Goal: Book appointment/travel/reservation

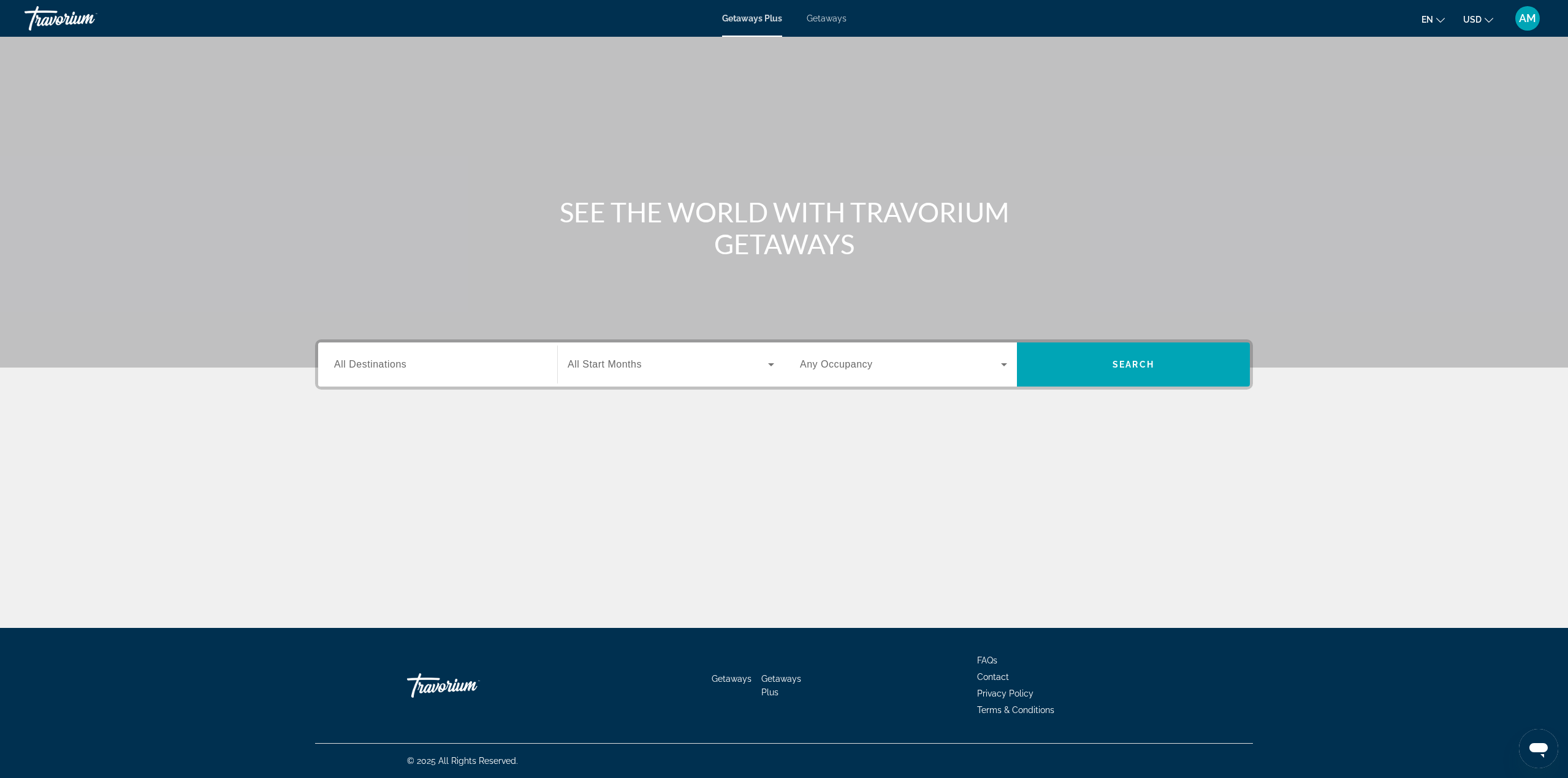
click at [816, 20] on span "Getaways" at bounding box center [826, 18] width 40 height 10
click at [412, 373] on div "Search widget" at bounding box center [437, 364] width 207 height 35
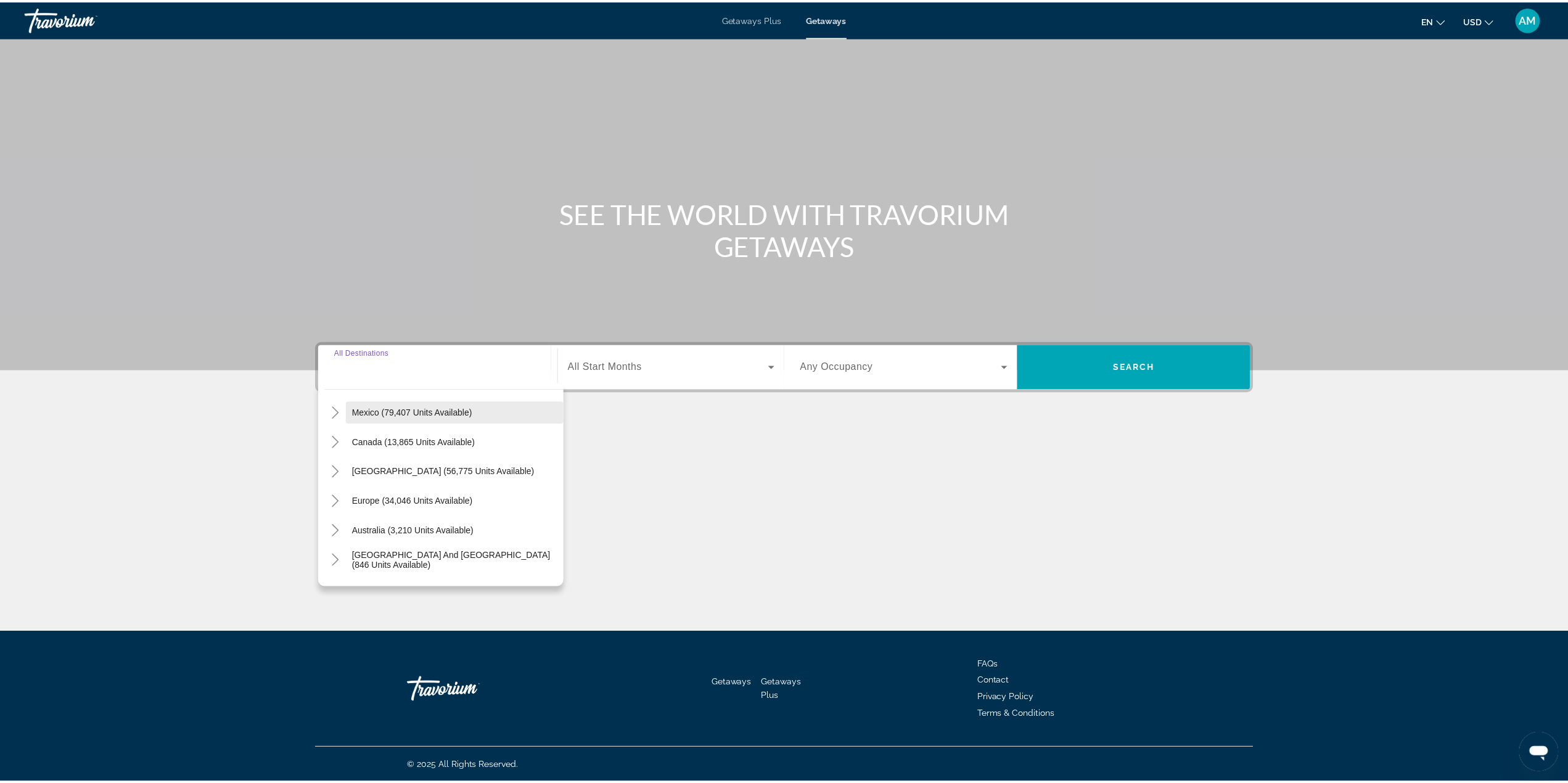
scroll to position [15, 0]
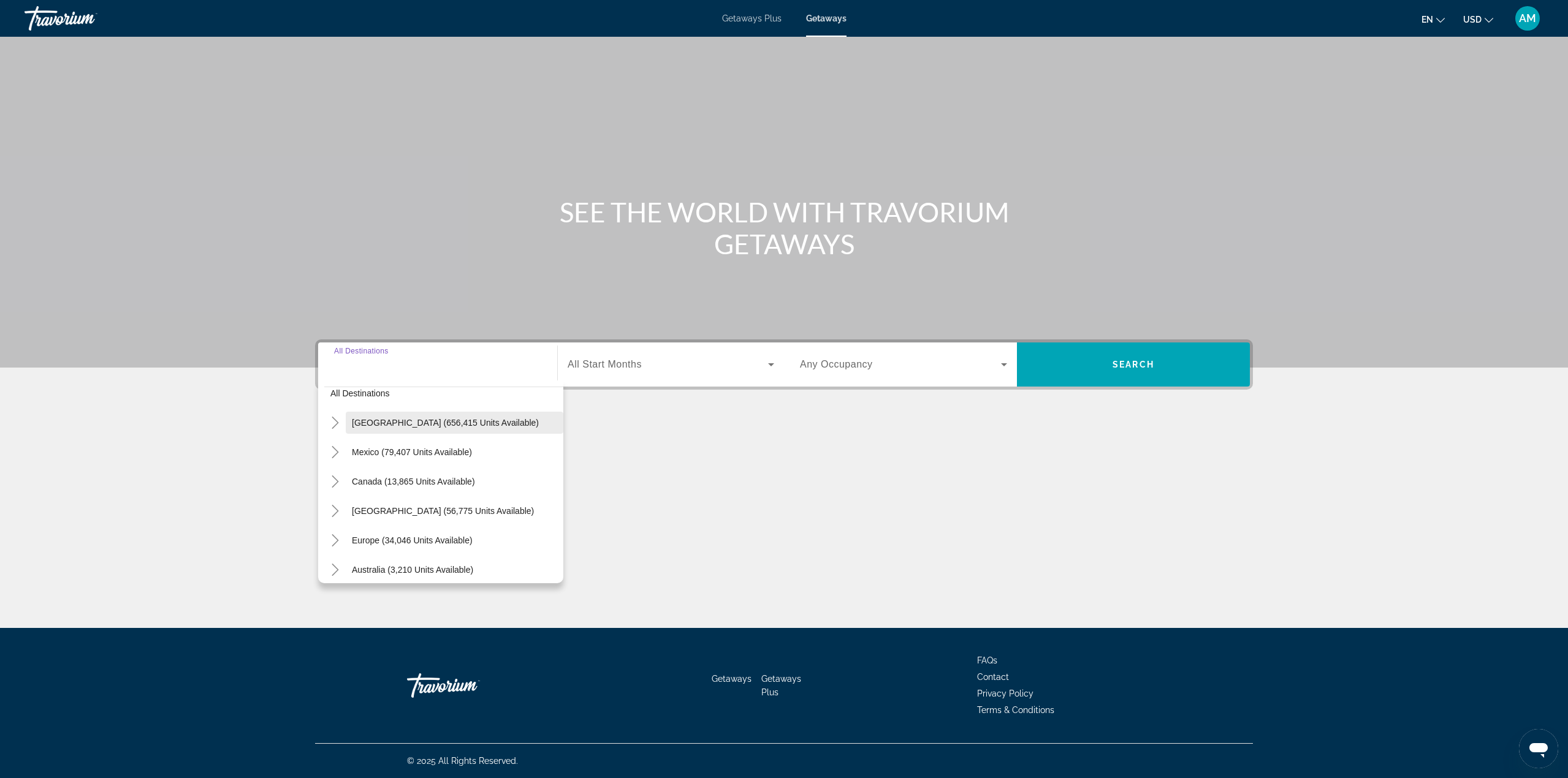
click at [401, 428] on span "Search widget" at bounding box center [454, 423] width 218 height 29
type input "**********"
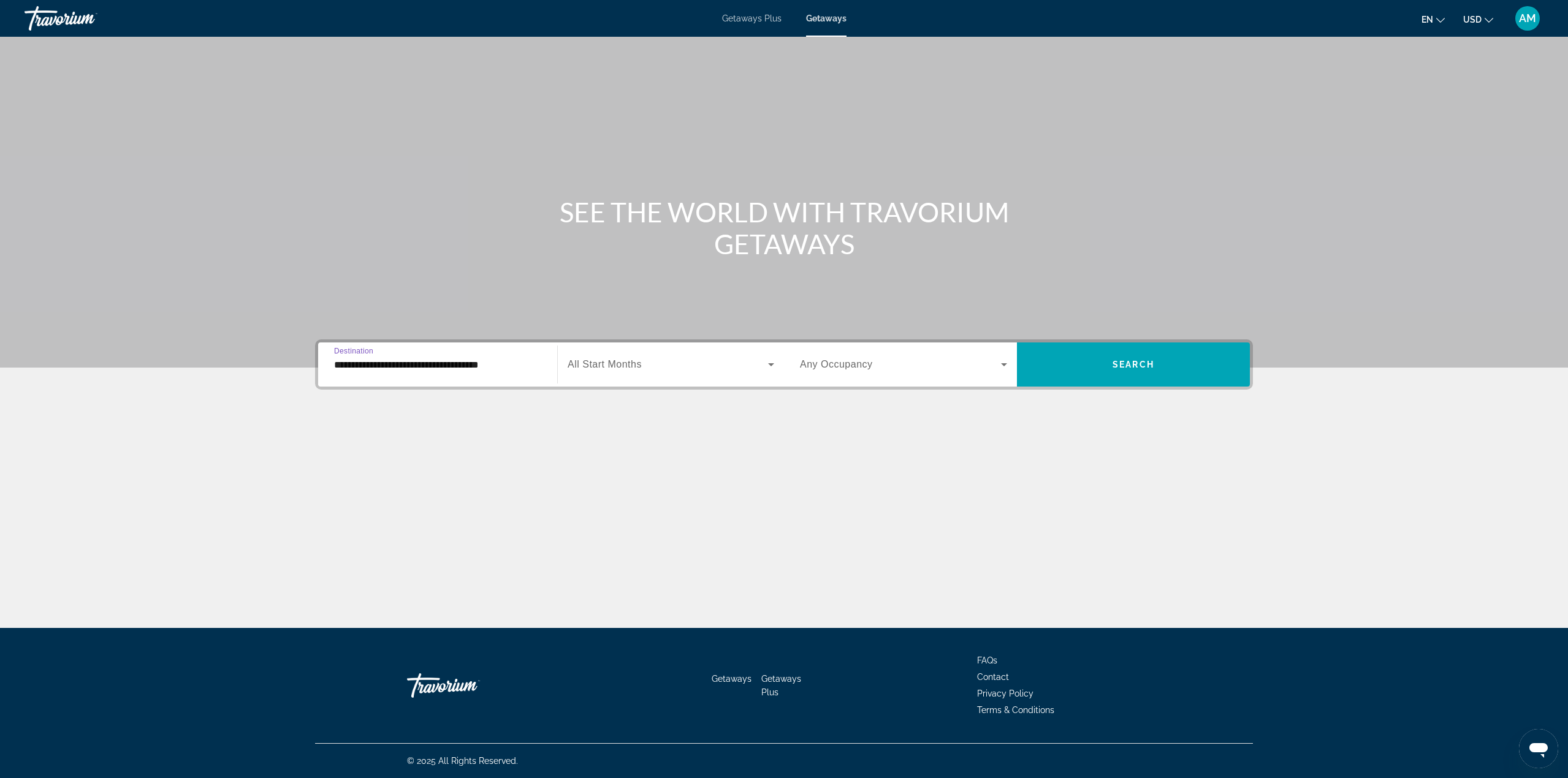
click at [683, 370] on span "Search widget" at bounding box center [668, 364] width 201 height 15
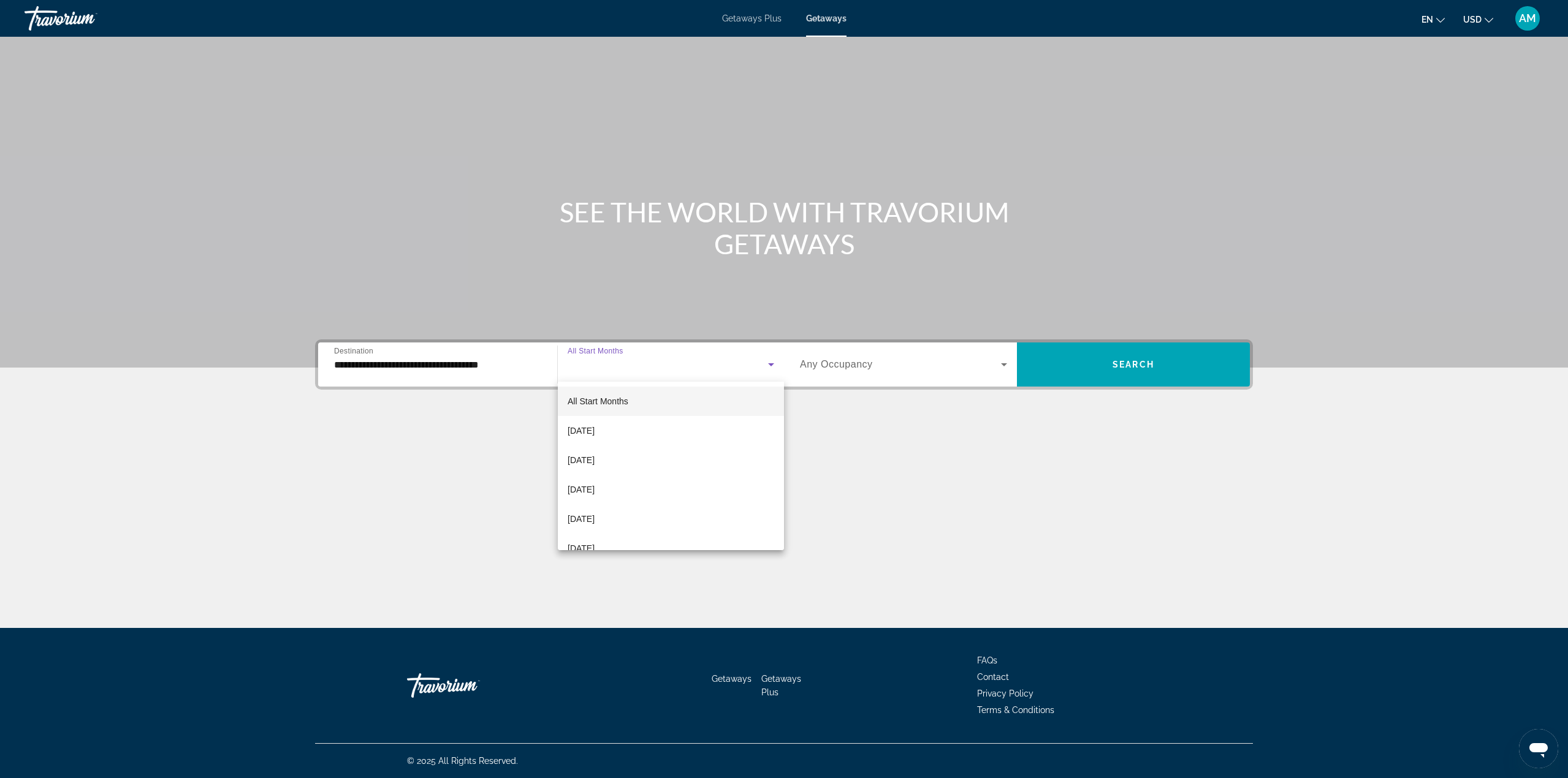
click at [965, 471] on div at bounding box center [784, 389] width 1568 height 778
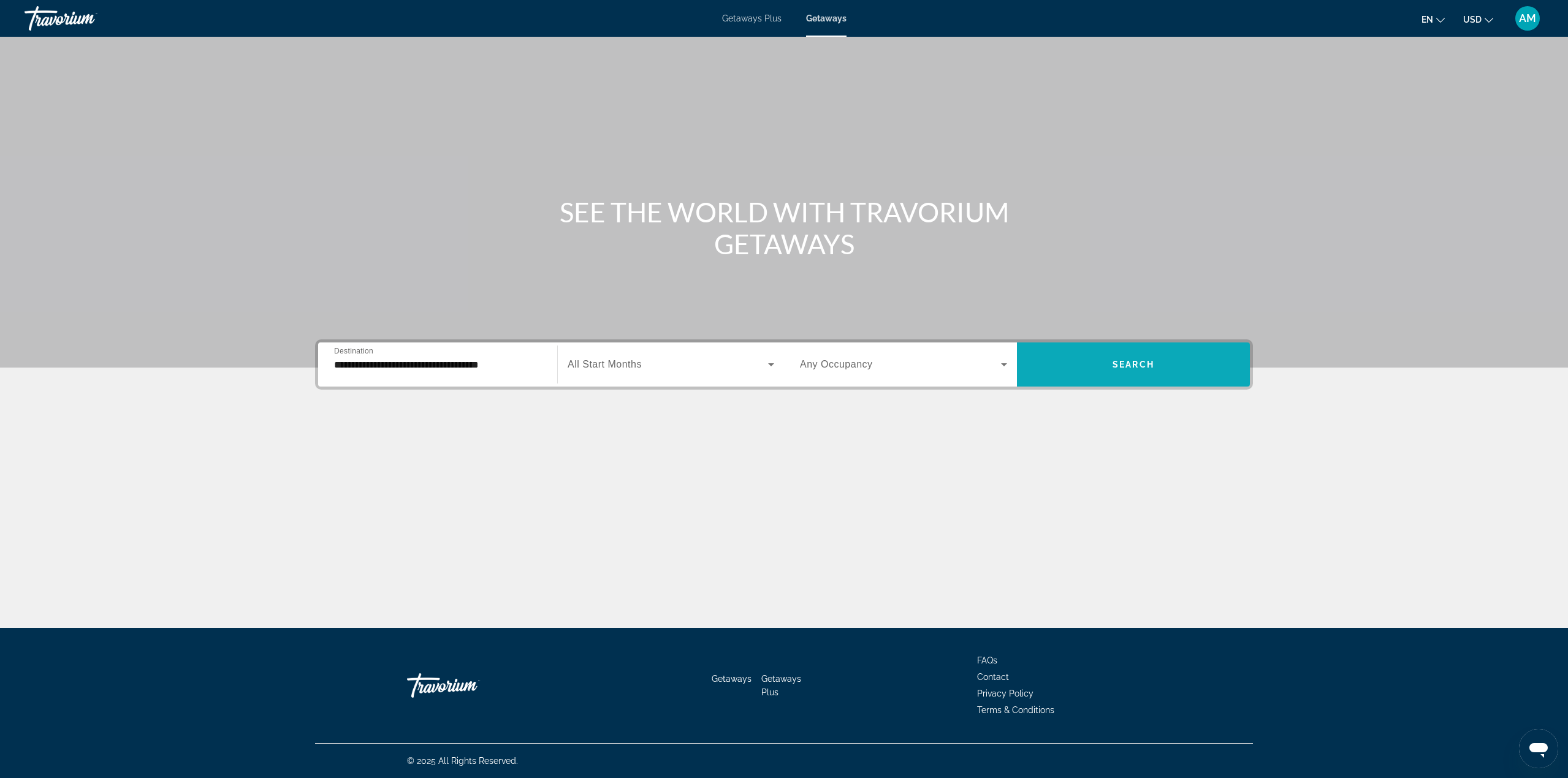
click at [1200, 371] on span "Search widget" at bounding box center [1134, 364] width 233 height 29
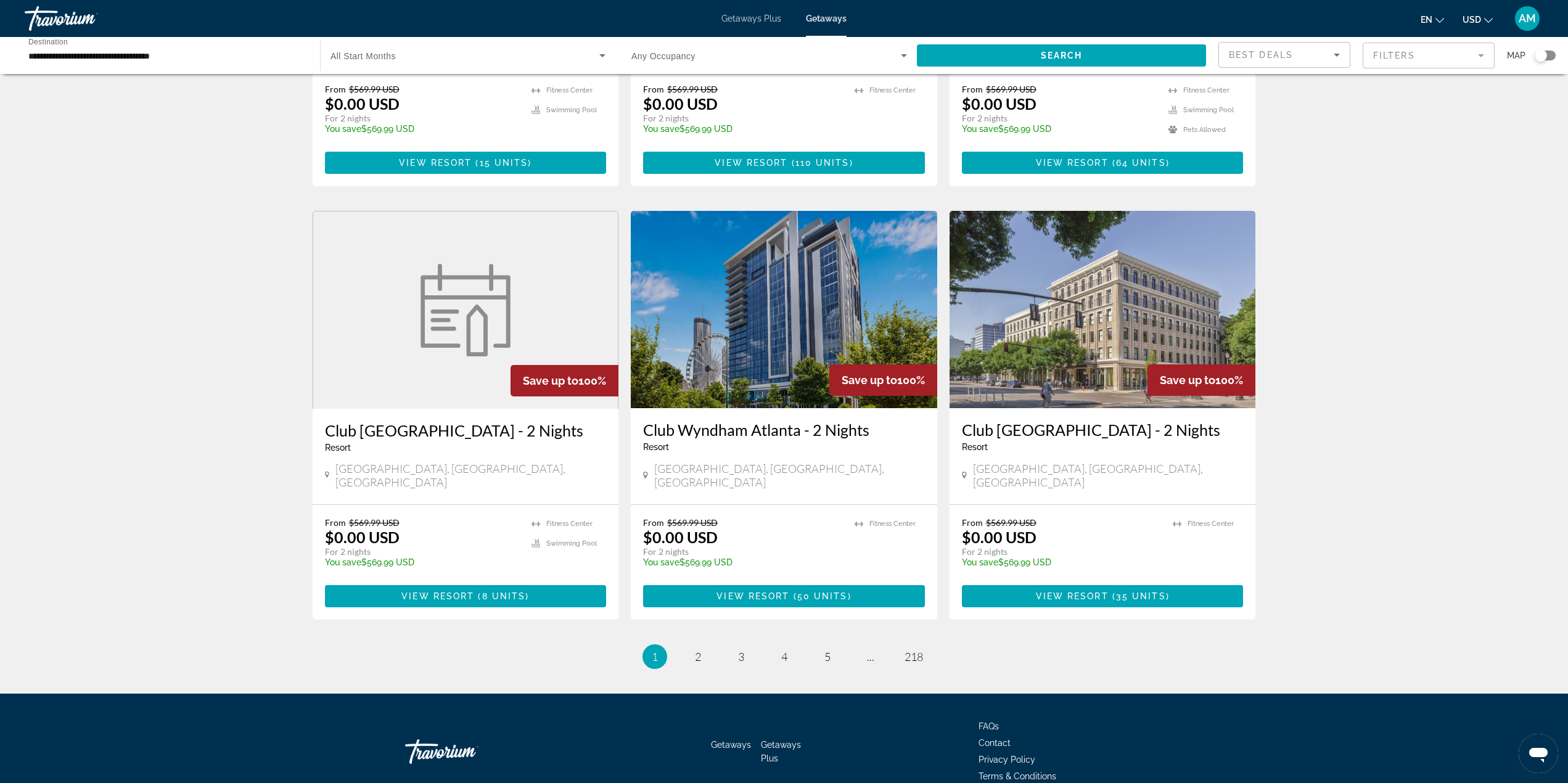
scroll to position [1250, 0]
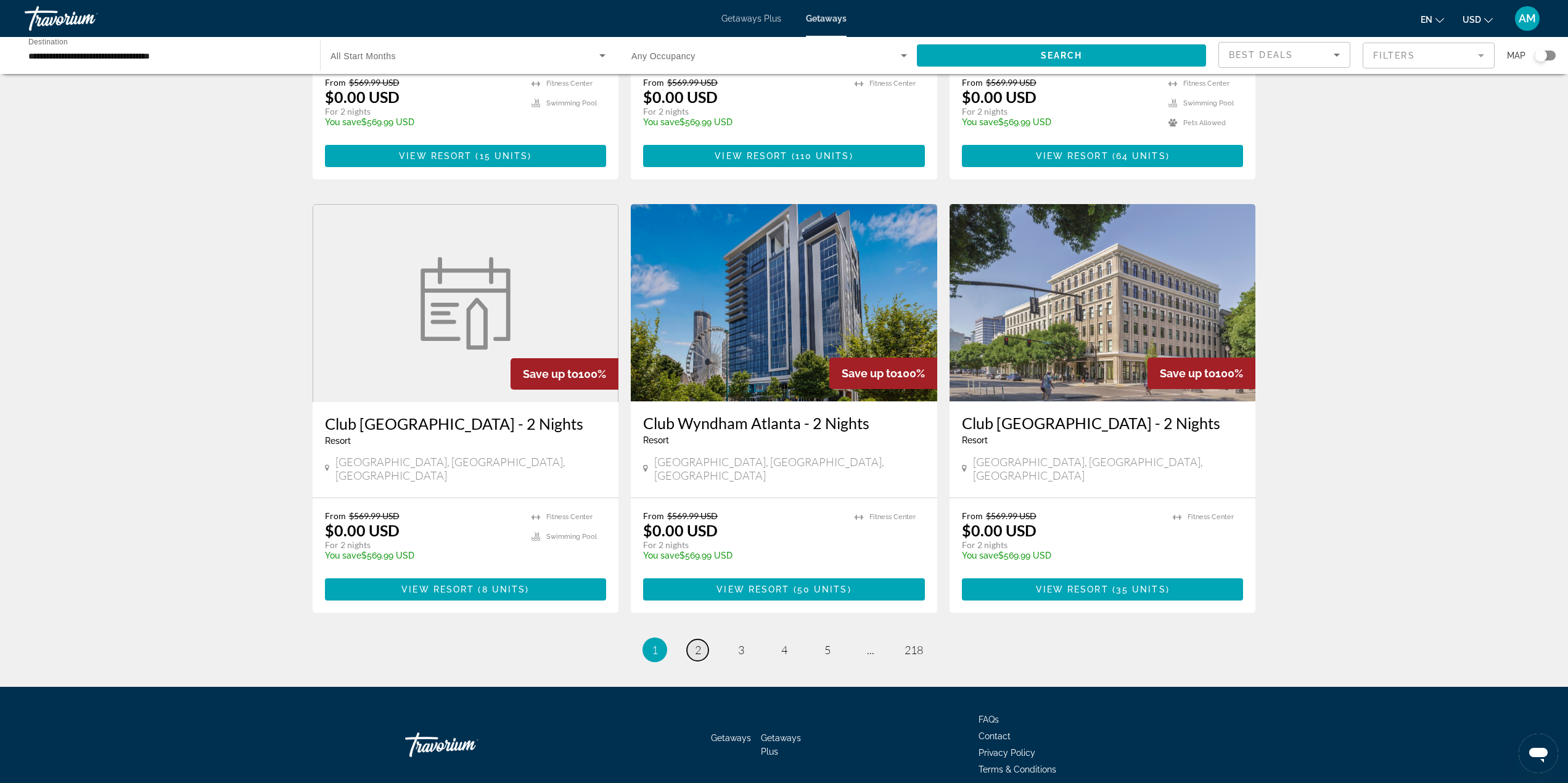
click at [700, 639] on link "page 2" at bounding box center [698, 650] width 21 height 21
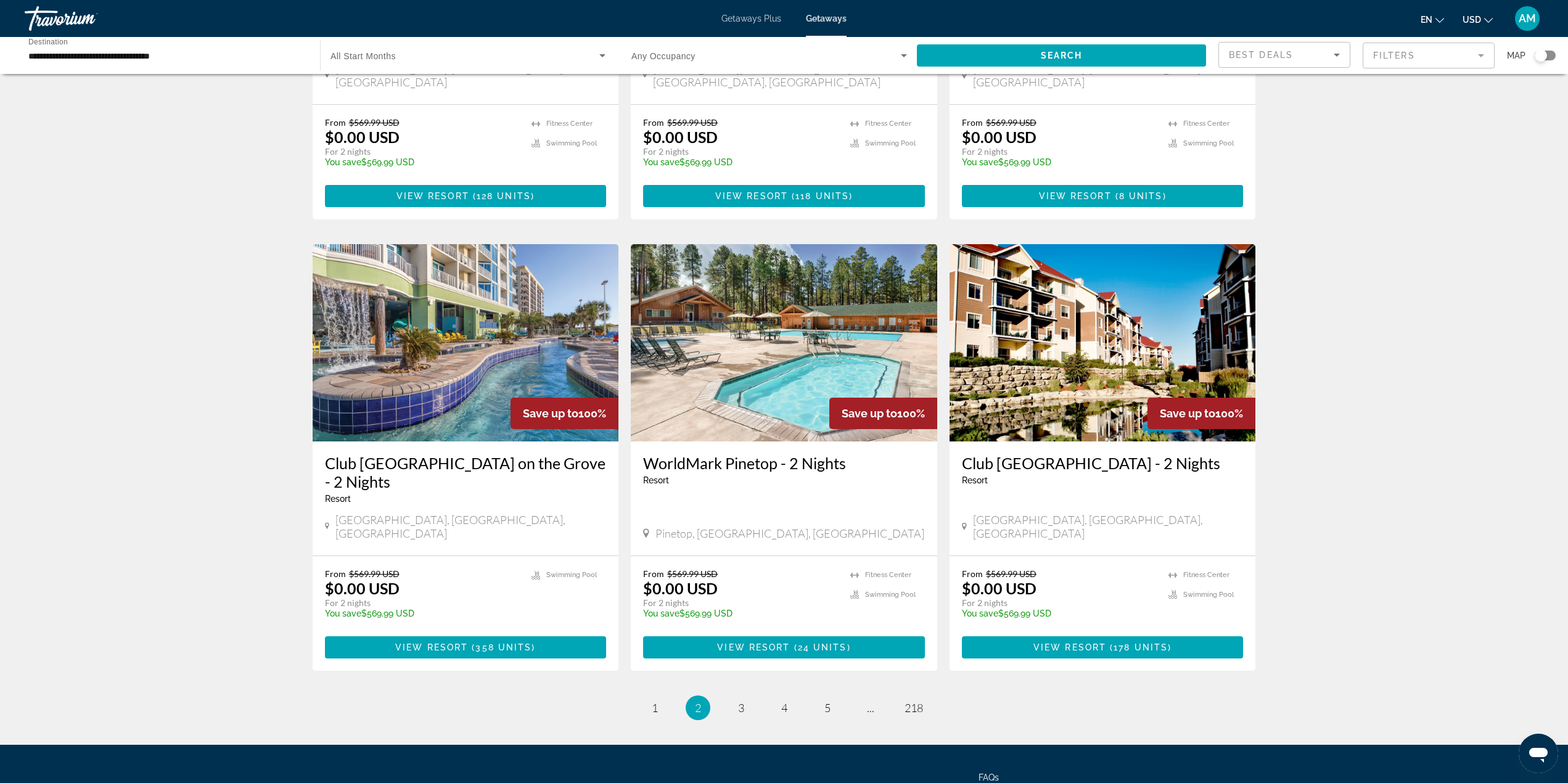
scroll to position [1250, 0]
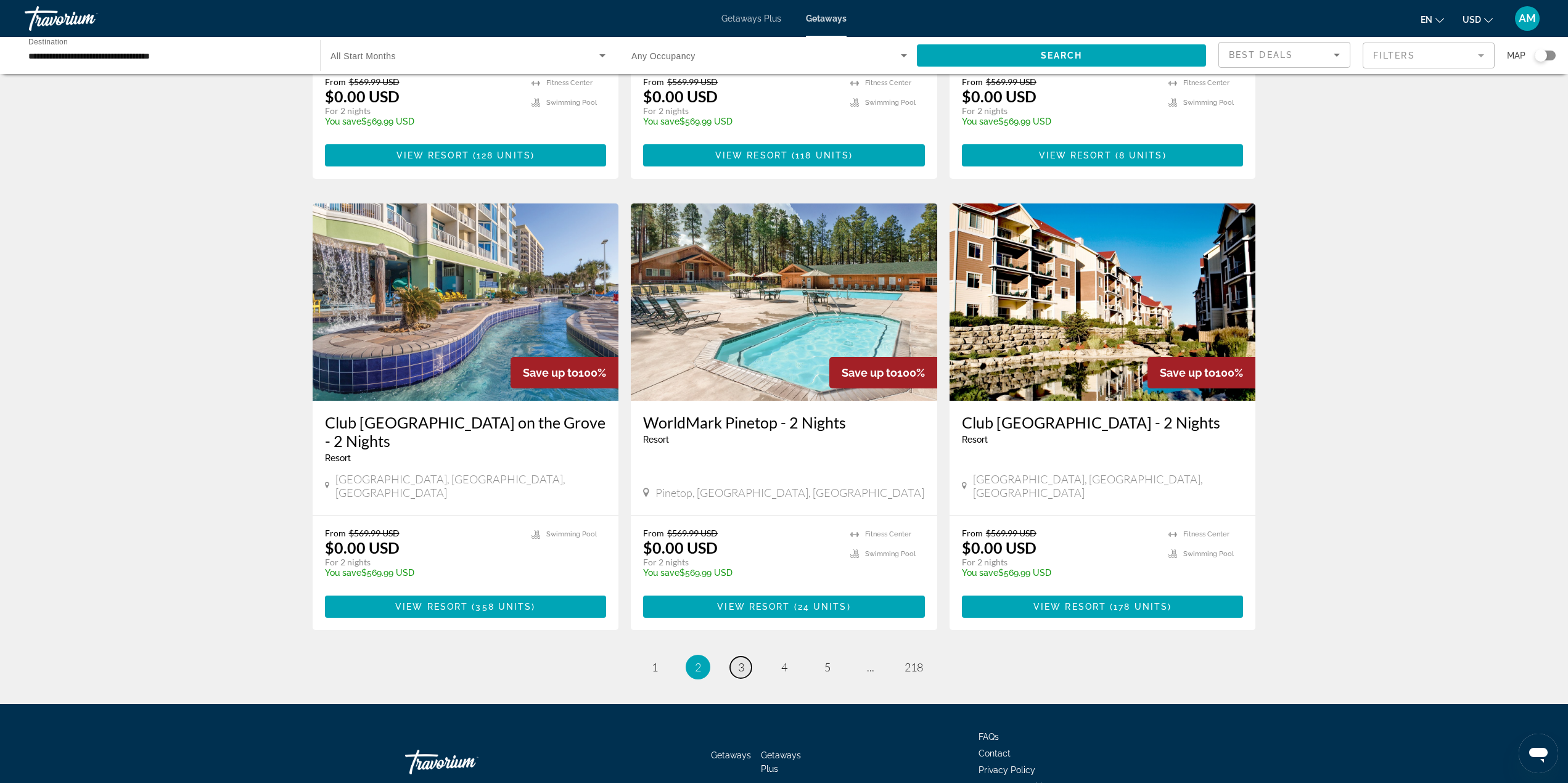
click at [742, 661] on span "3" at bounding box center [741, 667] width 6 height 13
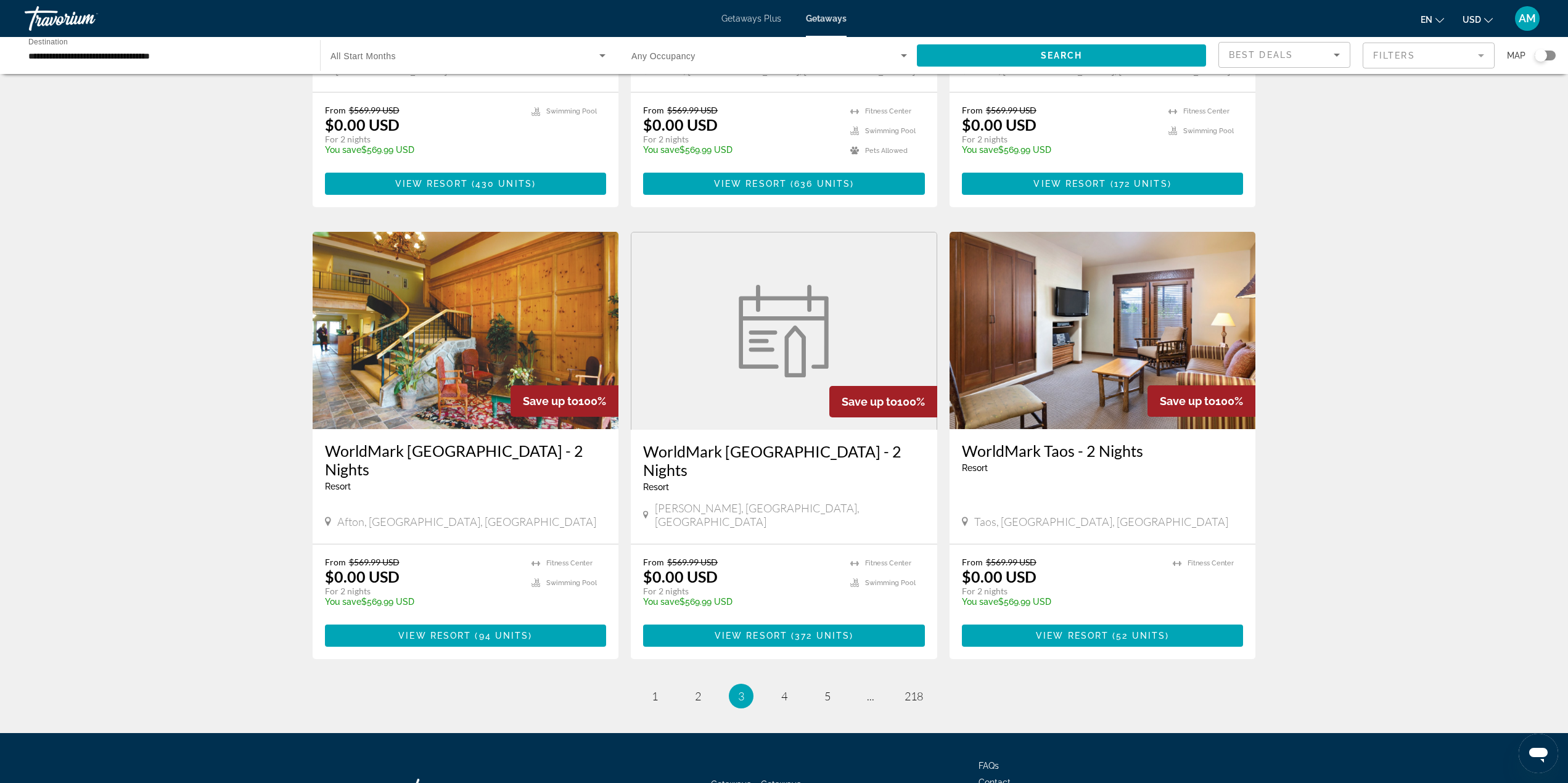
scroll to position [1232, 0]
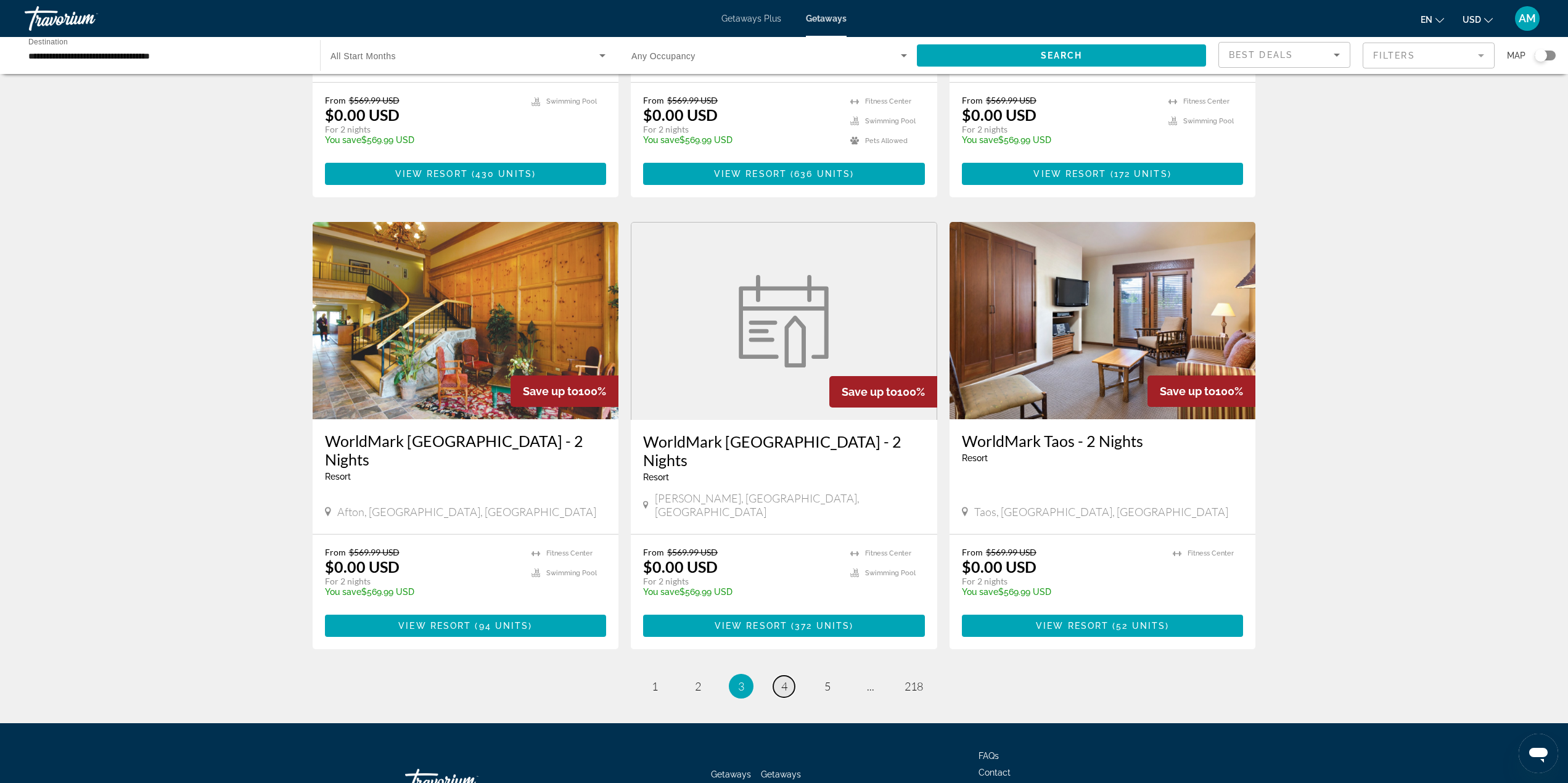
click at [785, 679] on span "4" at bounding box center [784, 686] width 6 height 13
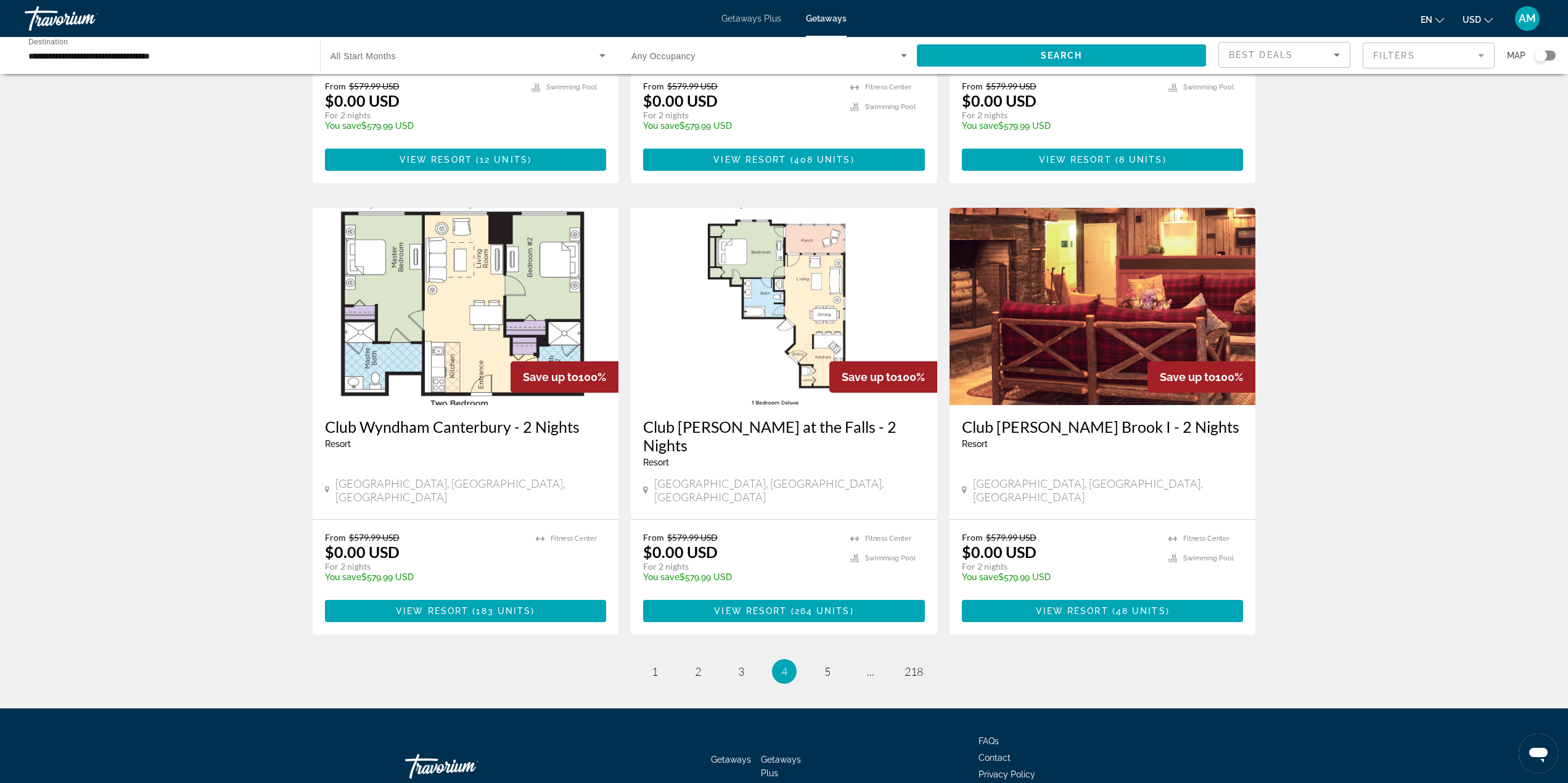
scroll to position [1286, 0]
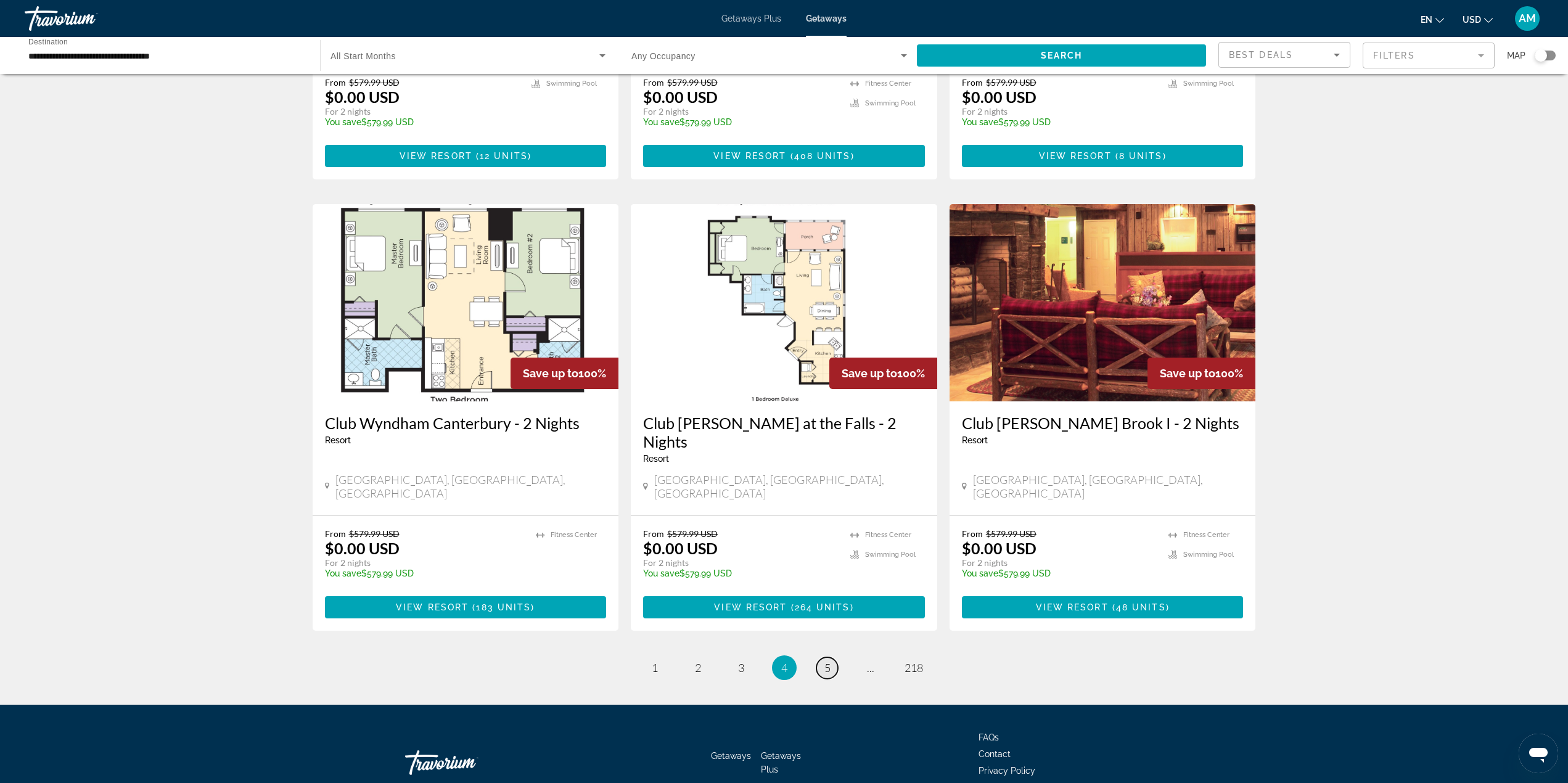
click at [827, 658] on link "page 5" at bounding box center [827, 669] width 21 height 21
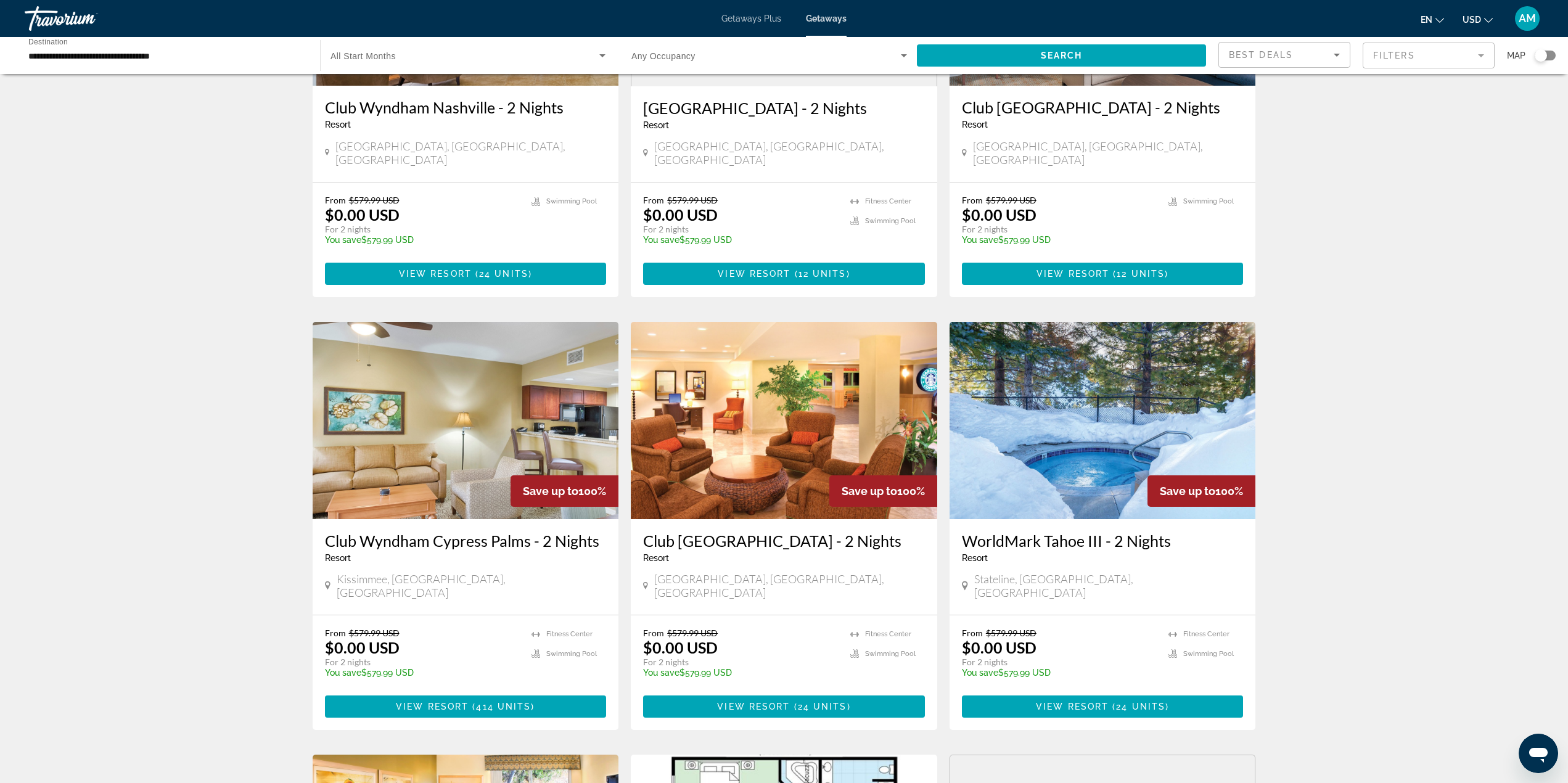
scroll to position [678, 0]
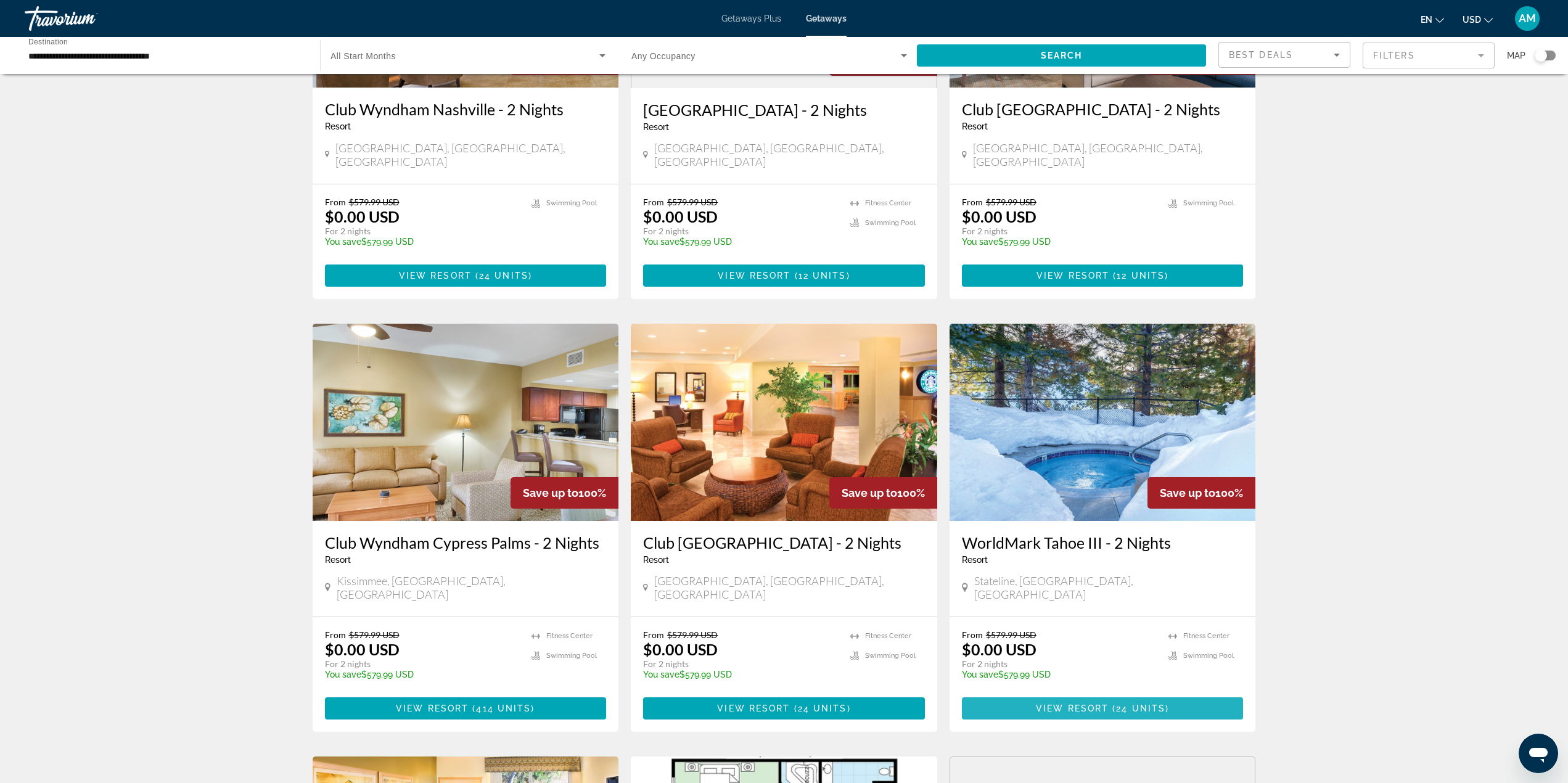
click at [1119, 703] on span "24 units" at bounding box center [1140, 708] width 49 height 10
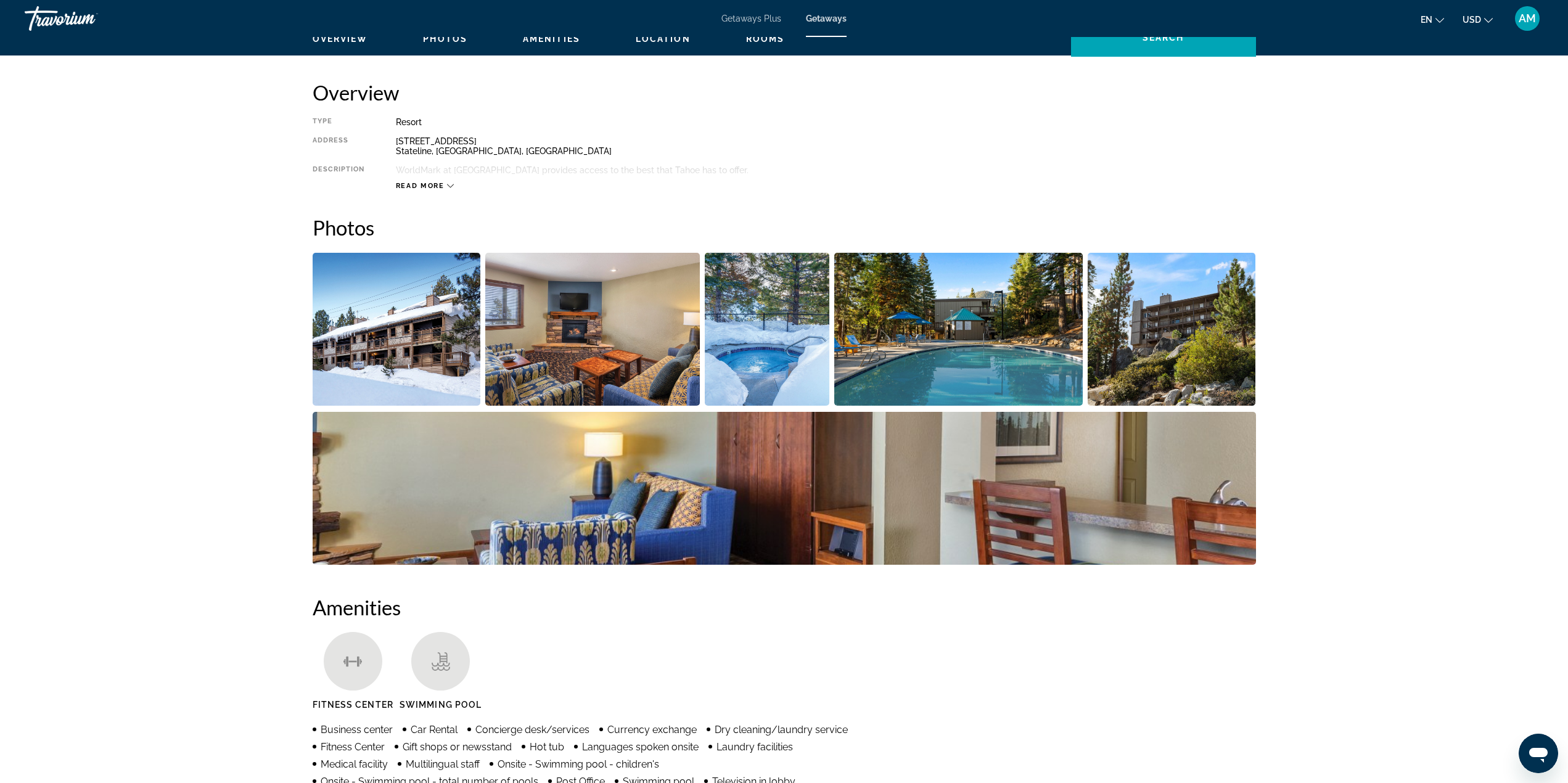
scroll to position [370, 0]
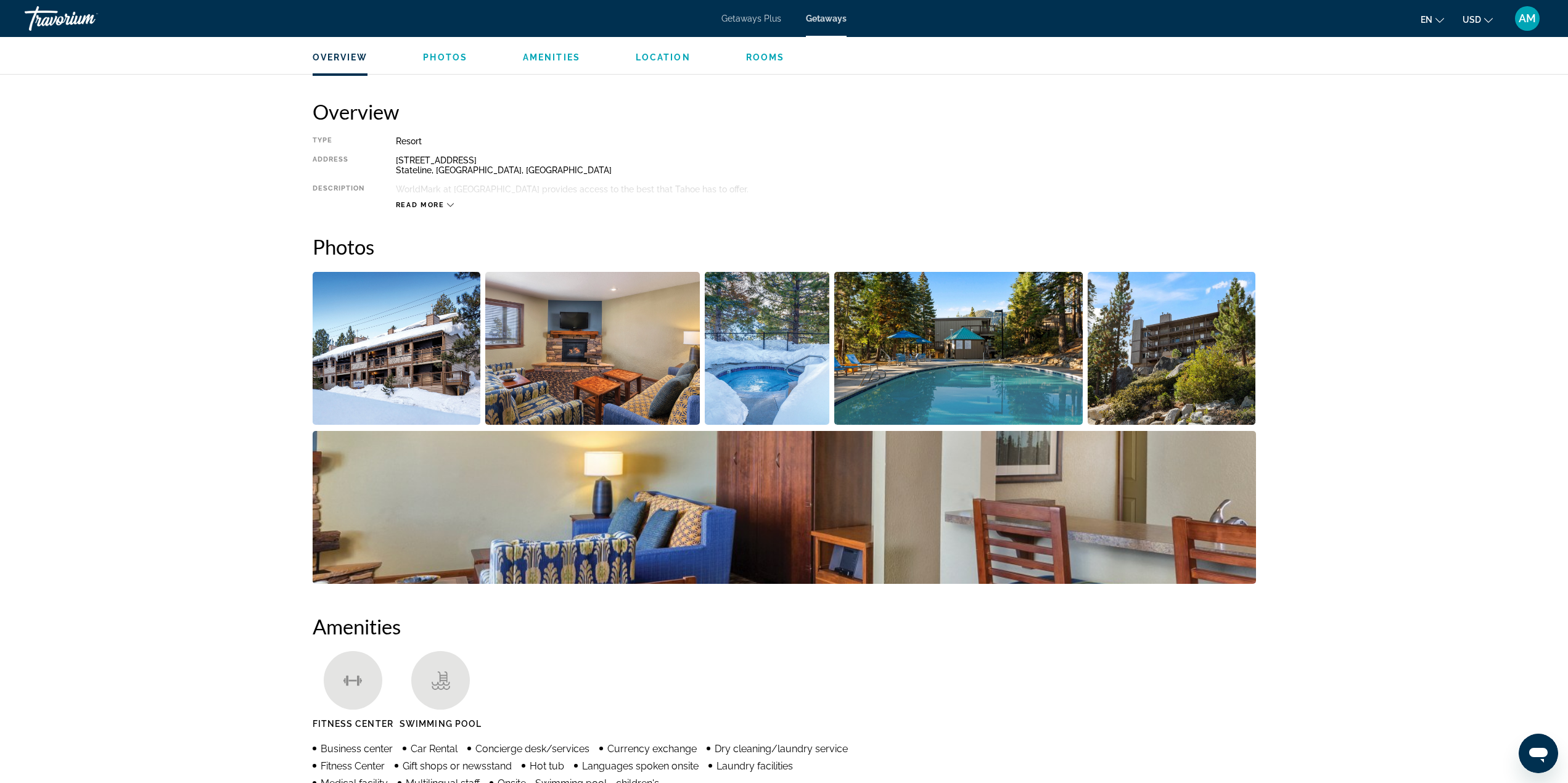
click at [382, 364] on img "Open full-screen image slider" at bounding box center [397, 348] width 168 height 153
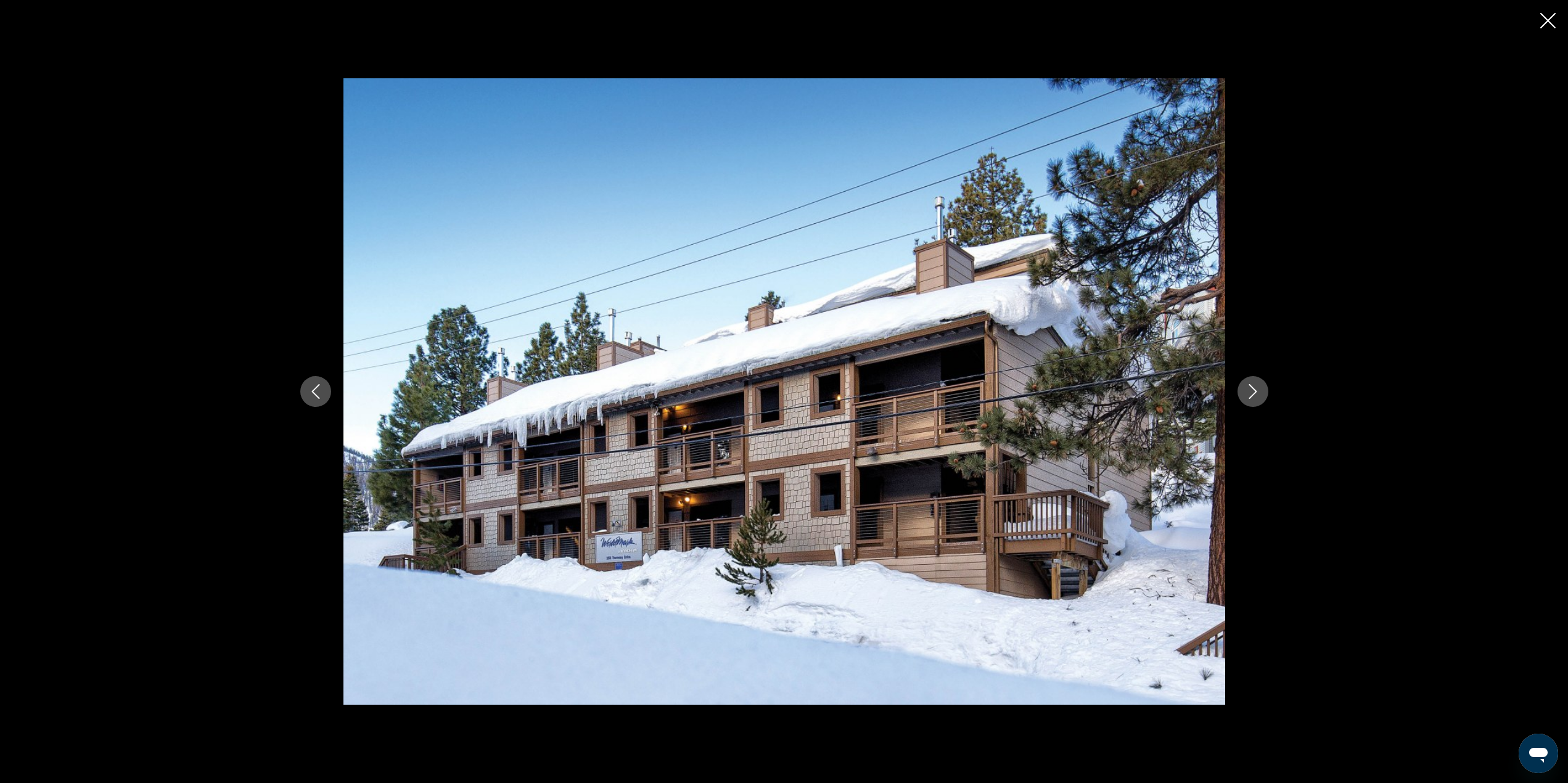
click at [1259, 399] on icon "Next image" at bounding box center [1253, 392] width 15 height 15
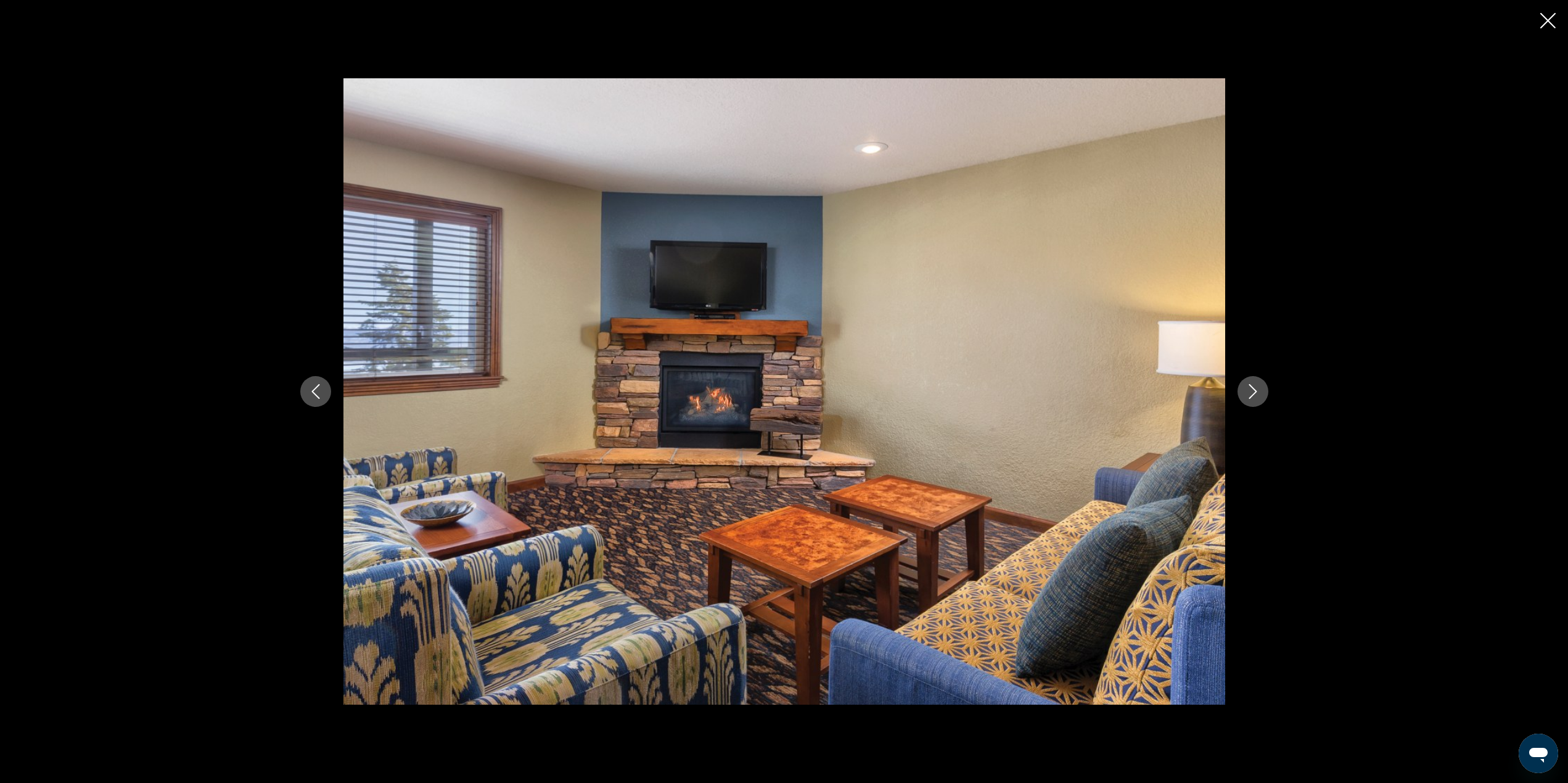
click at [1259, 399] on icon "Next image" at bounding box center [1253, 392] width 15 height 15
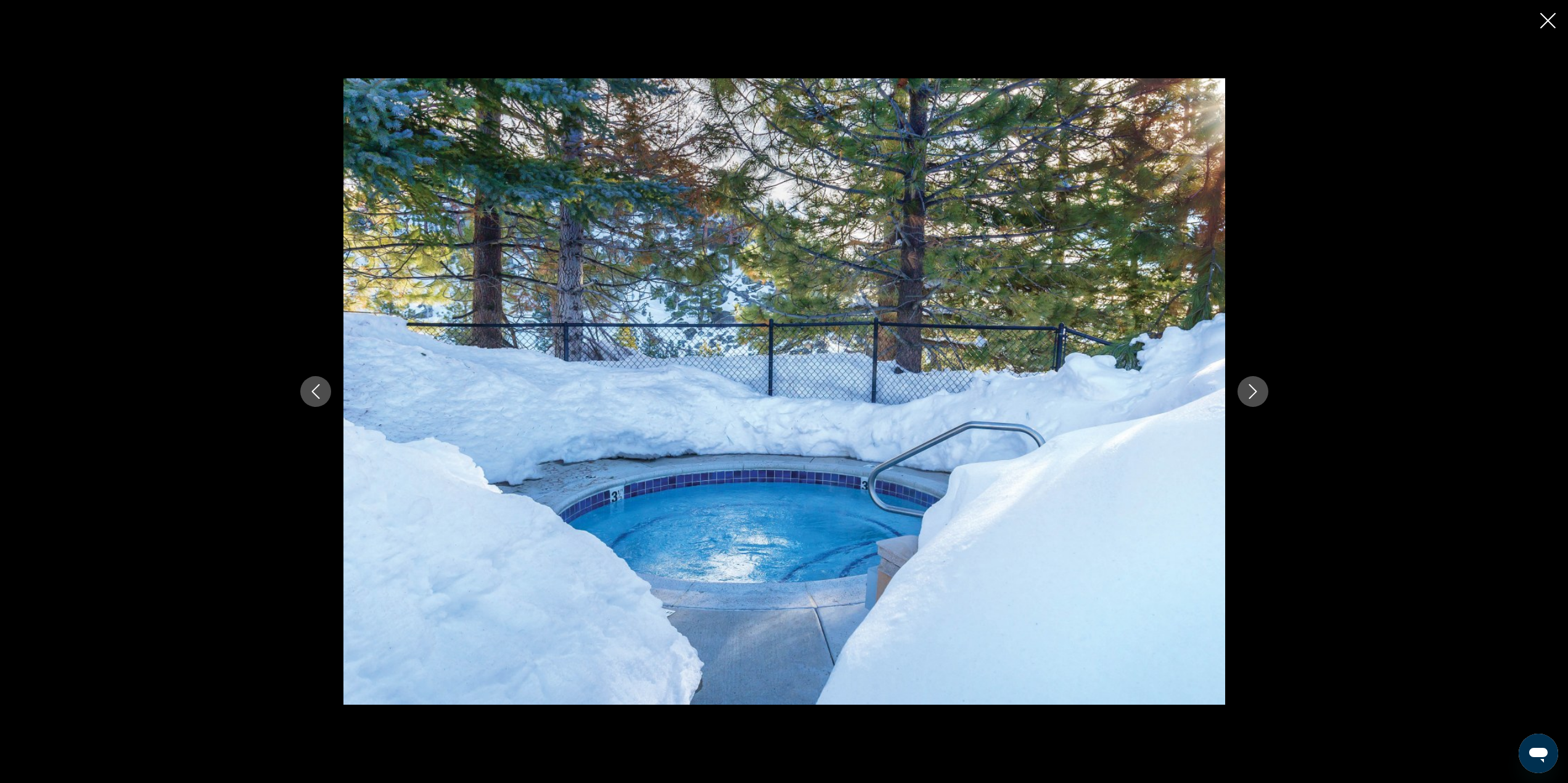
click at [1259, 399] on icon "Next image" at bounding box center [1253, 392] width 15 height 15
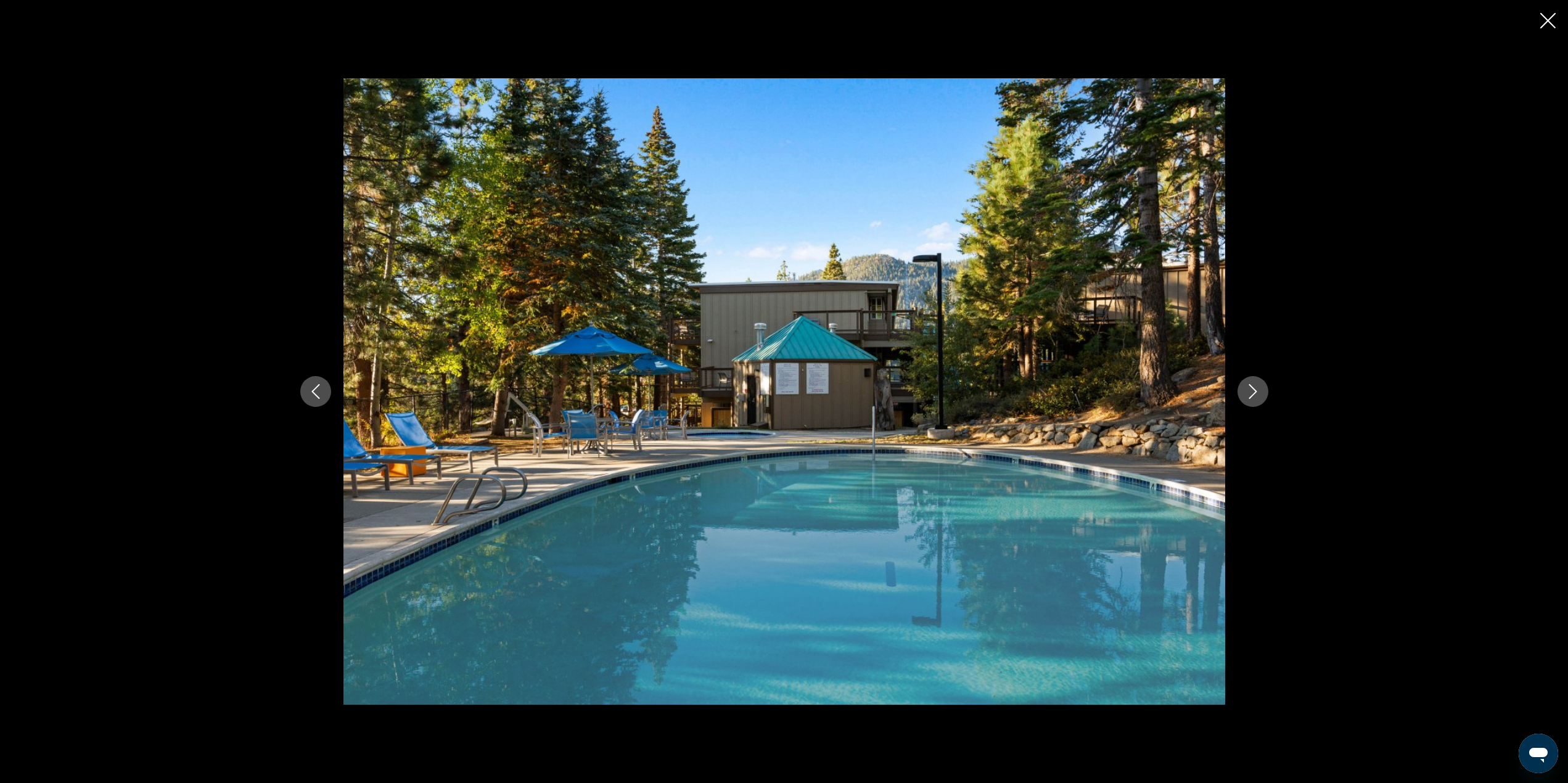
click at [1262, 397] on button "Next image" at bounding box center [1253, 392] width 30 height 30
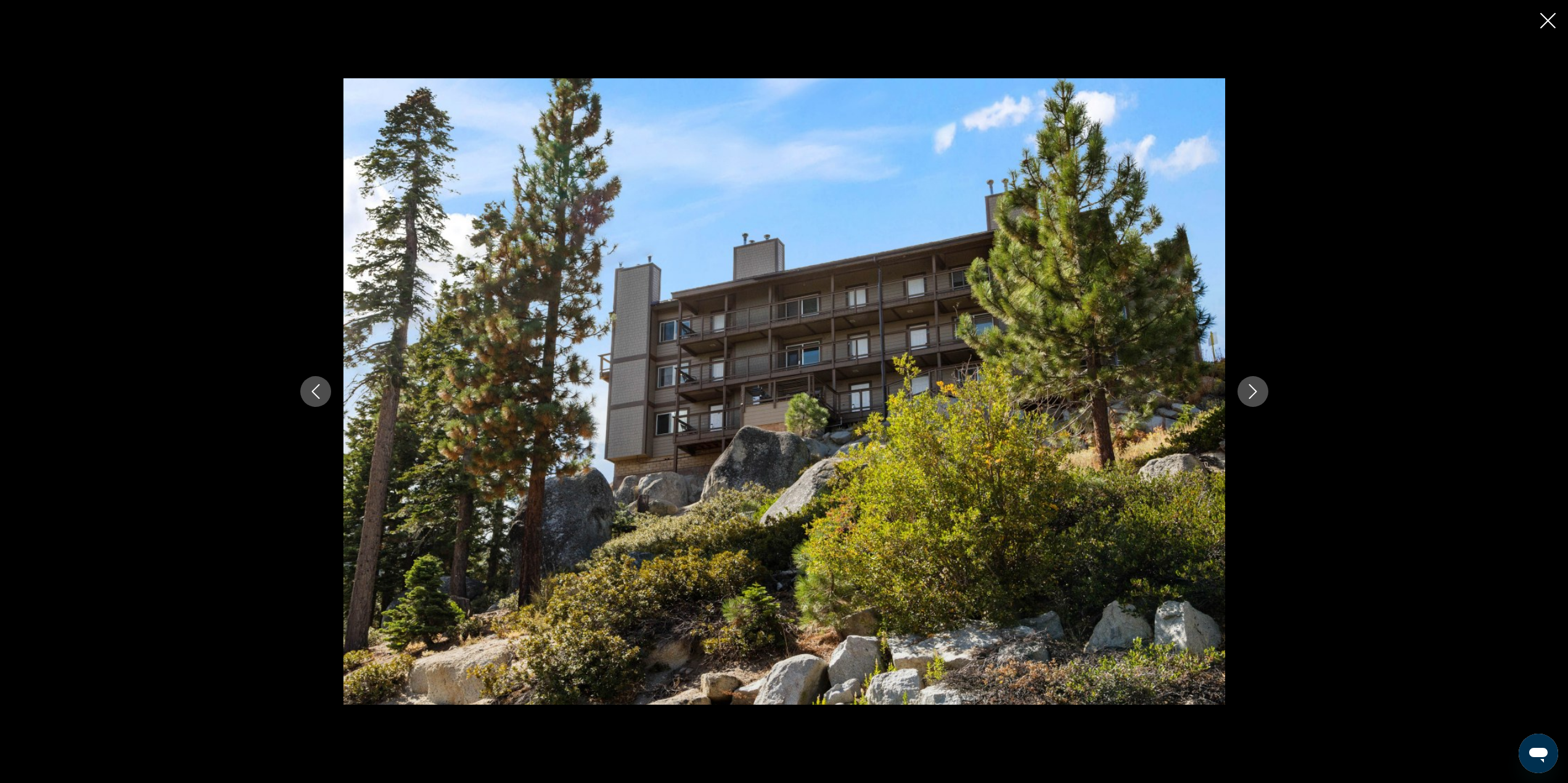
click at [1262, 398] on button "Next image" at bounding box center [1253, 392] width 30 height 30
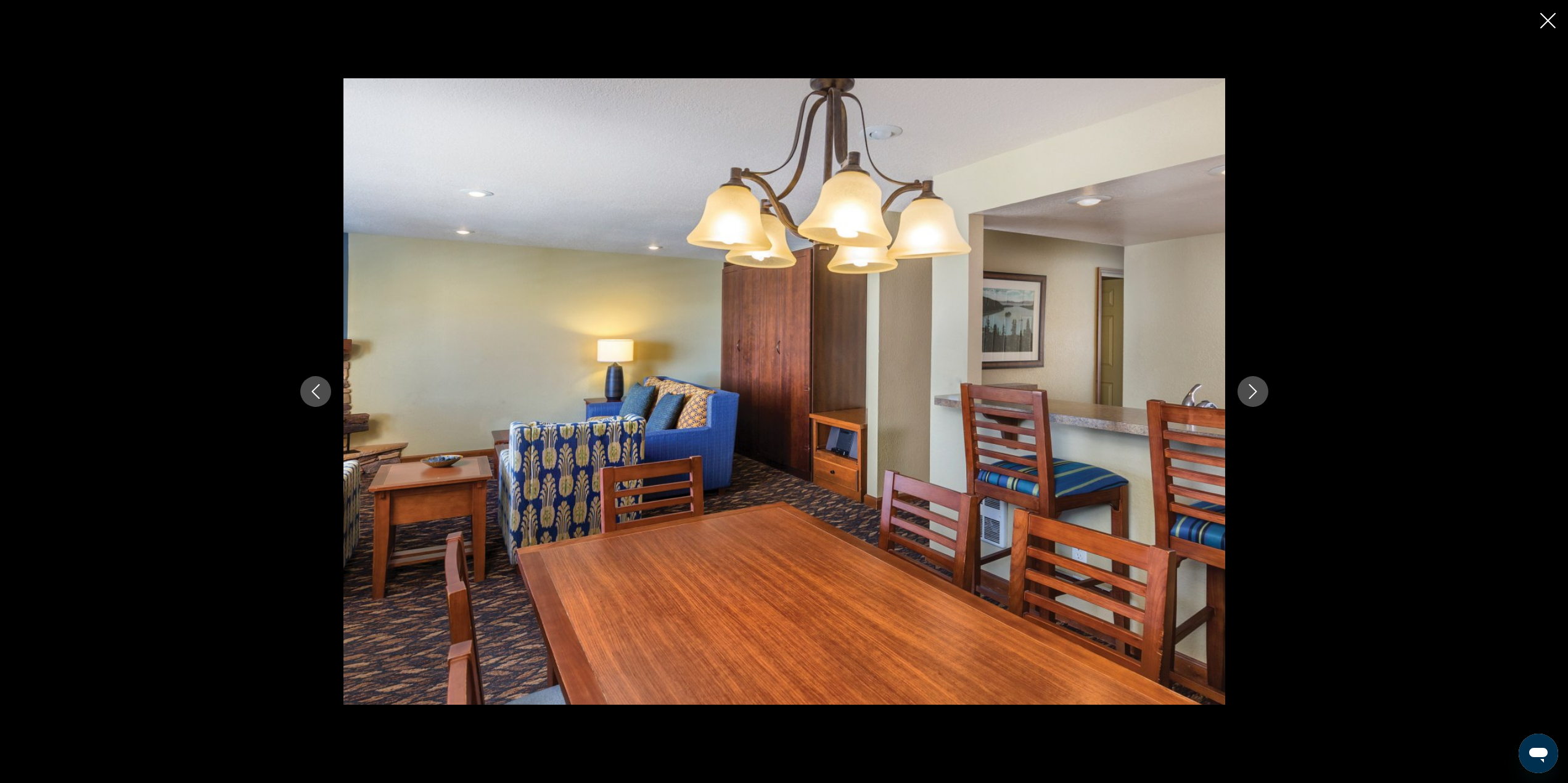
click at [1262, 399] on button "Next image" at bounding box center [1253, 392] width 30 height 30
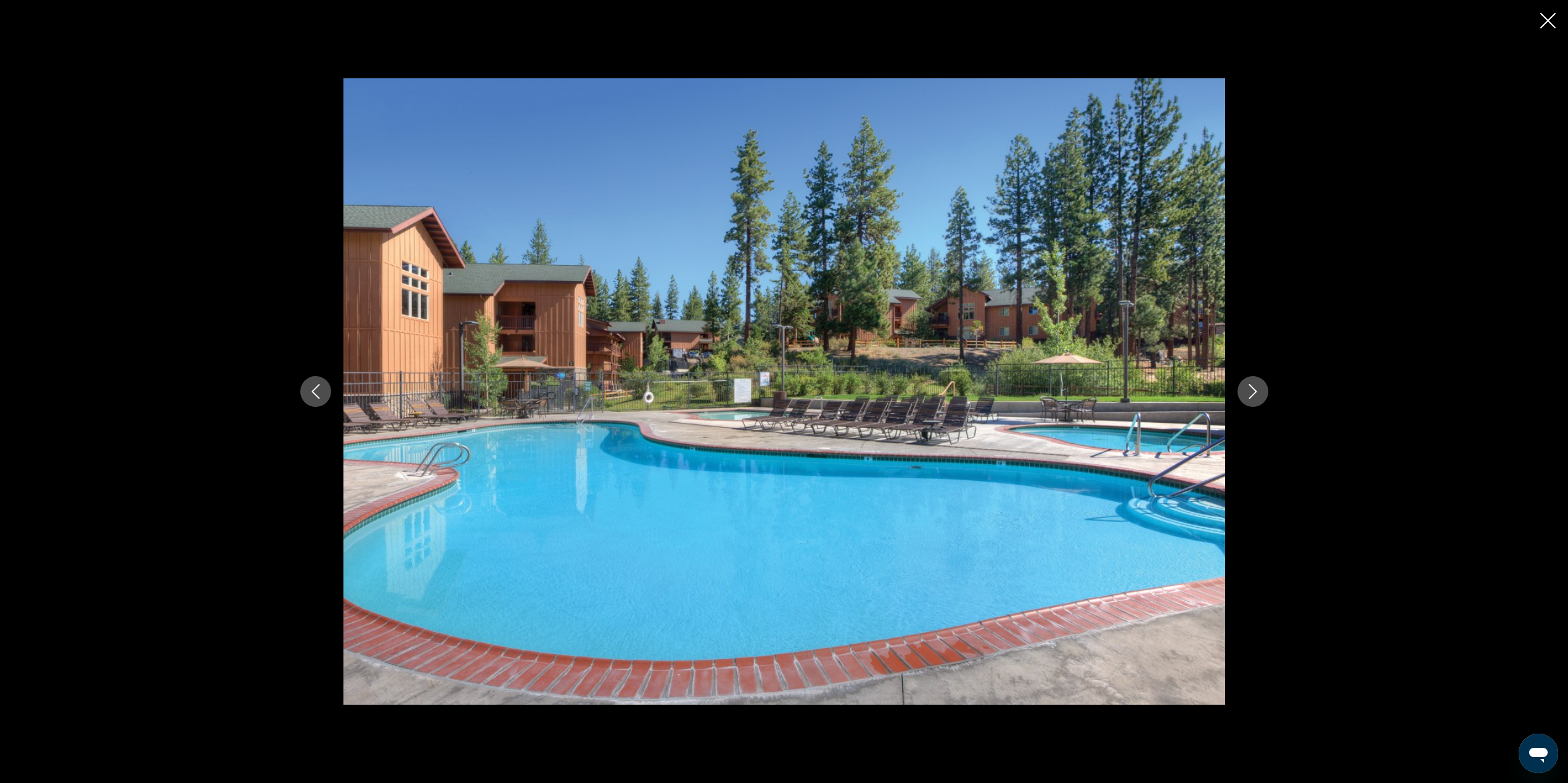
click at [1261, 395] on button "Next image" at bounding box center [1253, 392] width 30 height 30
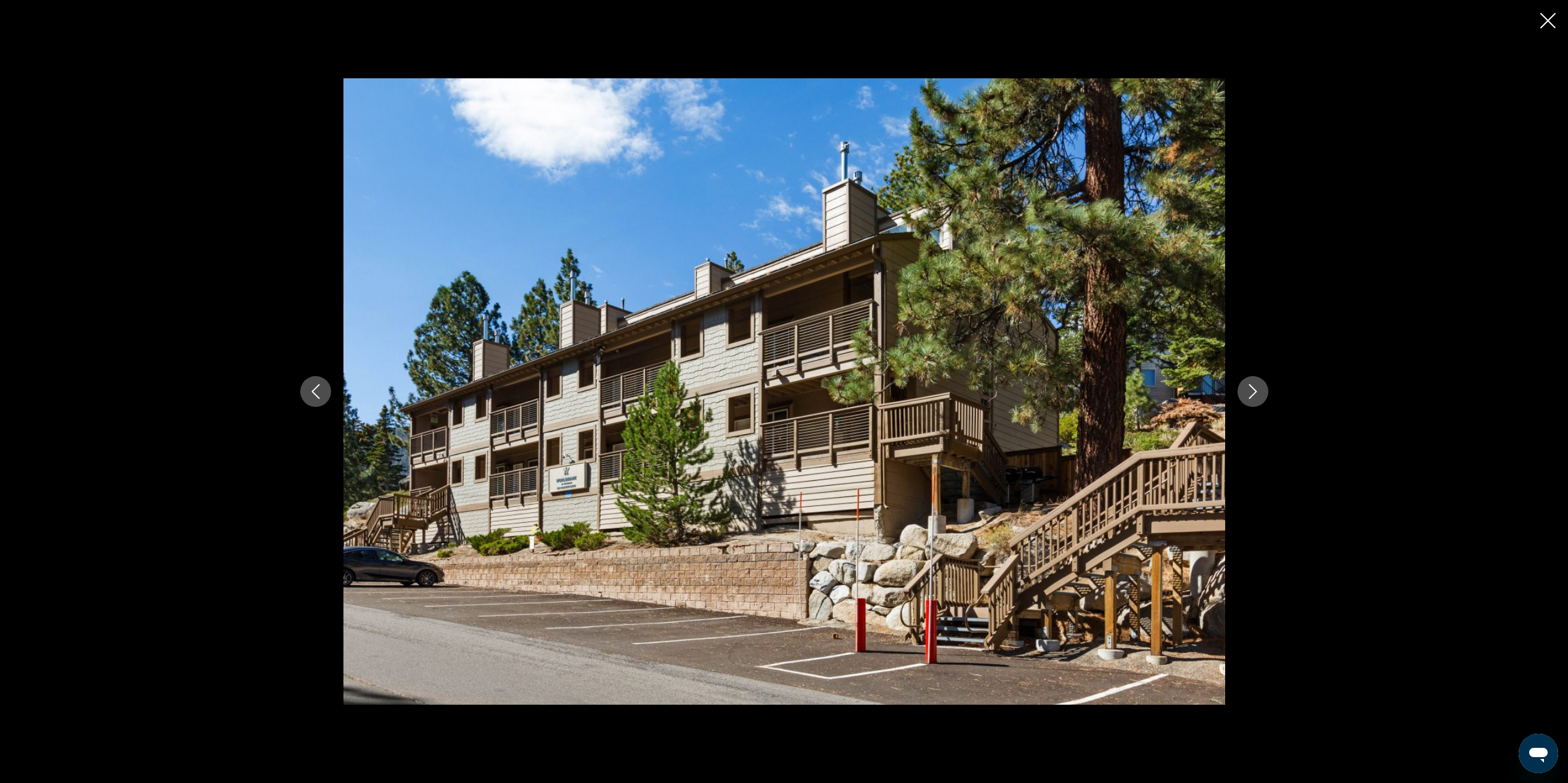
click at [1261, 396] on button "Next image" at bounding box center [1253, 392] width 30 height 30
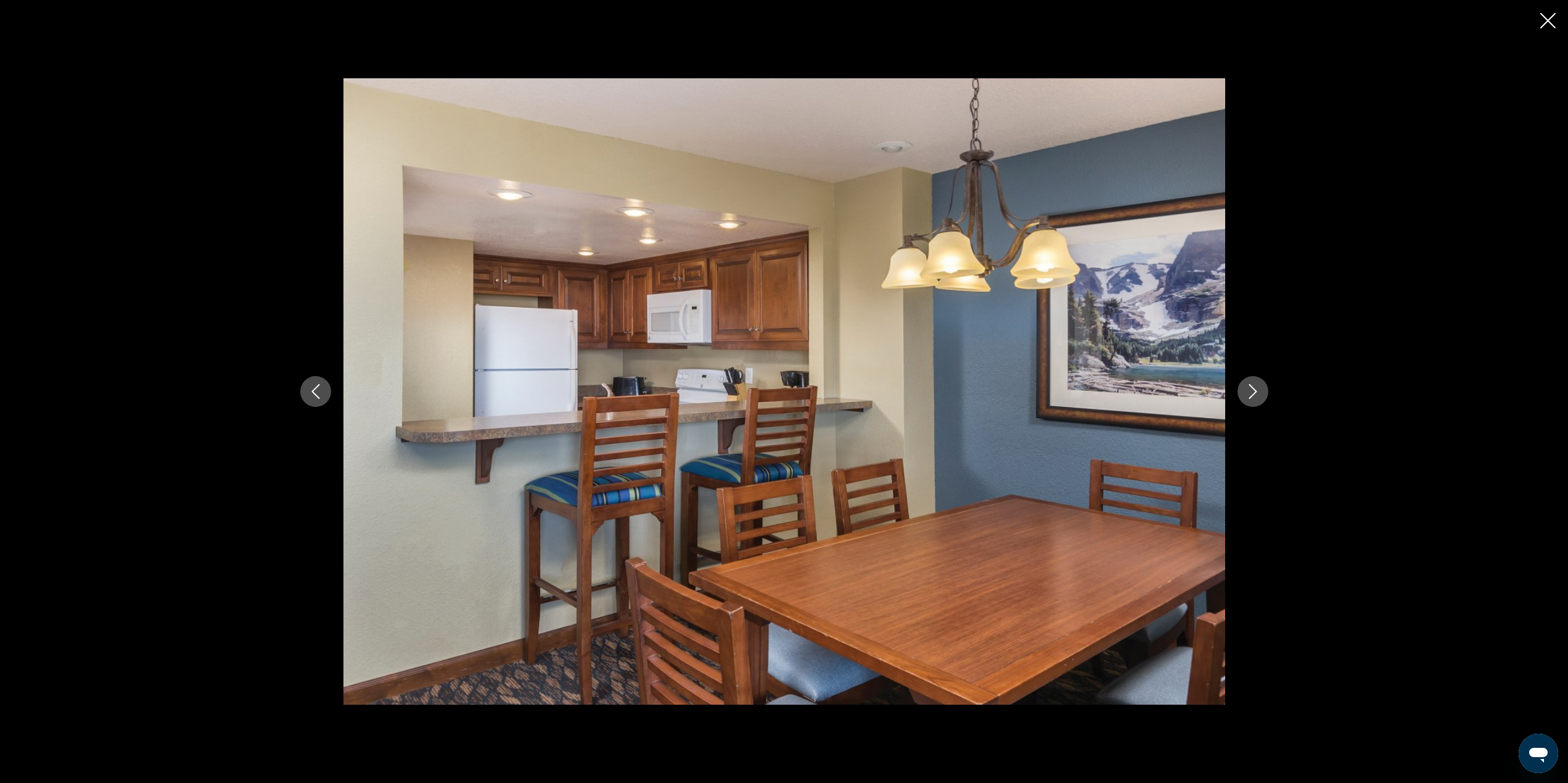
click at [1261, 397] on button "Next image" at bounding box center [1253, 392] width 30 height 30
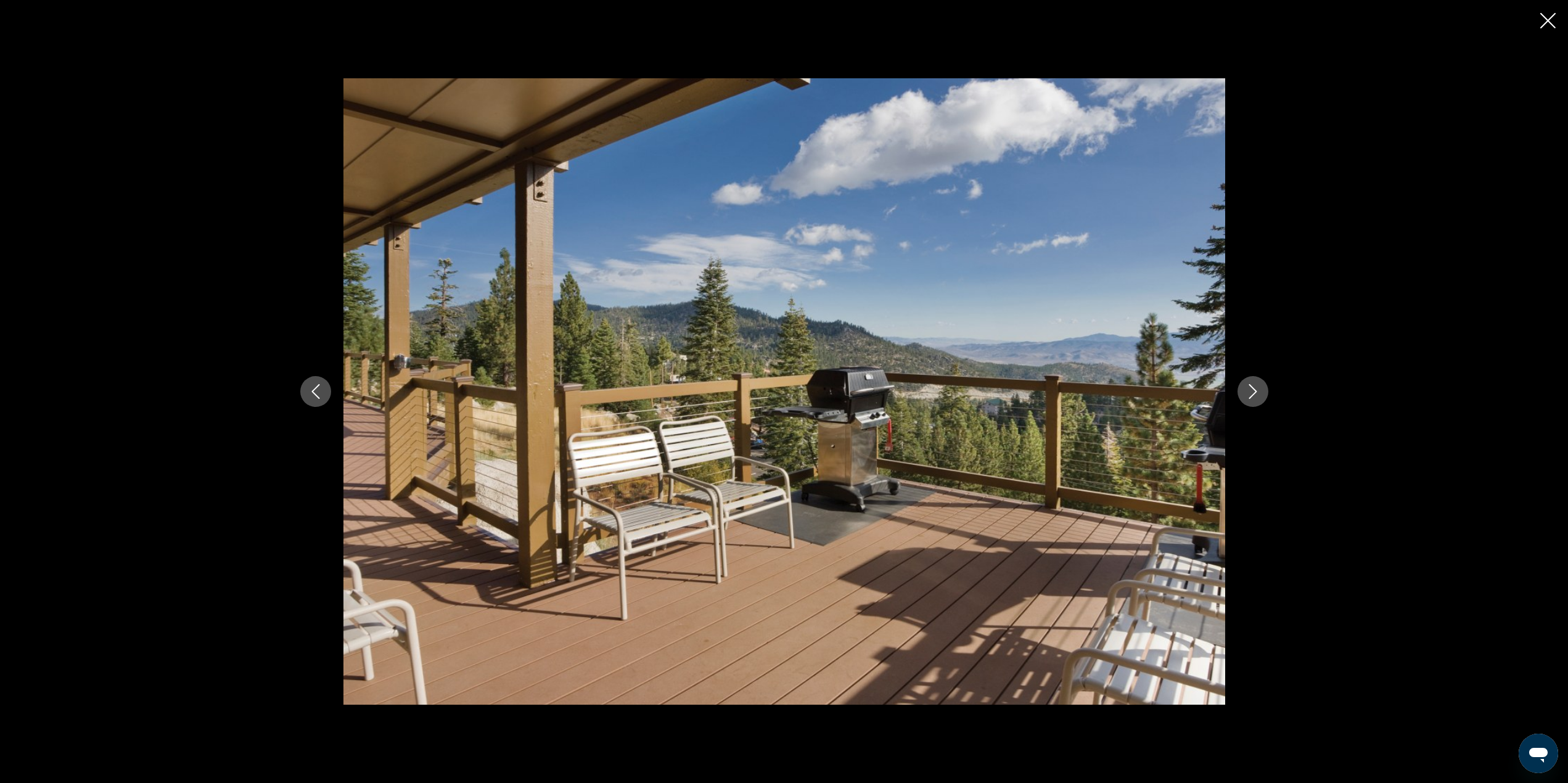
click at [1261, 398] on button "Next image" at bounding box center [1253, 392] width 30 height 30
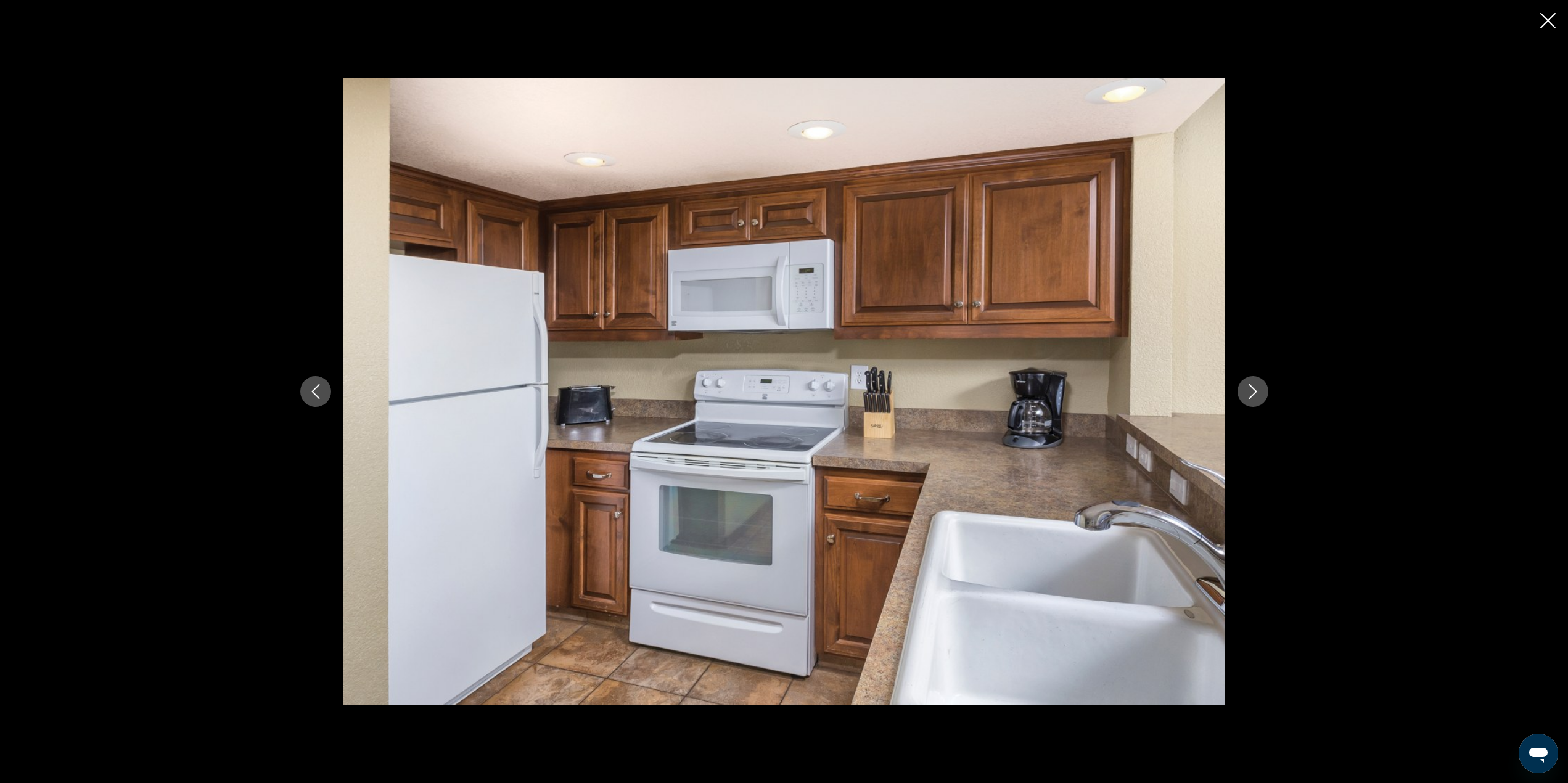
click at [1261, 398] on button "Next image" at bounding box center [1253, 392] width 30 height 30
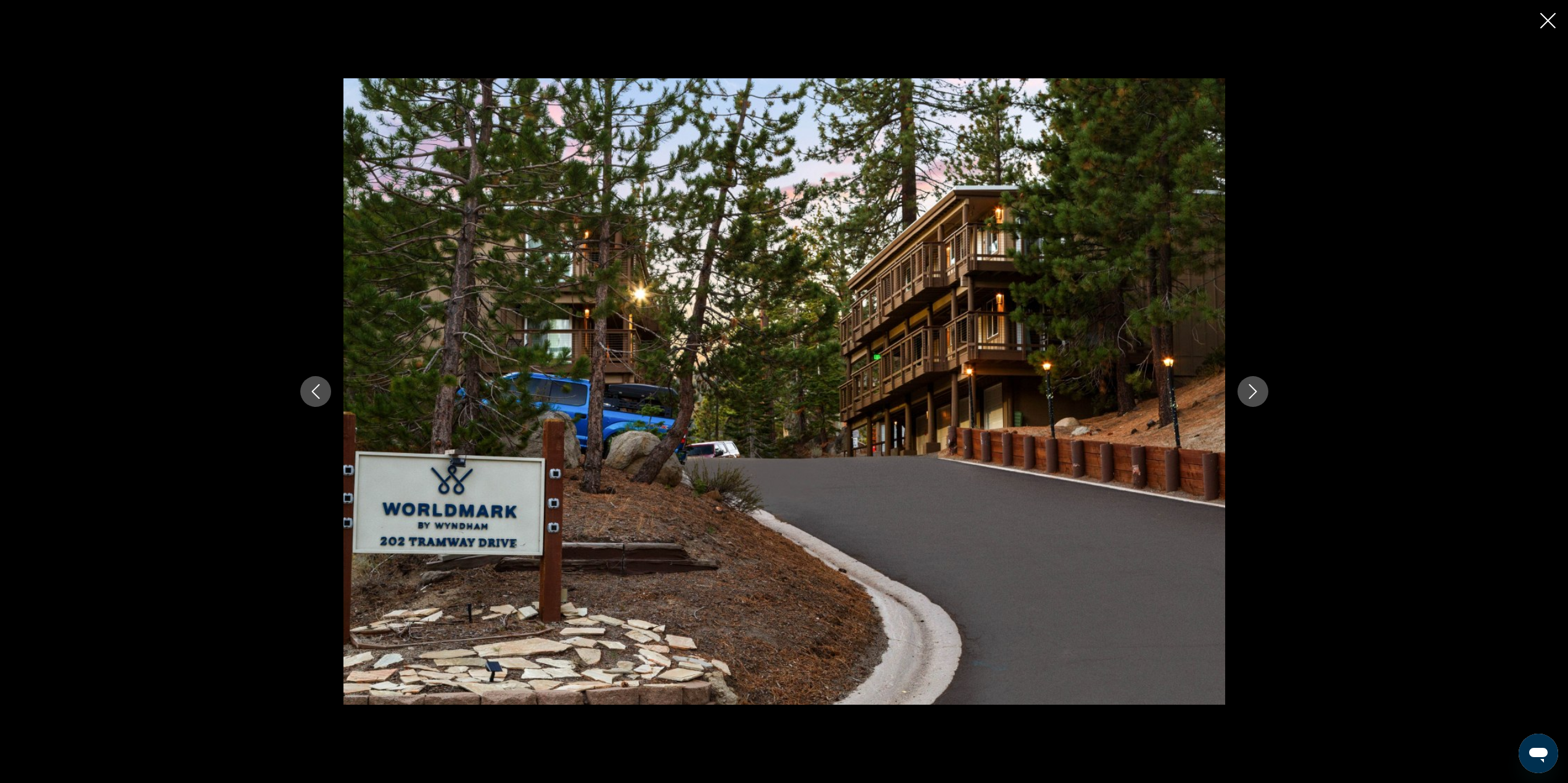
click at [1540, 23] on icon "Close slideshow" at bounding box center [1547, 20] width 15 height 15
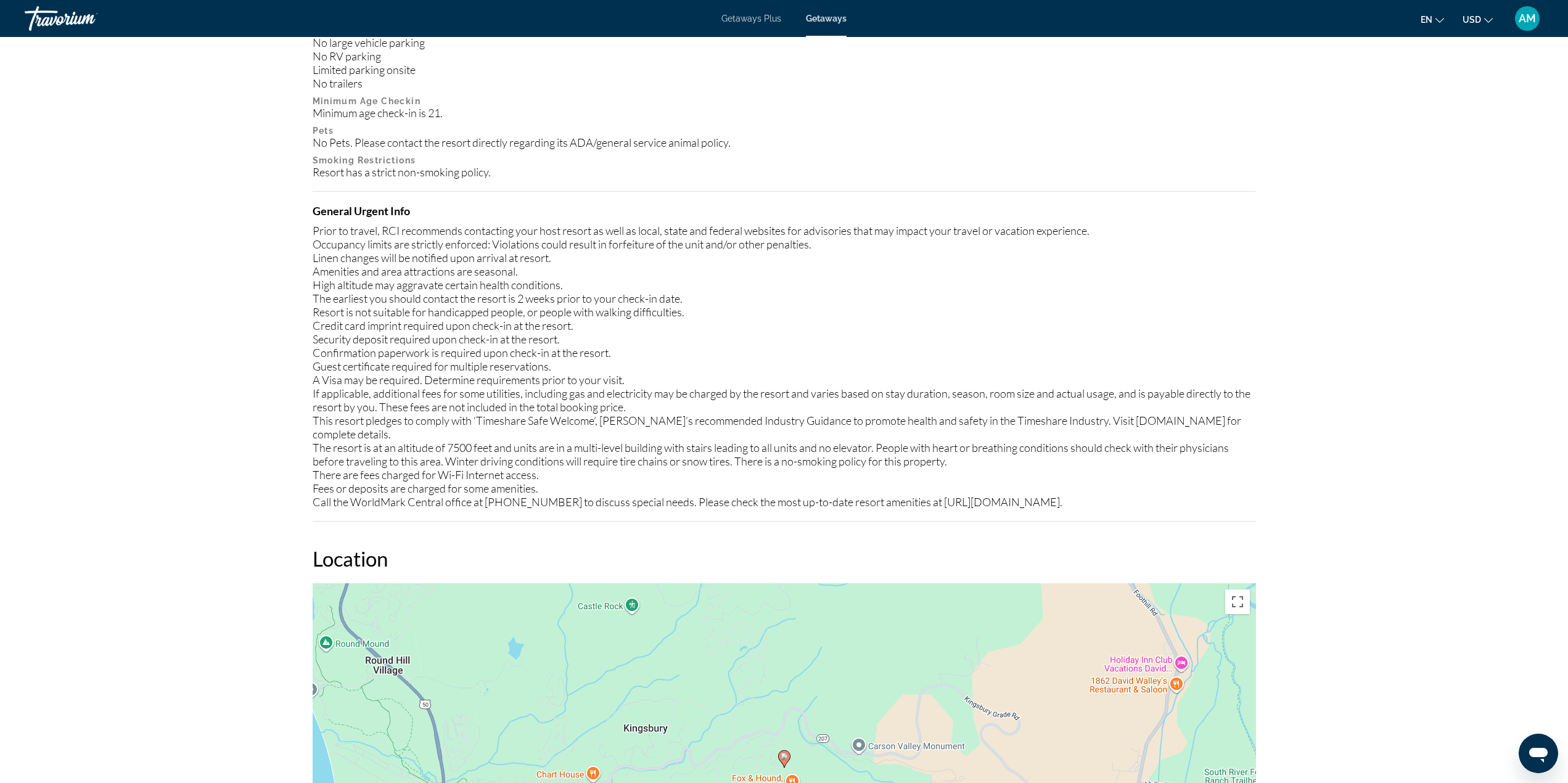
scroll to position [1304, 0]
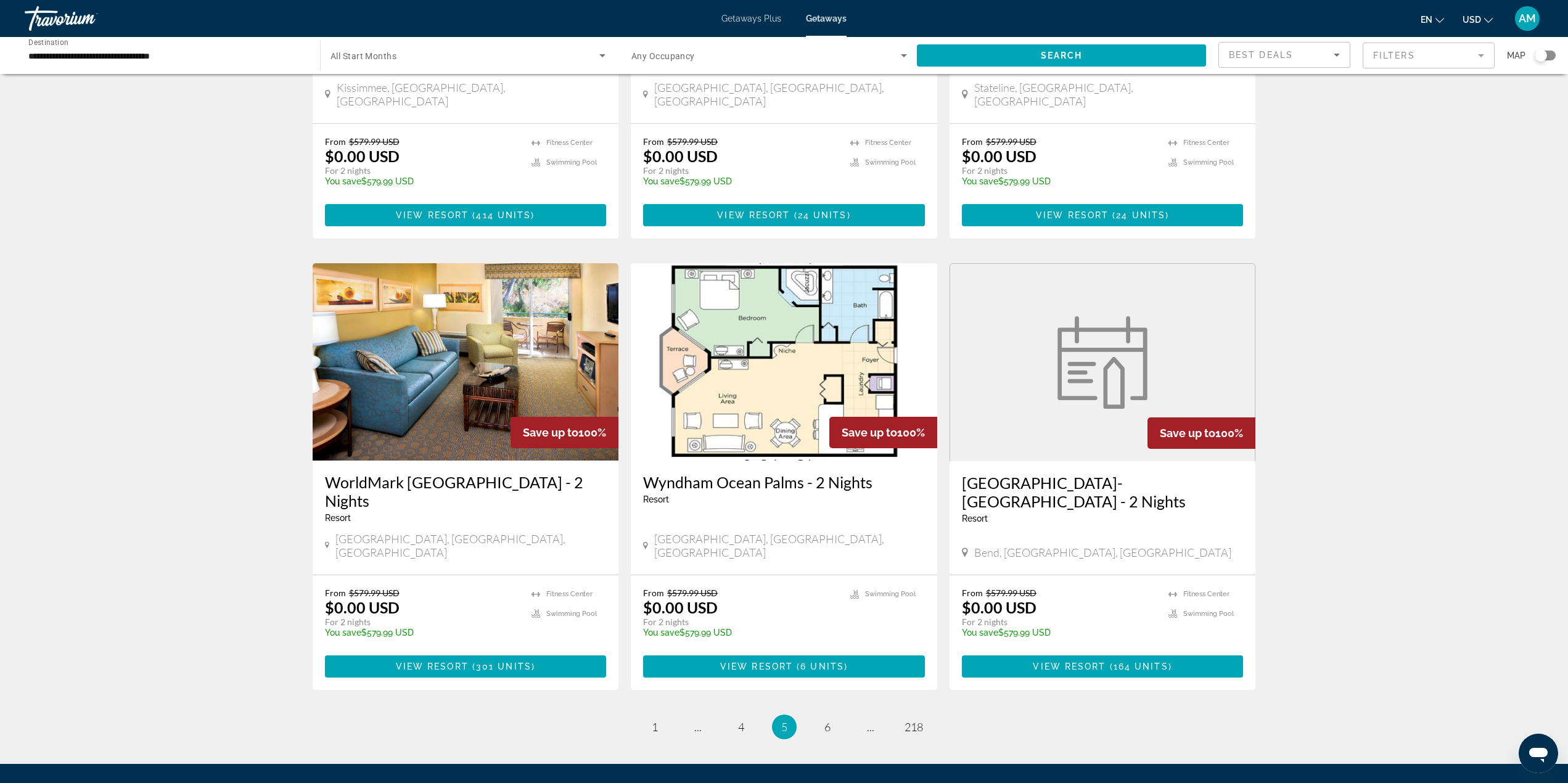
scroll to position [1286, 0]
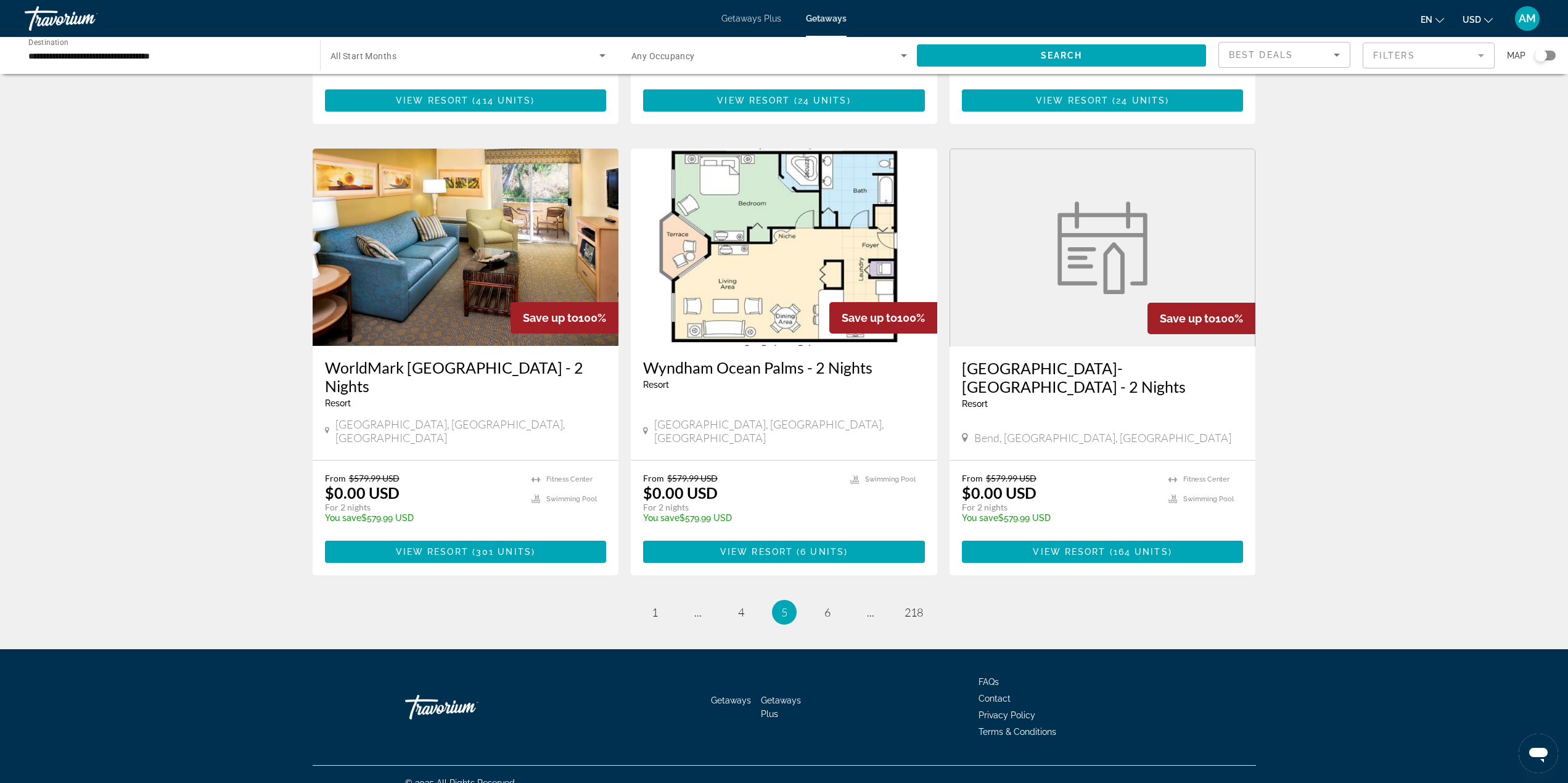
click at [846, 600] on ul "5 / 218 page 1 page ... page 4 You're on page 5 page 6 page ... page 218" at bounding box center [784, 612] width 943 height 25
click at [836, 602] on link "page 6" at bounding box center [827, 612] width 21 height 21
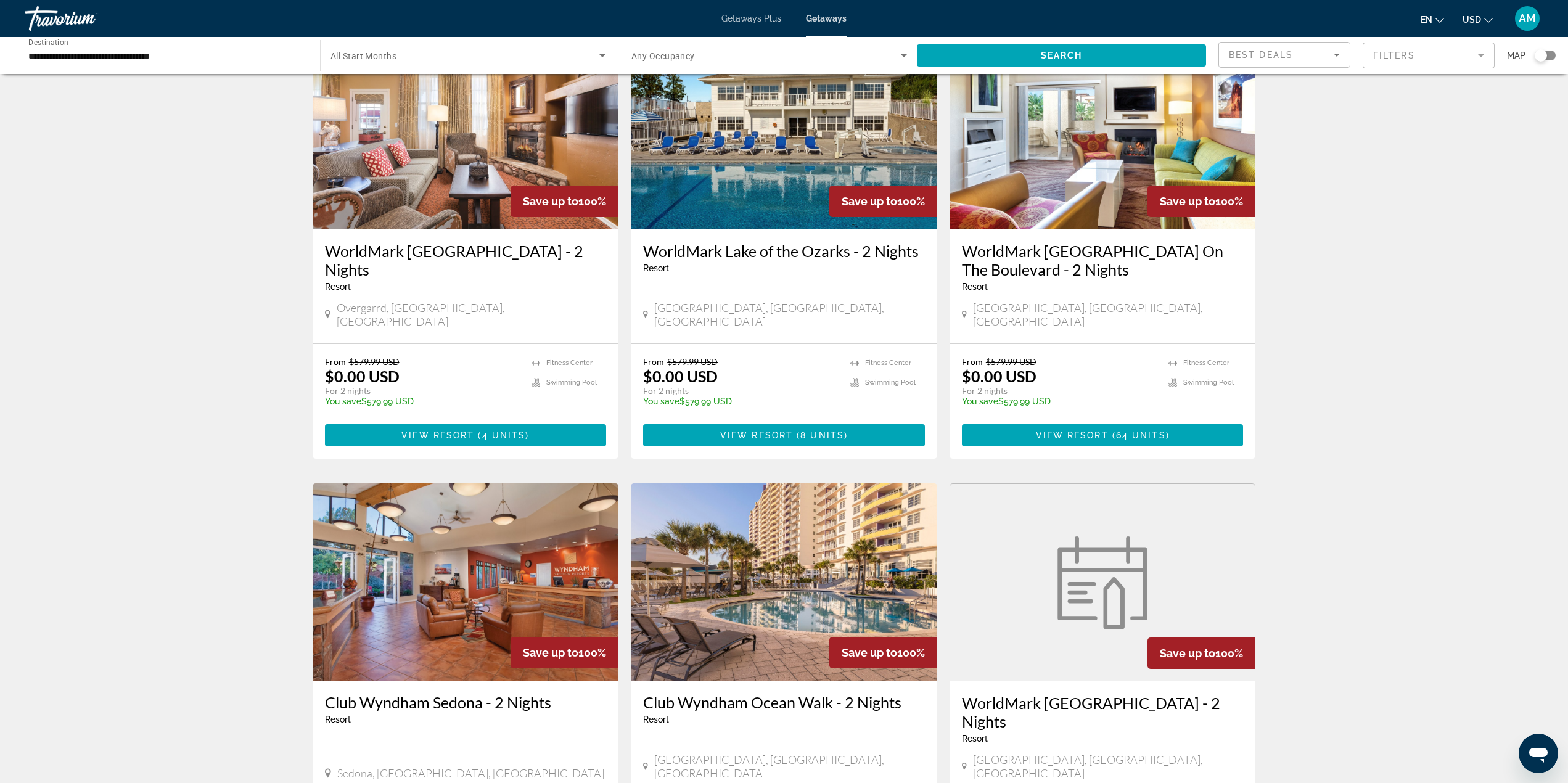
scroll to position [1268, 0]
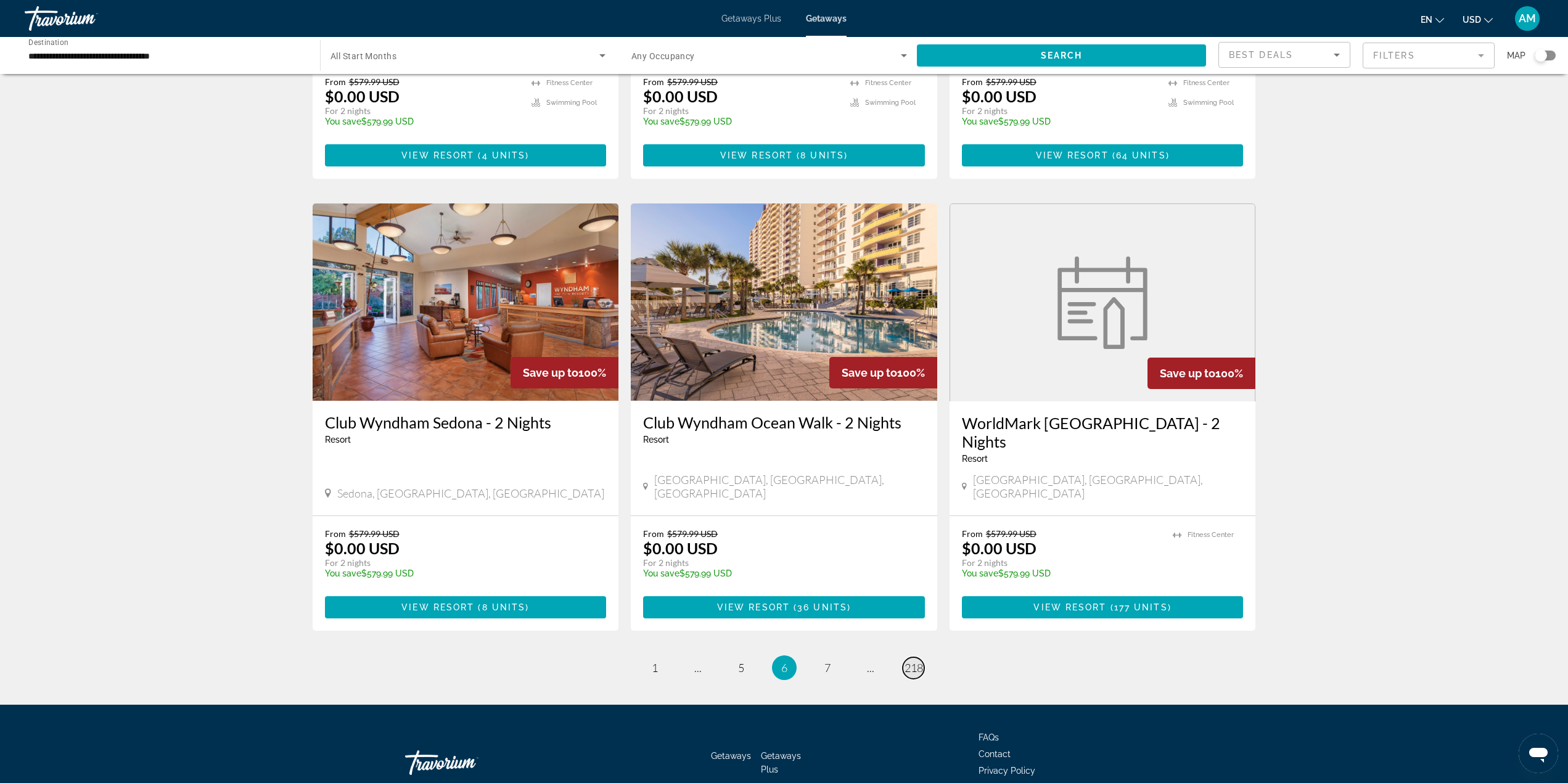
click at [916, 661] on span "218" at bounding box center [913, 668] width 19 height 13
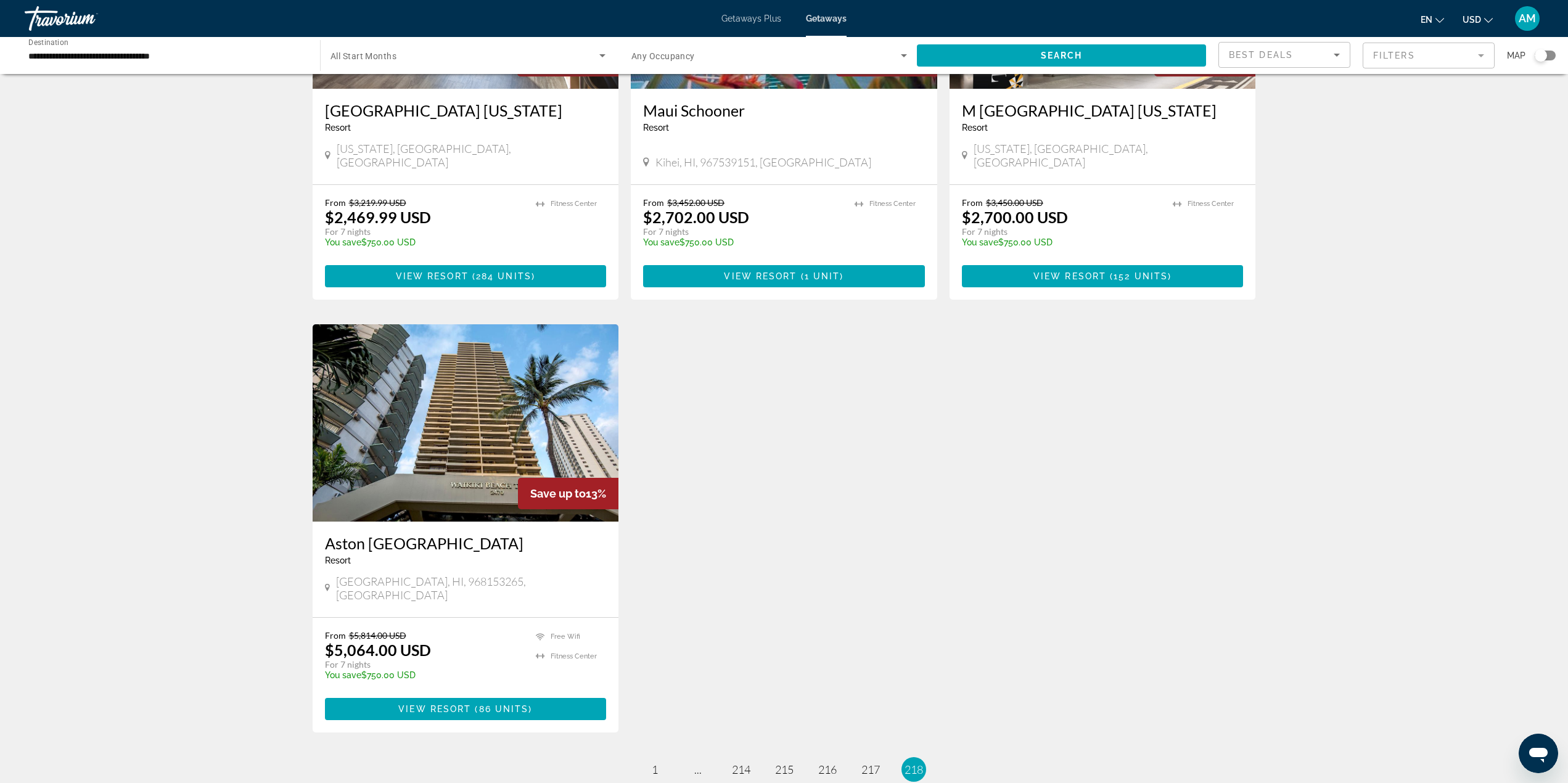
scroll to position [308, 0]
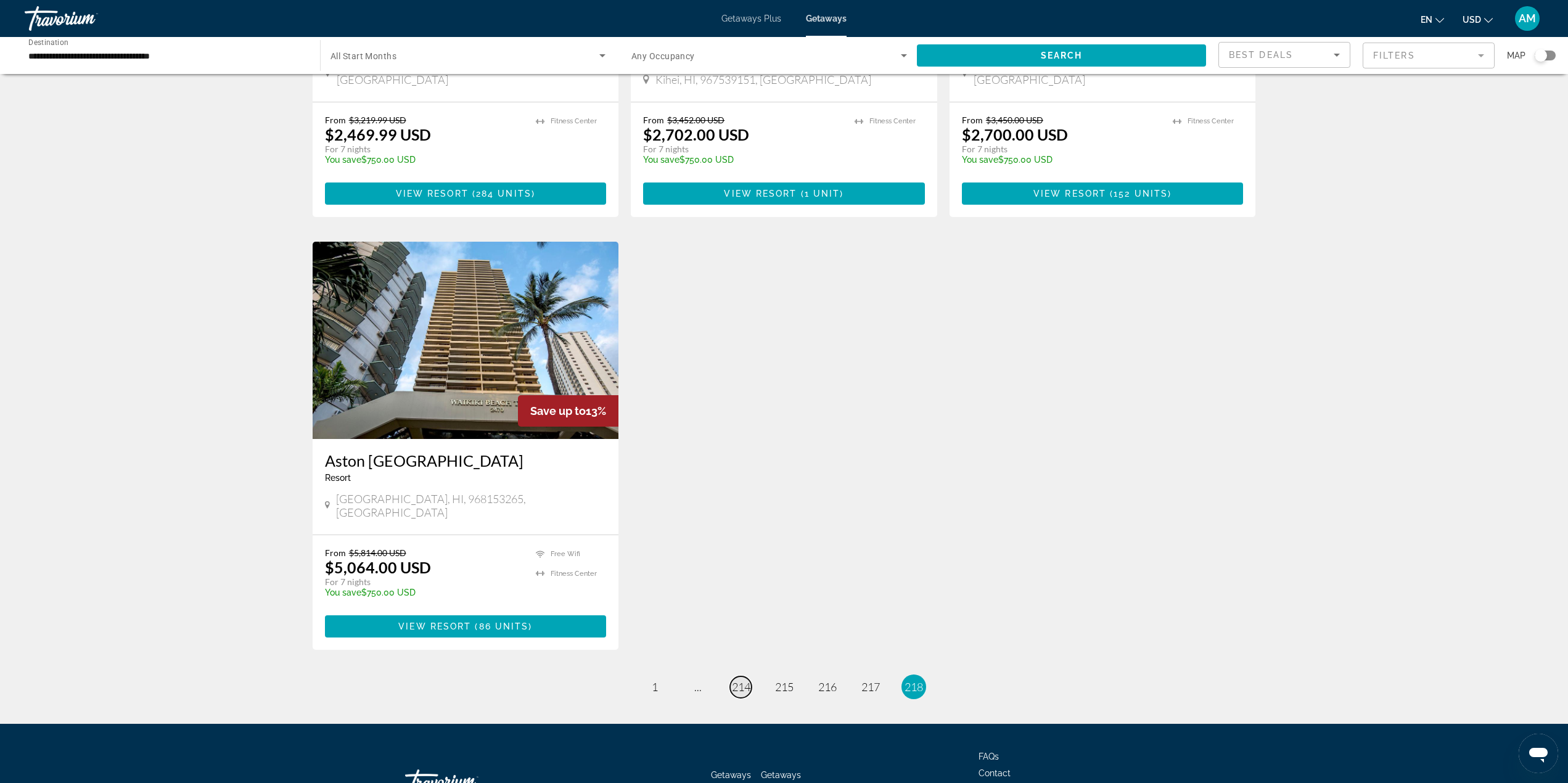
click at [739, 680] on span "214" at bounding box center [741, 686] width 19 height 13
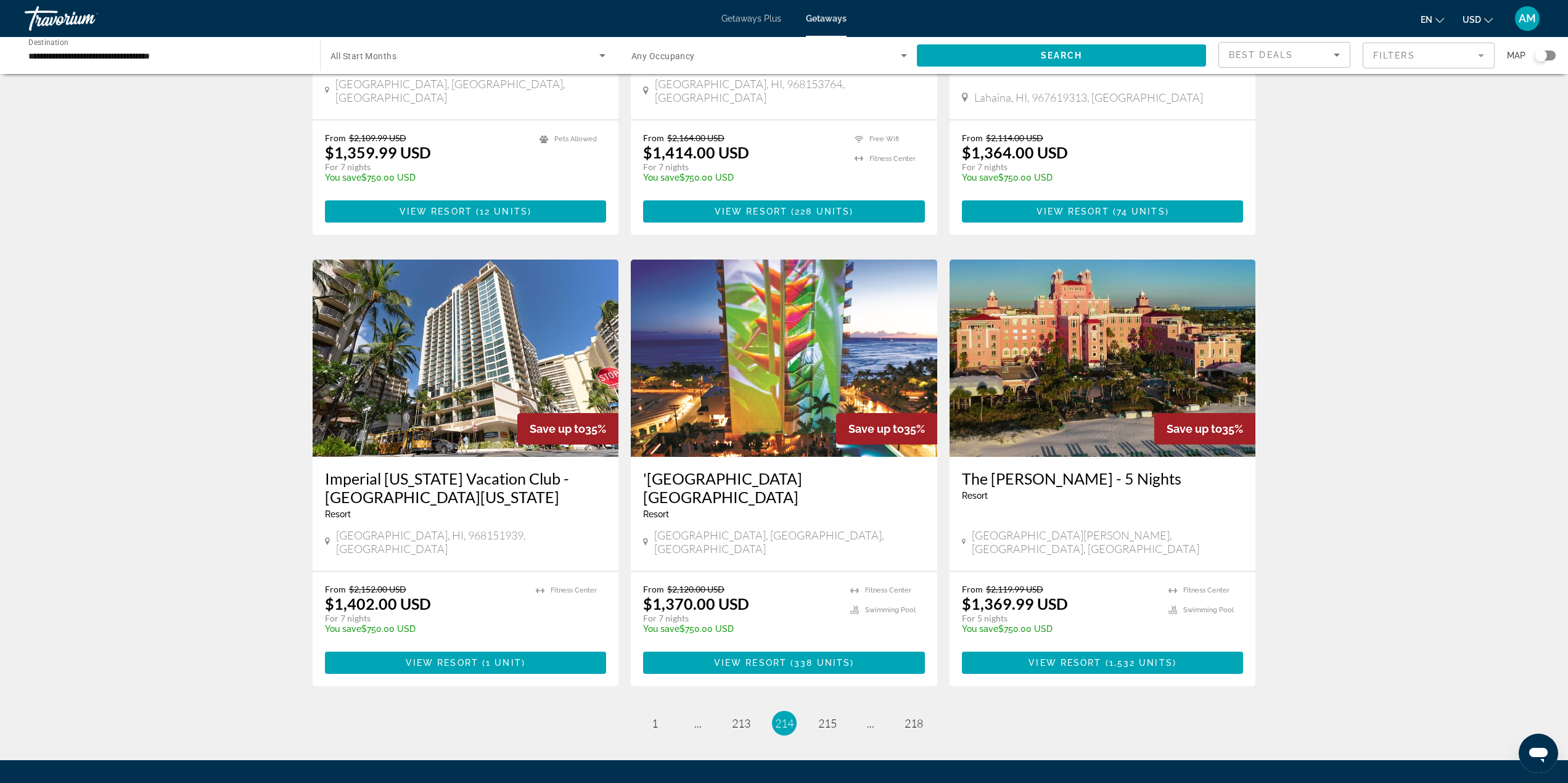
scroll to position [1286, 0]
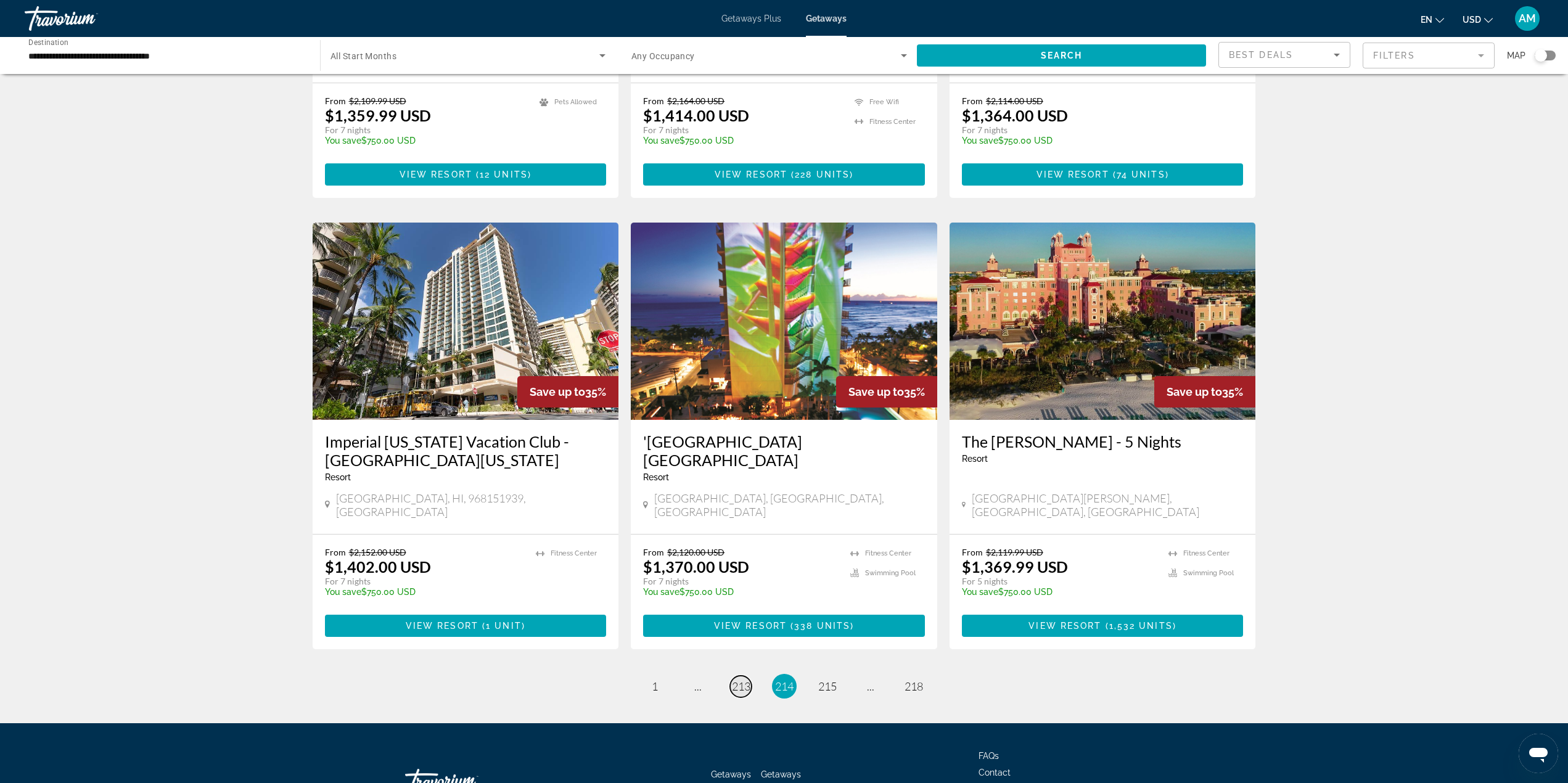
click at [749, 679] on span "213" at bounding box center [741, 686] width 19 height 13
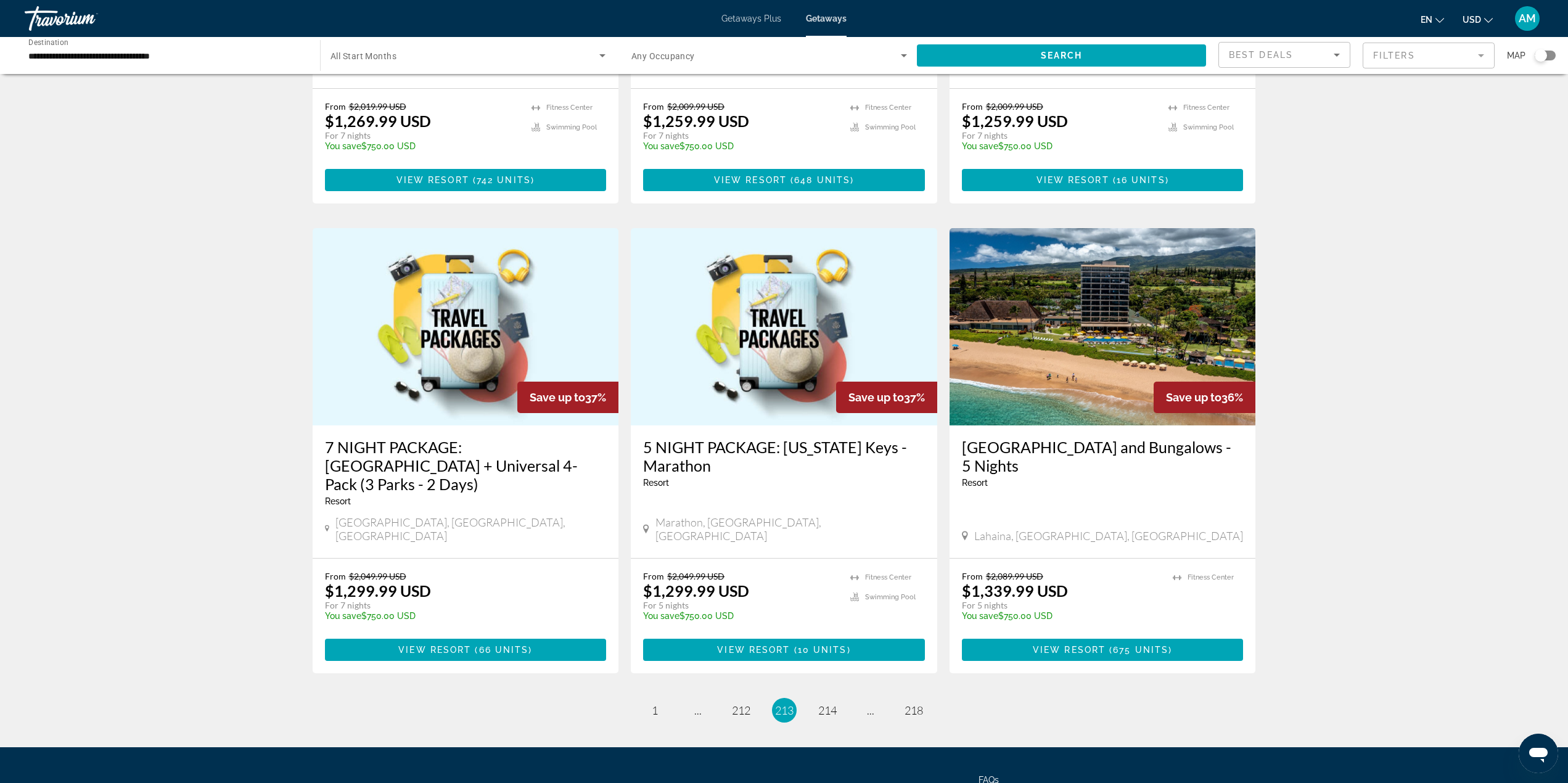
scroll to position [1233, 0]
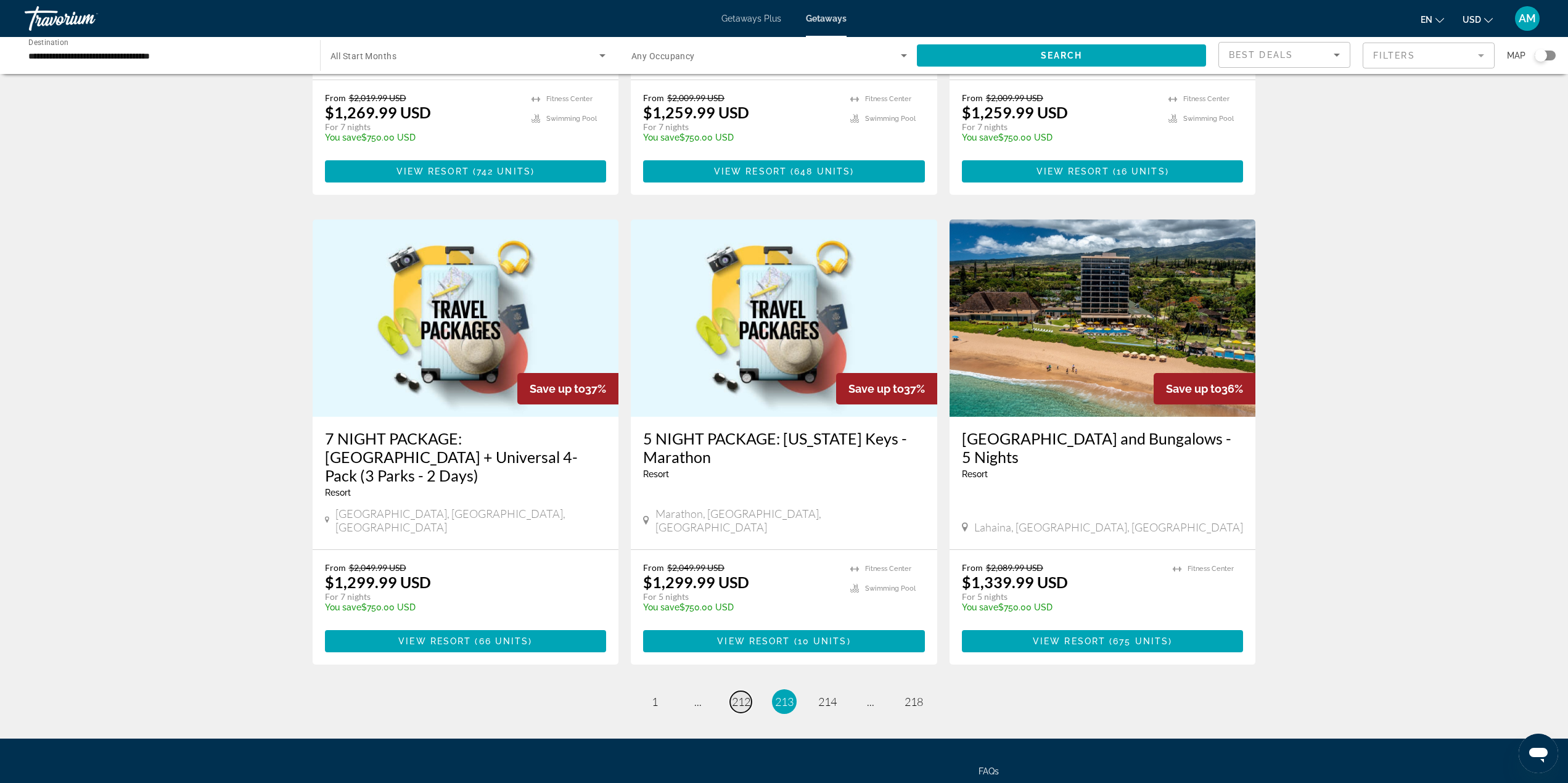
click at [733, 695] on span "212" at bounding box center [741, 702] width 19 height 13
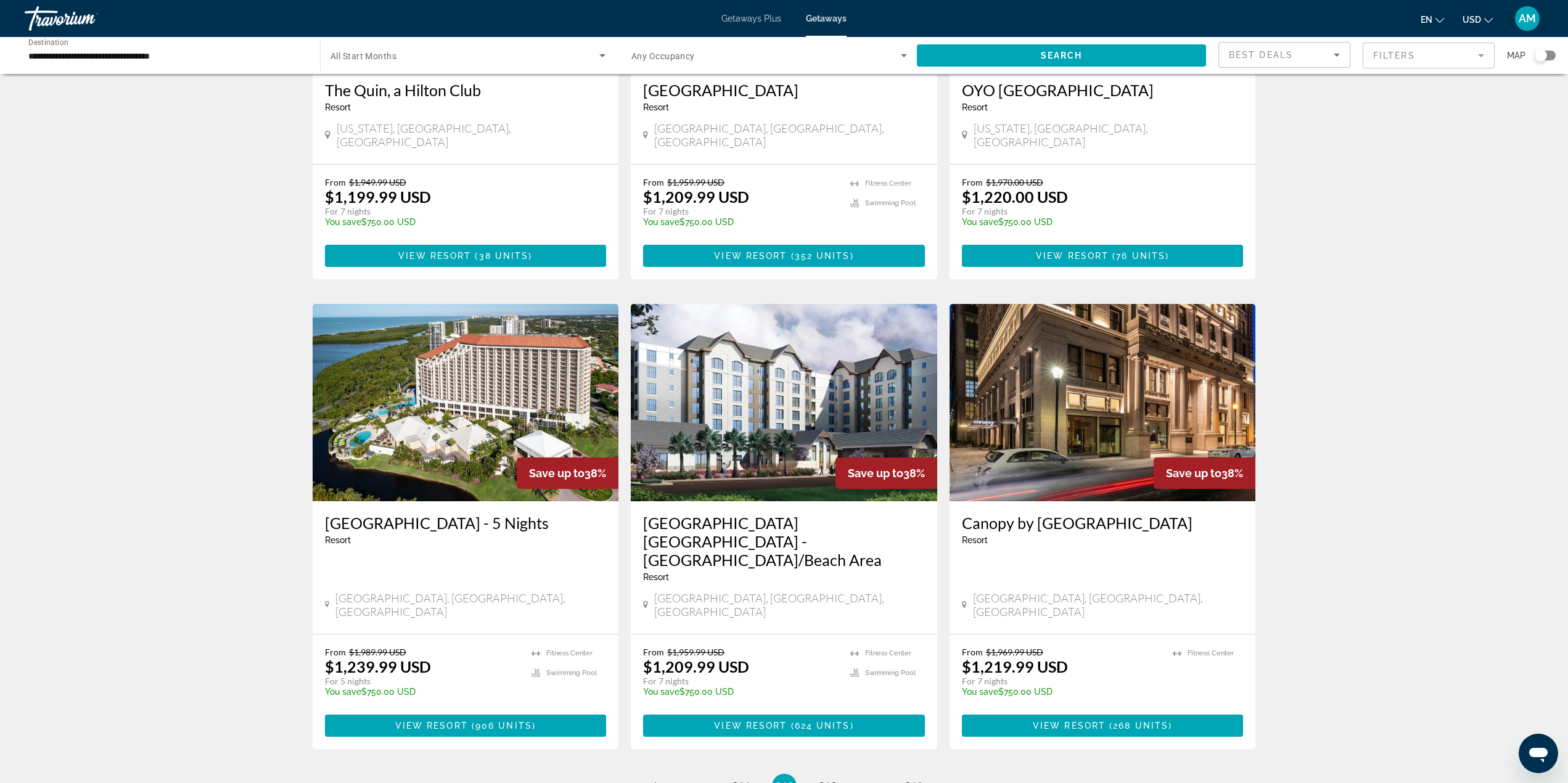
scroll to position [1172, 0]
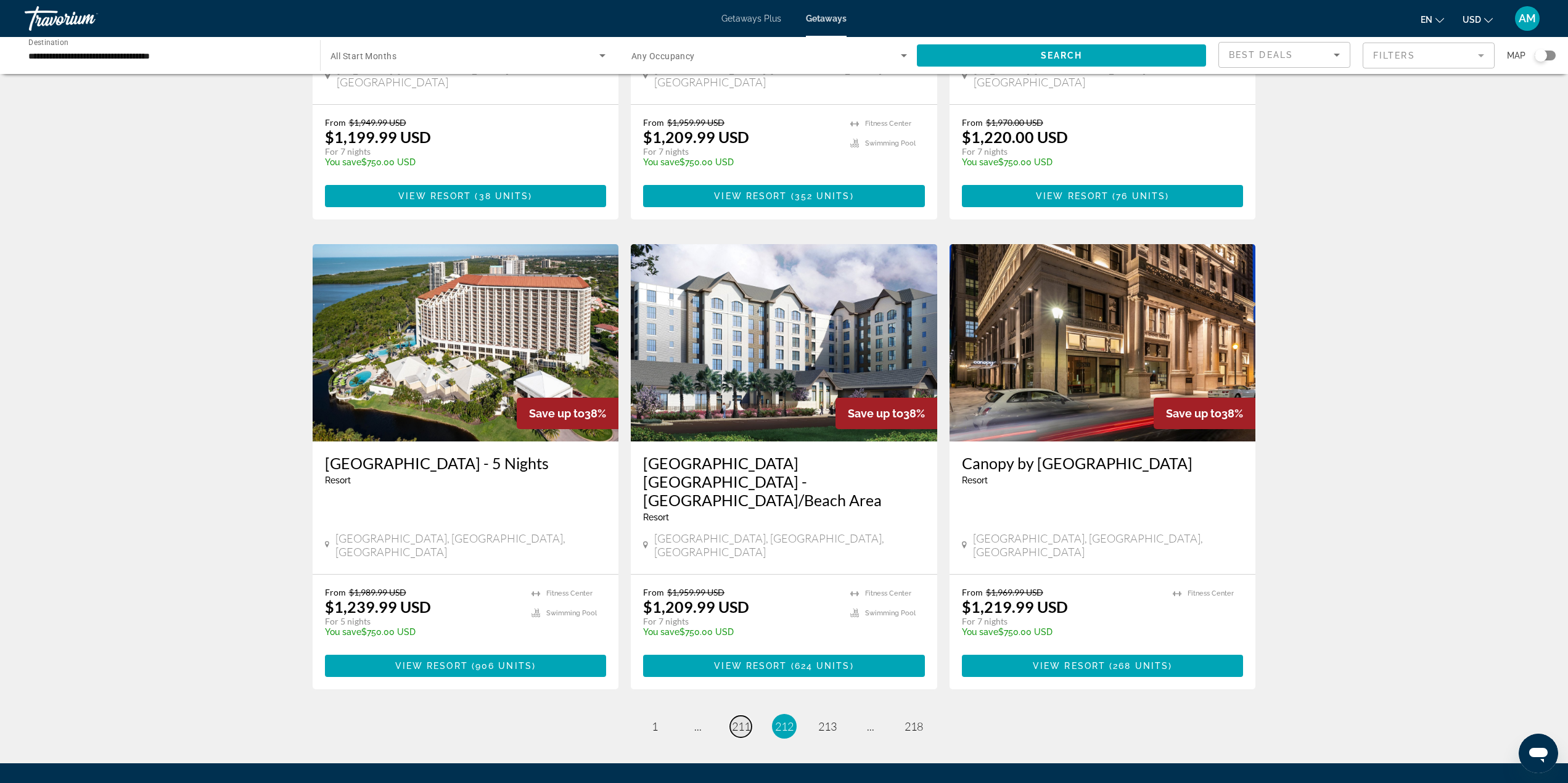
click at [742, 716] on link "page 211" at bounding box center [741, 727] width 21 height 21
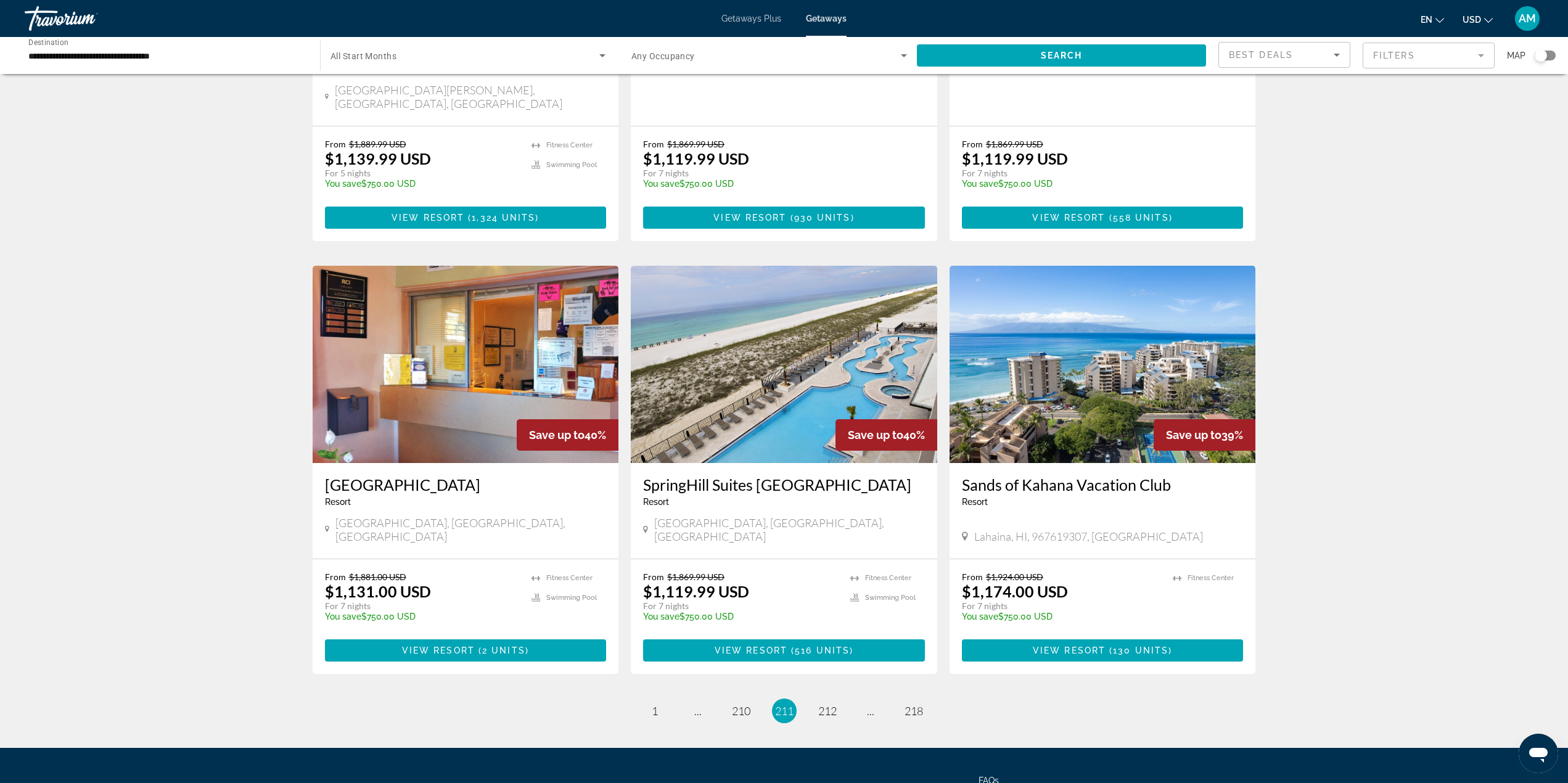
scroll to position [1233, 0]
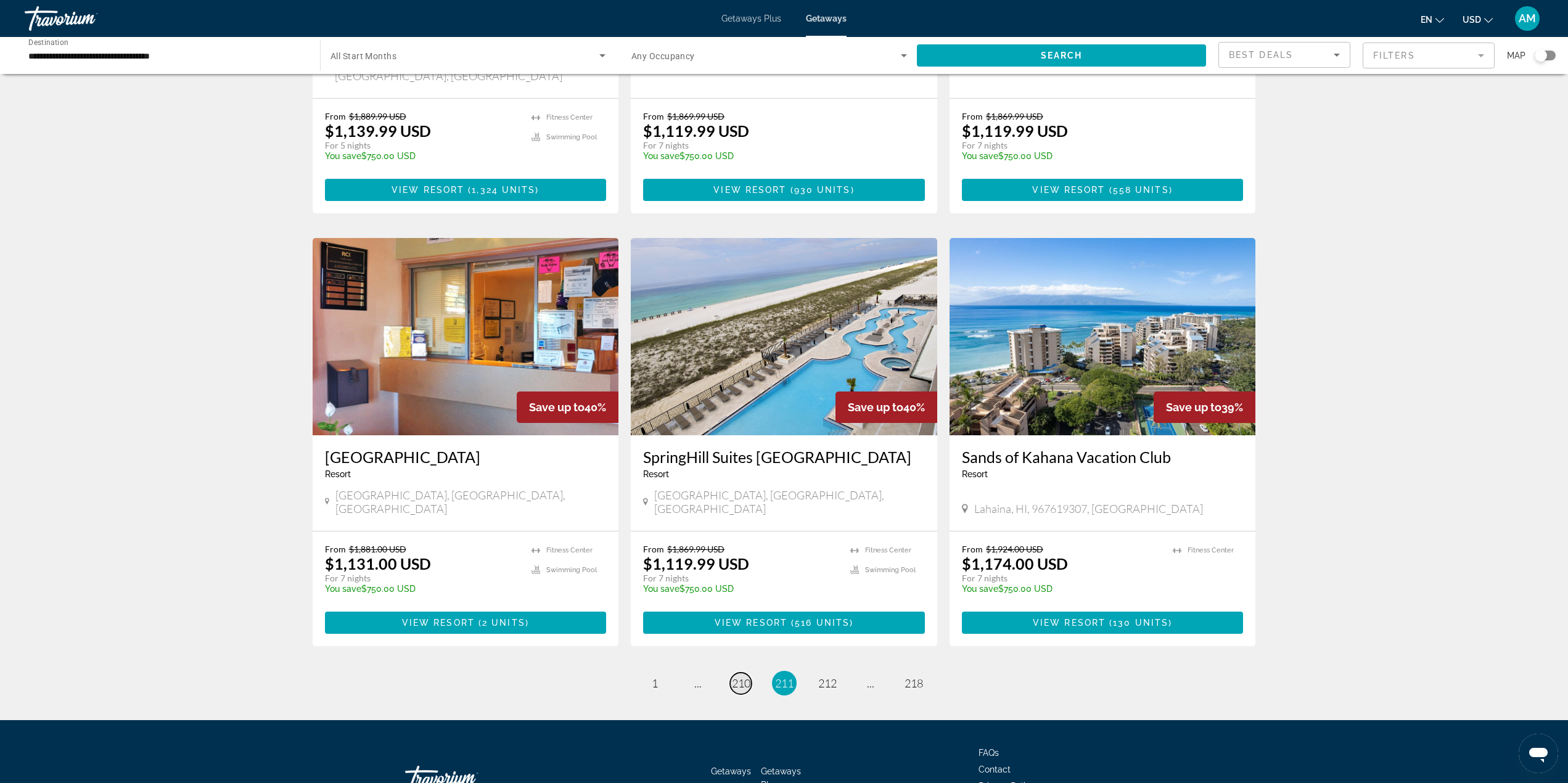
click at [736, 677] on span "210" at bounding box center [741, 683] width 19 height 13
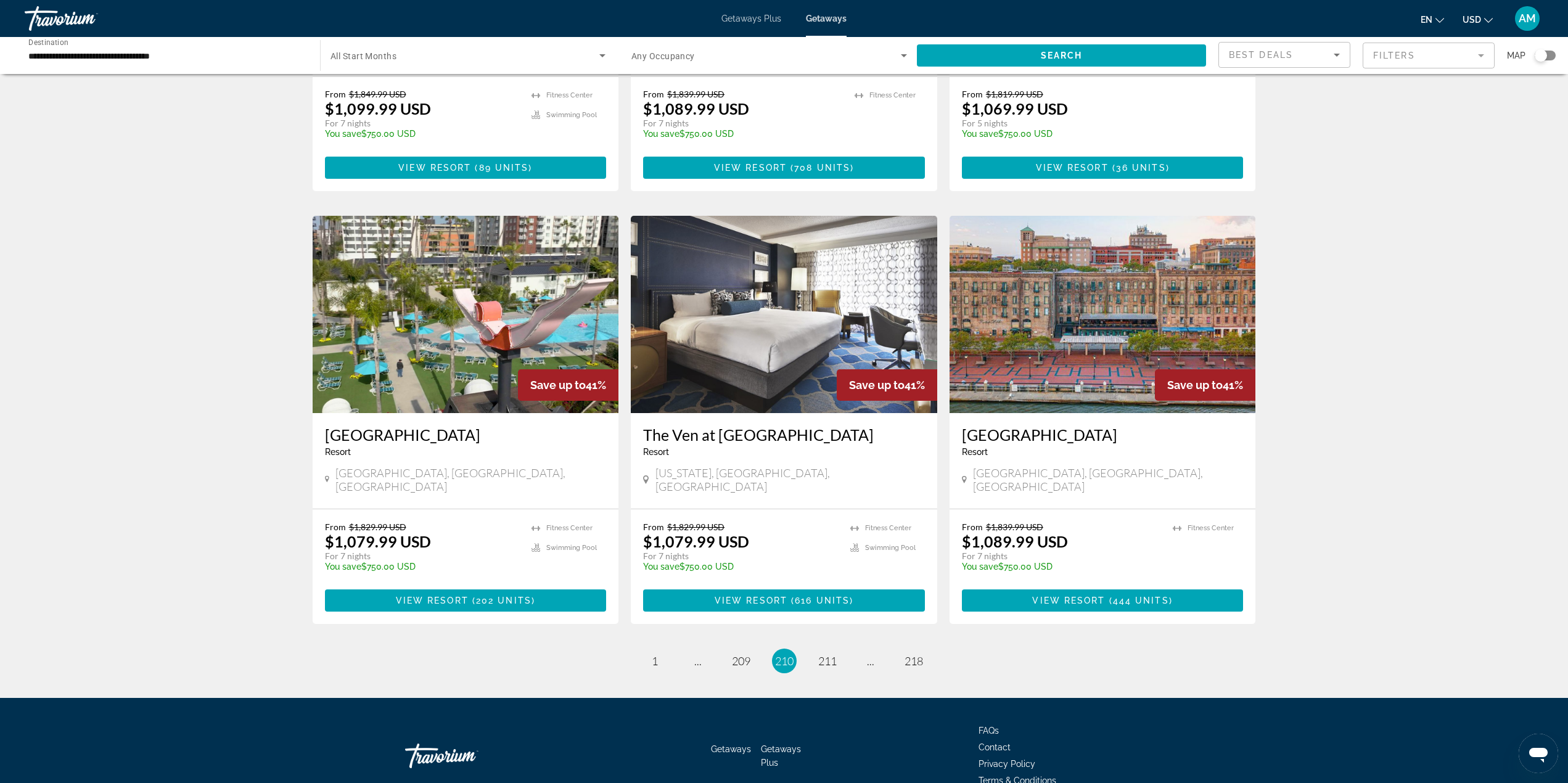
scroll to position [1267, 0]
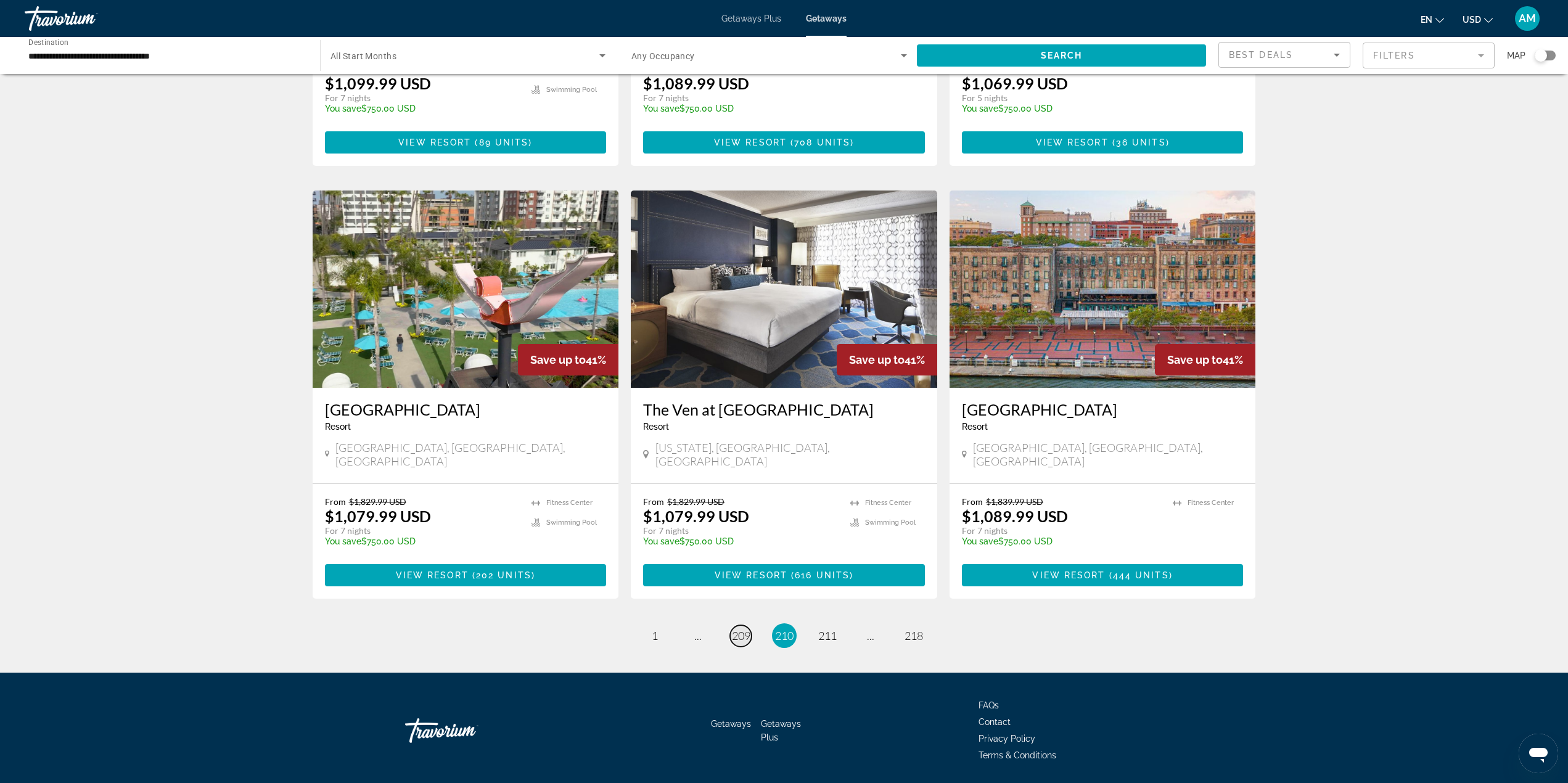
click at [734, 629] on span "209" at bounding box center [741, 636] width 19 height 13
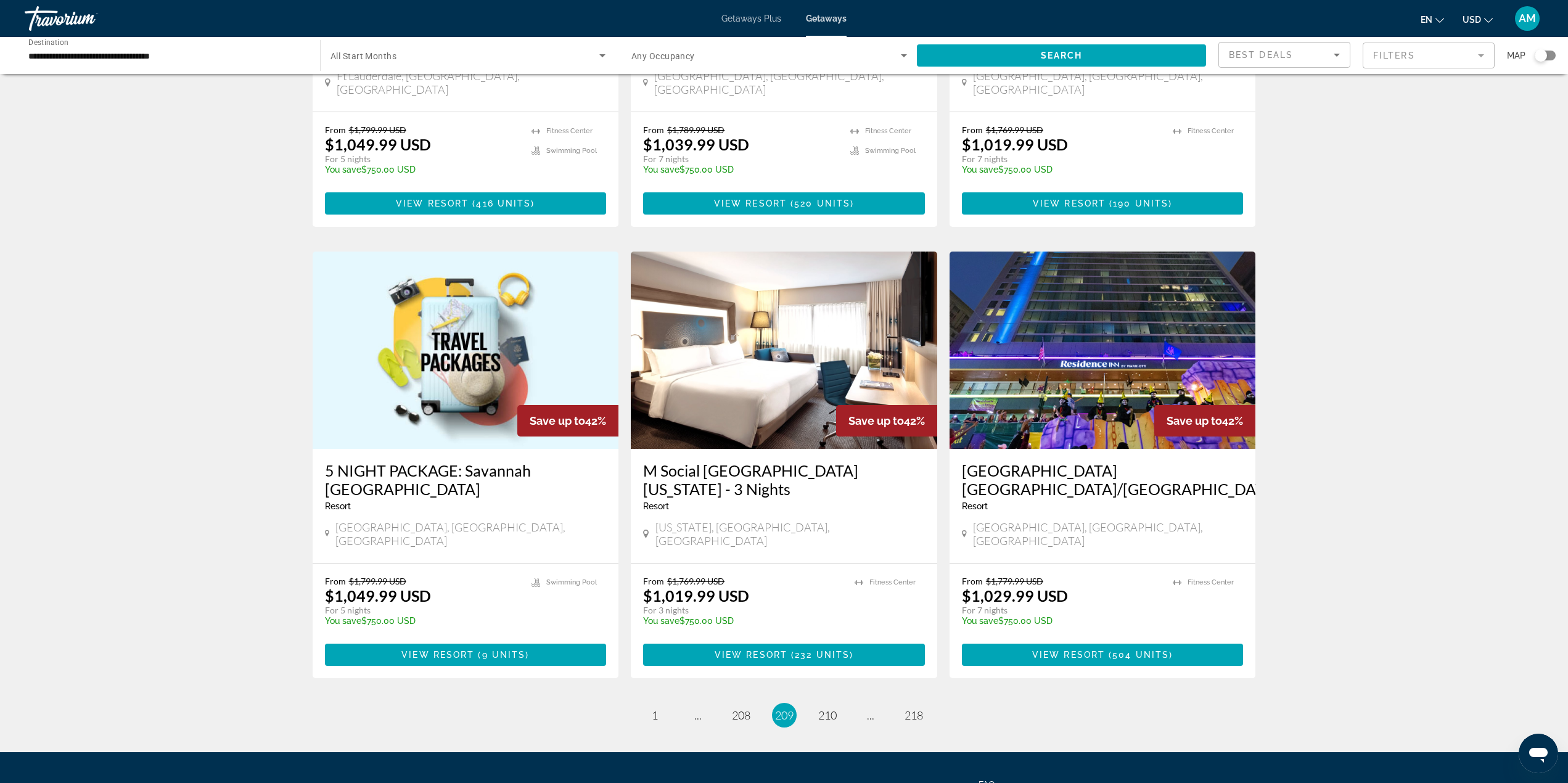
scroll to position [1230, 0]
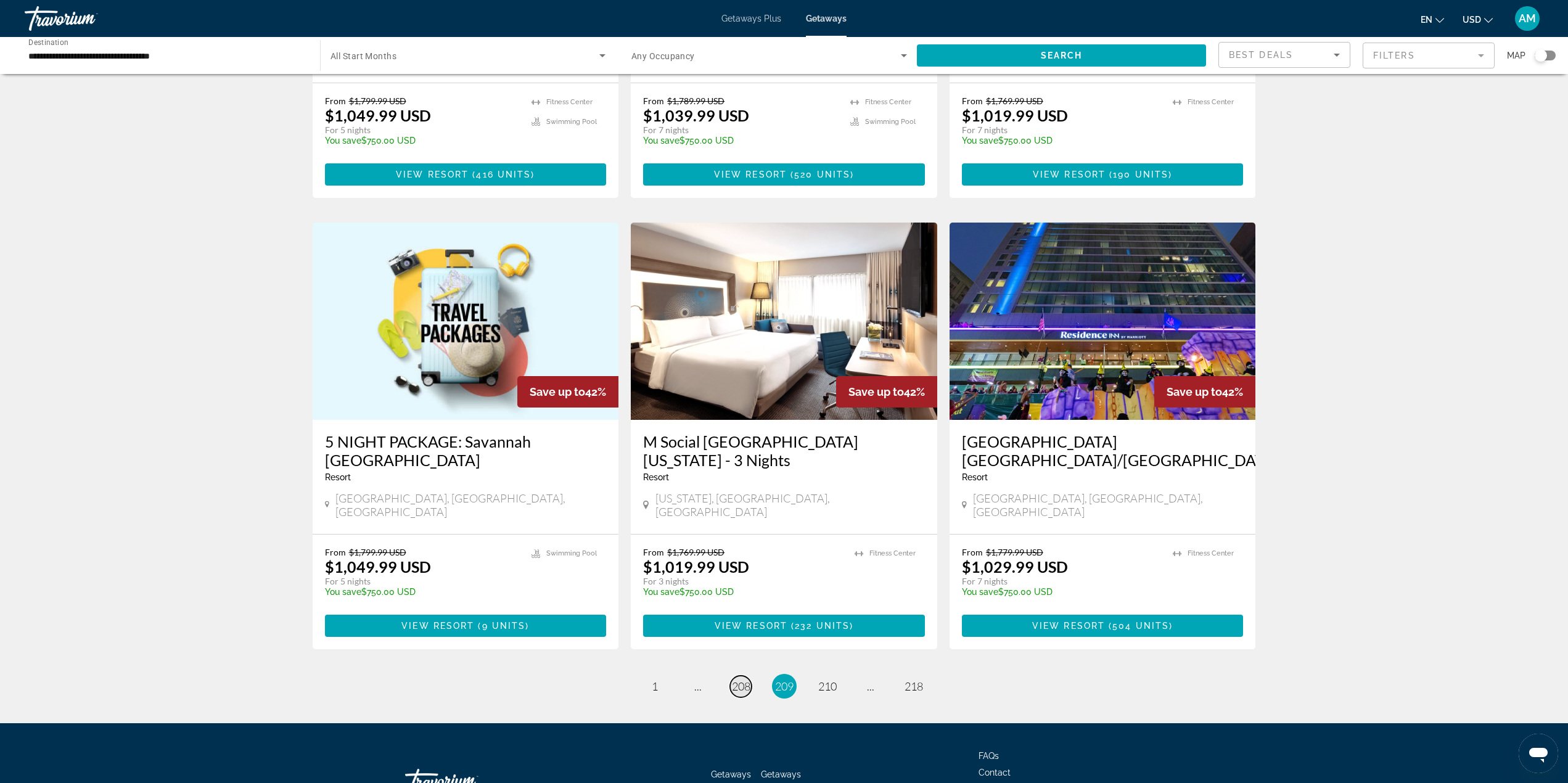
click at [745, 679] on span "208" at bounding box center [741, 686] width 19 height 13
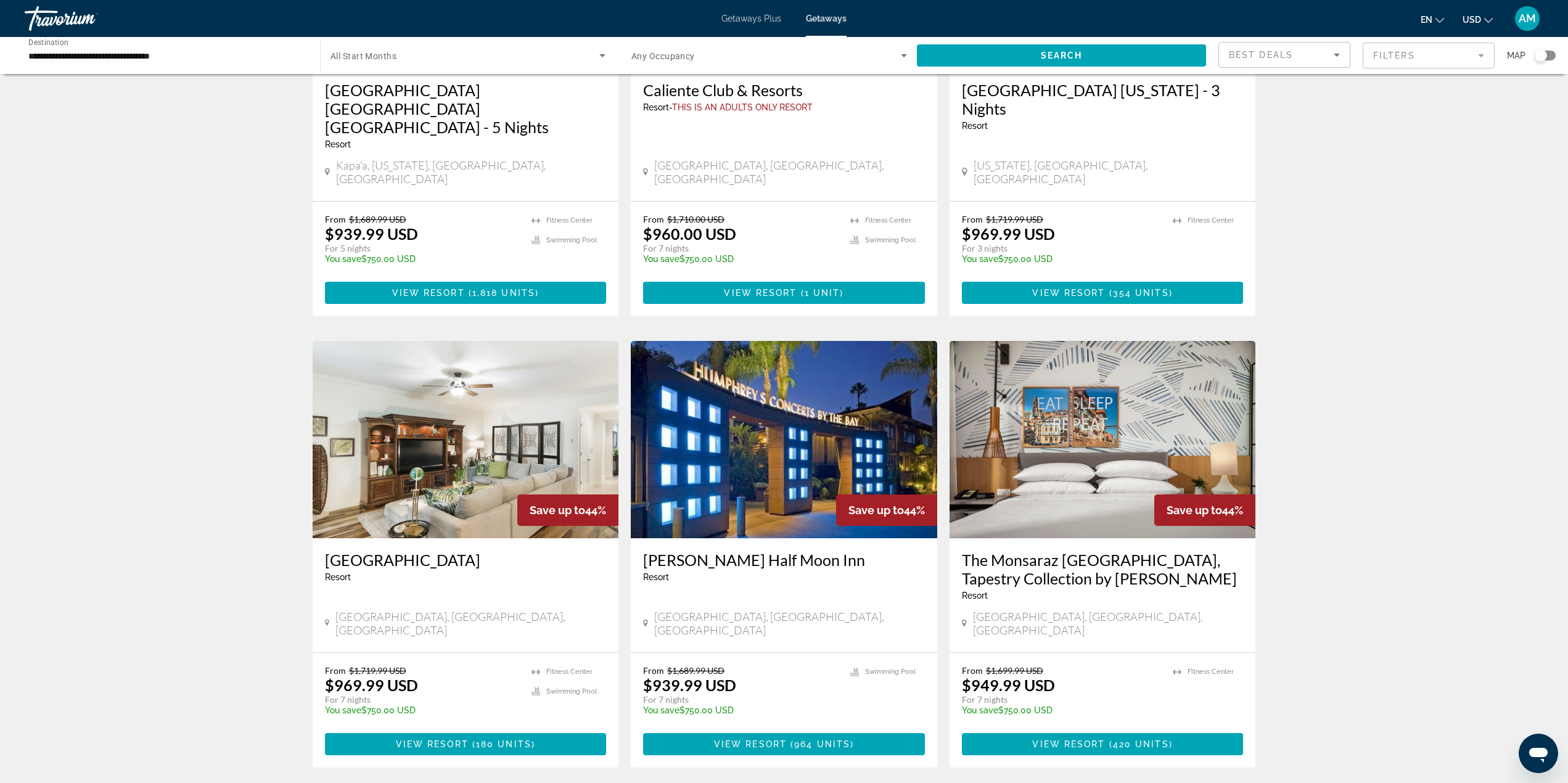
scroll to position [247, 0]
click at [763, 739] on span "View Resort" at bounding box center [750, 744] width 72 height 10
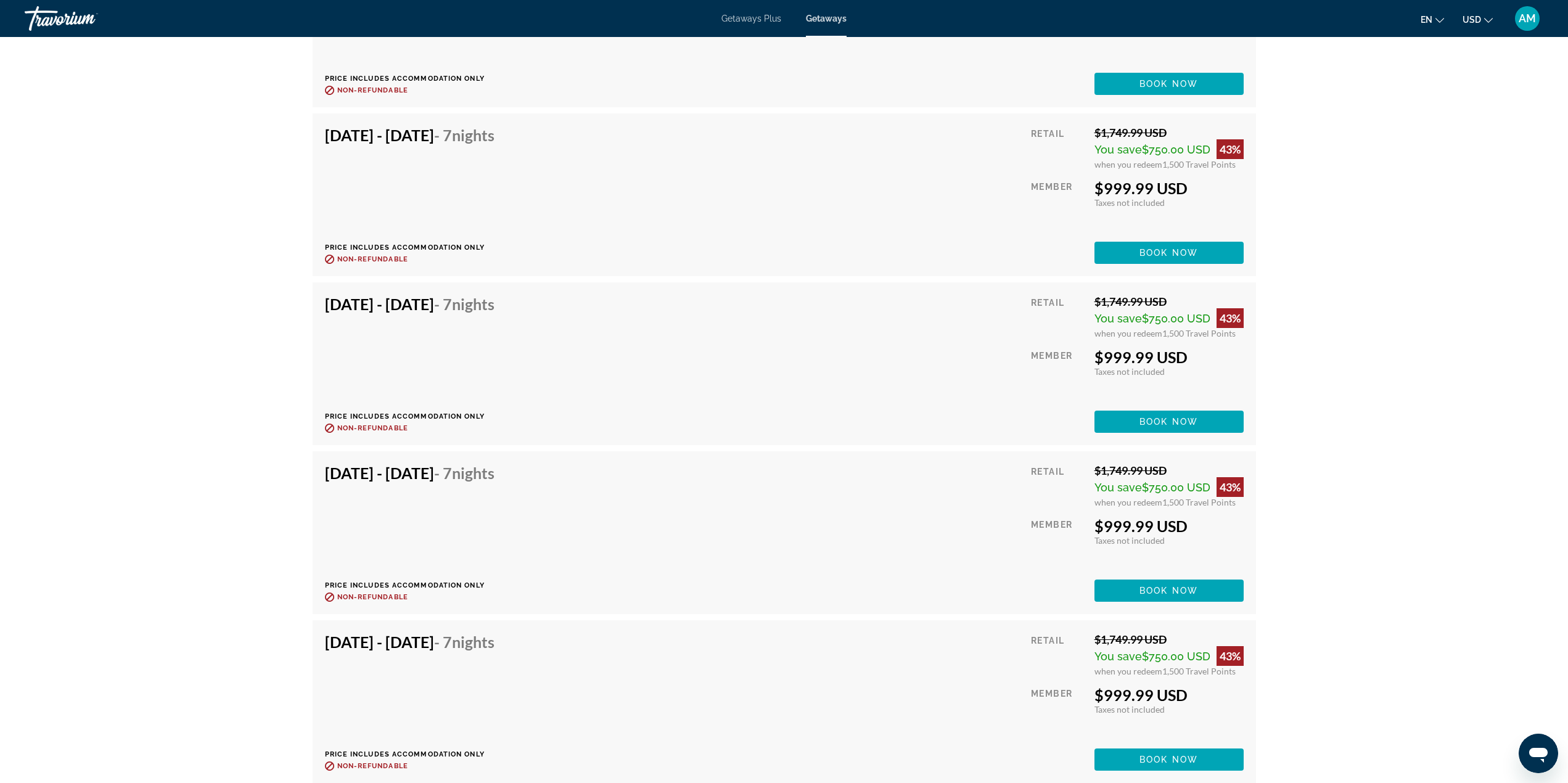
scroll to position [13820, 0]
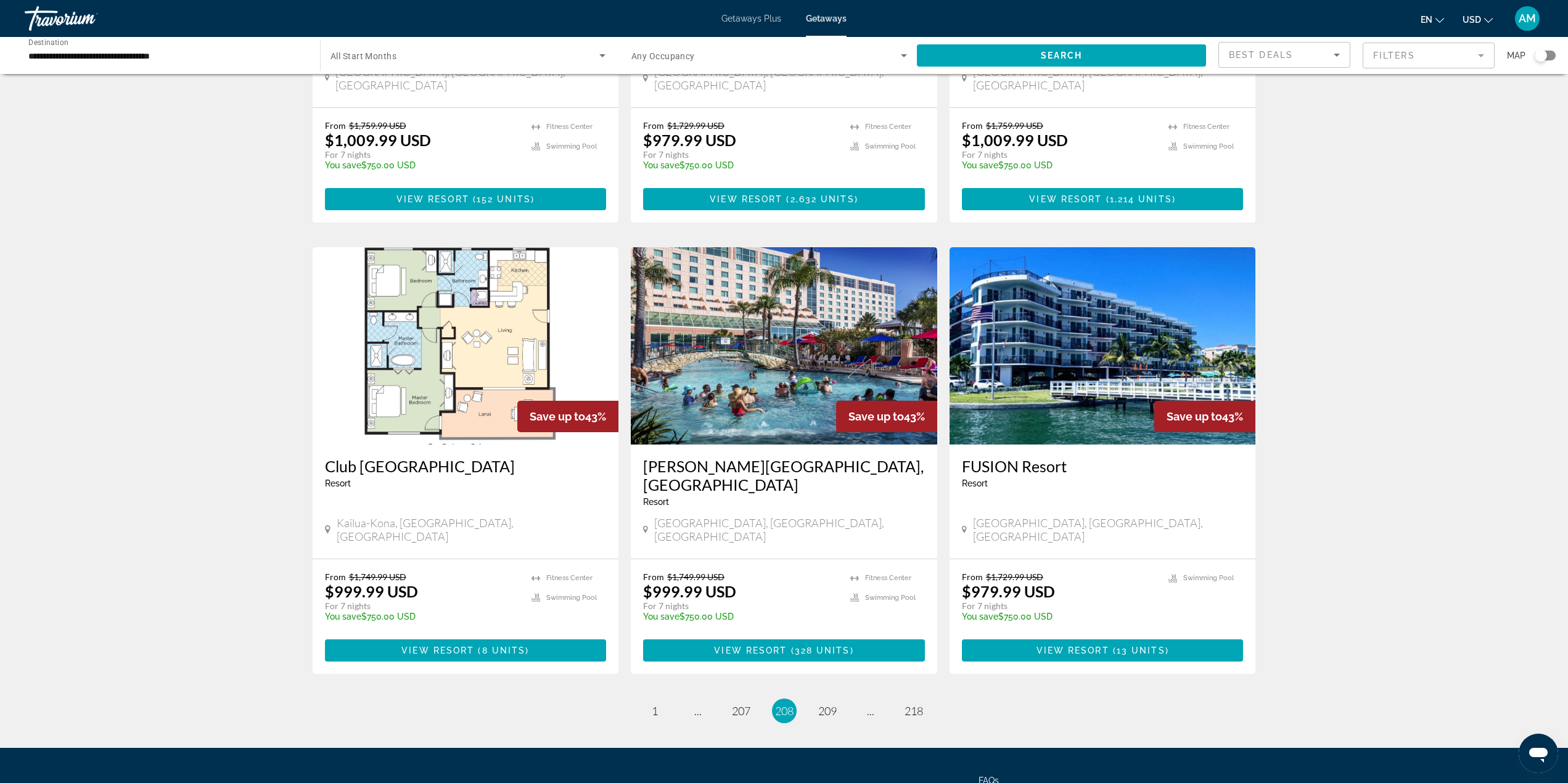
scroll to position [1267, 0]
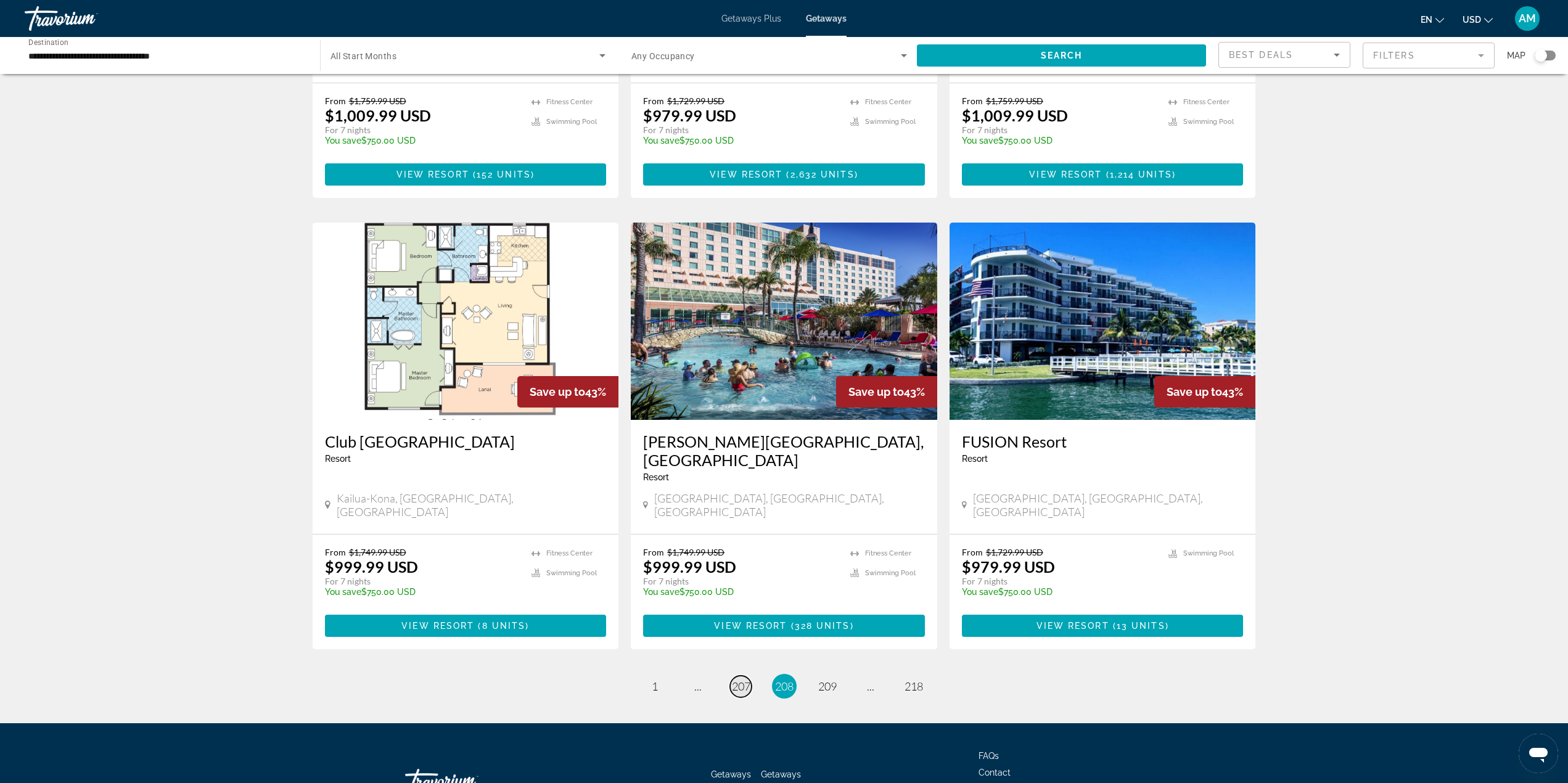
click at [733, 679] on span "207" at bounding box center [741, 686] width 19 height 13
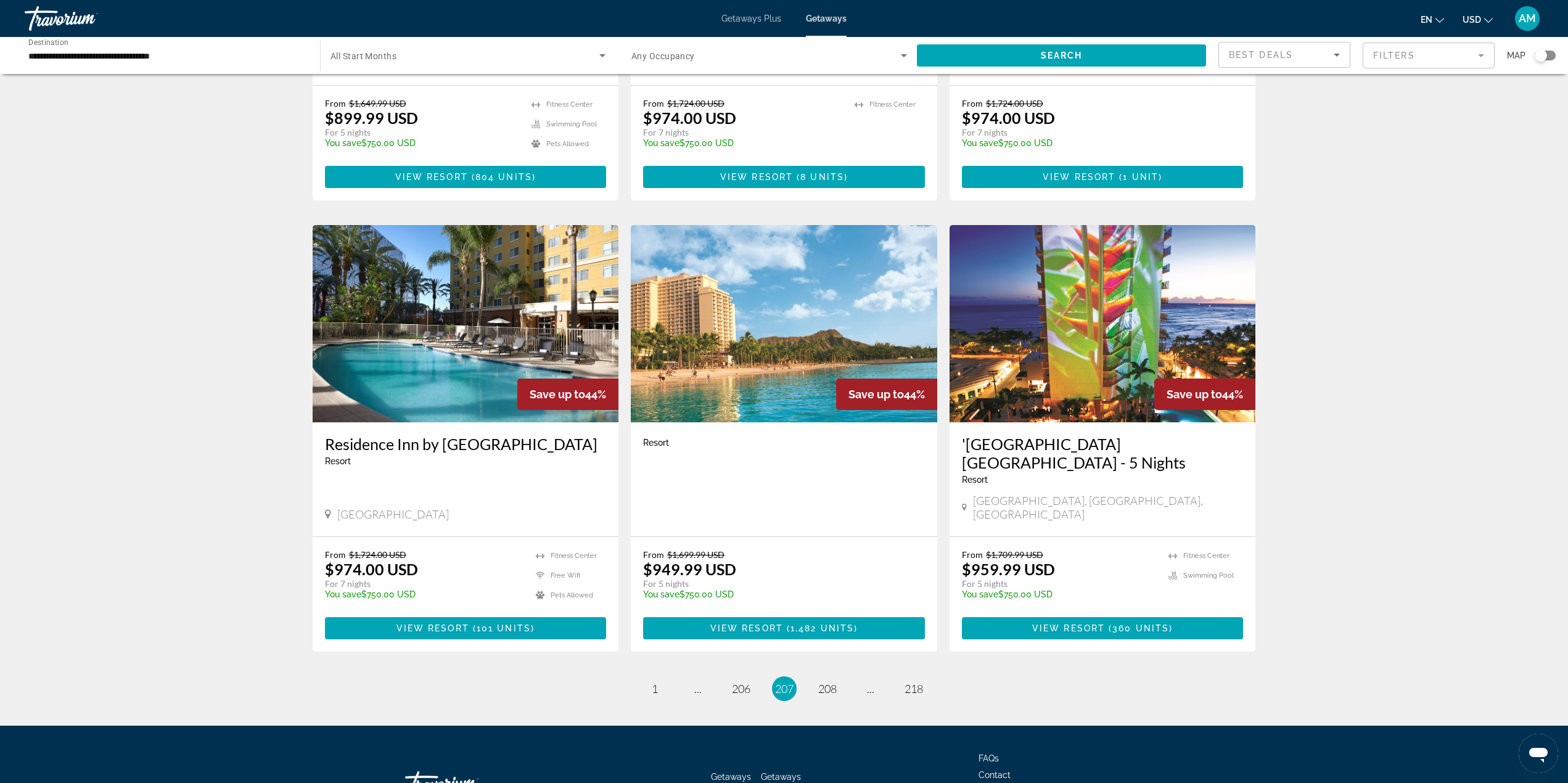
scroll to position [1249, 0]
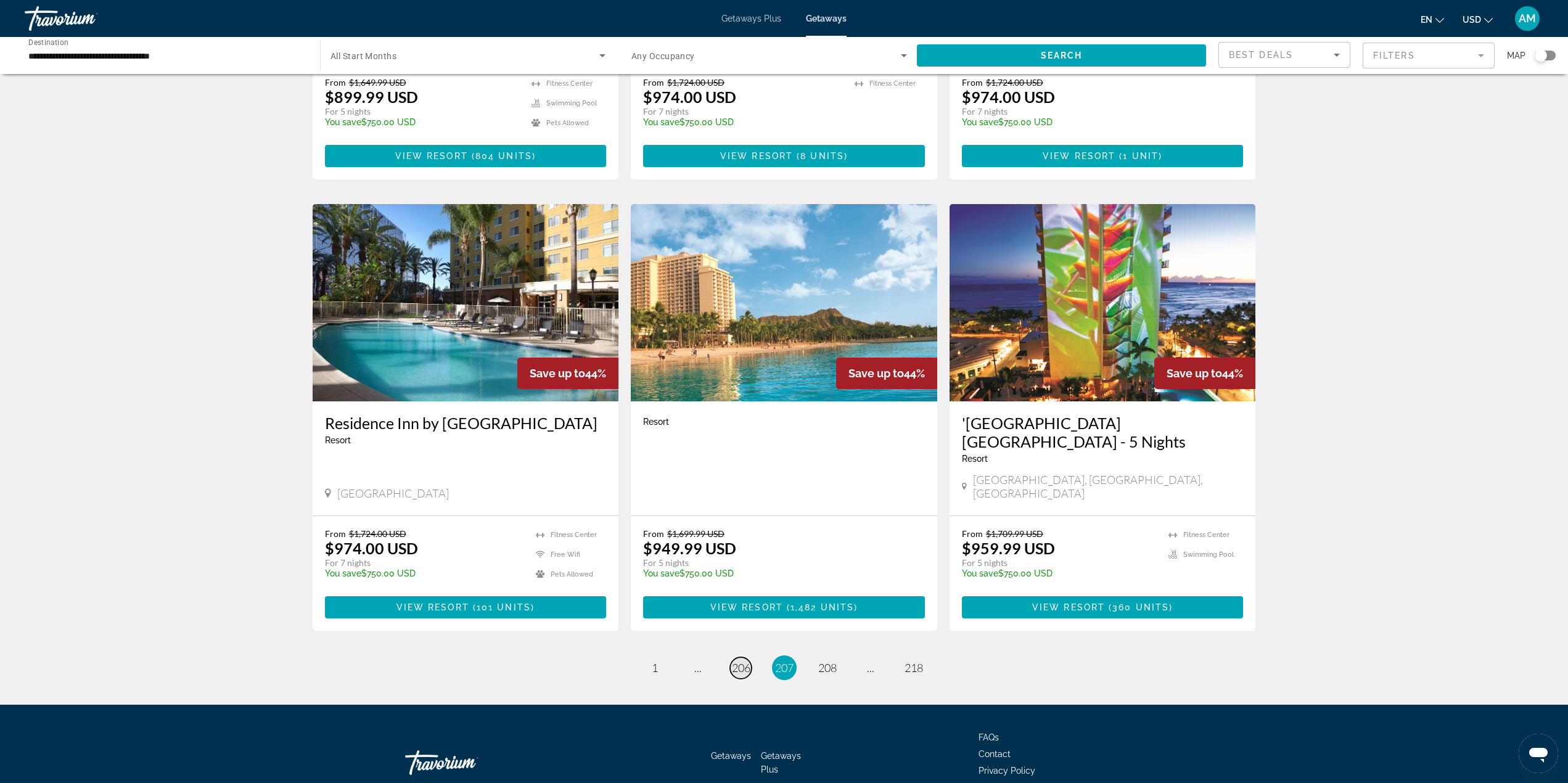
click at [738, 661] on span "206" at bounding box center [741, 668] width 19 height 13
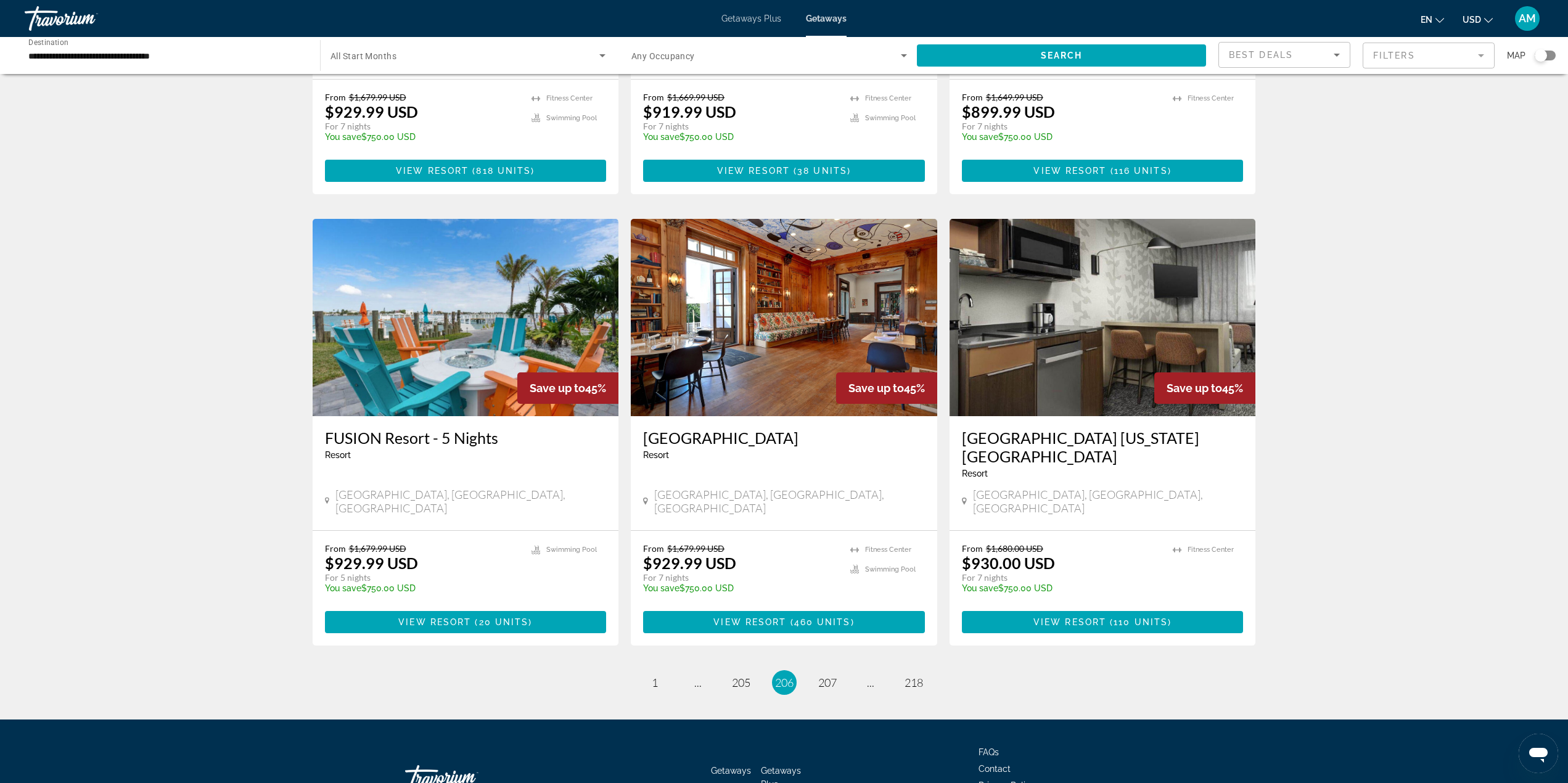
scroll to position [1249, 0]
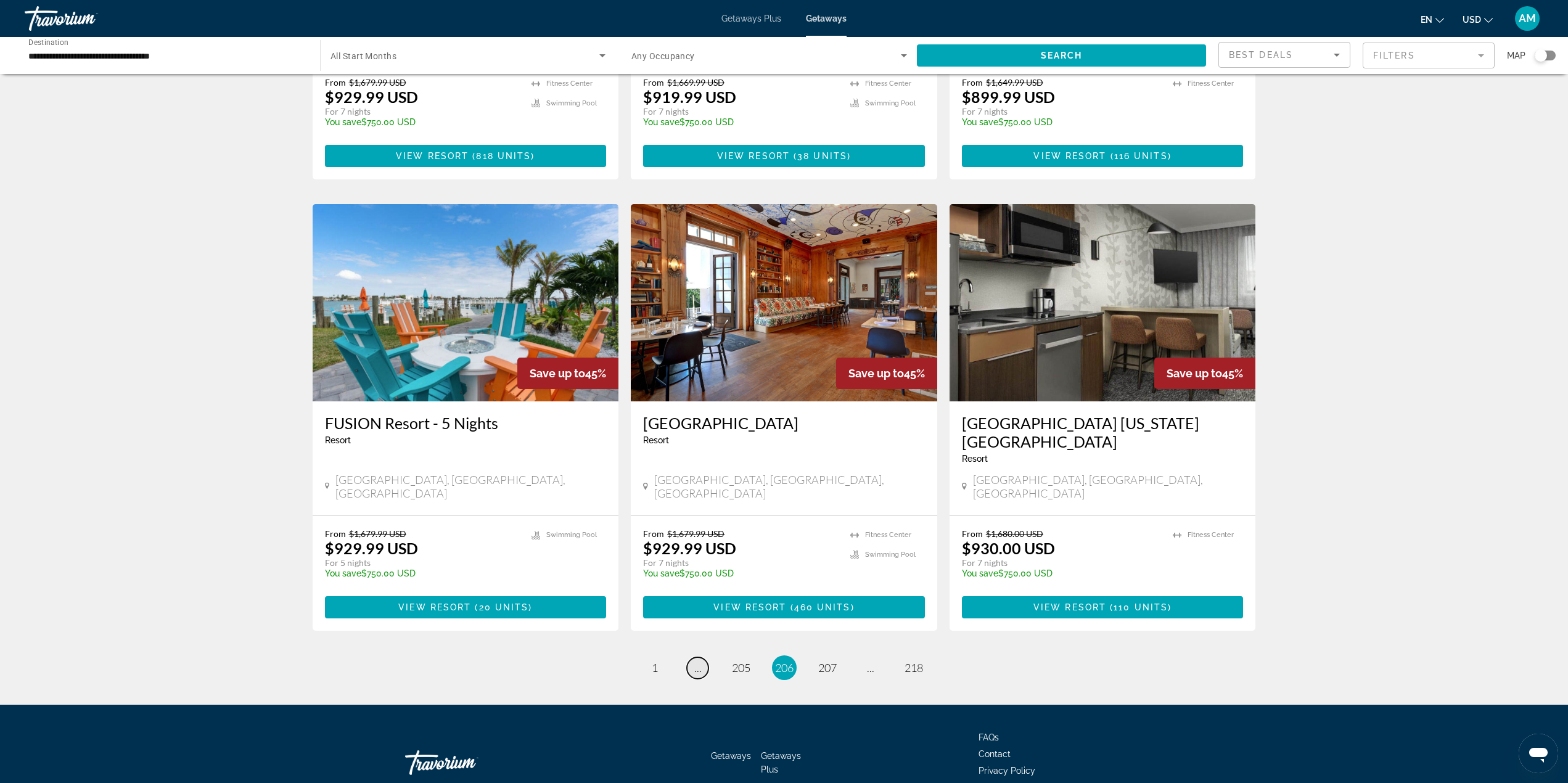
click at [699, 661] on span "..." at bounding box center [698, 668] width 7 height 13
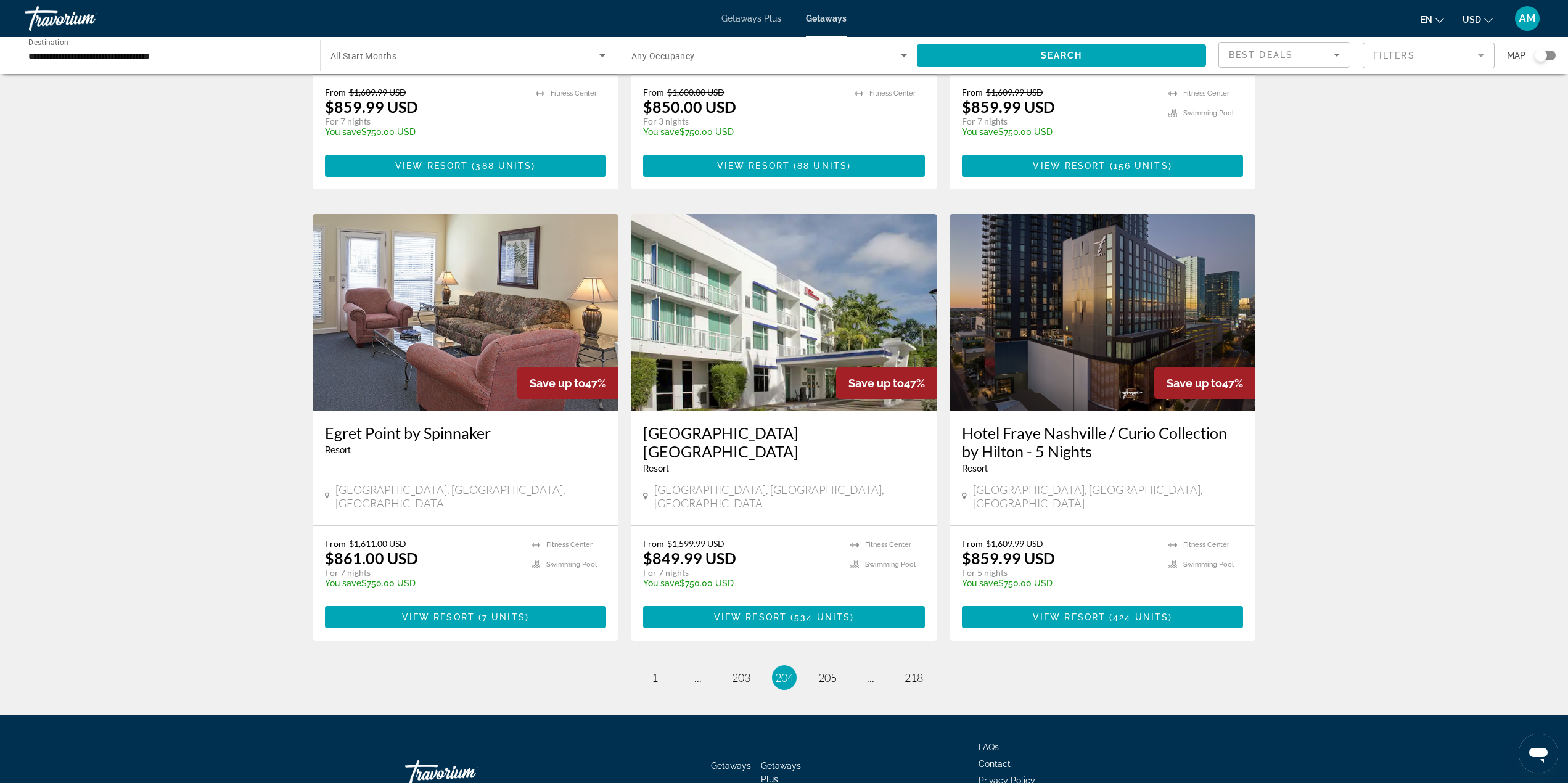
scroll to position [1286, 0]
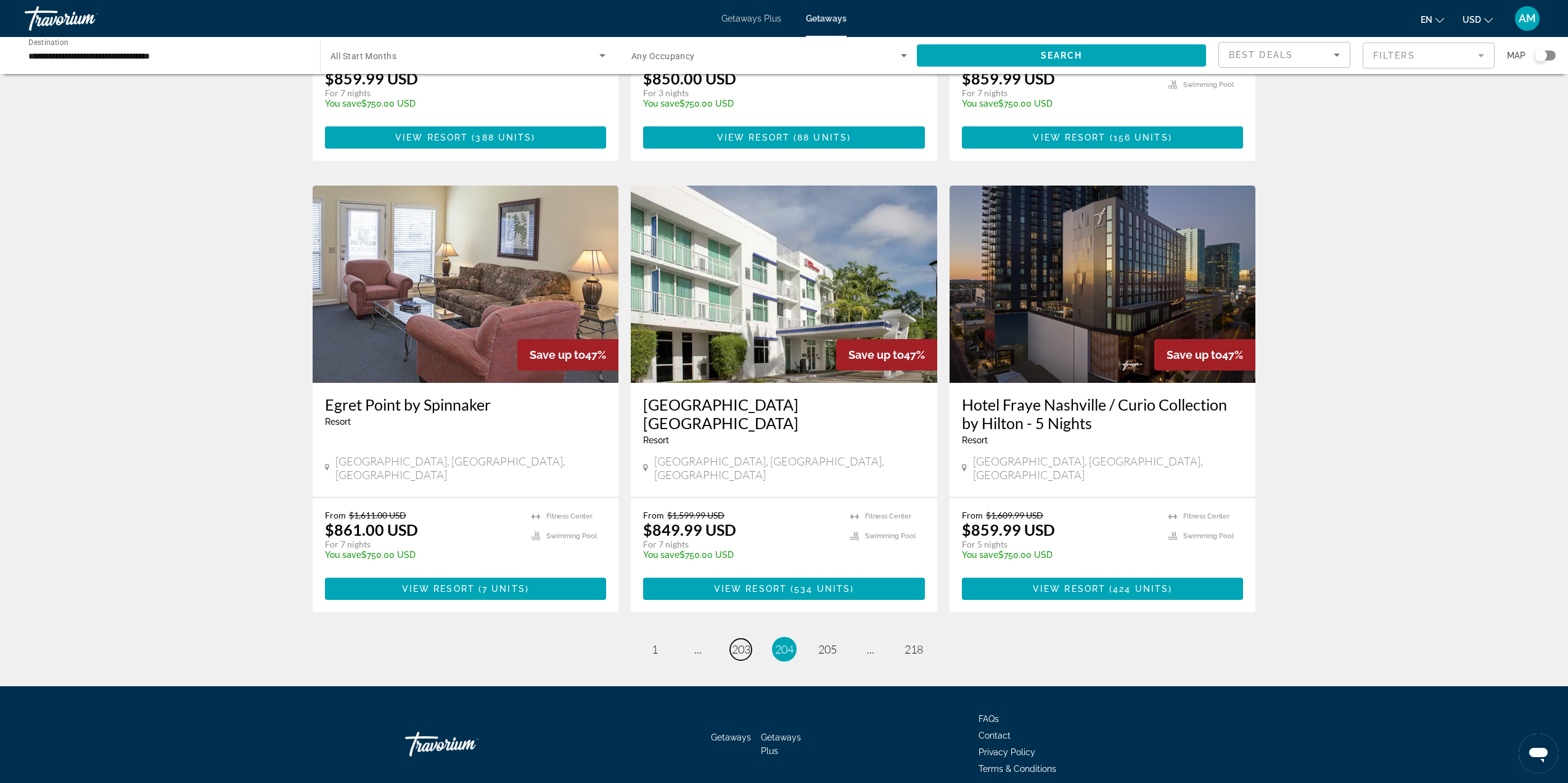
click at [744, 643] on span "203" at bounding box center [741, 649] width 19 height 13
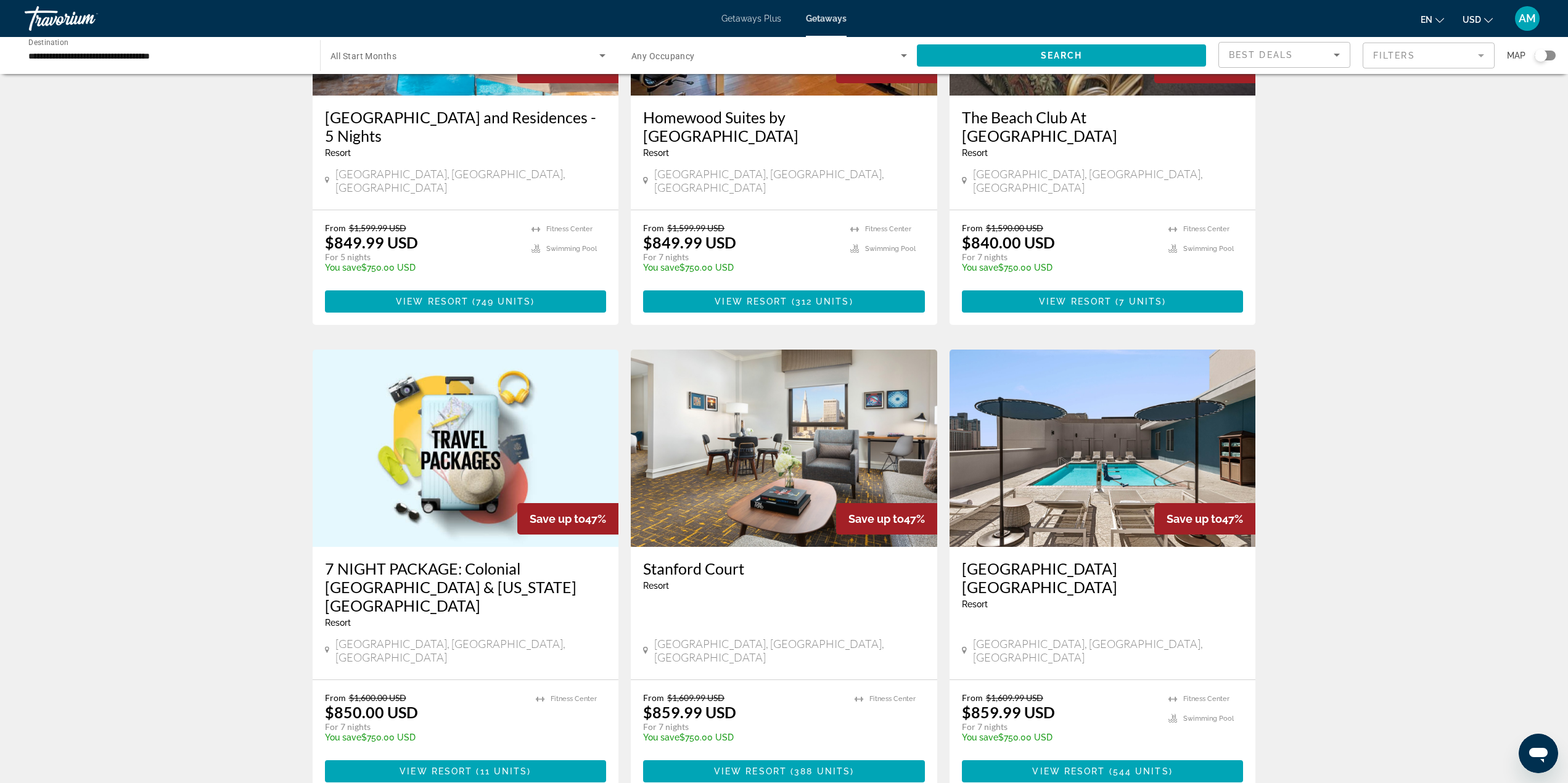
scroll to position [1267, 0]
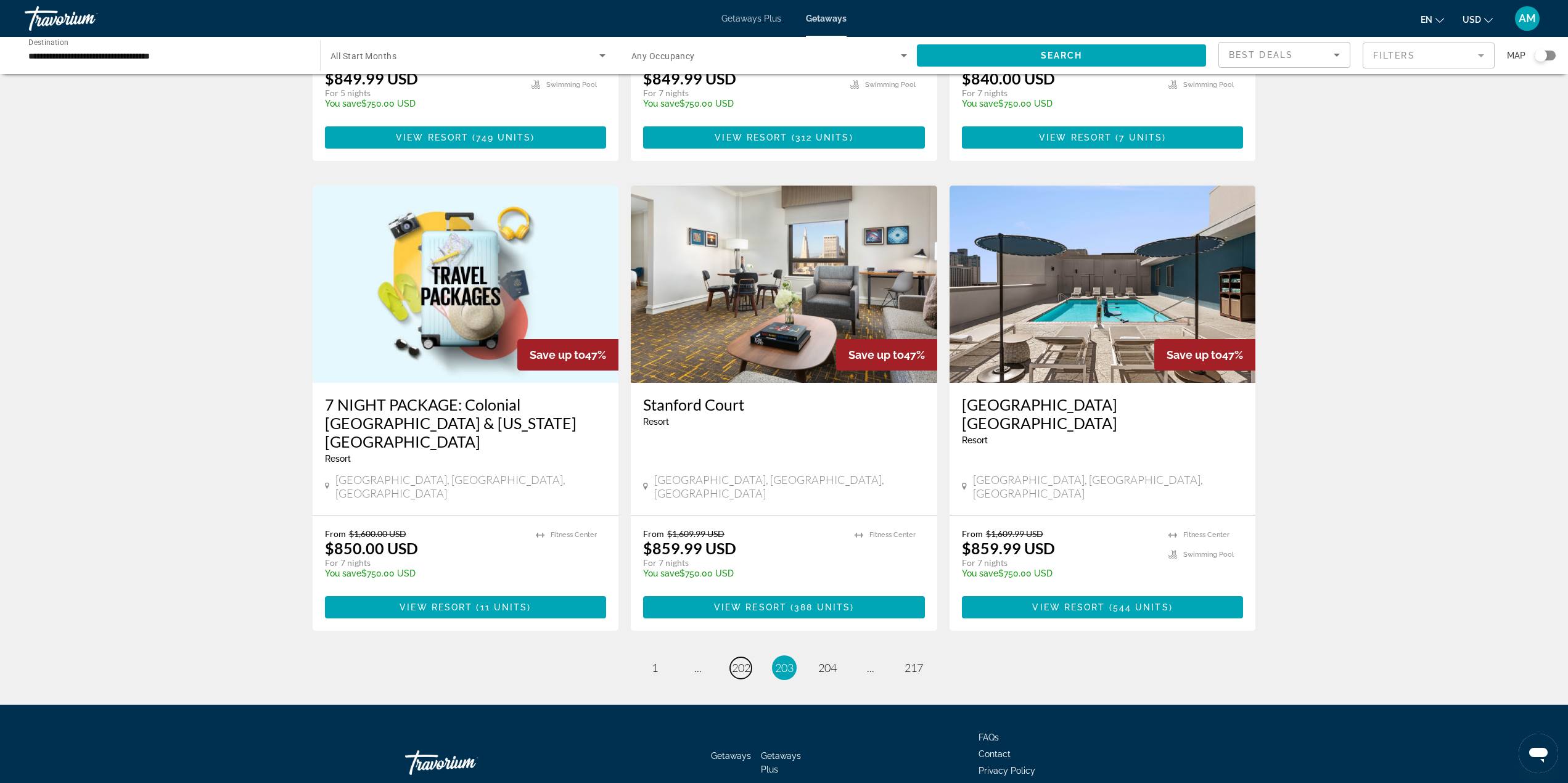
click at [734, 661] on span "202" at bounding box center [741, 668] width 19 height 13
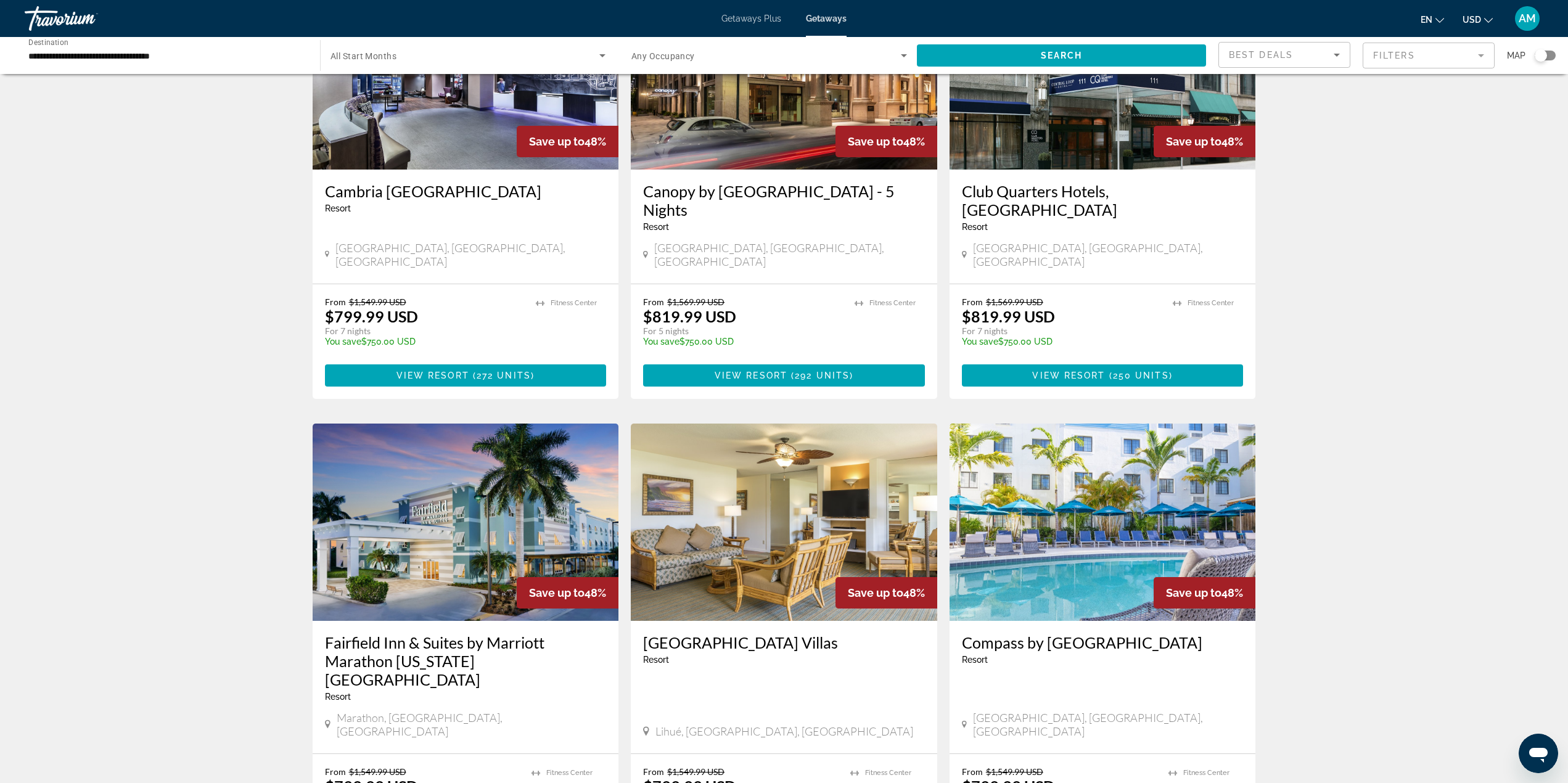
scroll to position [1233, 0]
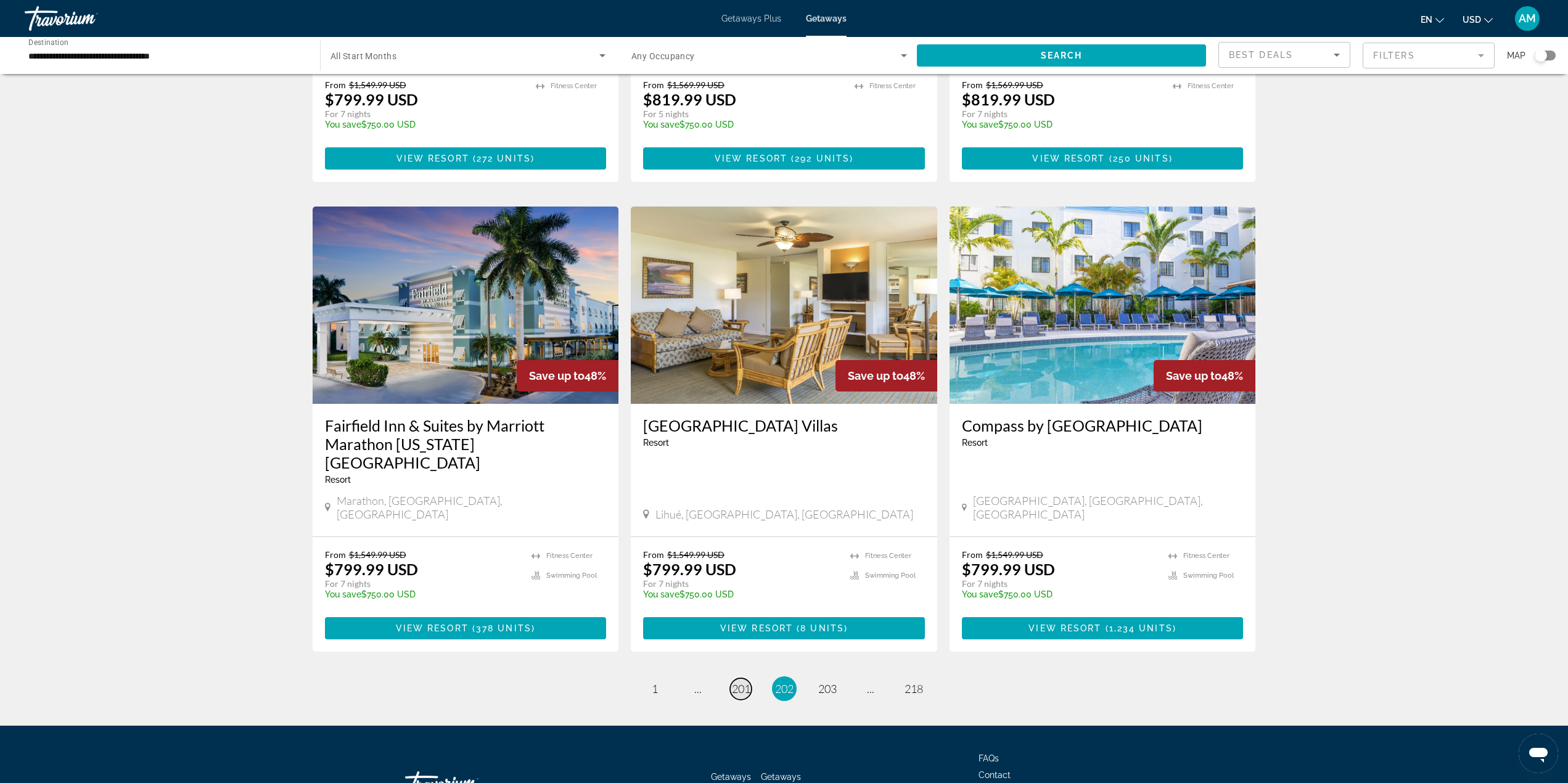
click at [733, 682] on span "201" at bounding box center [741, 688] width 19 height 13
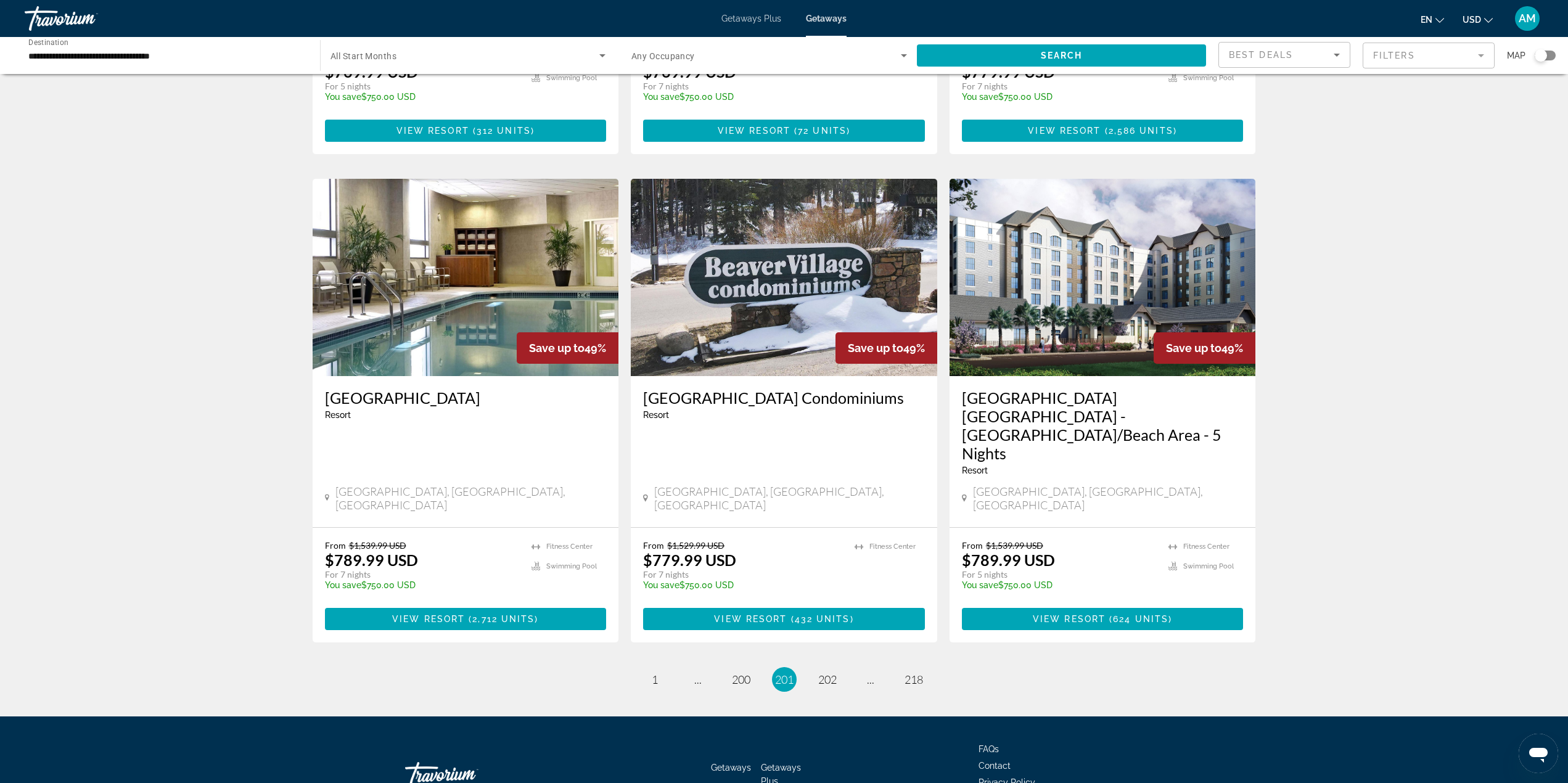
scroll to position [1286, 0]
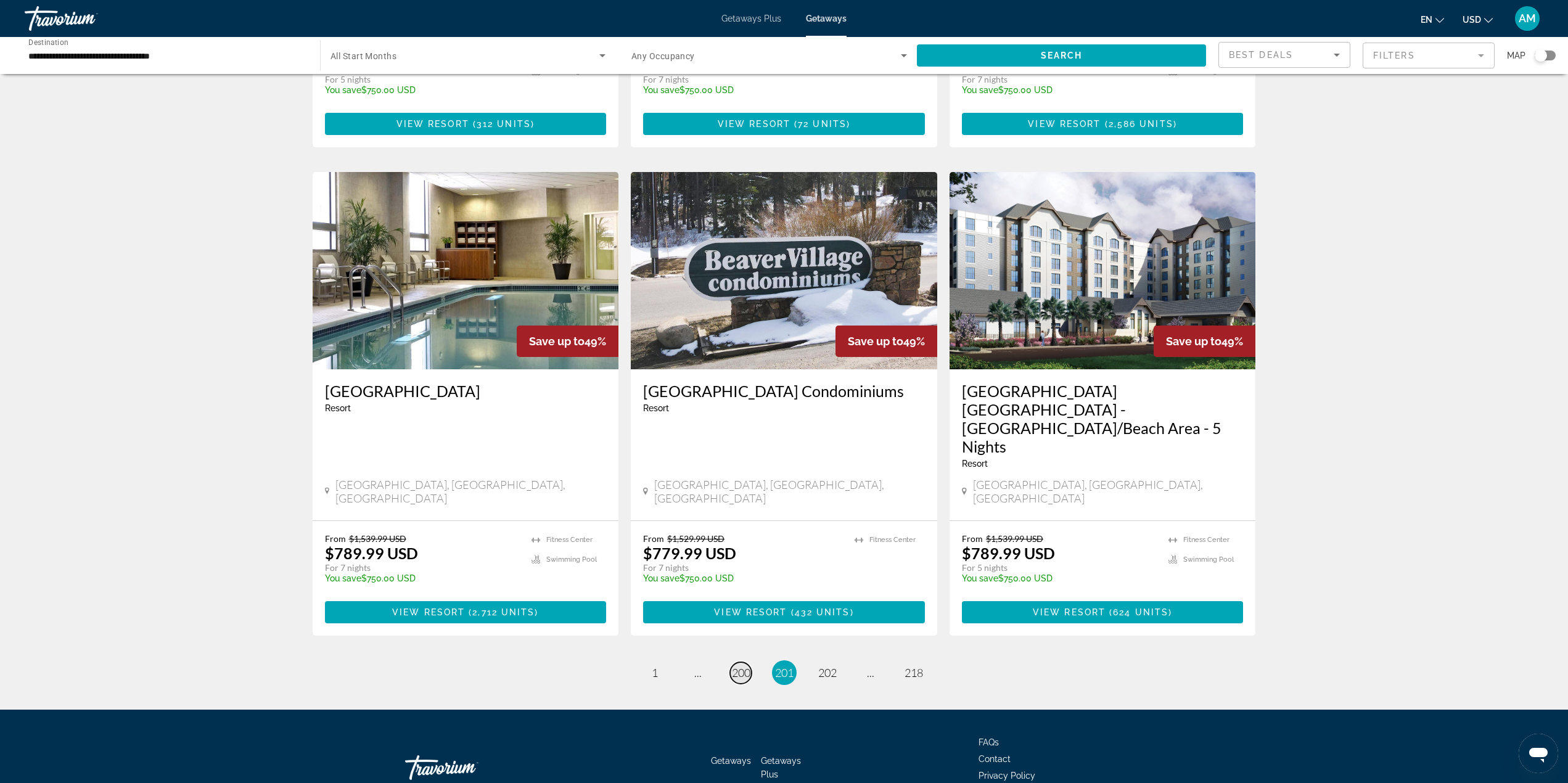
click at [733, 666] on span "200" at bounding box center [741, 672] width 19 height 13
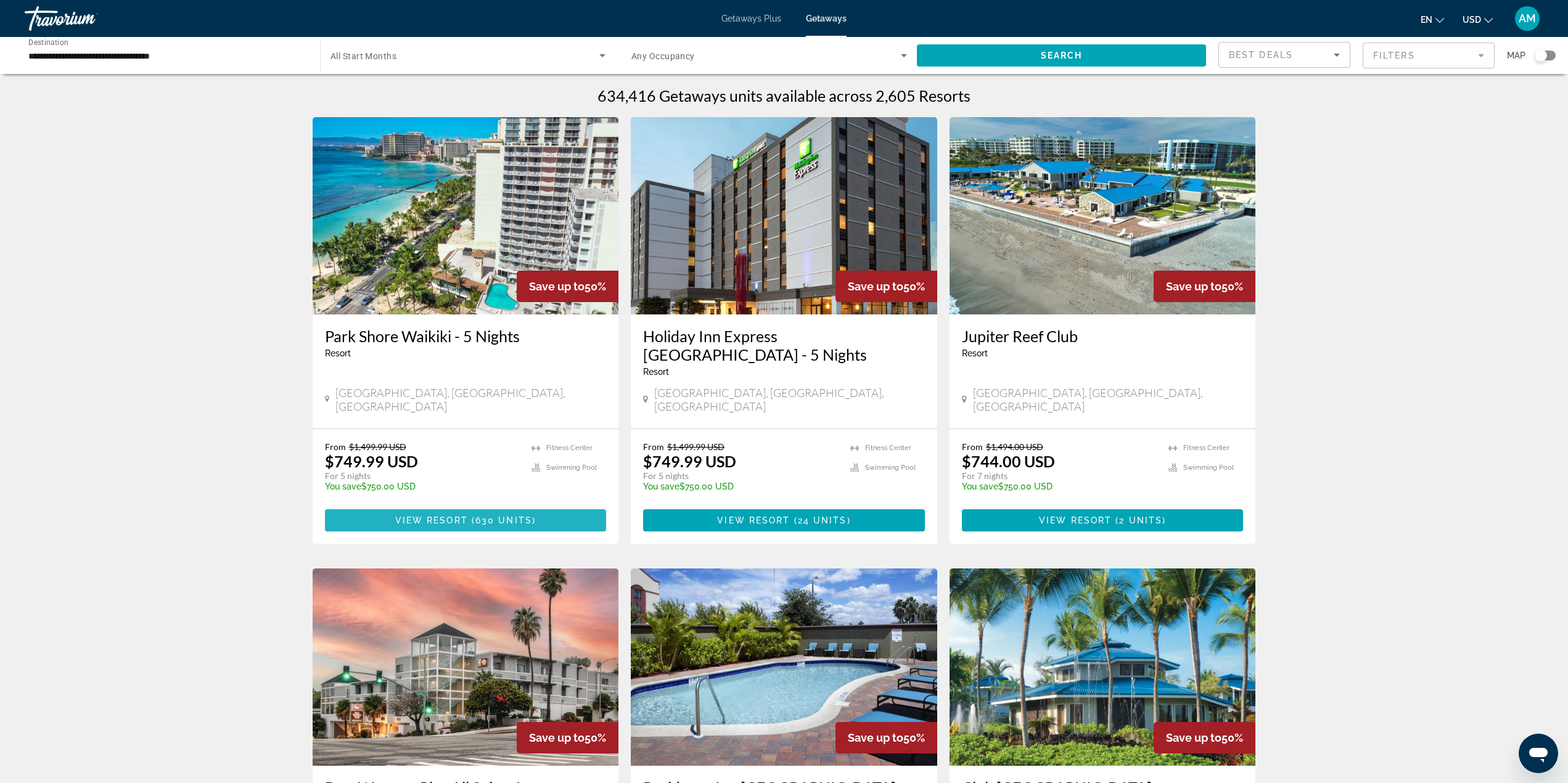
click at [519, 512] on span "Main content" at bounding box center [465, 520] width 281 height 29
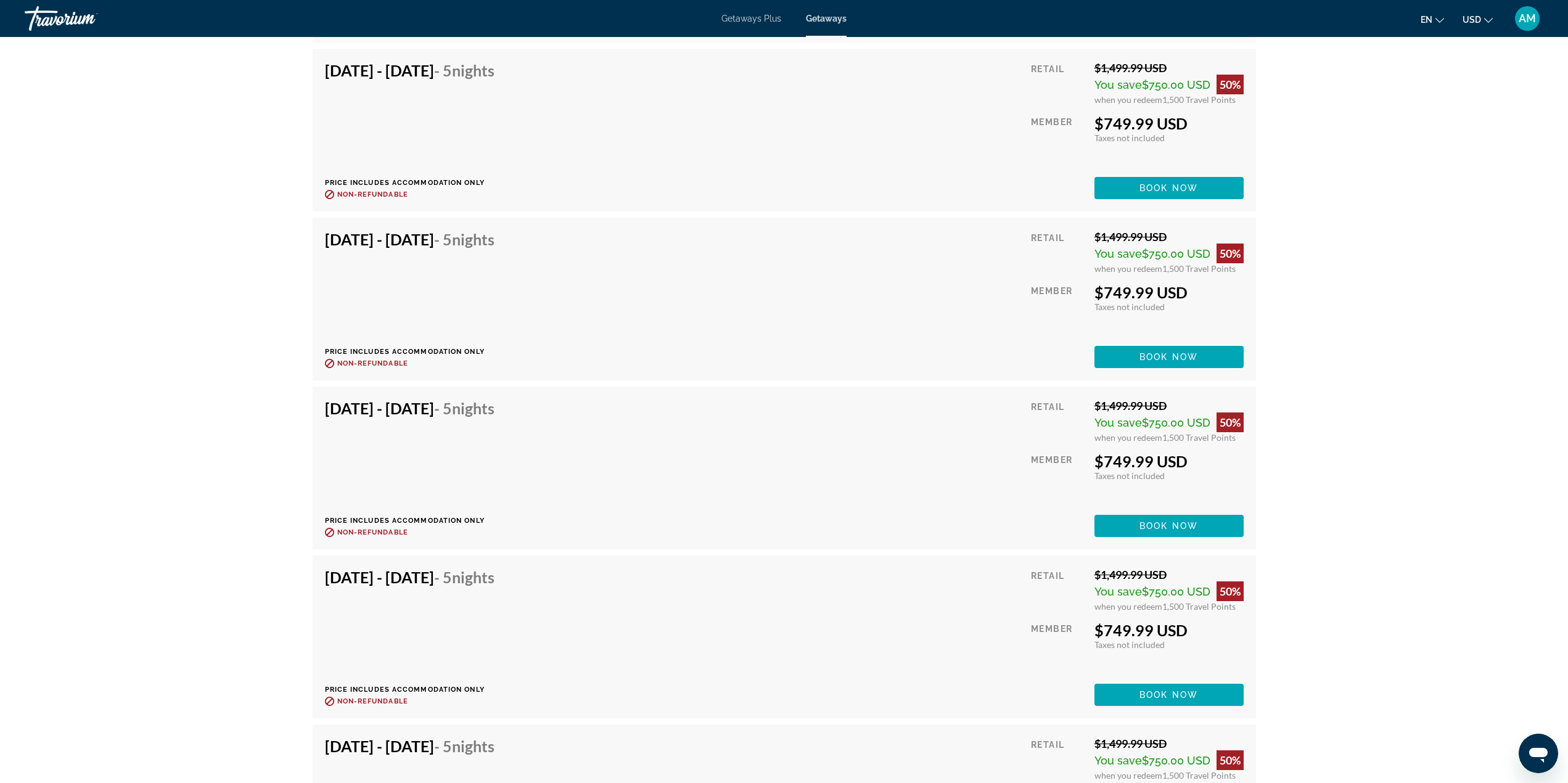
scroll to position [3639, 0]
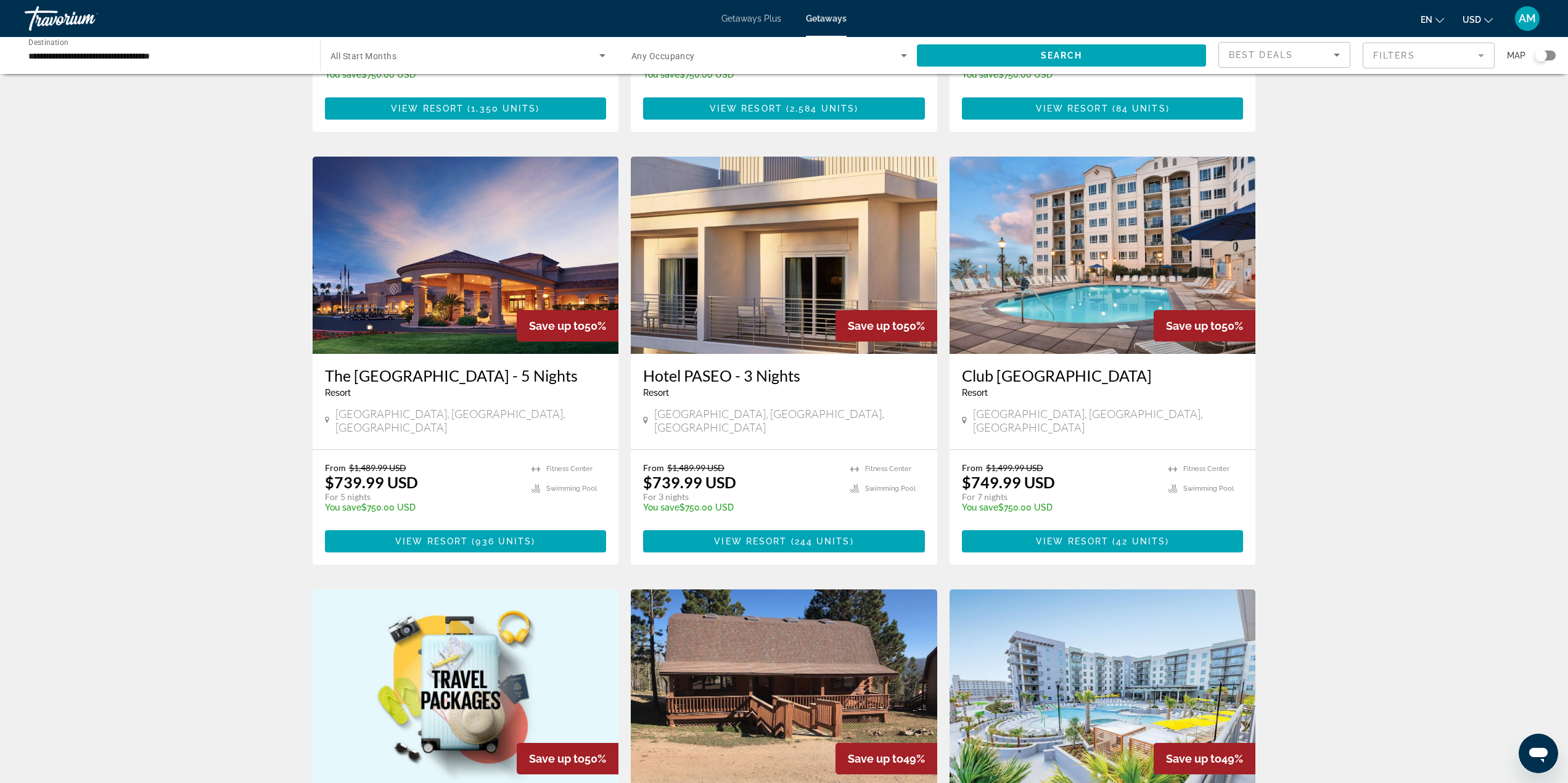
scroll to position [1249, 0]
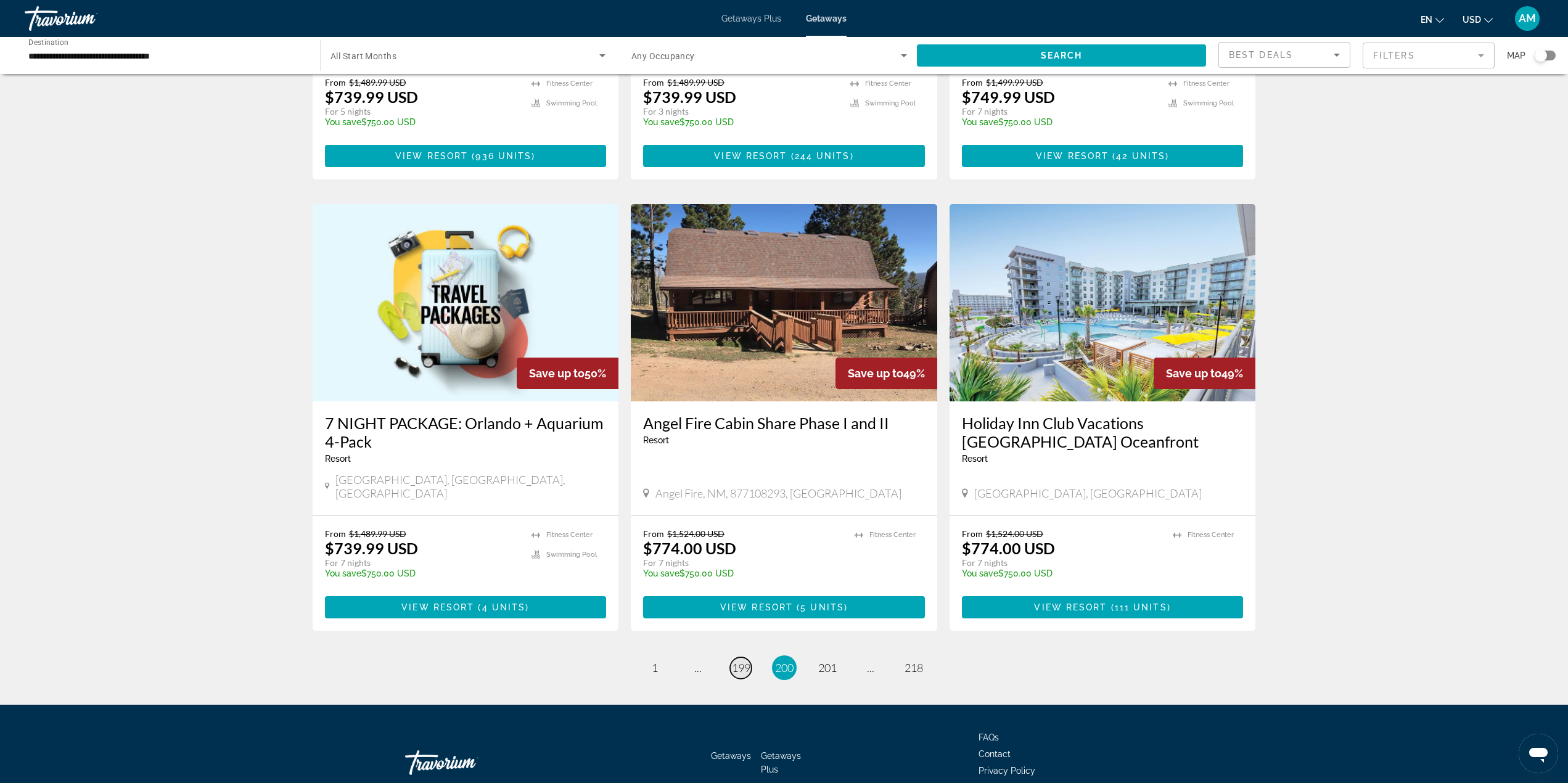
click at [735, 661] on span "199" at bounding box center [741, 668] width 19 height 13
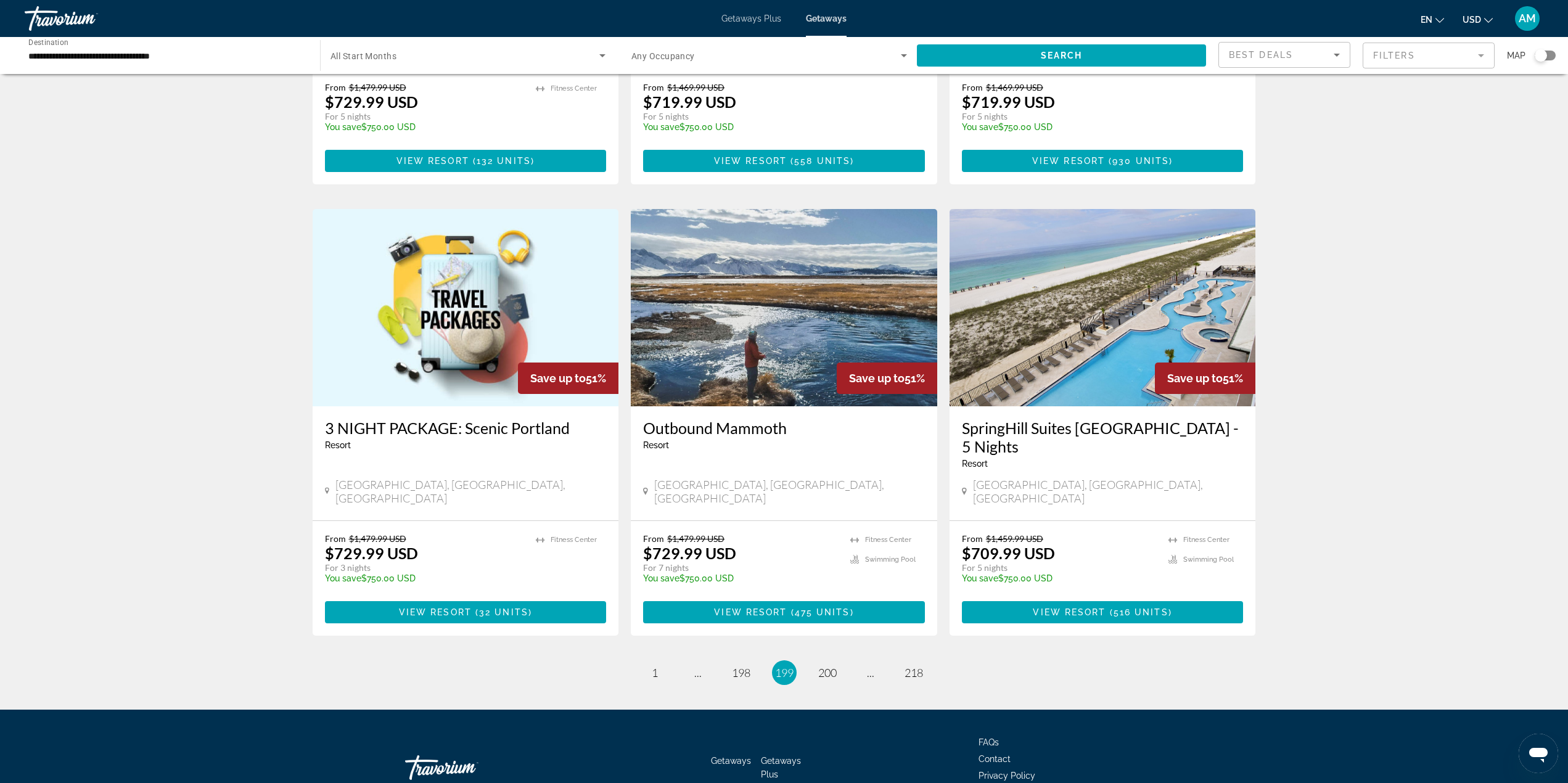
scroll to position [1267, 0]
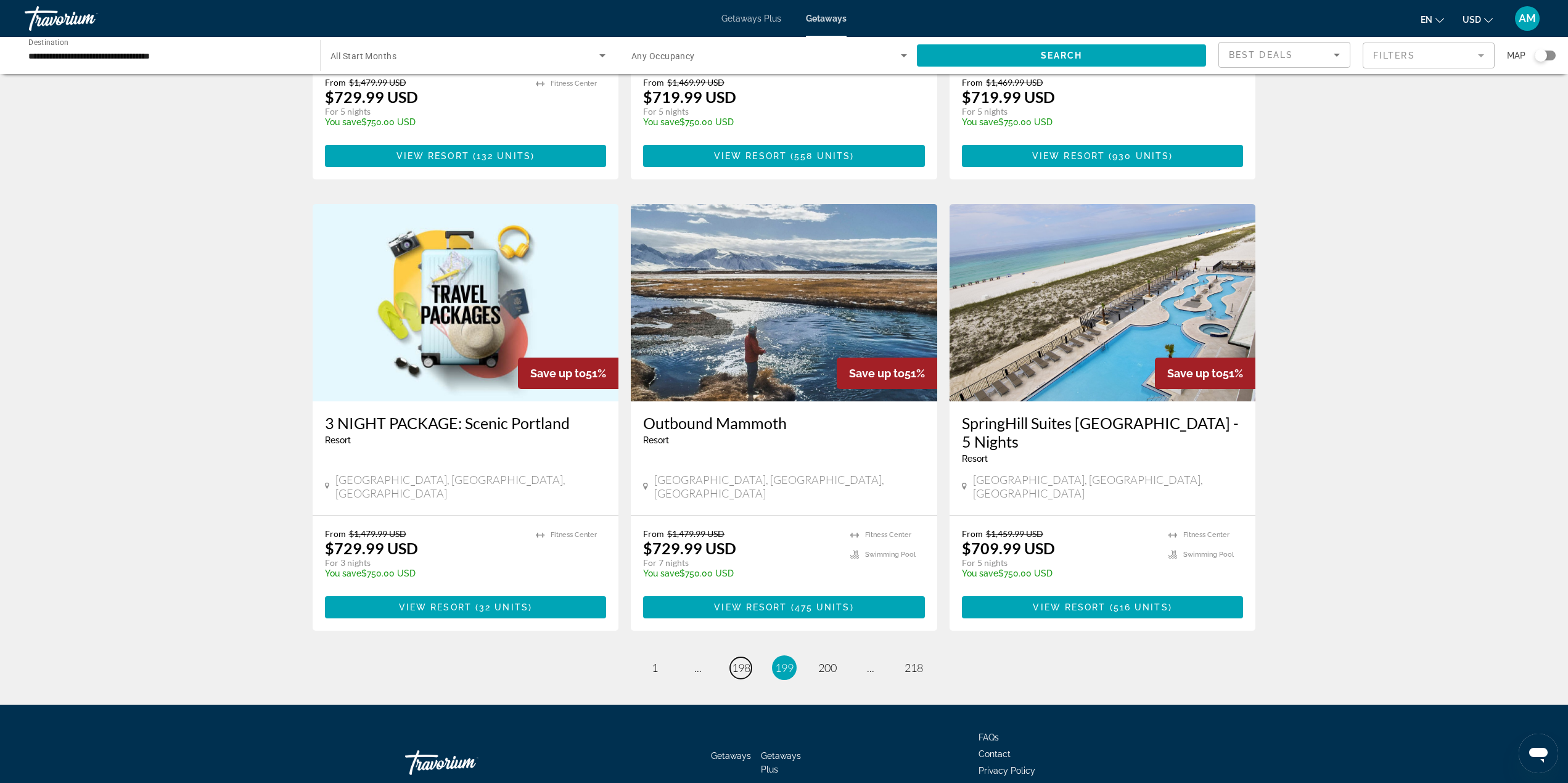
click at [737, 661] on span "198" at bounding box center [741, 668] width 19 height 13
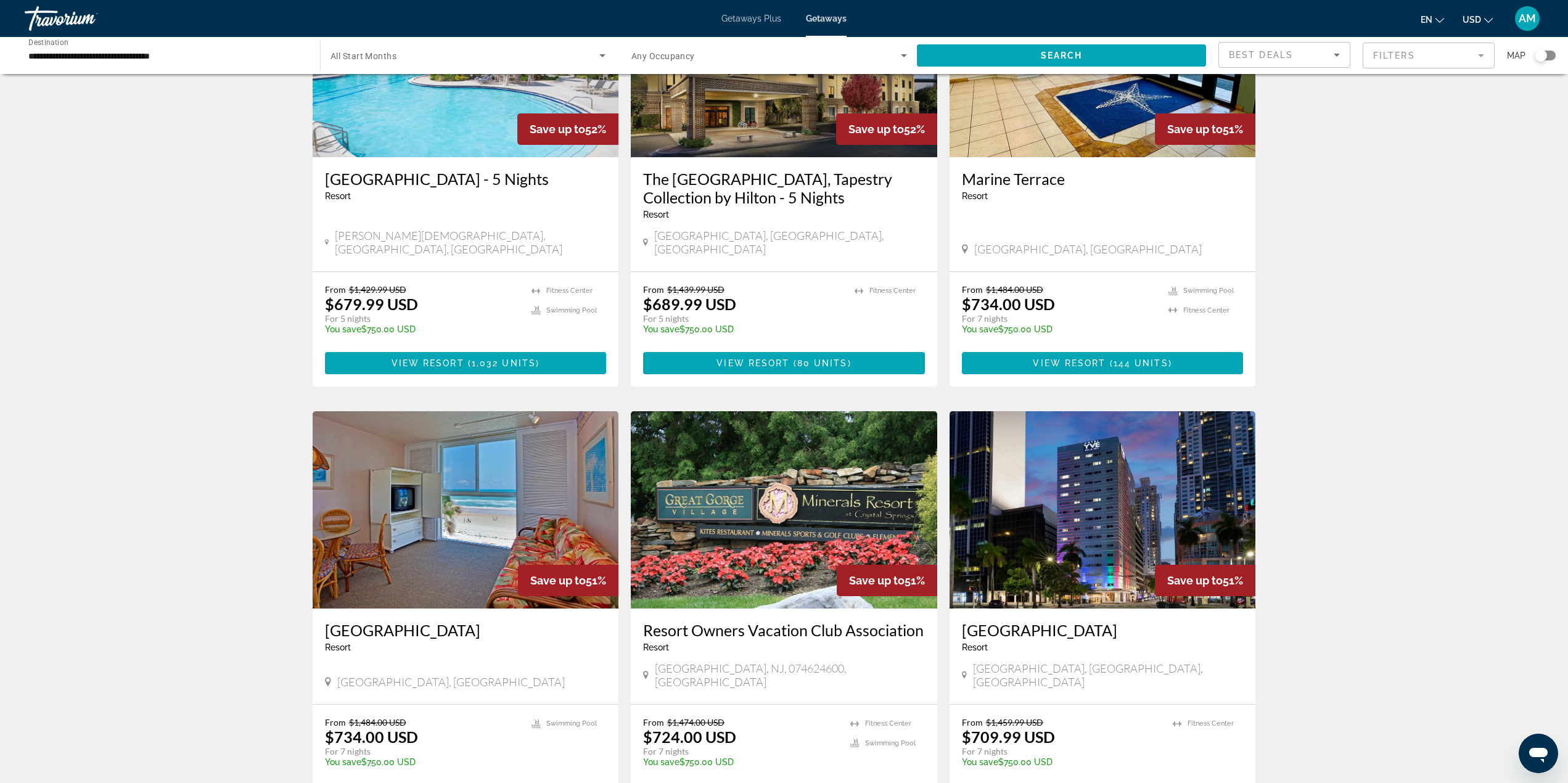
scroll to position [1233, 0]
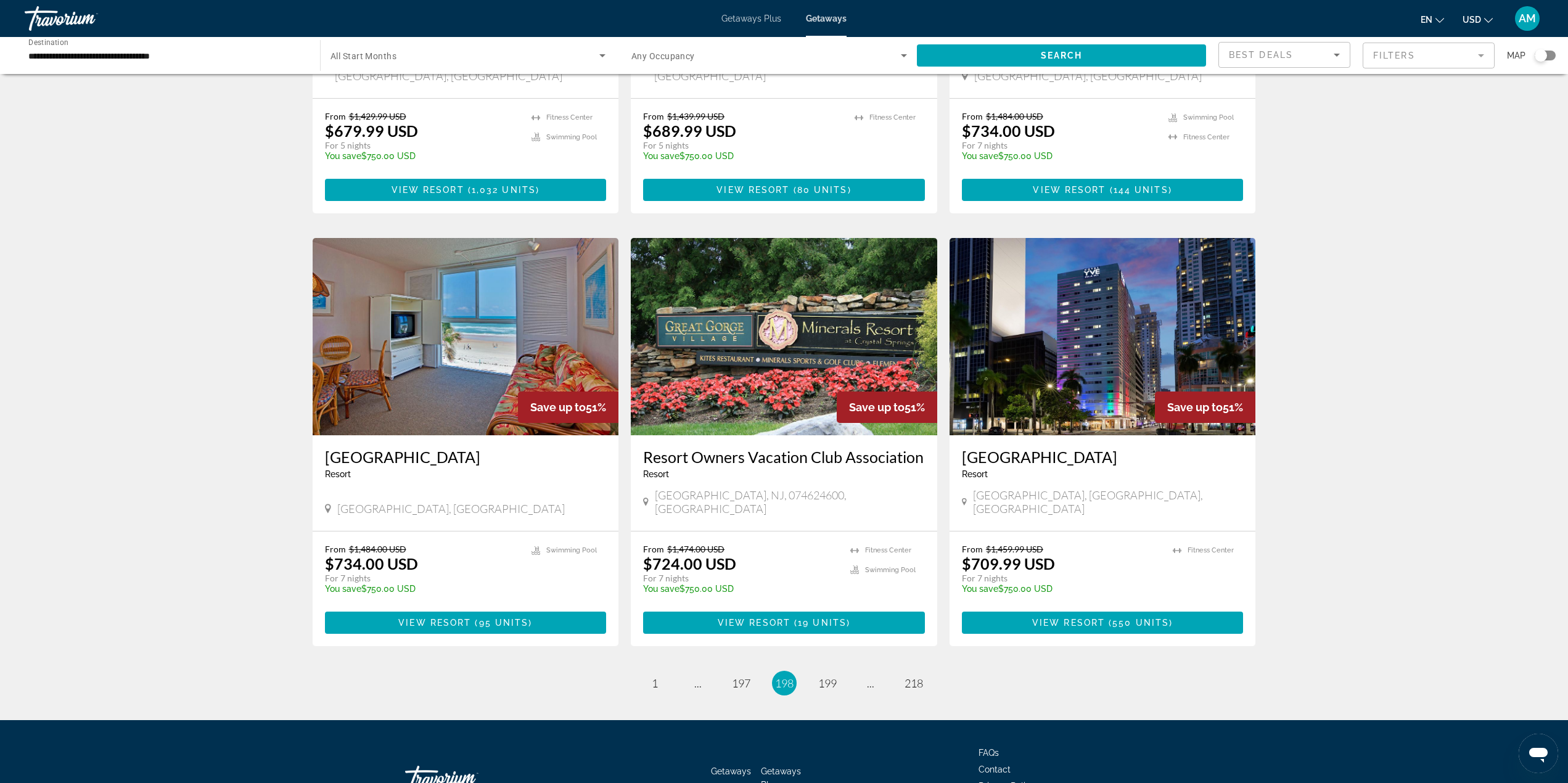
click at [721, 671] on ul "198 / 218 page 1 page ... page 197 You're on page 198 page 199 page ... page 218" at bounding box center [784, 684] width 943 height 25
click at [737, 677] on span "197" at bounding box center [741, 683] width 19 height 13
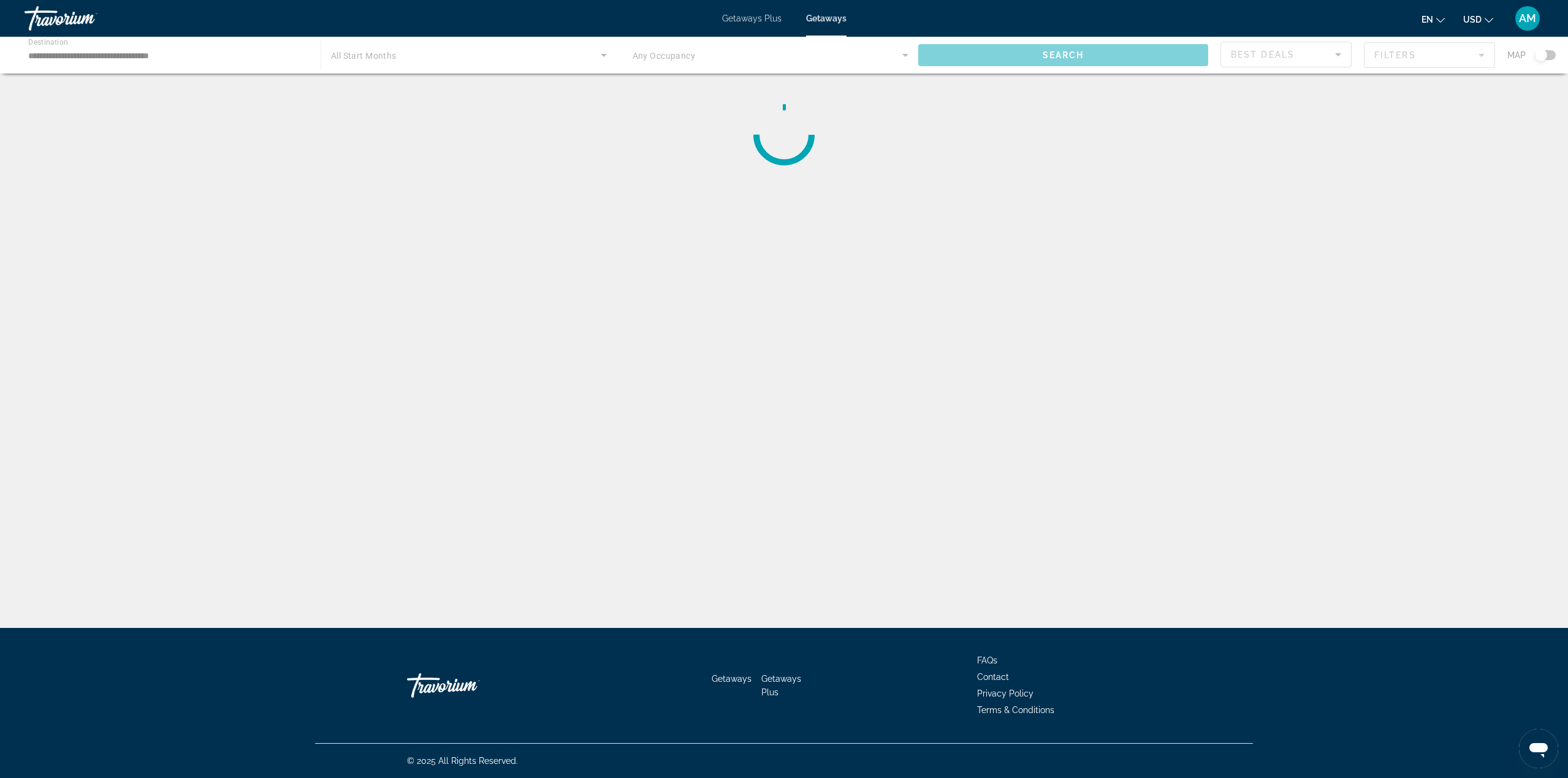
click at [1389, 65] on div "Main content" at bounding box center [784, 54] width 1568 height 36
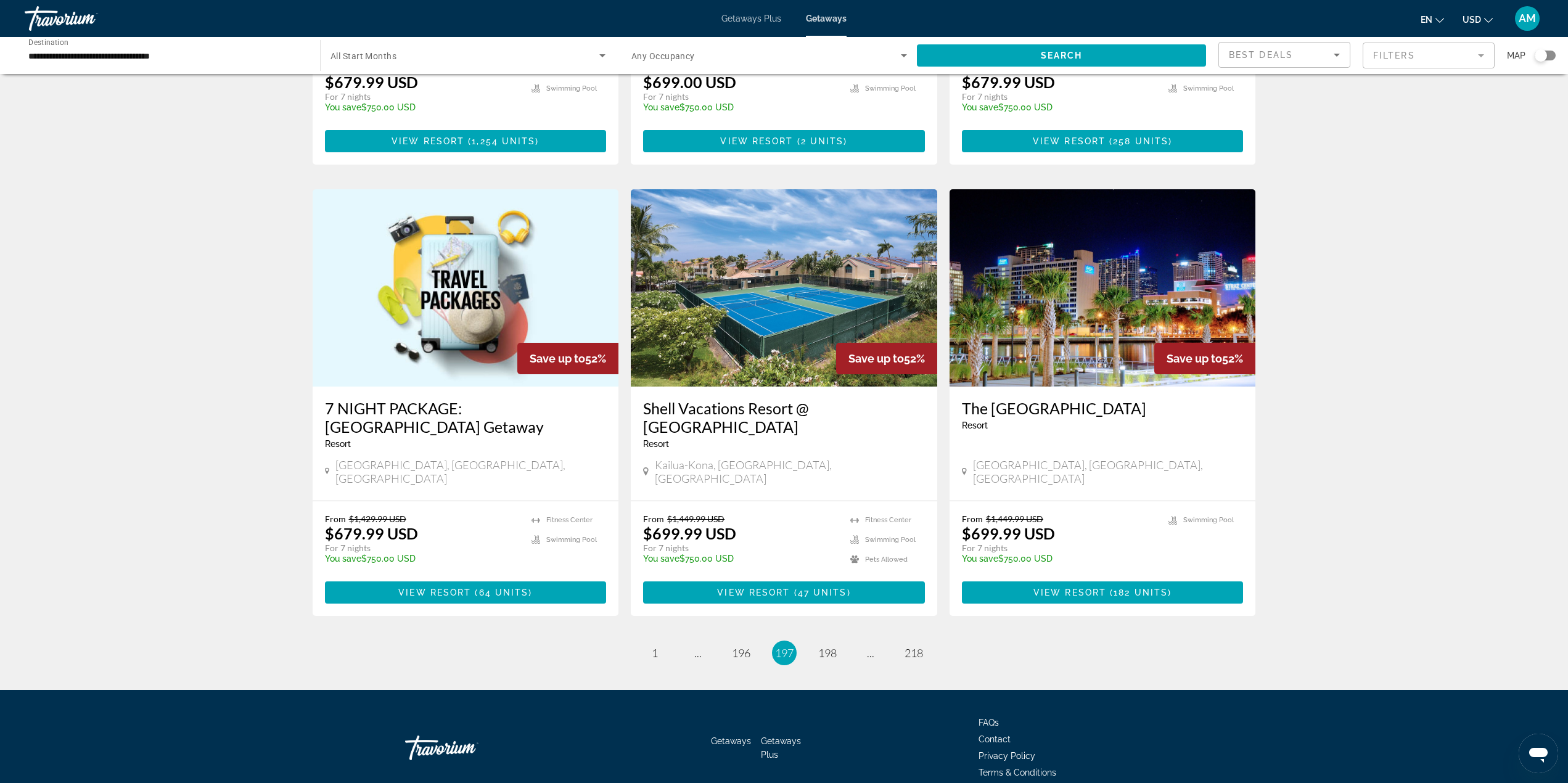
scroll to position [1286, 0]
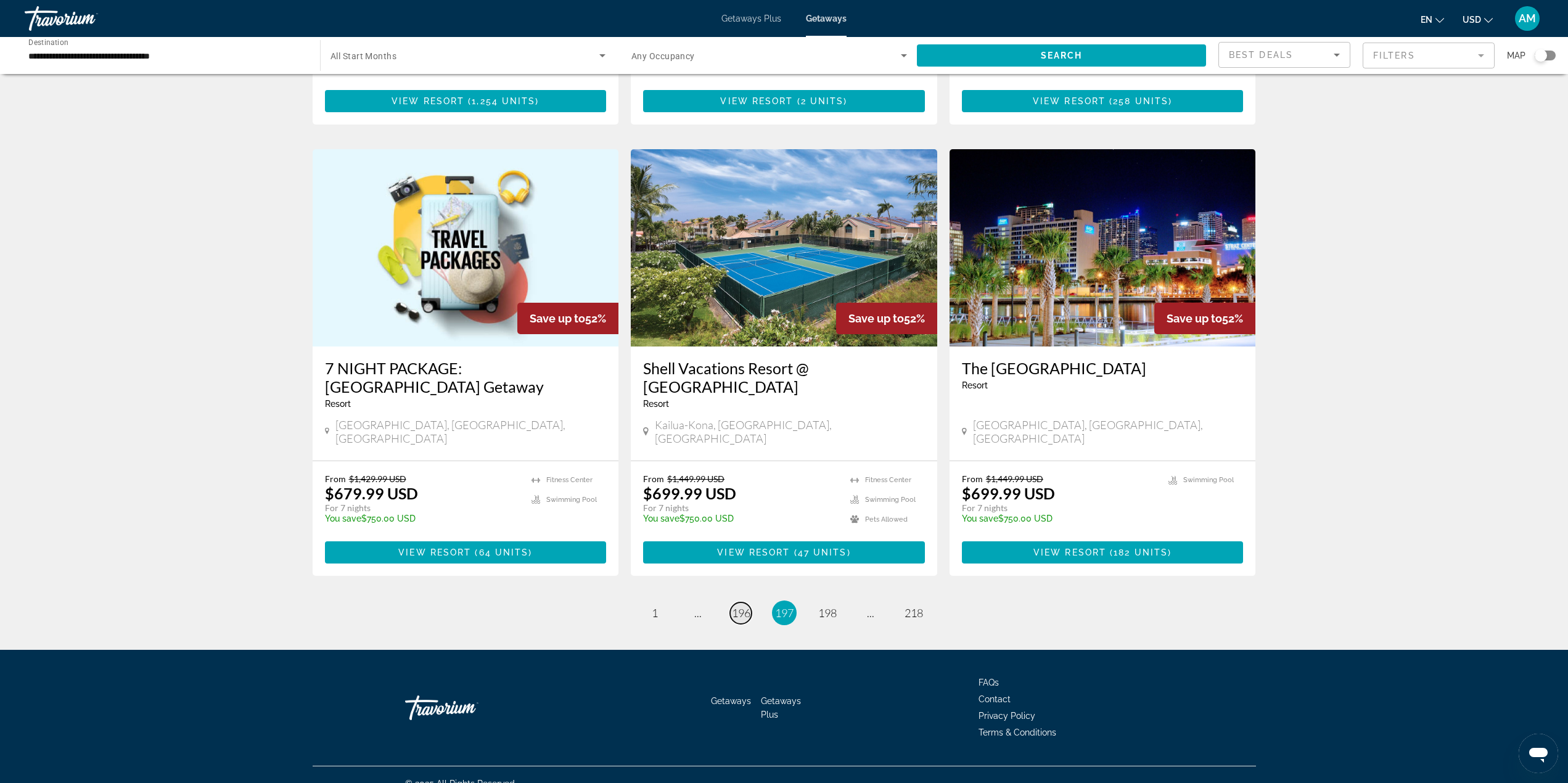
click at [742, 606] on span "196" at bounding box center [741, 612] width 19 height 13
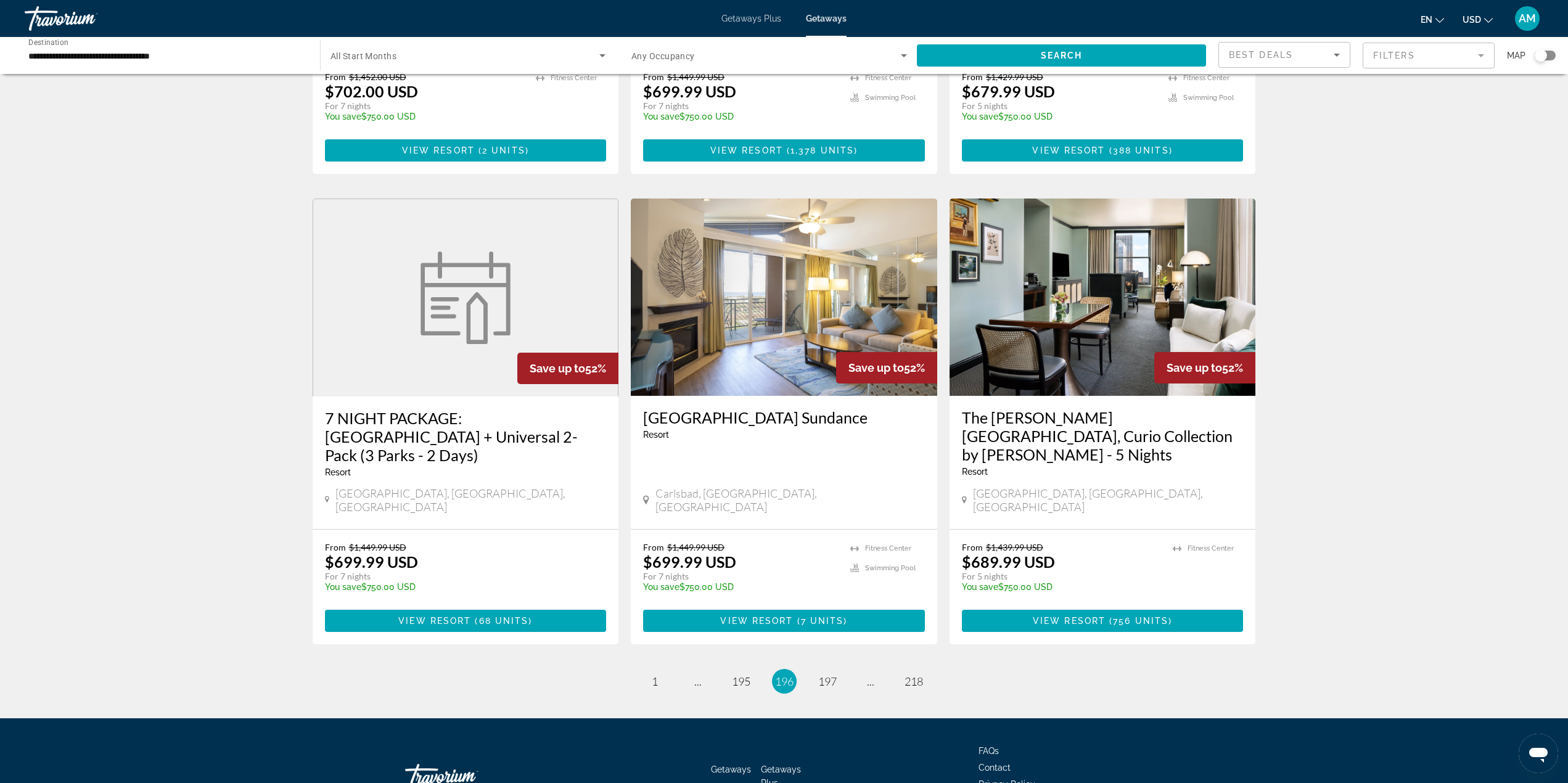
scroll to position [1306, 0]
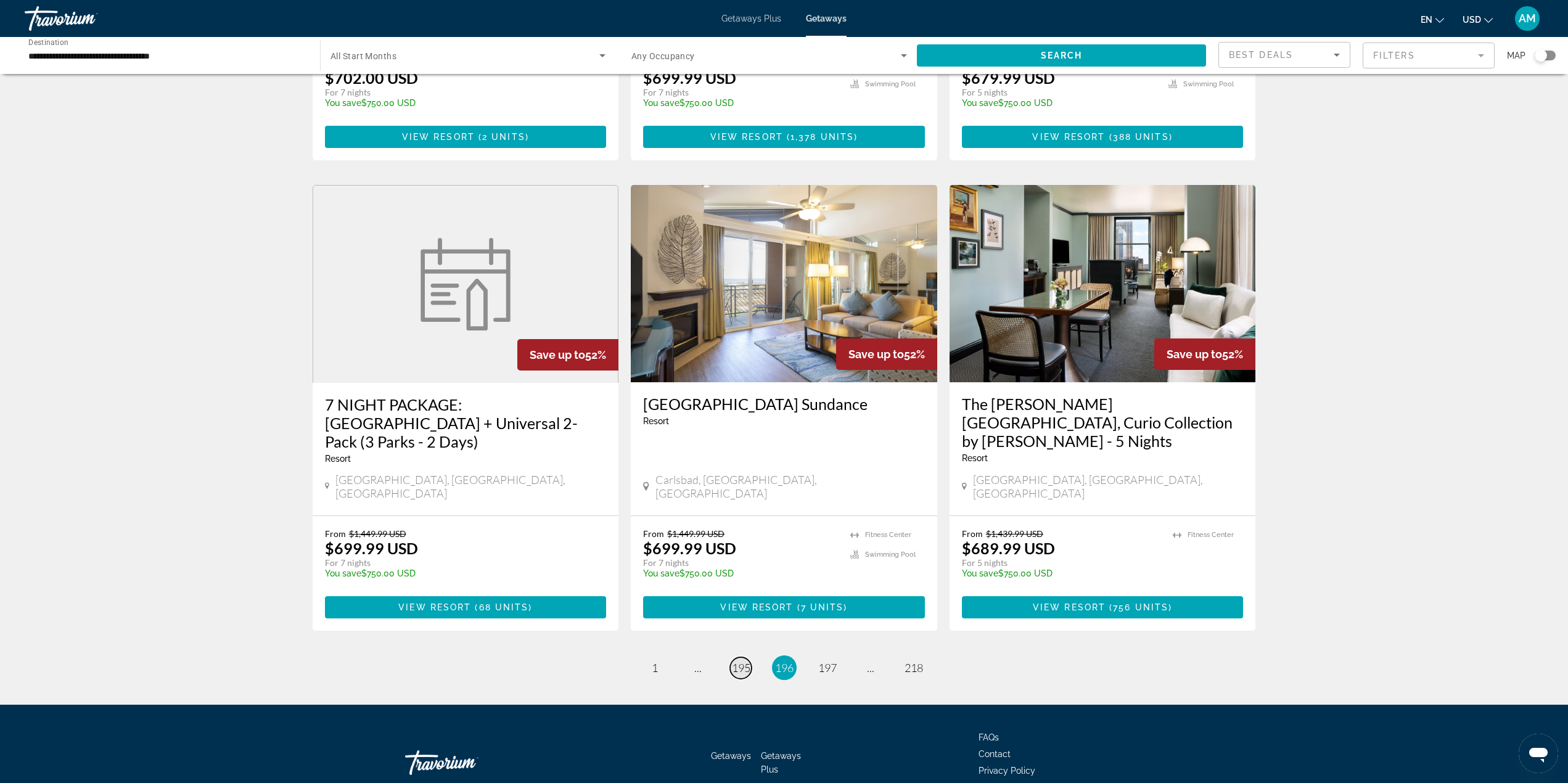
click at [741, 661] on span "195" at bounding box center [741, 668] width 19 height 13
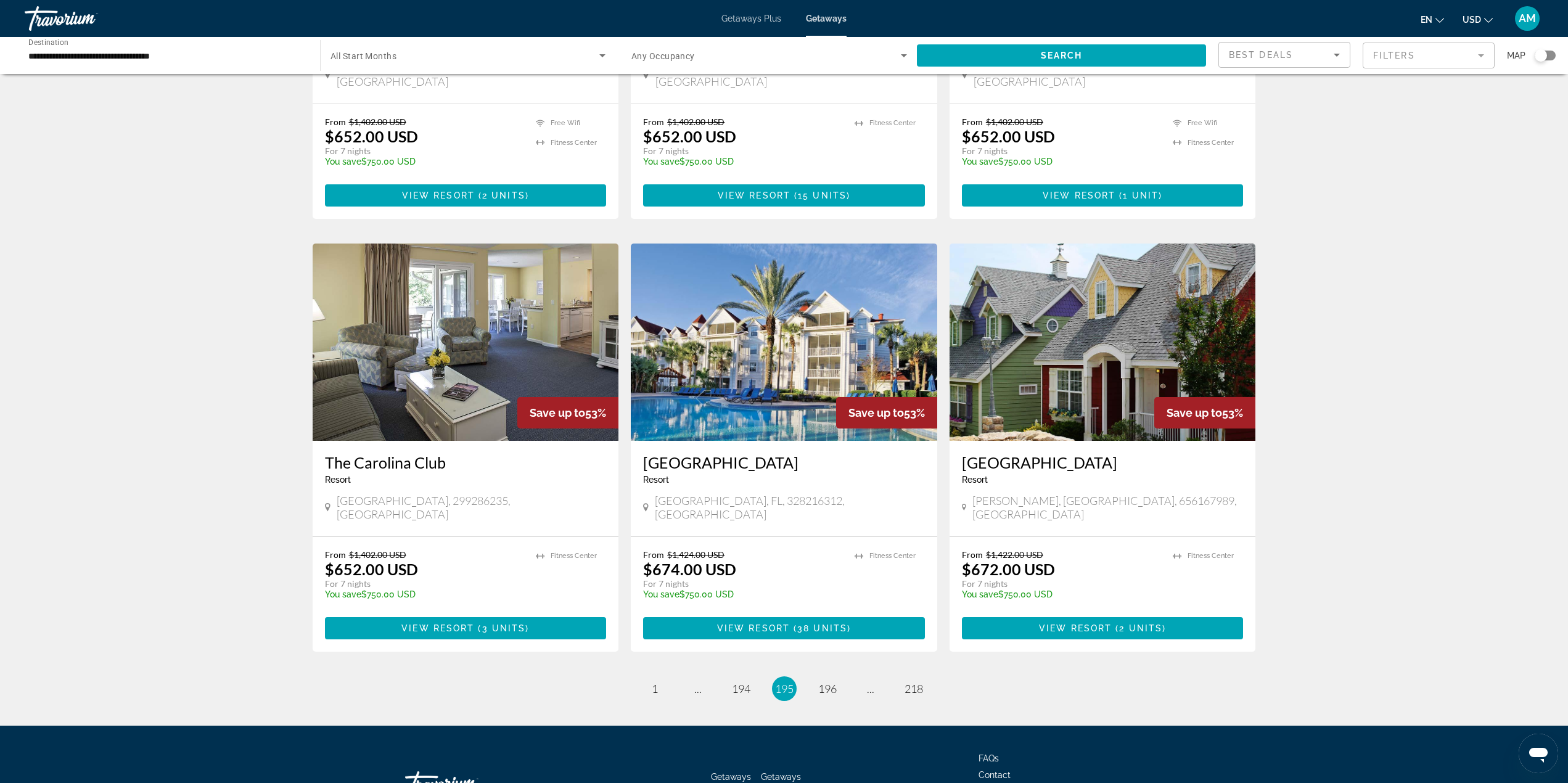
scroll to position [1249, 0]
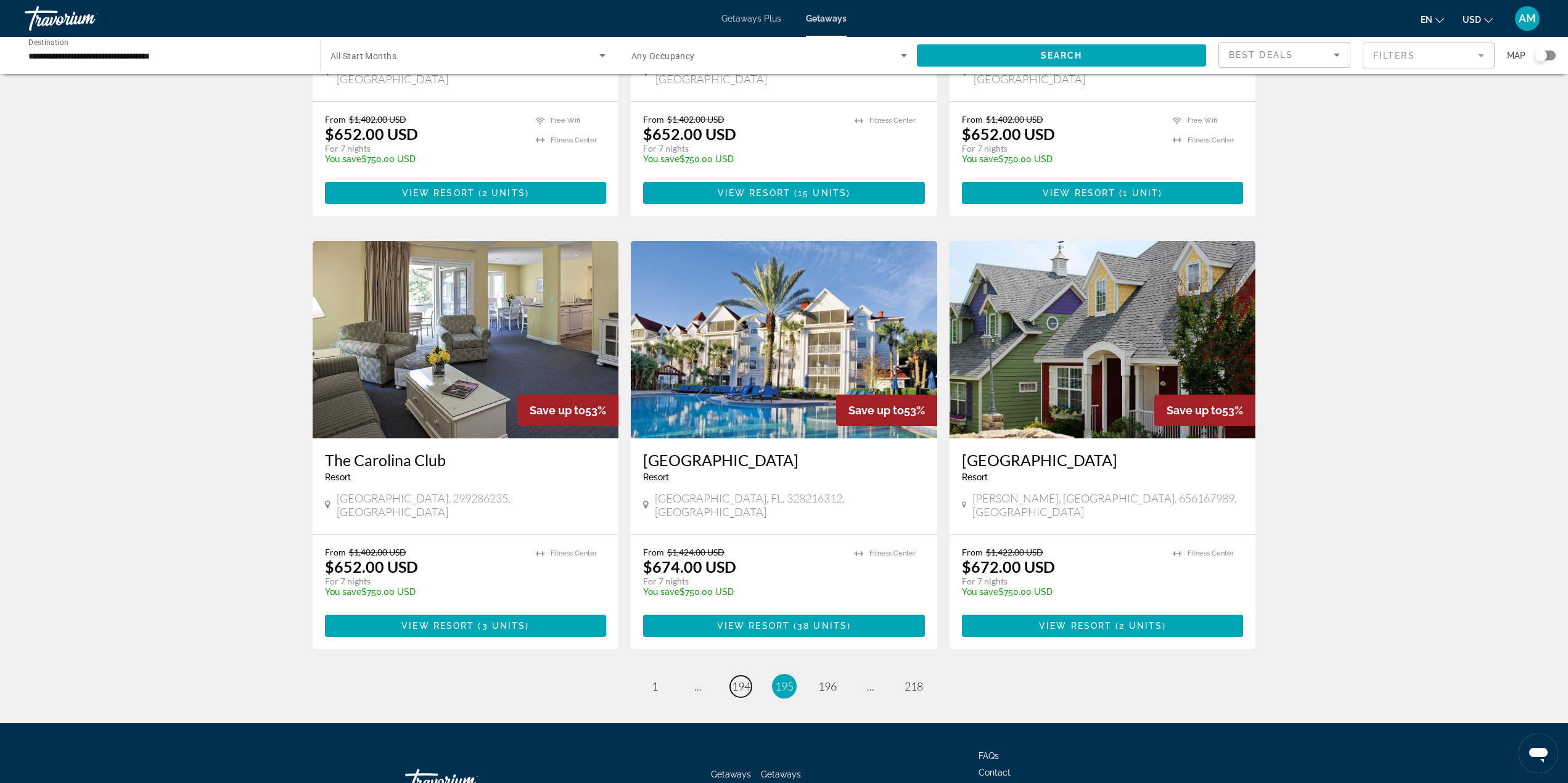
click at [740, 679] on span "194" at bounding box center [741, 686] width 19 height 13
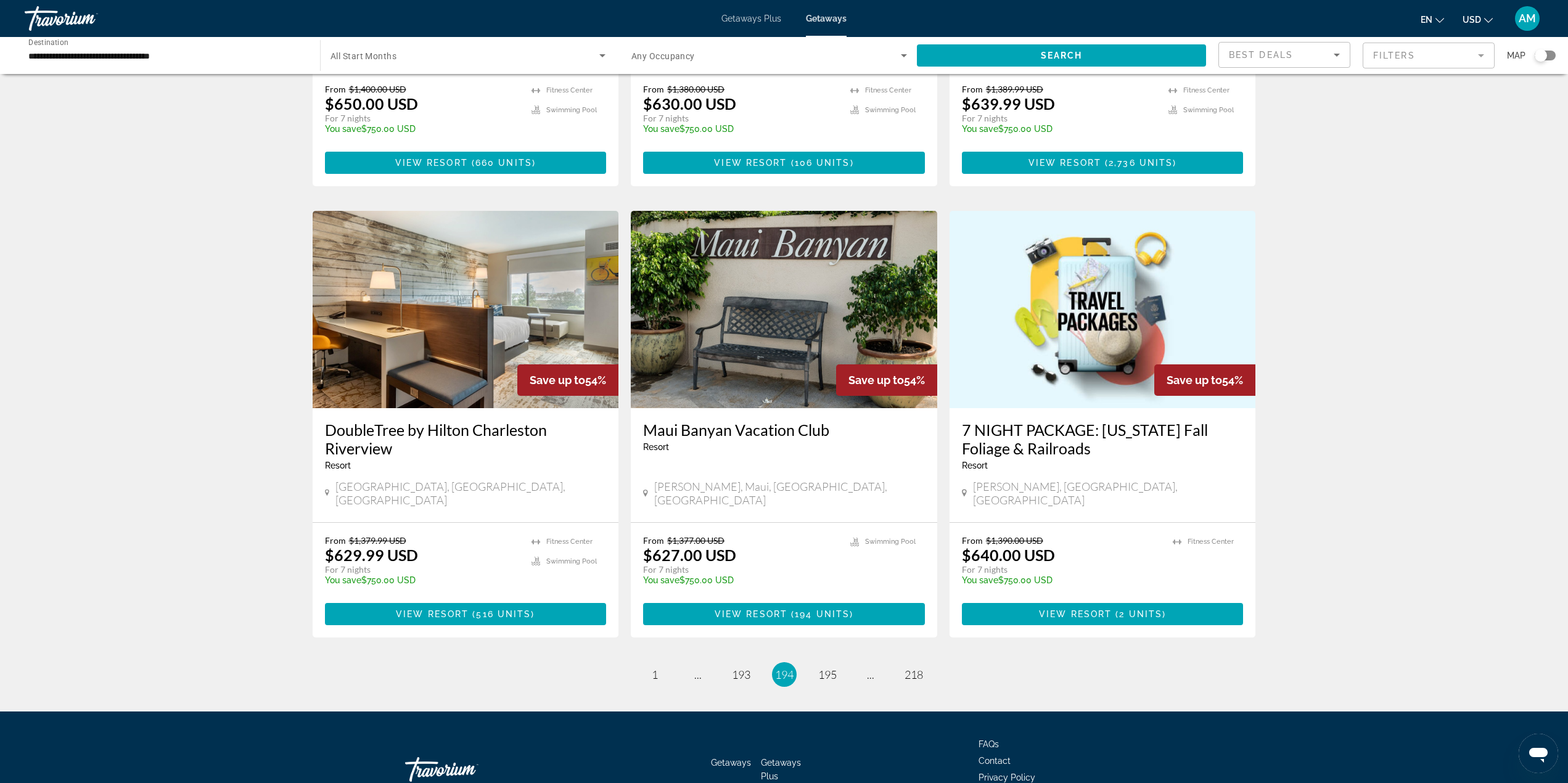
scroll to position [1286, 0]
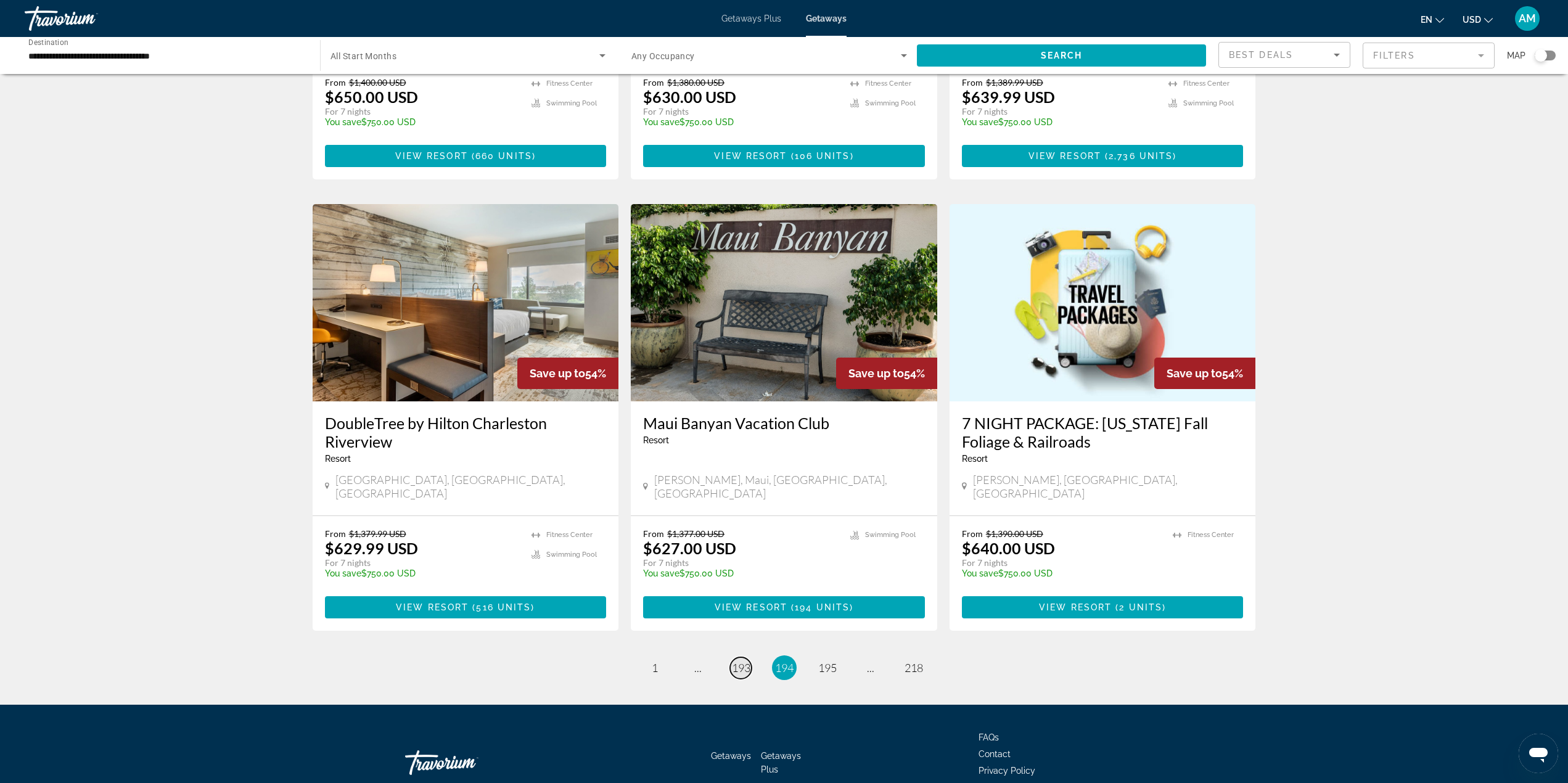
click at [739, 661] on span "193" at bounding box center [741, 668] width 19 height 13
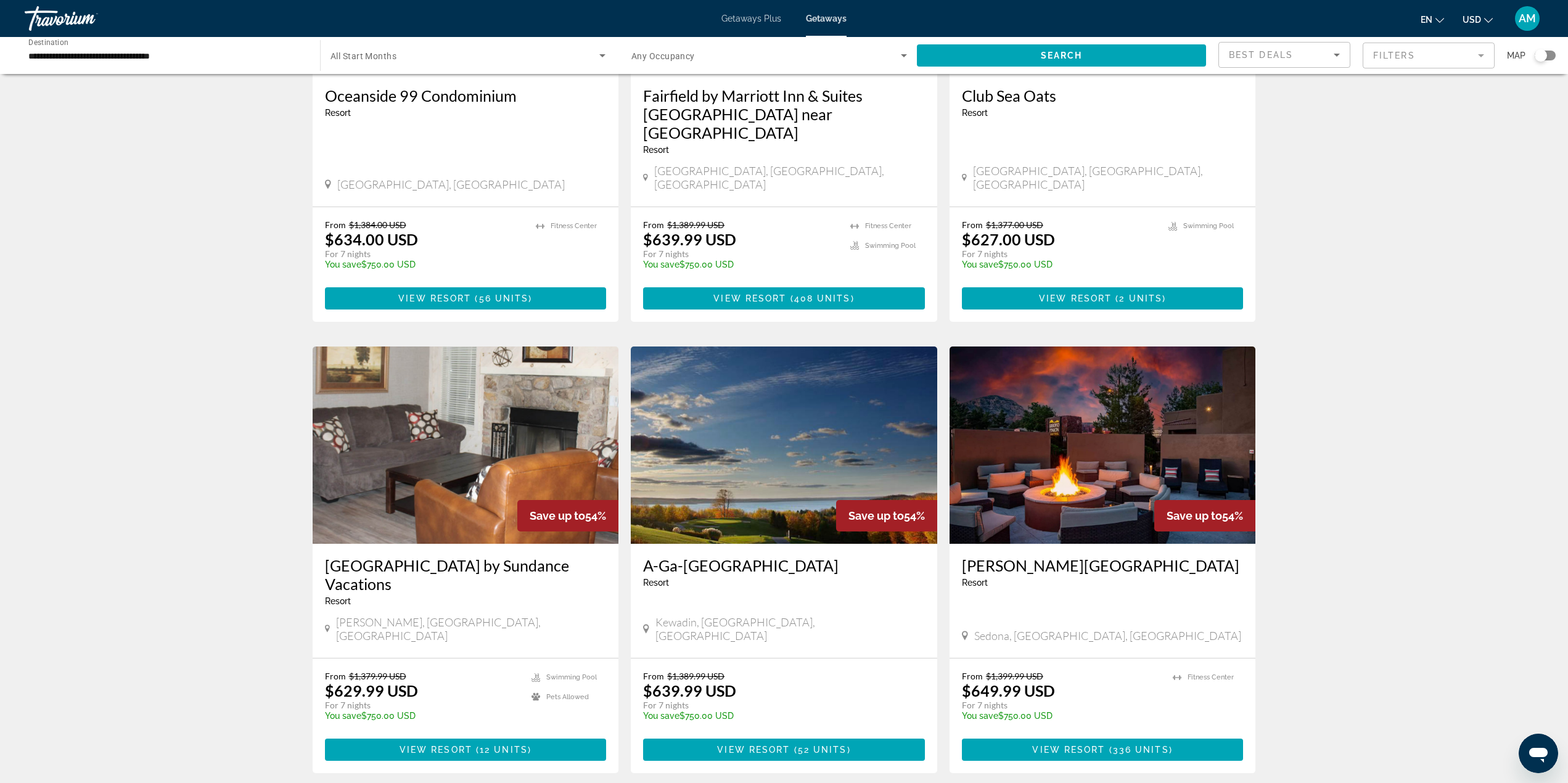
scroll to position [1249, 0]
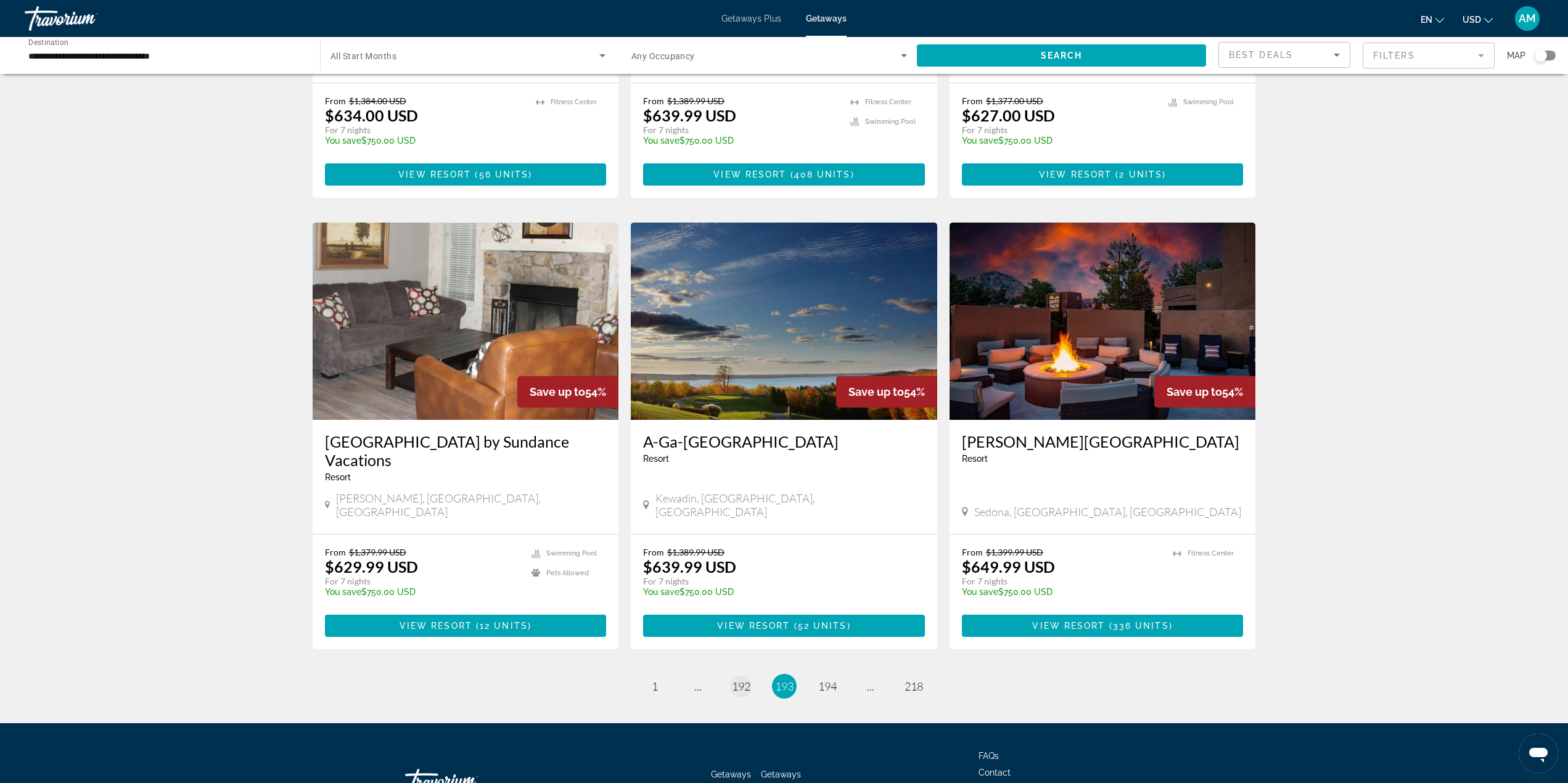
click at [730, 674] on li "page 192" at bounding box center [742, 686] width 25 height 25
click at [742, 679] on span "192" at bounding box center [741, 686] width 19 height 13
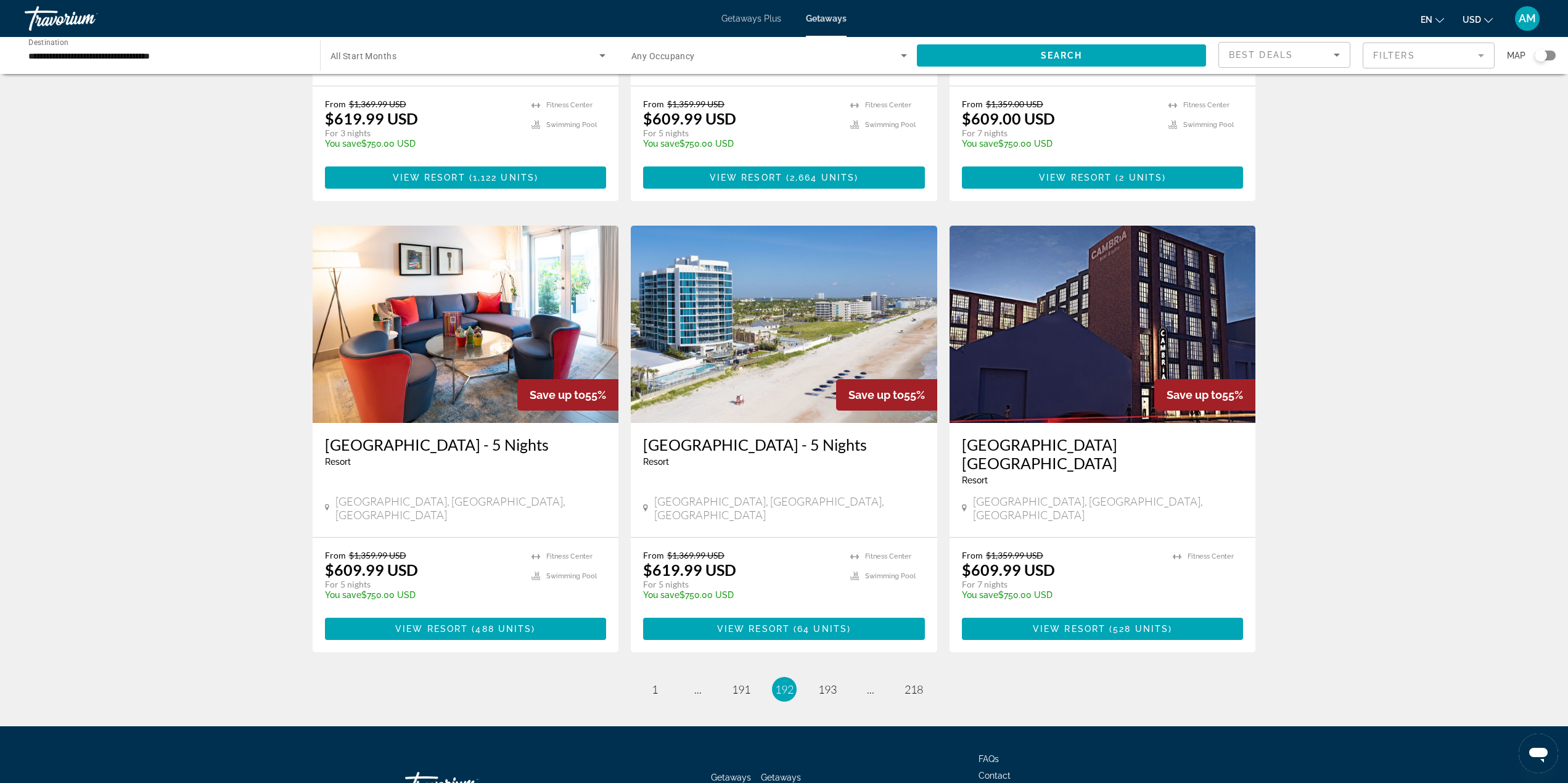
scroll to position [1267, 0]
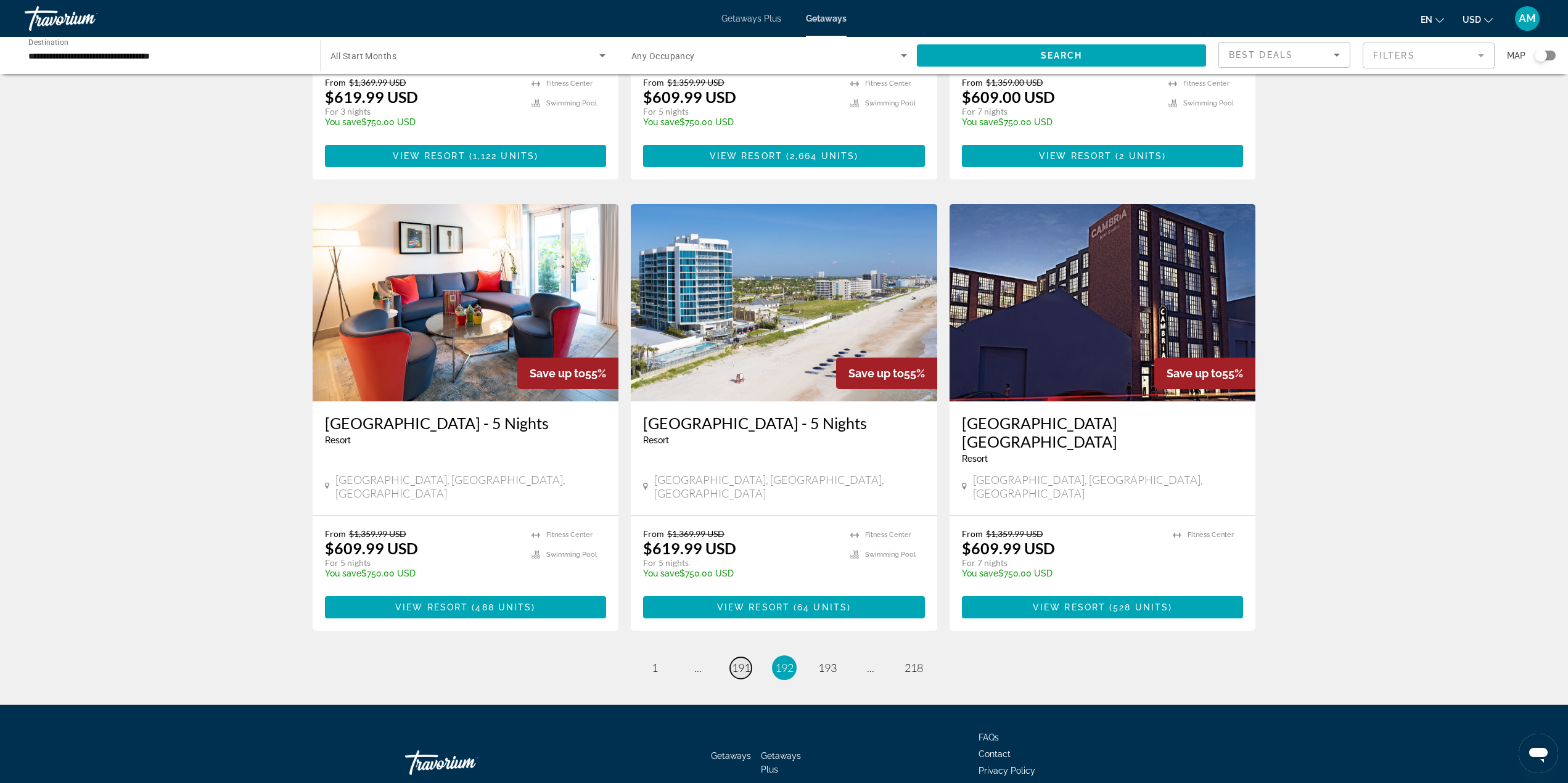
click at [739, 661] on span "191" at bounding box center [741, 668] width 19 height 13
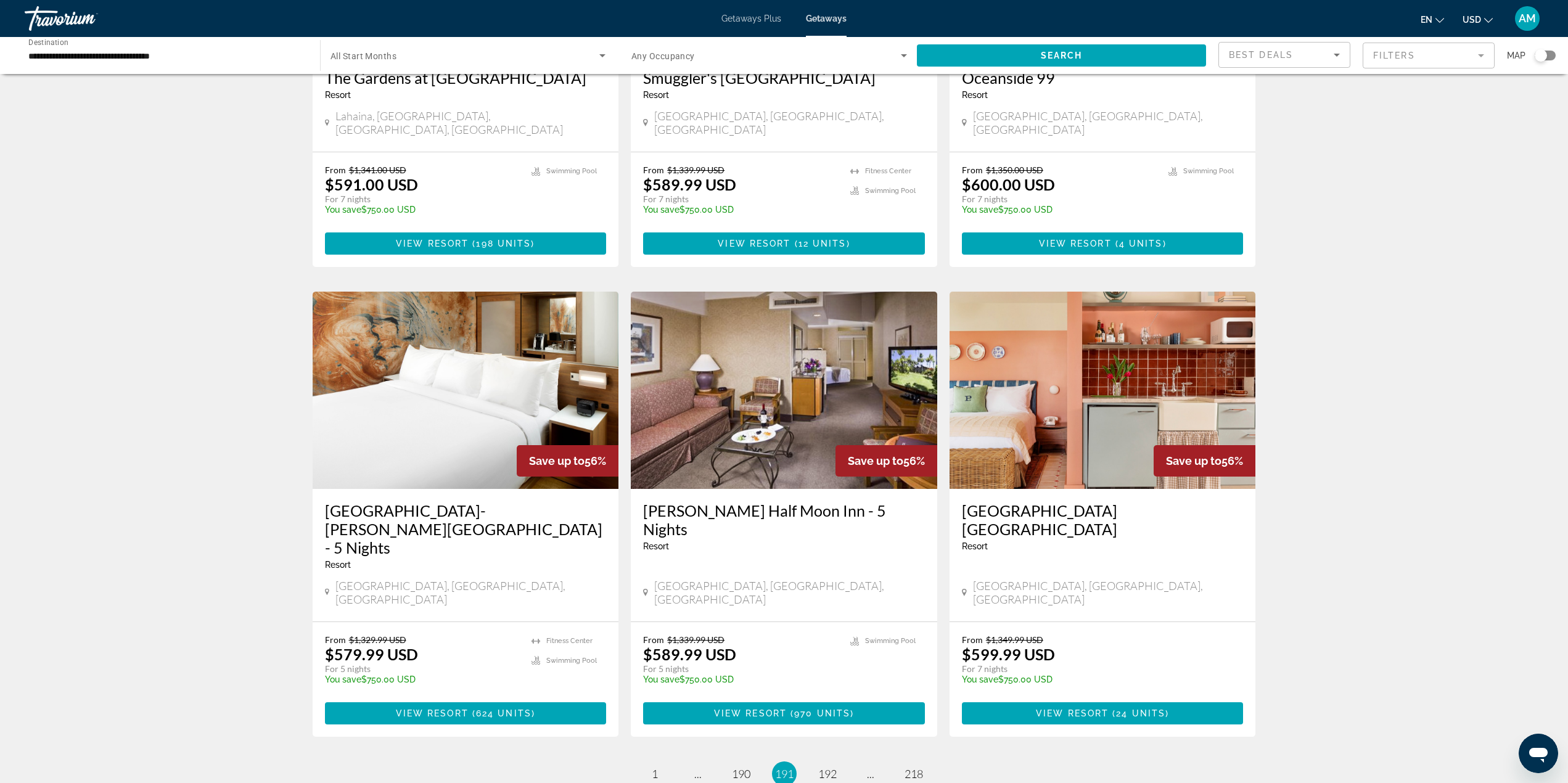
scroll to position [1233, 0]
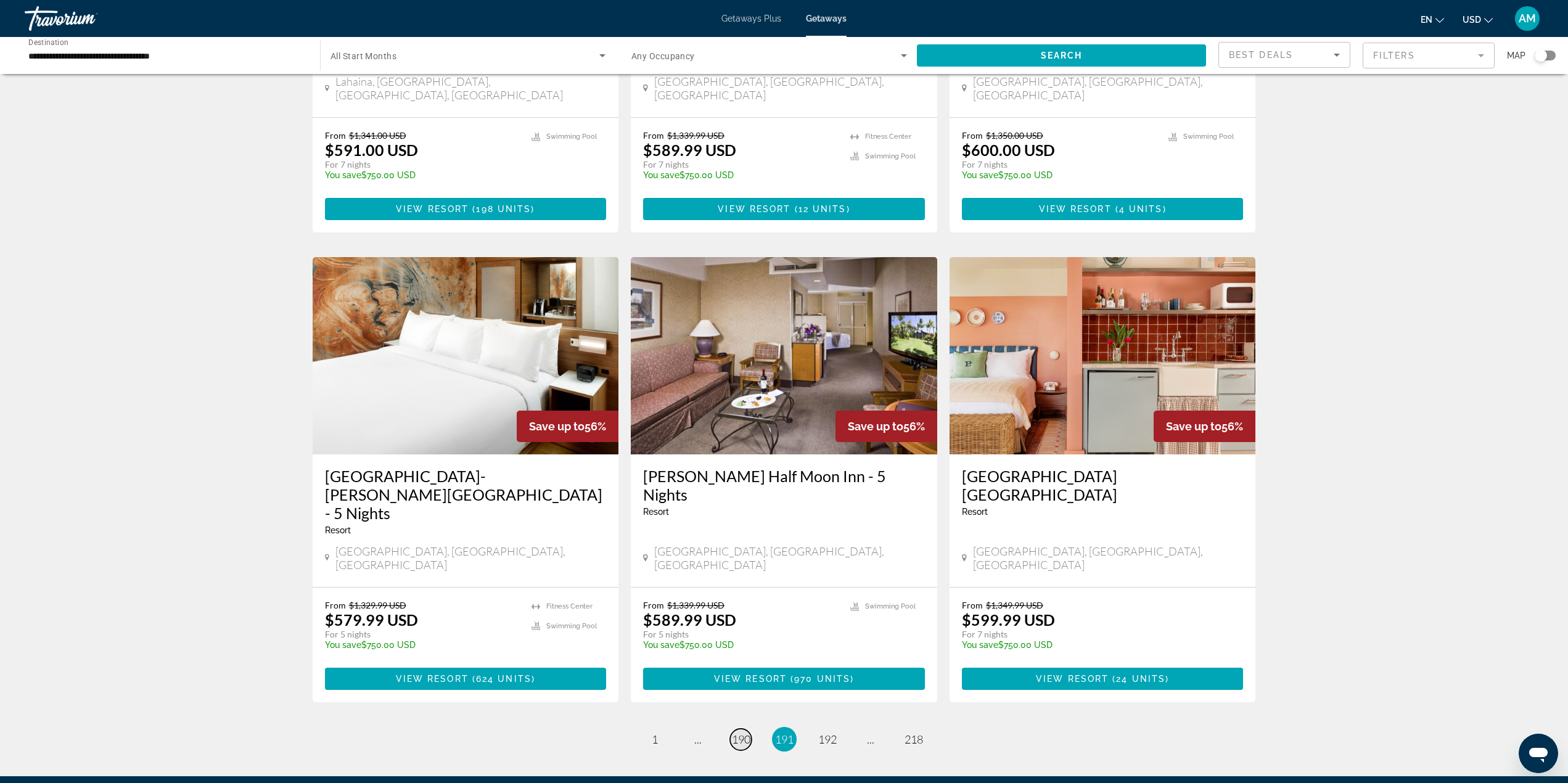
click at [737, 733] on span "190" at bounding box center [741, 739] width 19 height 13
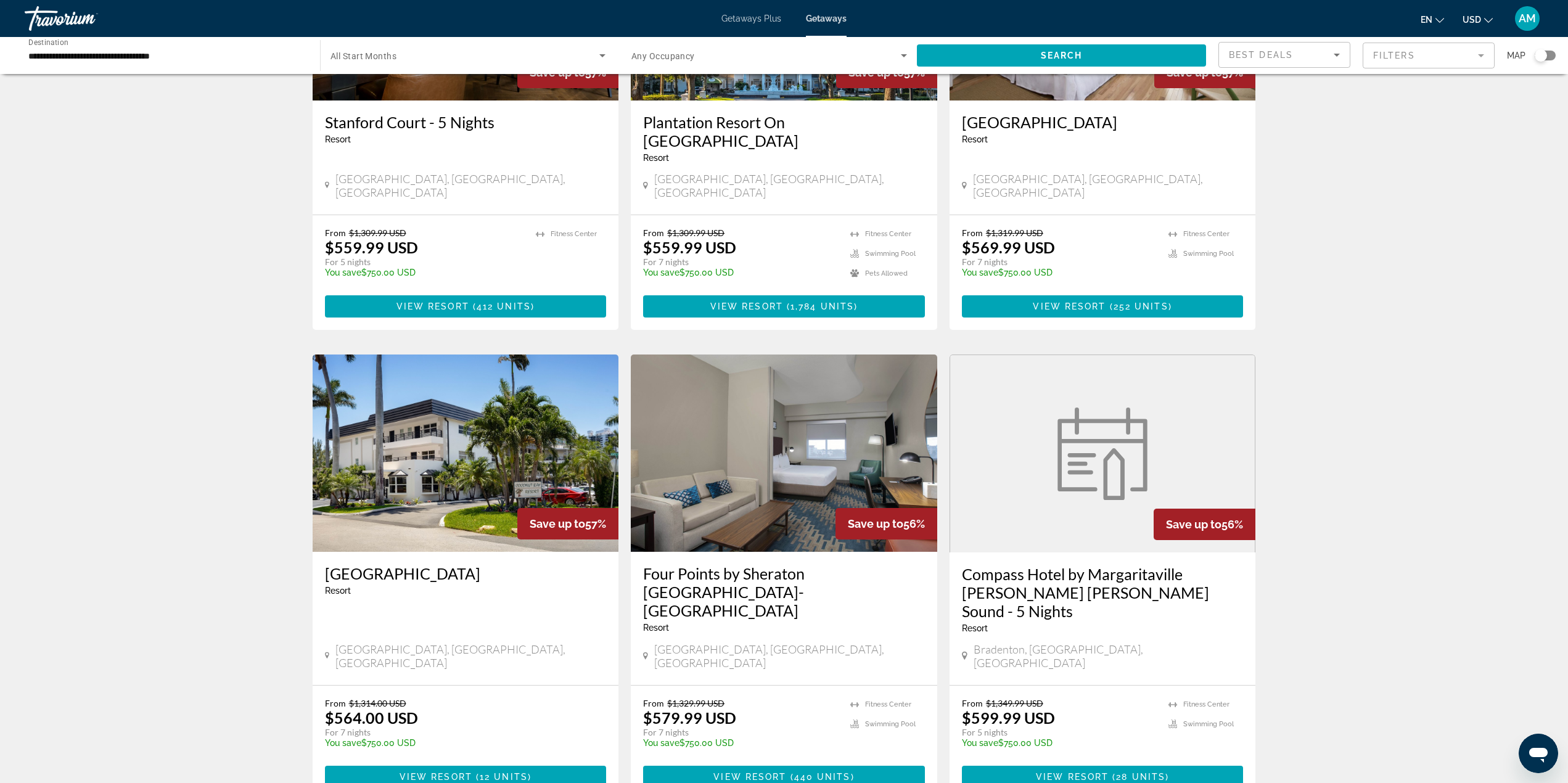
scroll to position [1250, 0]
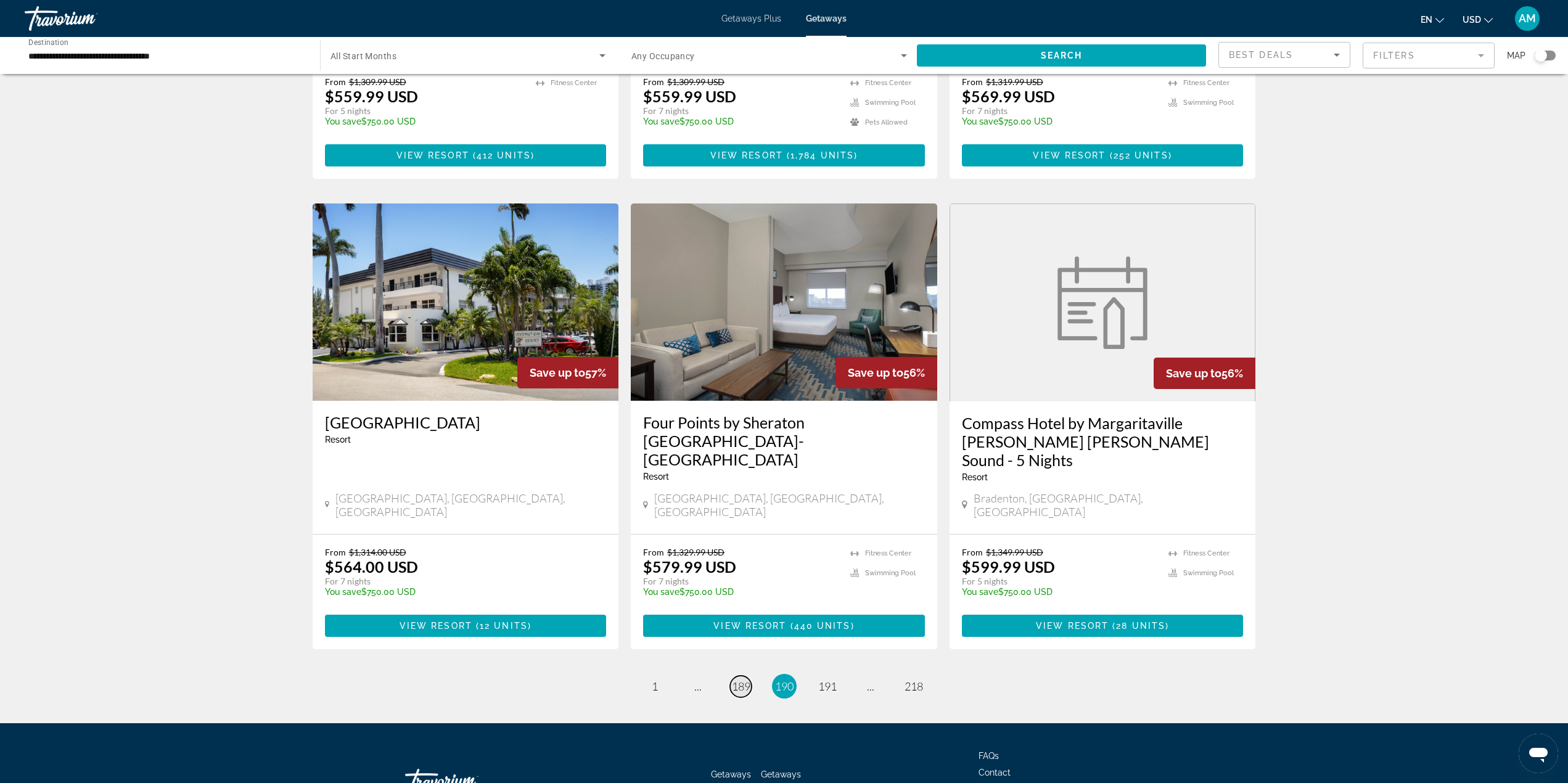
click at [742, 679] on span "189" at bounding box center [741, 686] width 19 height 13
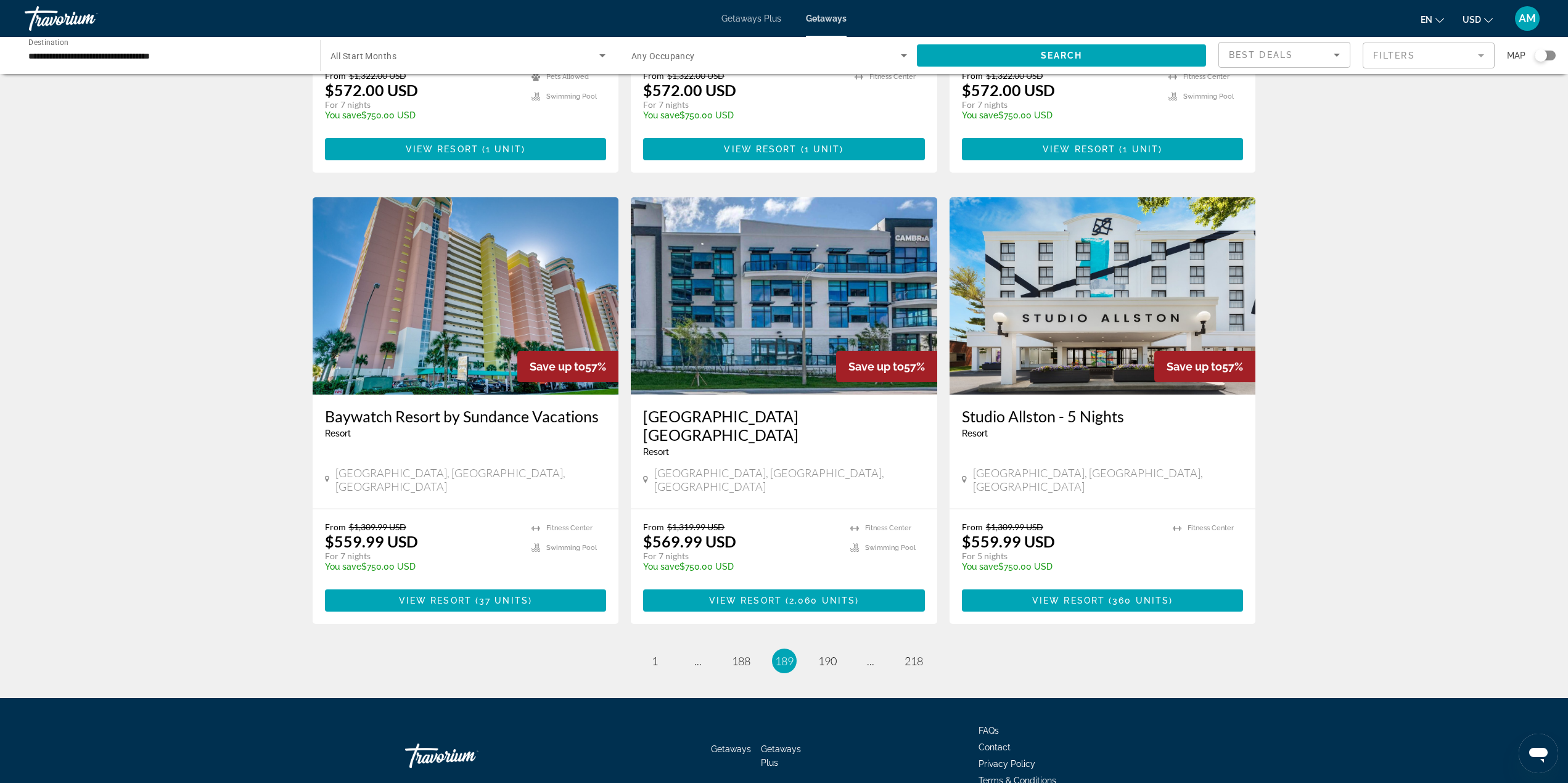
scroll to position [1212, 0]
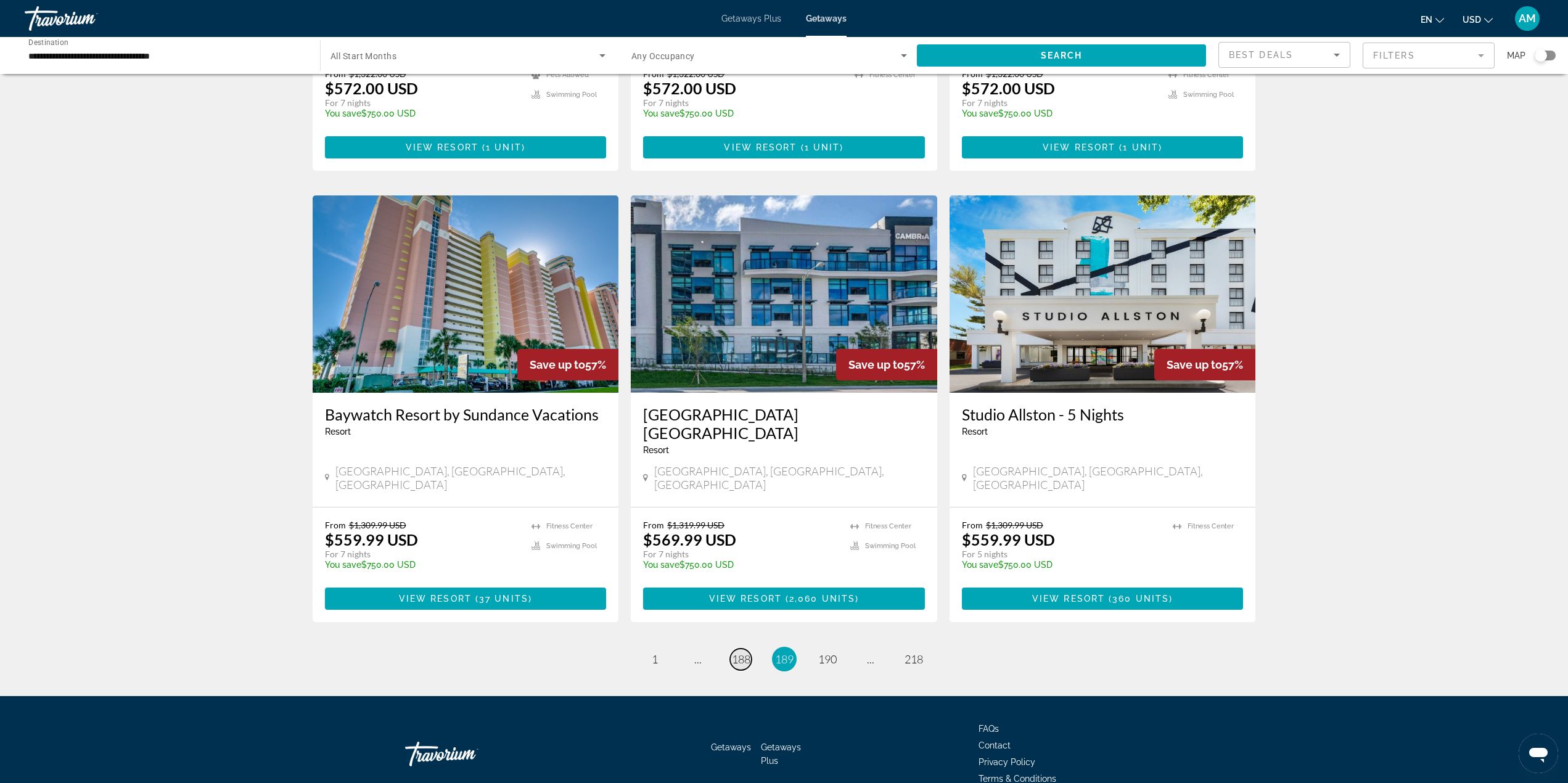
click at [739, 652] on span "188" at bounding box center [741, 659] width 19 height 13
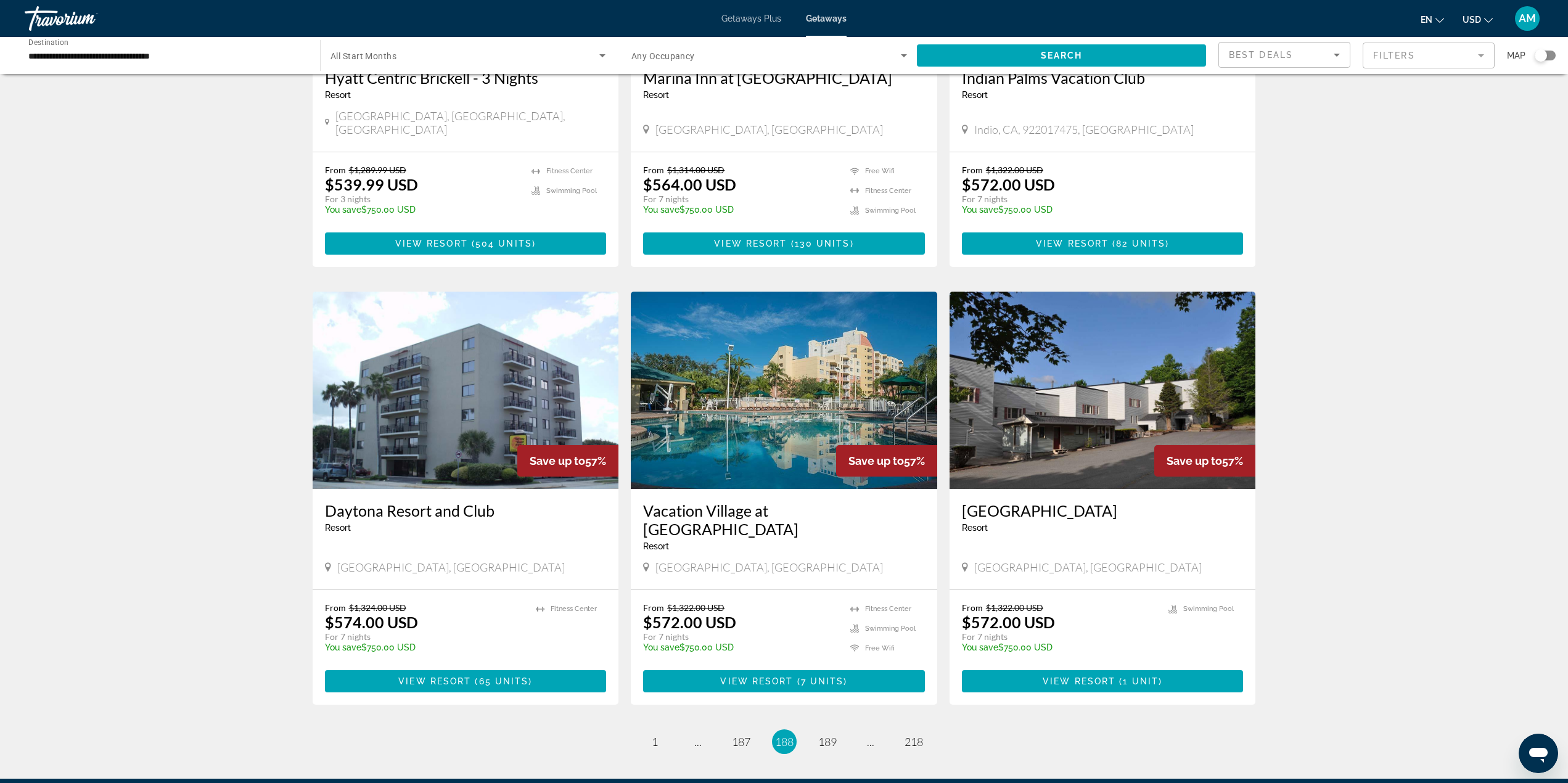
scroll to position [1233, 0]
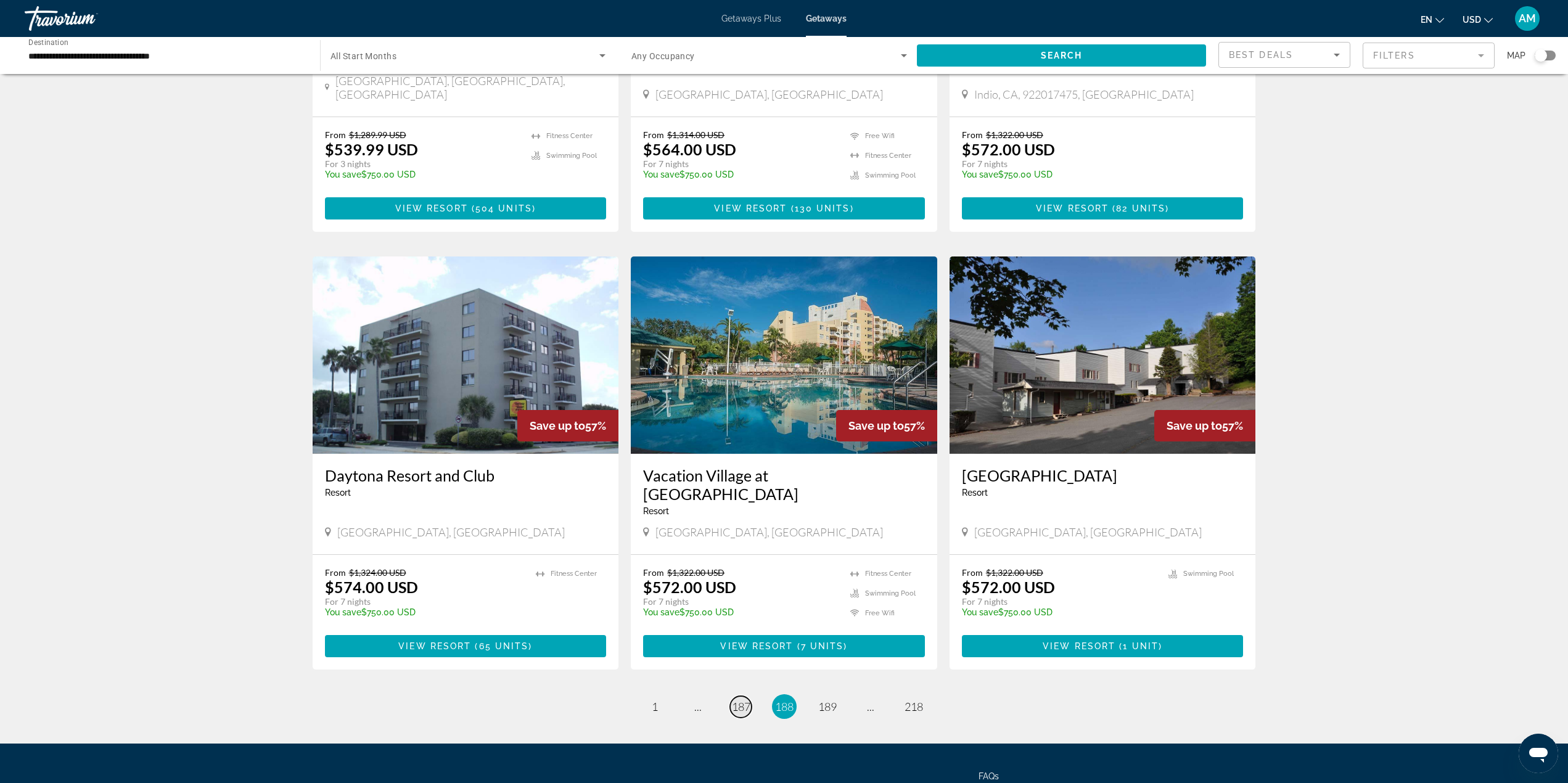
click at [742, 700] on span "187" at bounding box center [741, 706] width 19 height 13
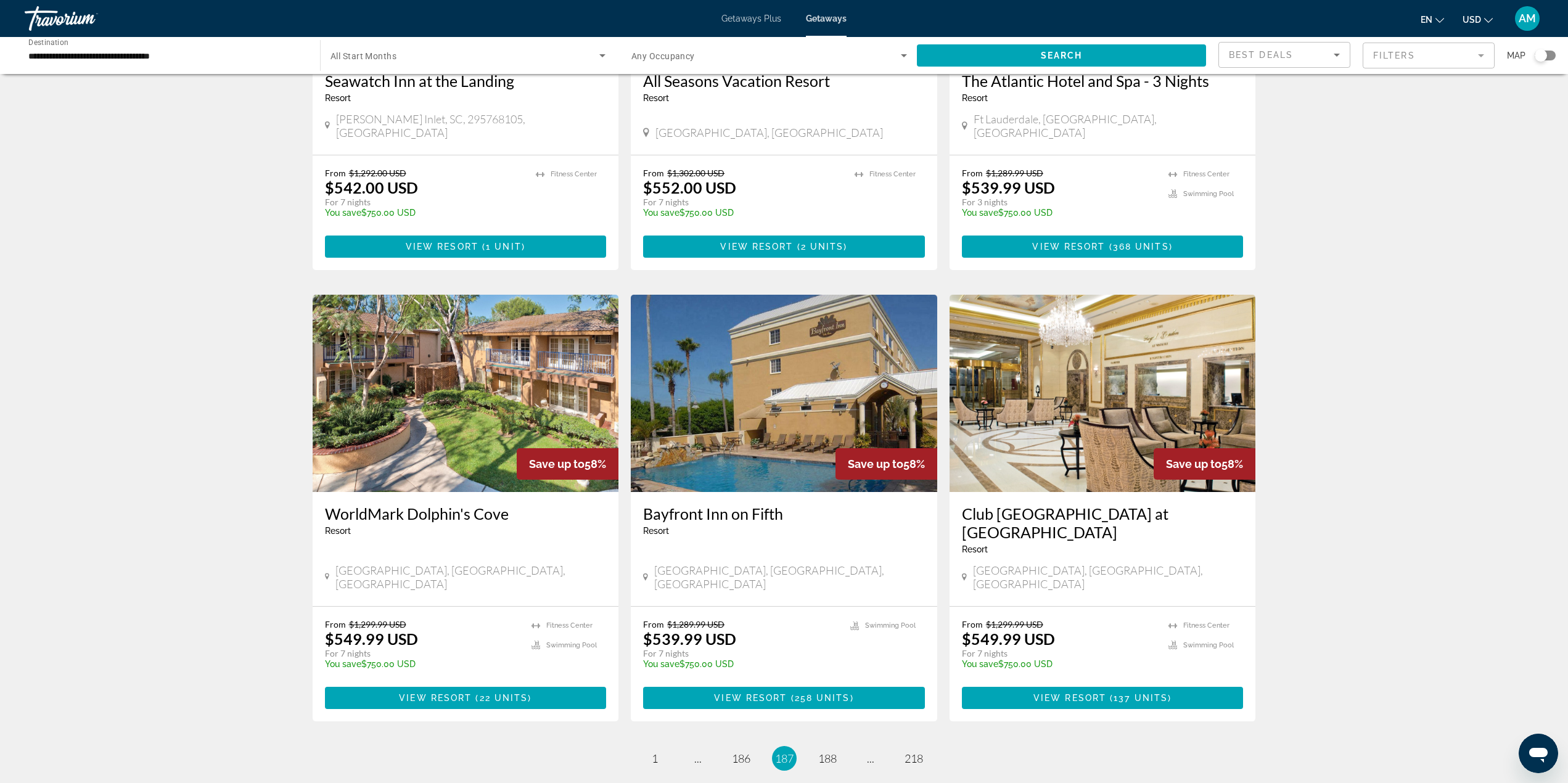
scroll to position [1172, 0]
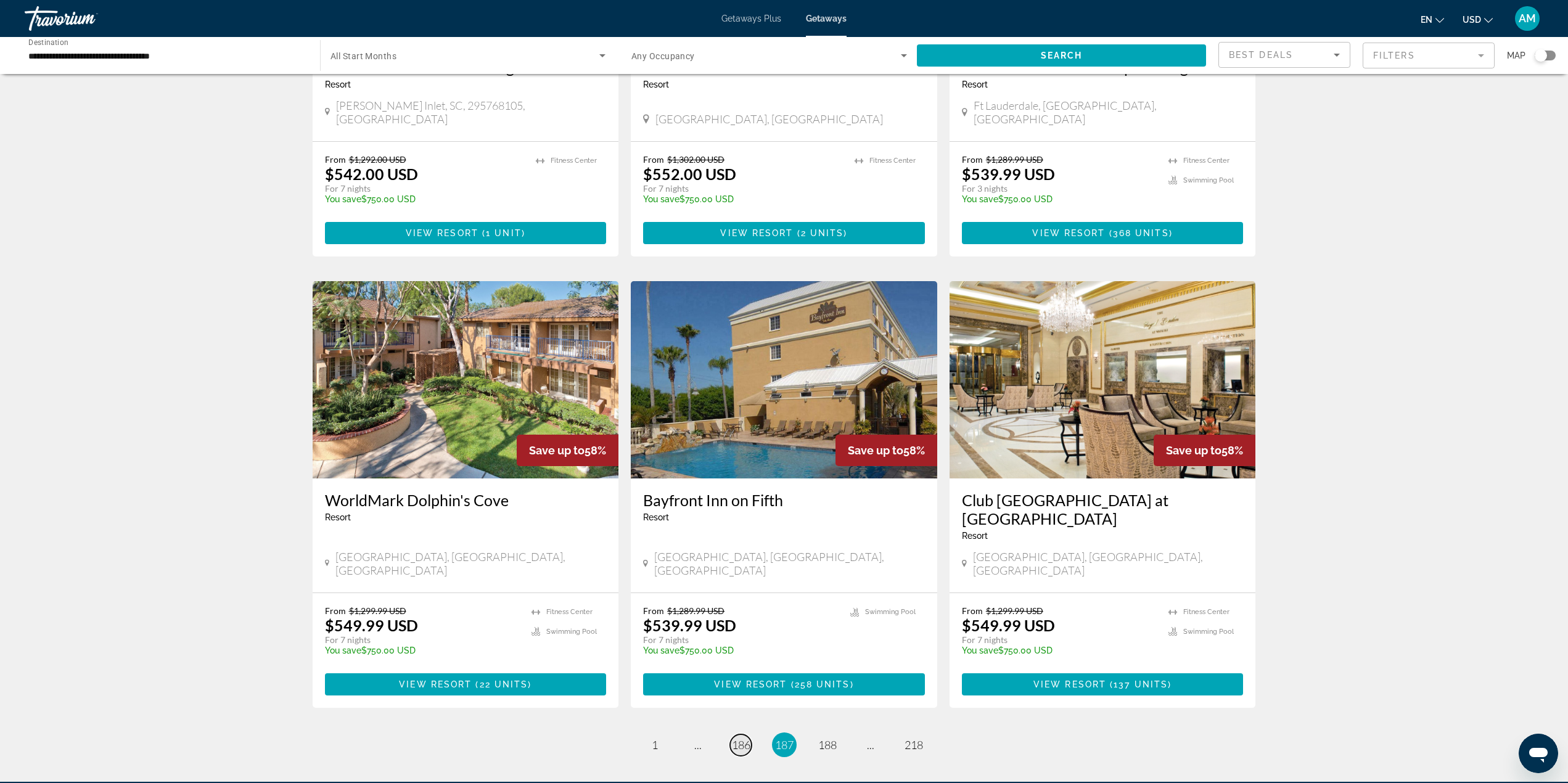
click at [739, 738] on span "186" at bounding box center [741, 745] width 19 height 13
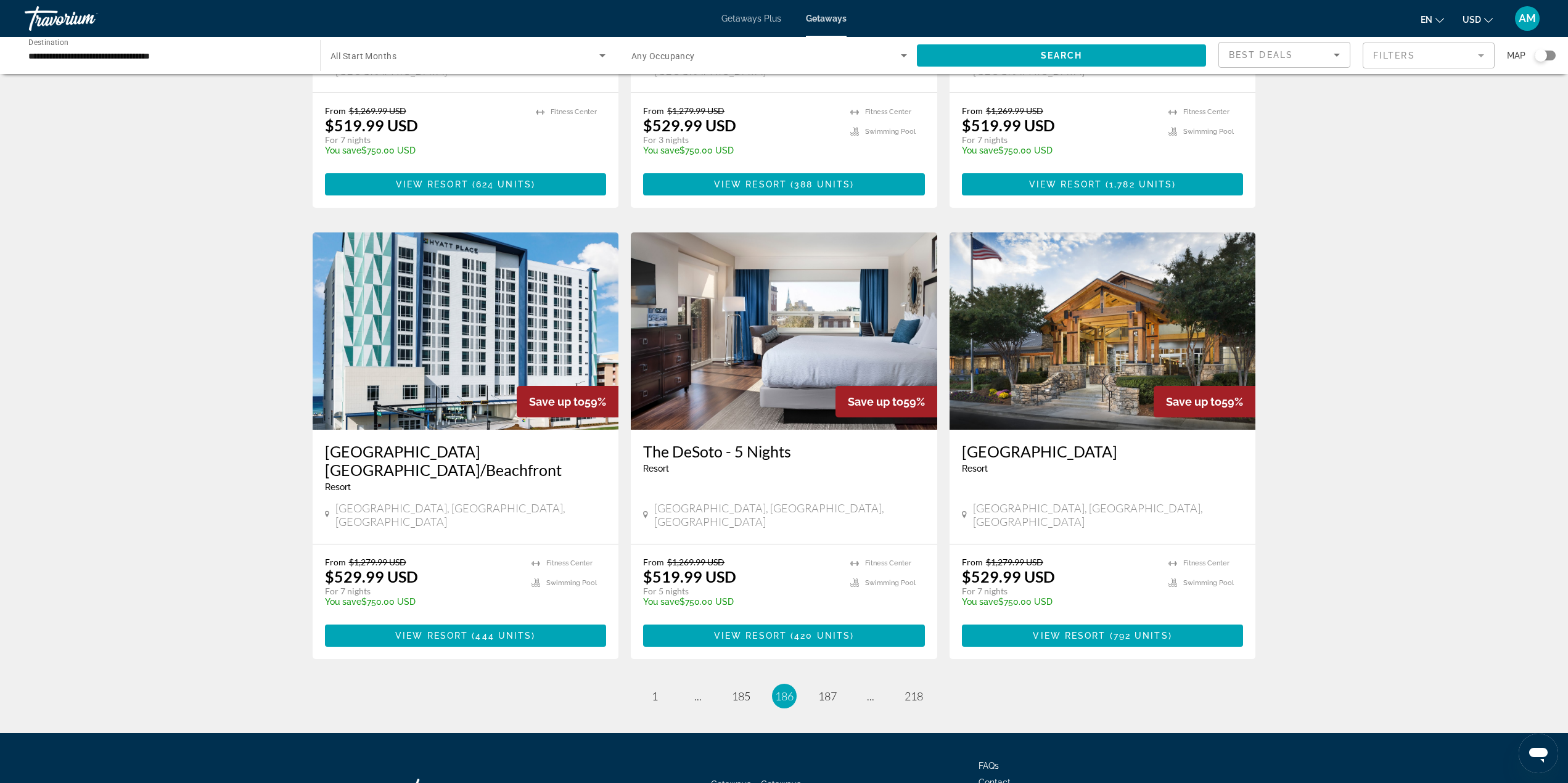
scroll to position [1249, 0]
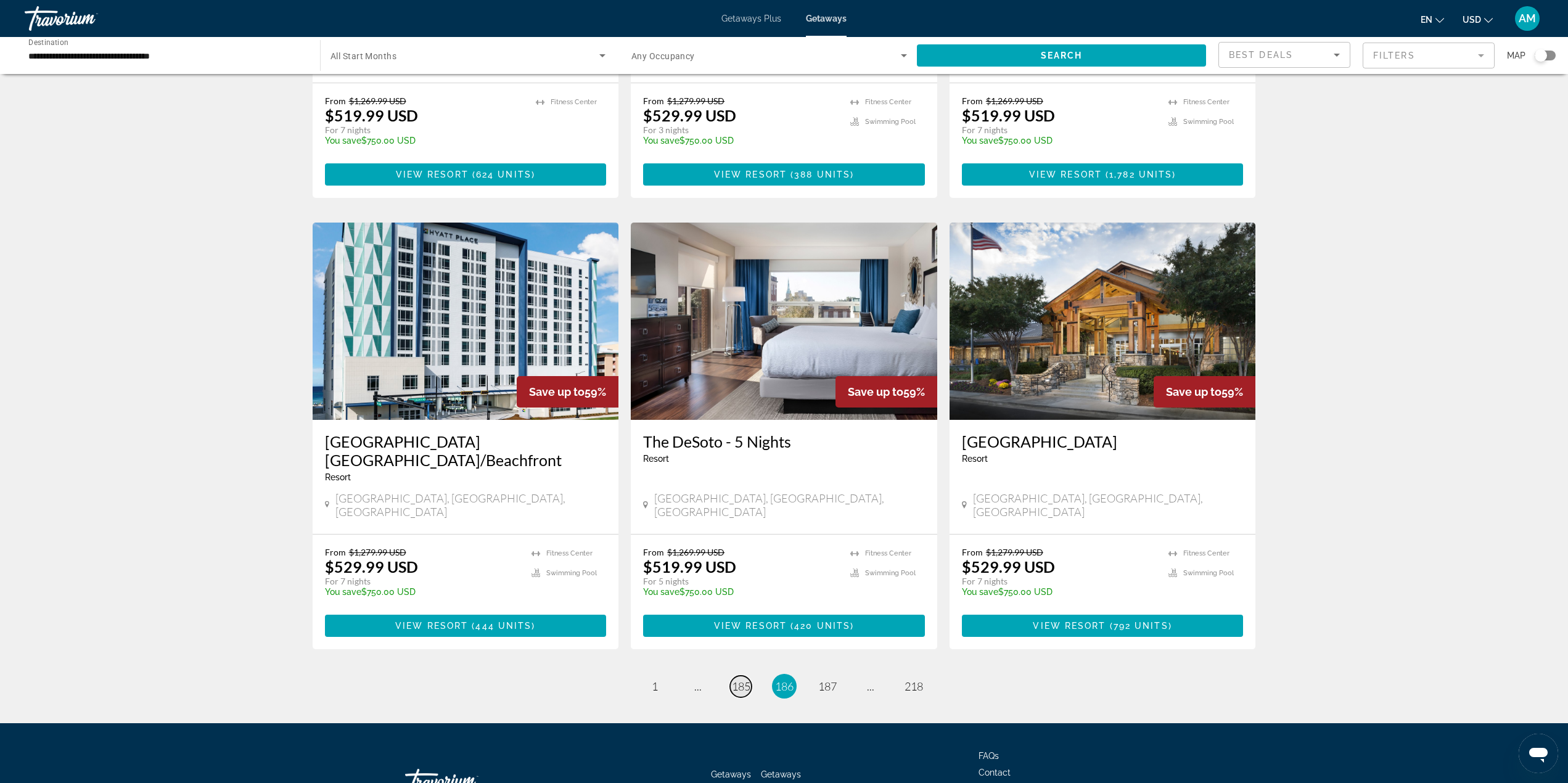
click at [744, 679] on span "185" at bounding box center [741, 686] width 19 height 13
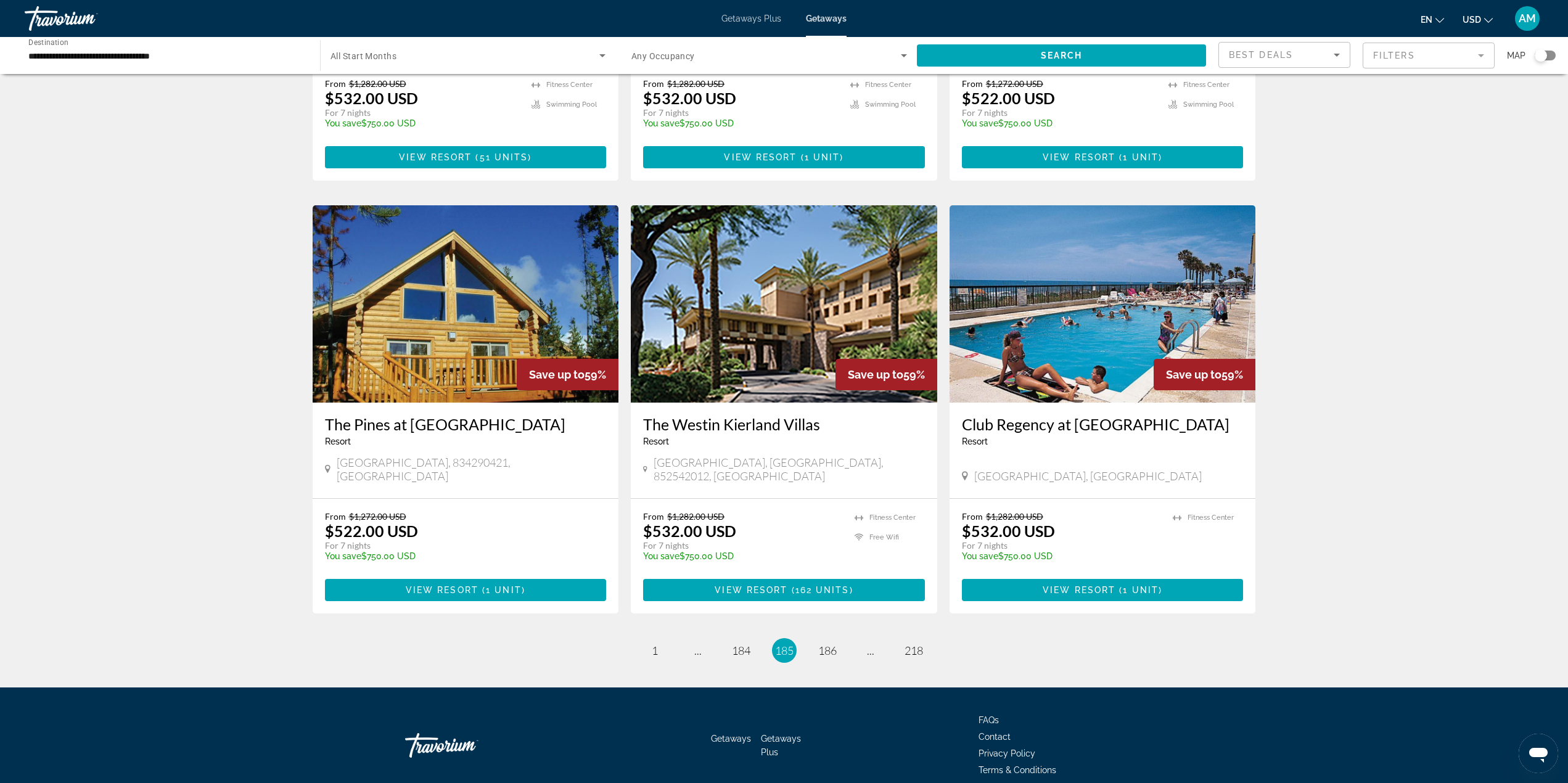
scroll to position [1250, 0]
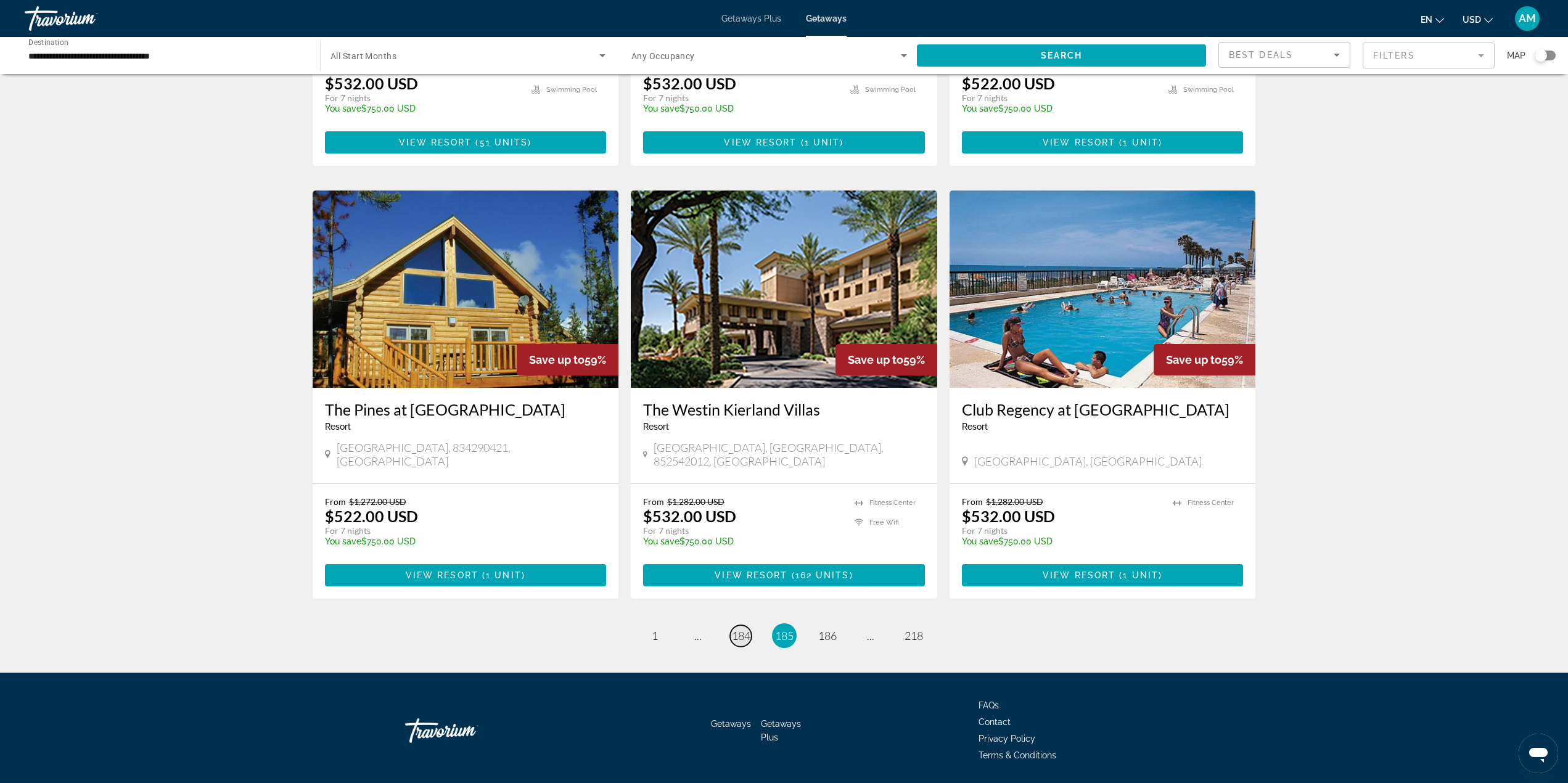
click at [740, 629] on span "184" at bounding box center [741, 636] width 19 height 13
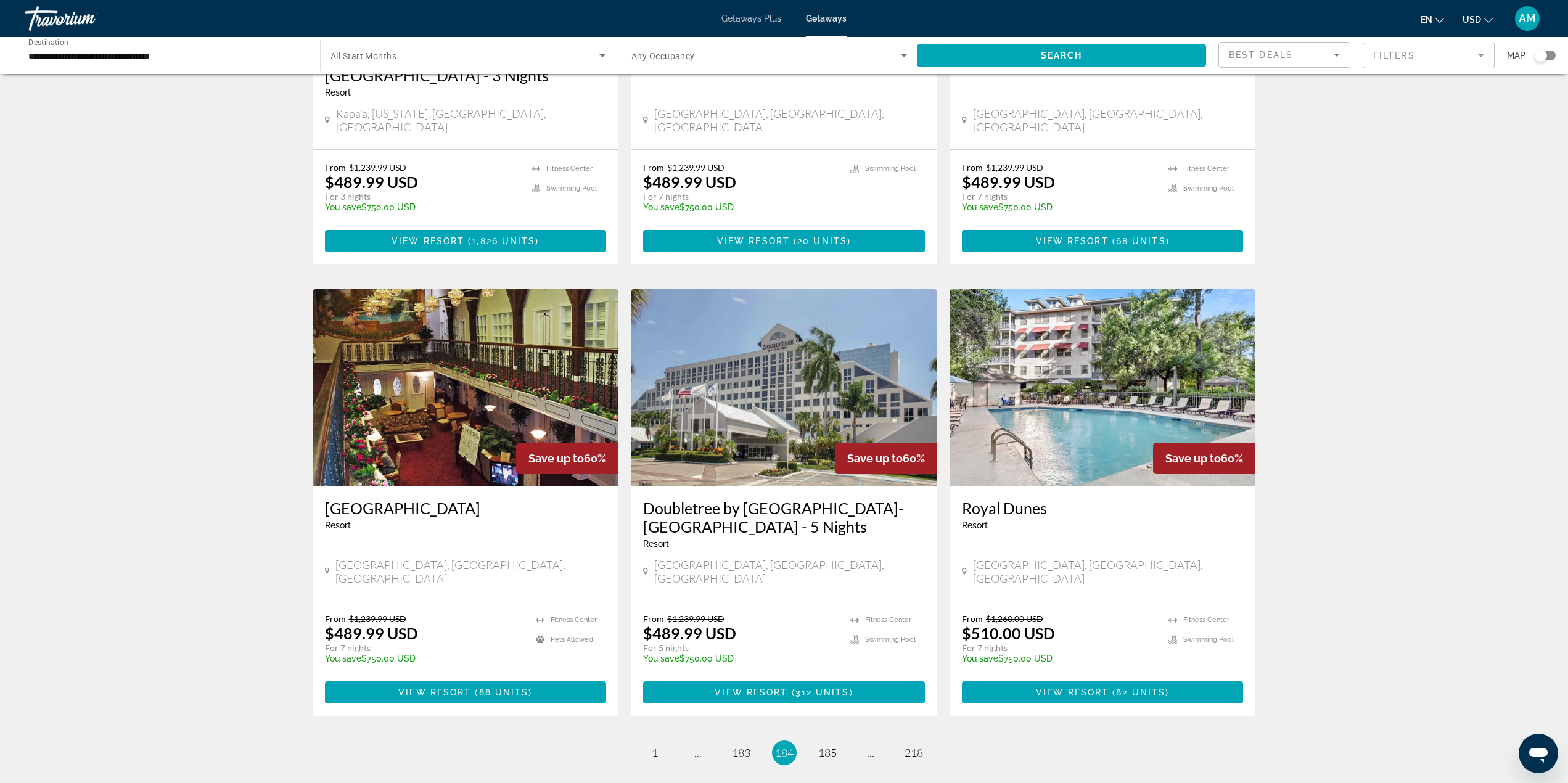
scroll to position [1286, 0]
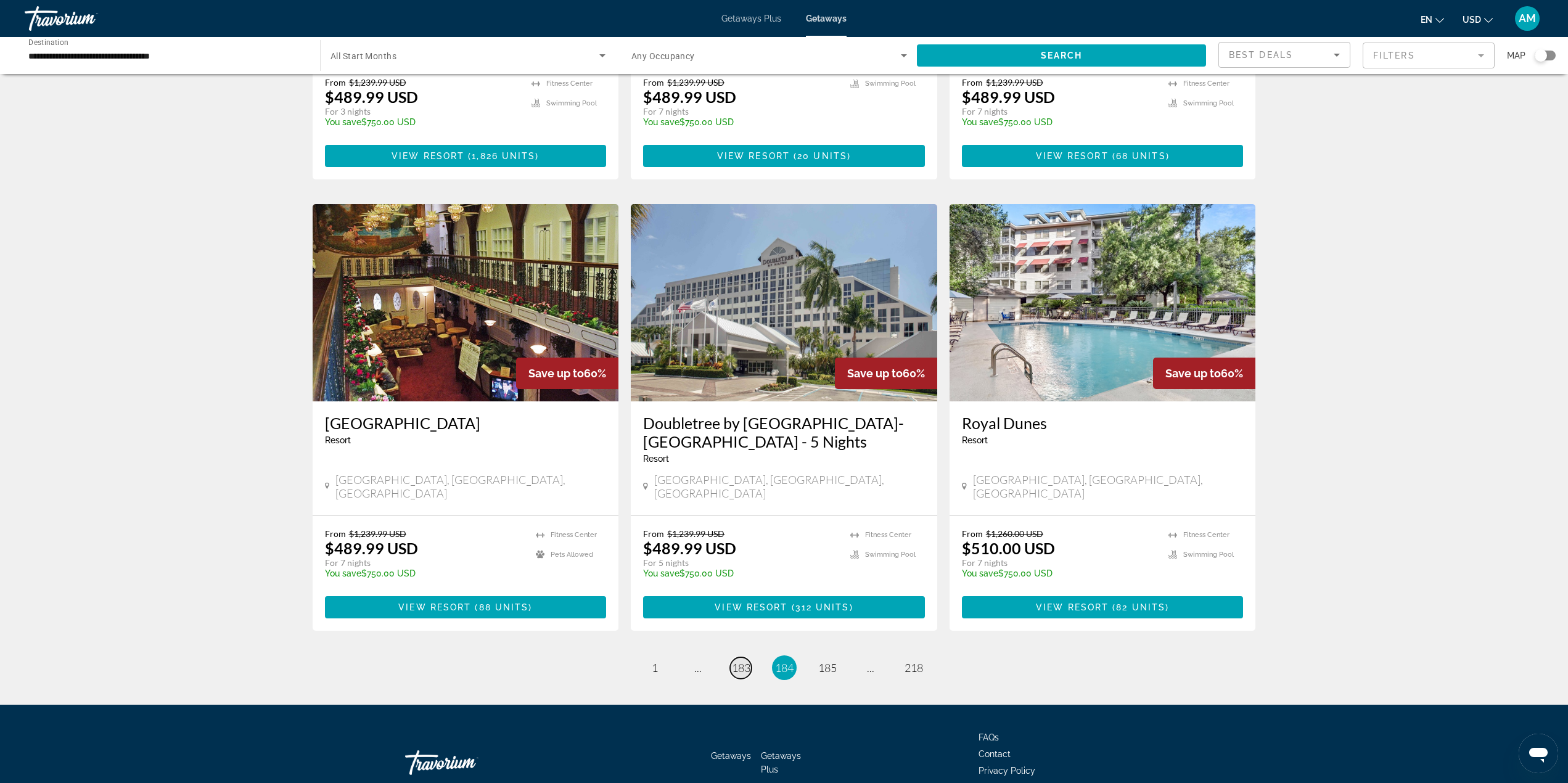
click at [742, 661] on span "183" at bounding box center [741, 668] width 19 height 13
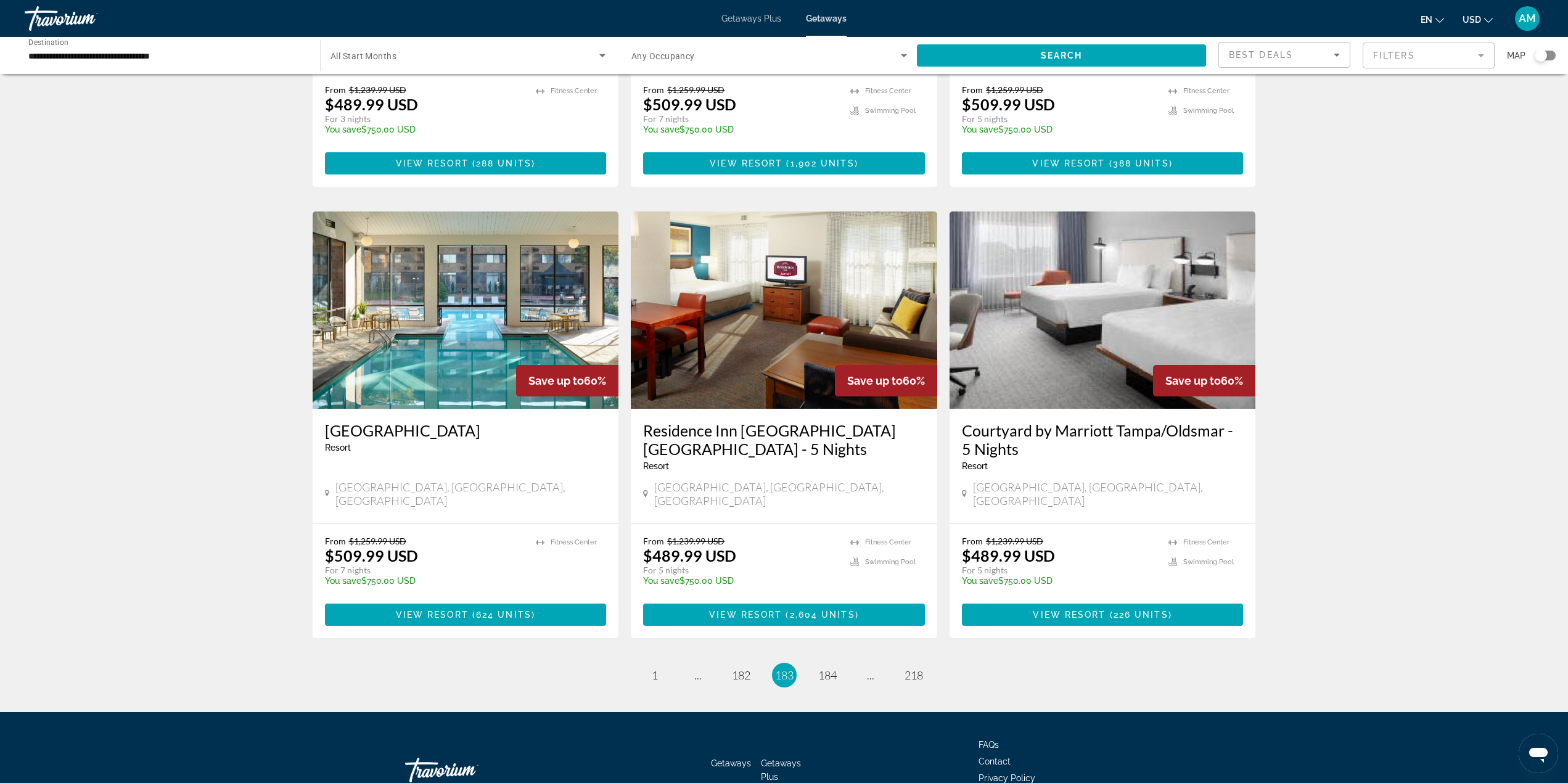
scroll to position [1267, 0]
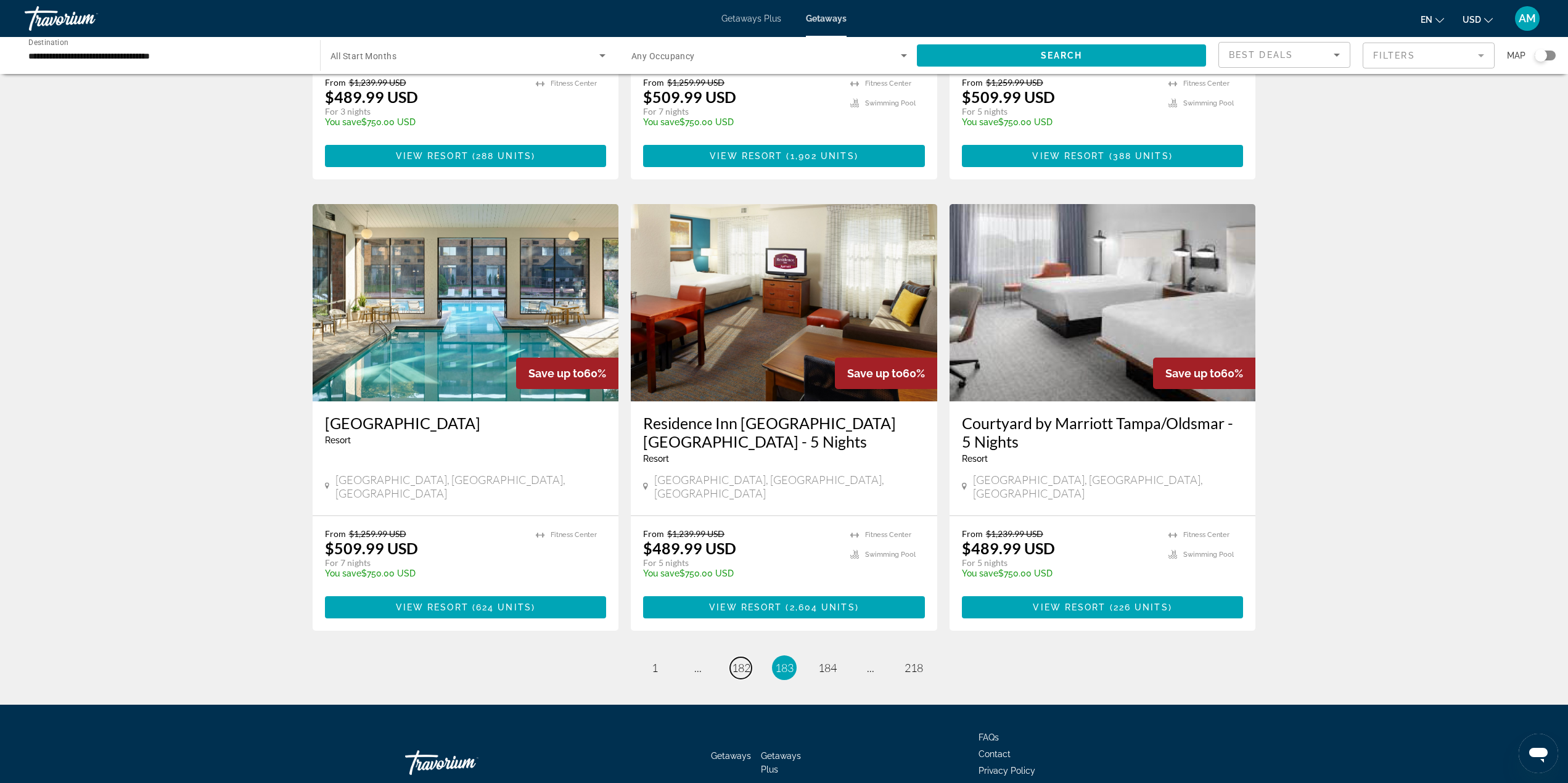
click at [741, 661] on span "182" at bounding box center [741, 668] width 19 height 13
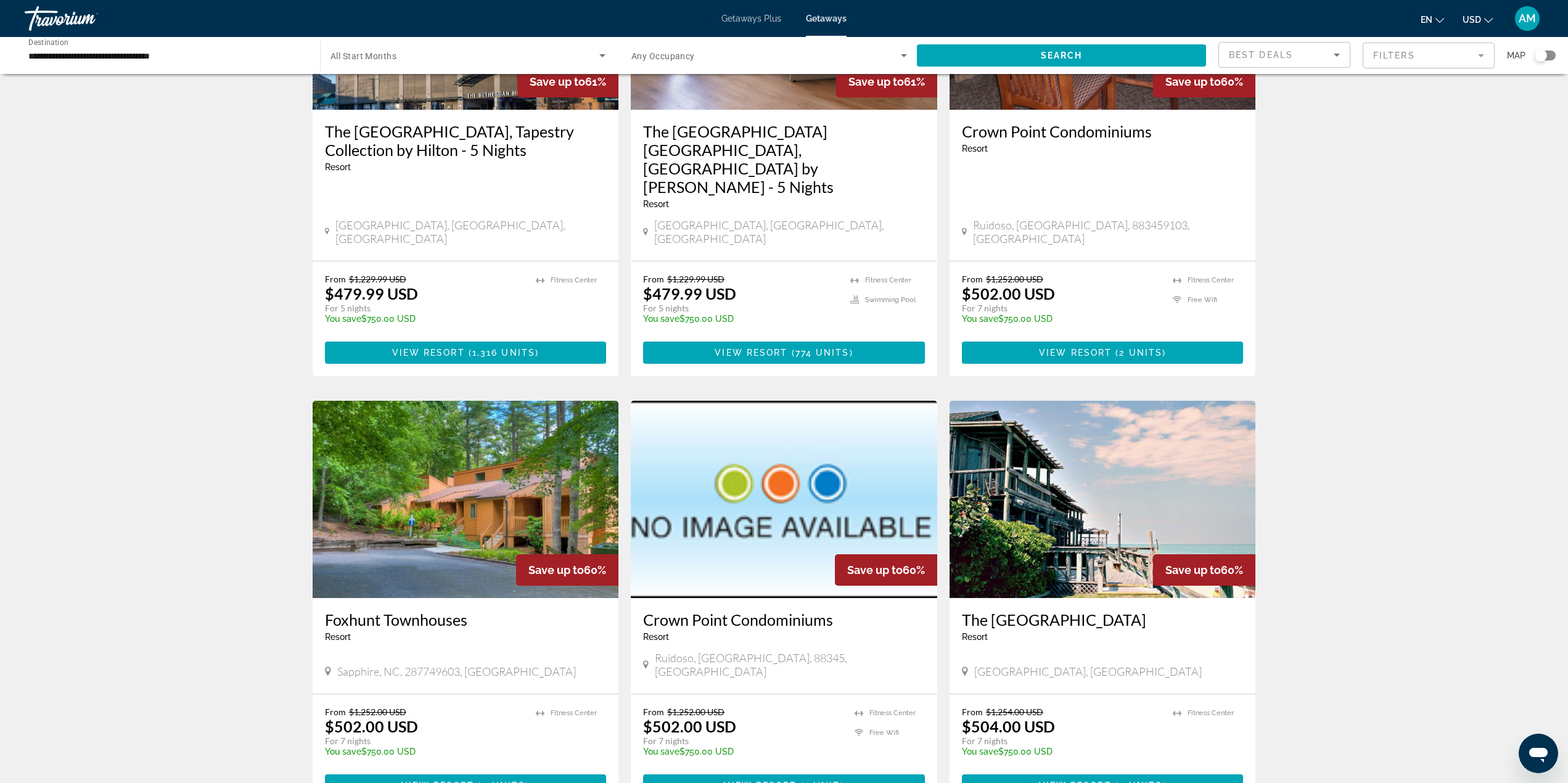
scroll to position [1110, 0]
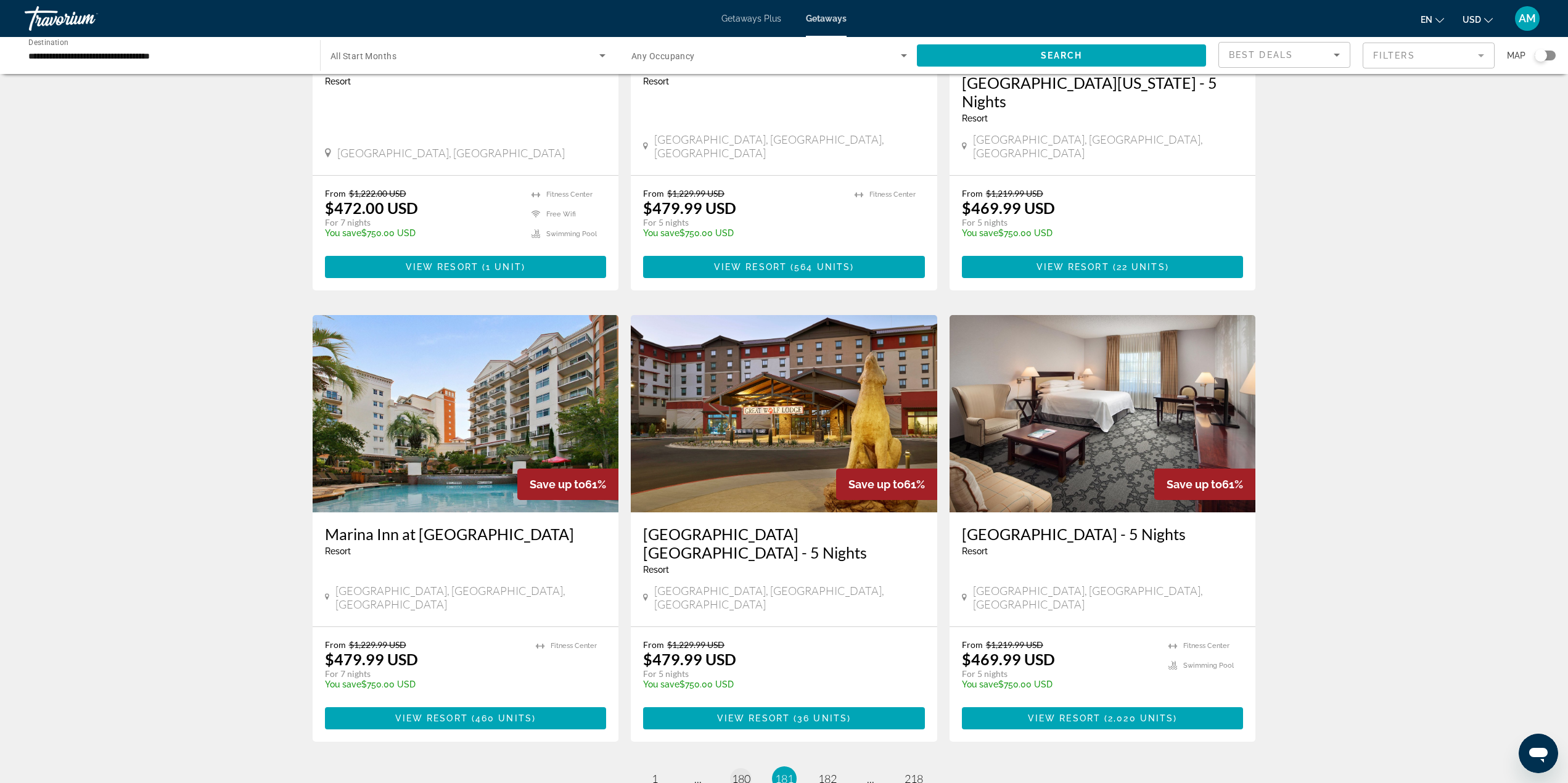
scroll to position [1172, 0]
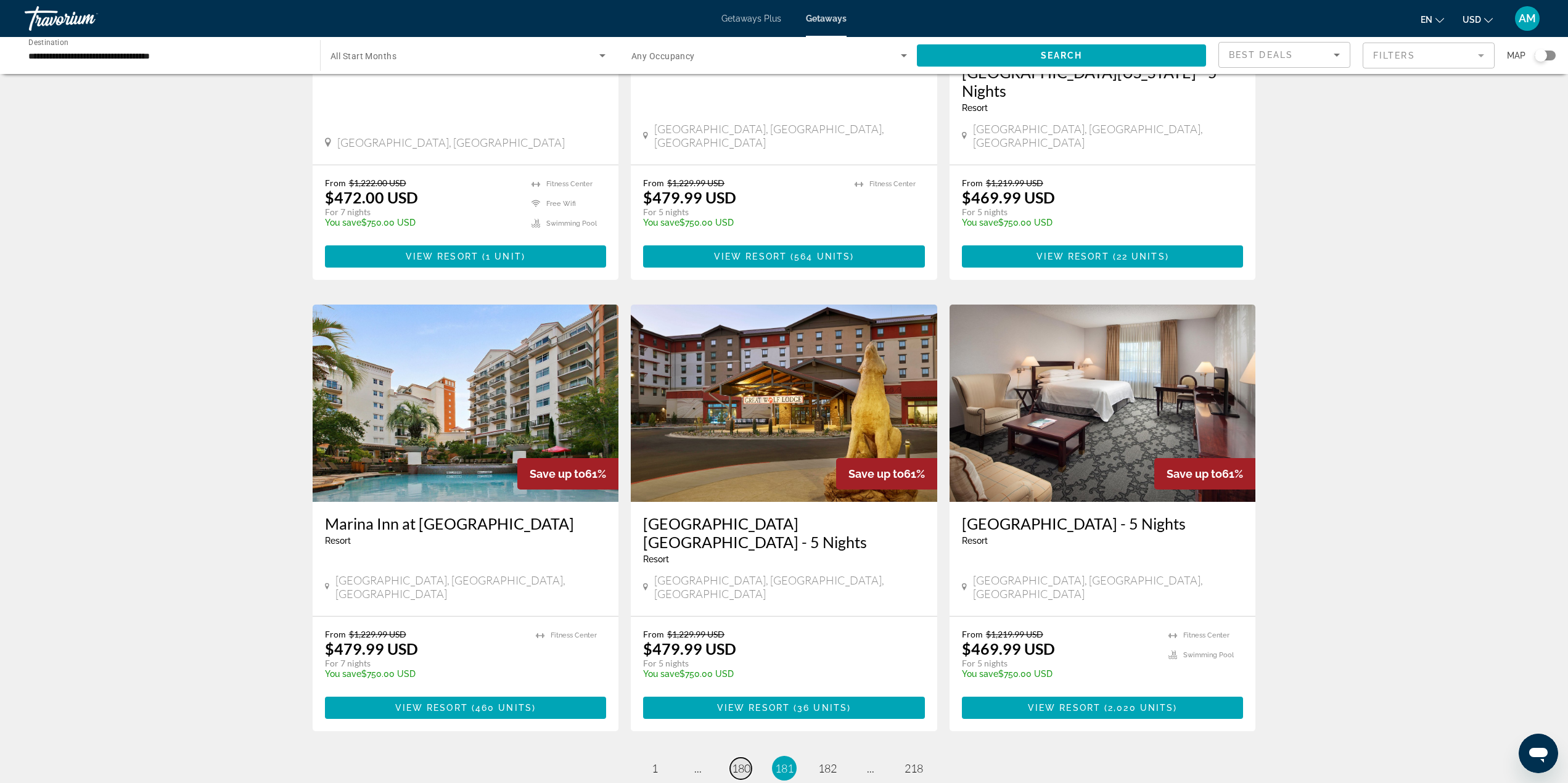
click at [742, 762] on span "180" at bounding box center [741, 768] width 19 height 13
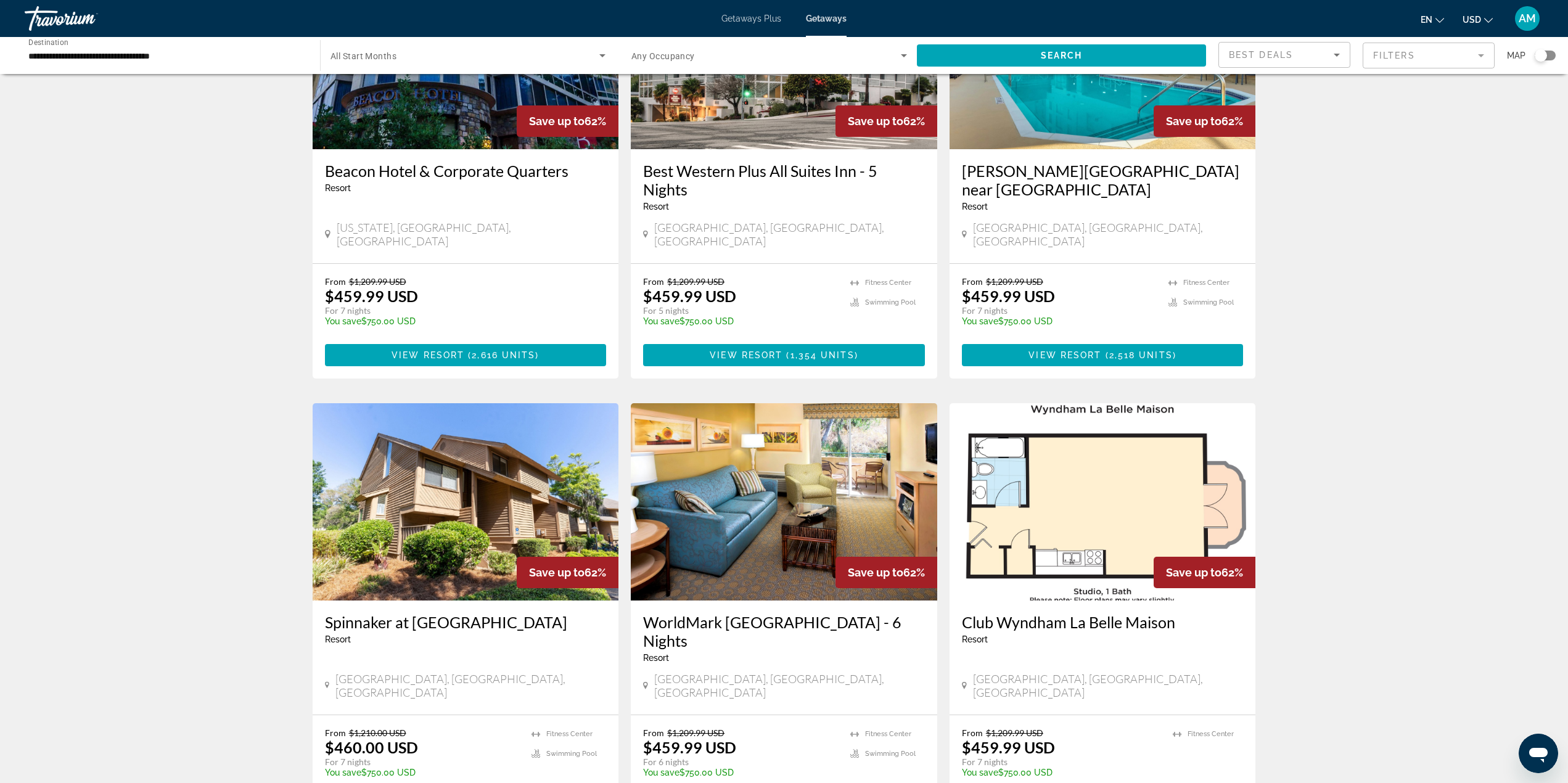
scroll to position [1172, 0]
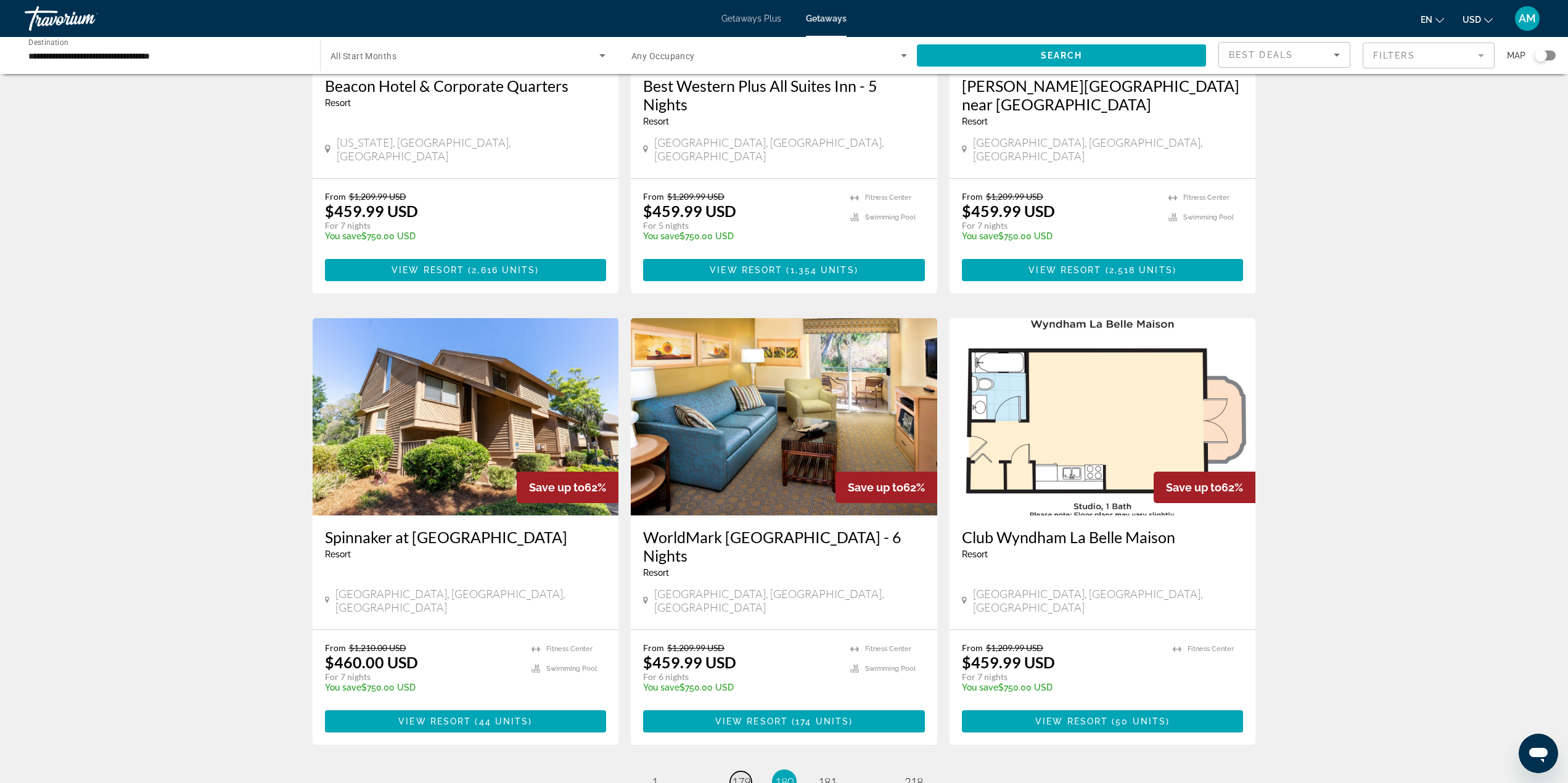
click at [743, 775] on span "179" at bounding box center [741, 781] width 19 height 13
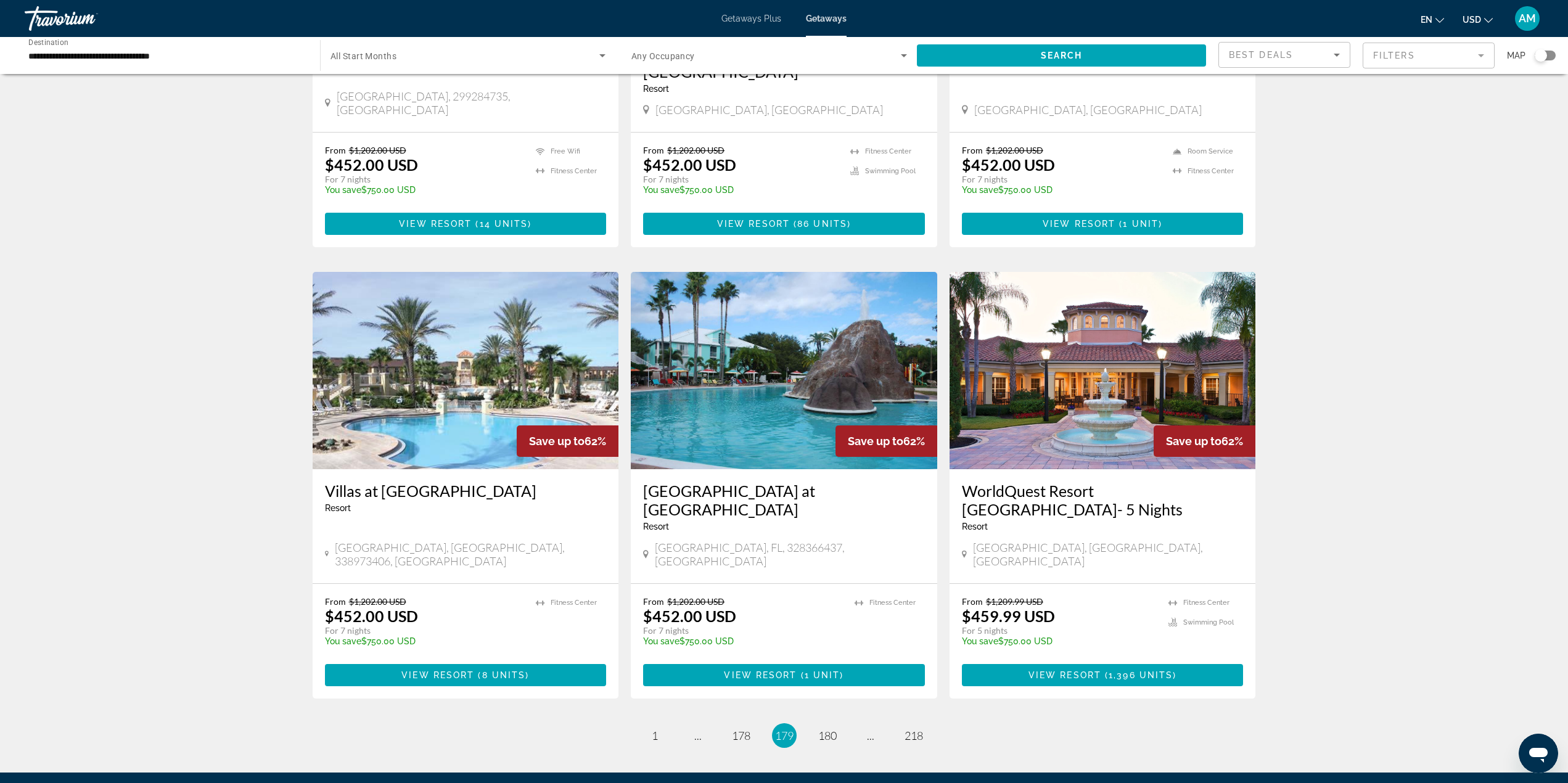
scroll to position [1233, 0]
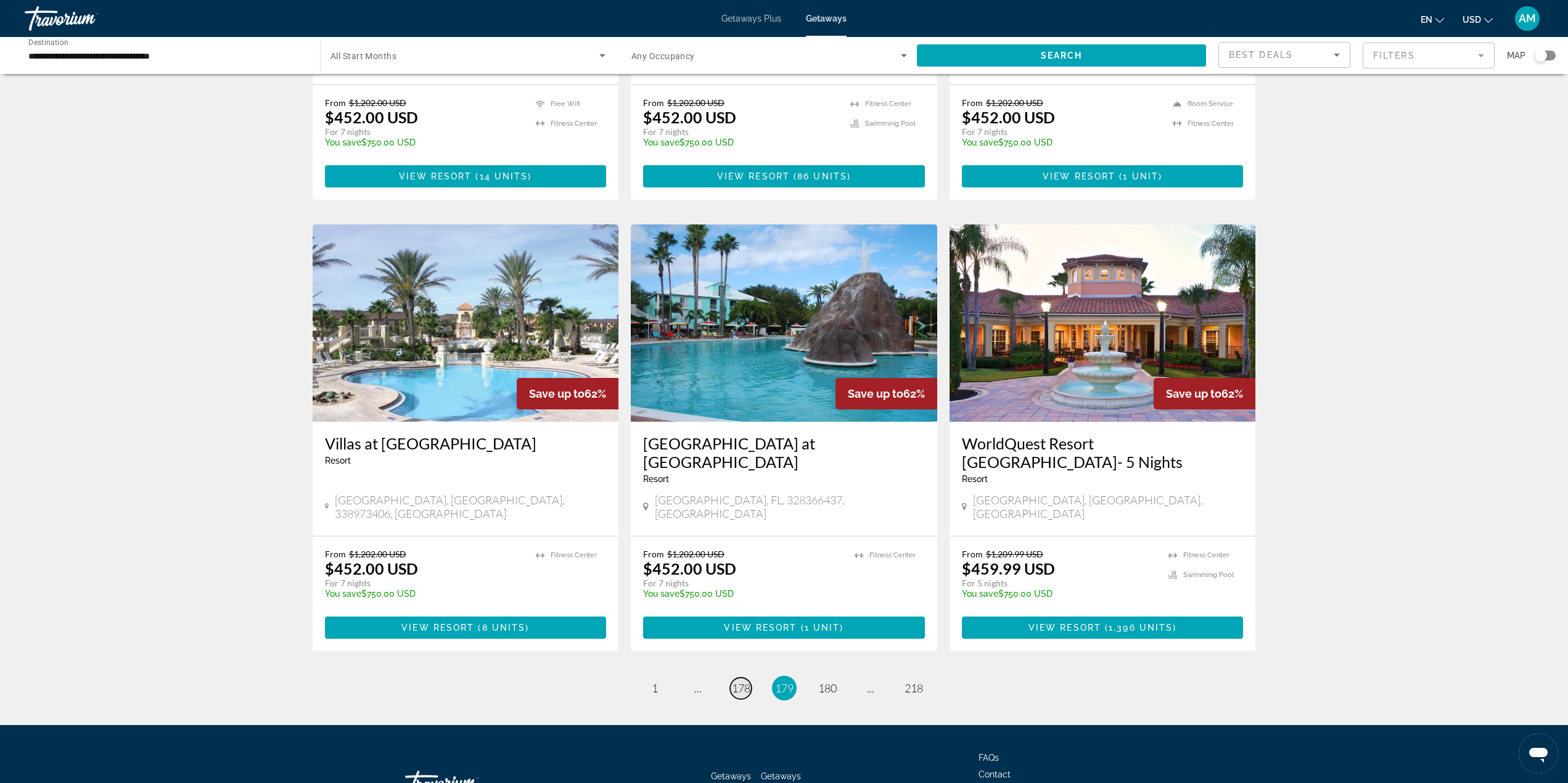
click at [748, 681] on span "178" at bounding box center [741, 687] width 19 height 13
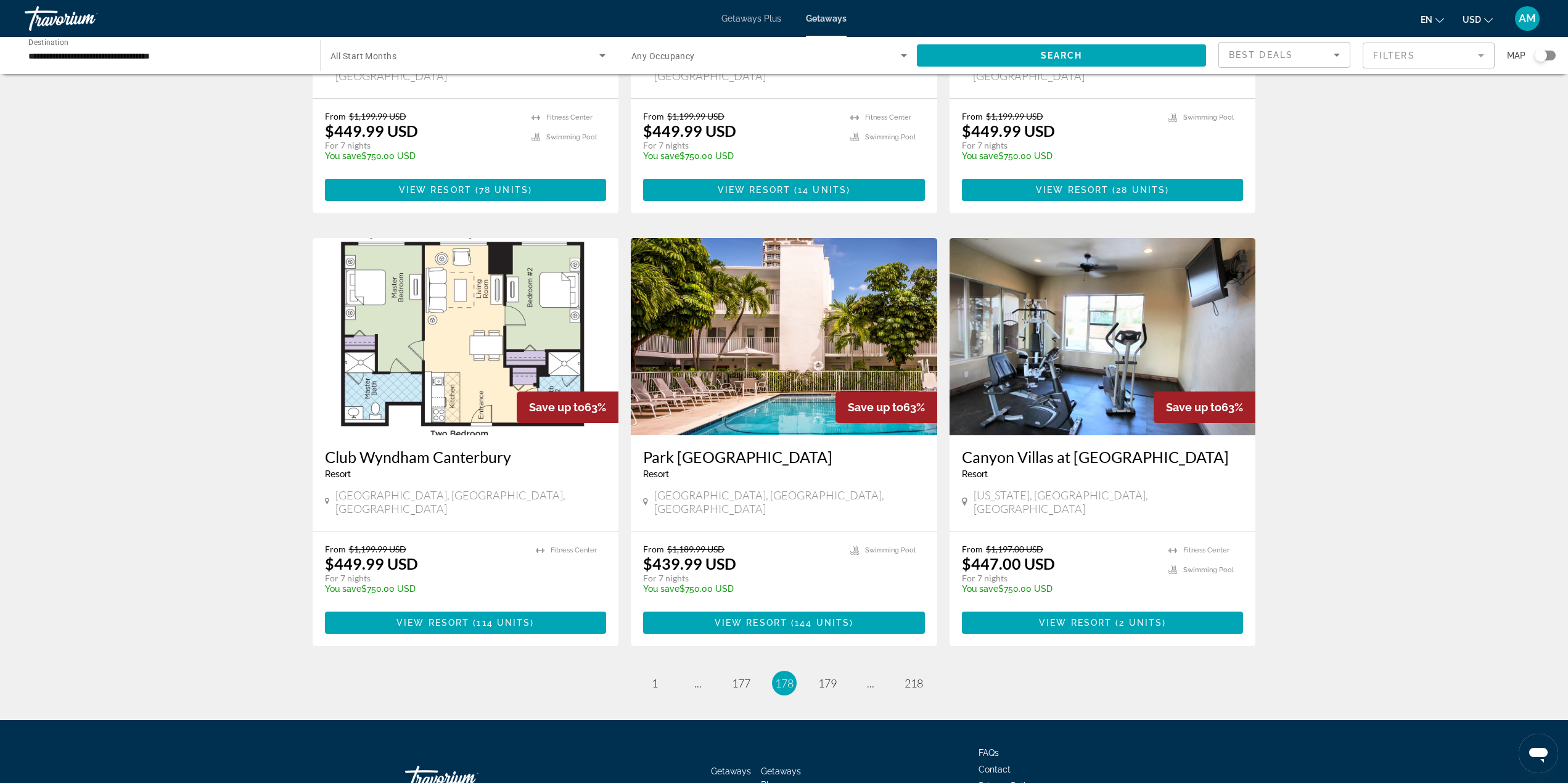
scroll to position [1230, 0]
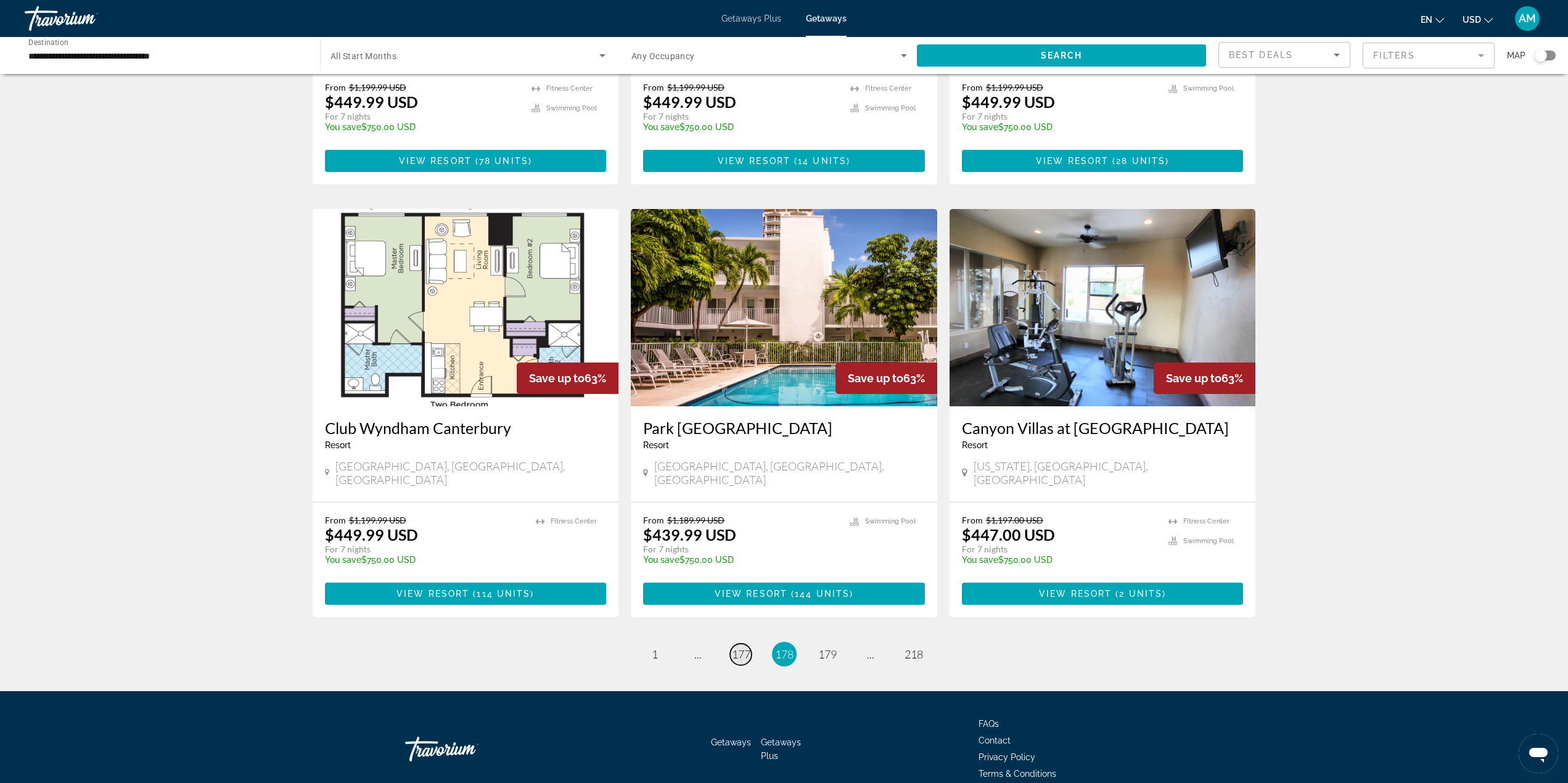
click at [742, 647] on span "177" at bounding box center [741, 653] width 19 height 13
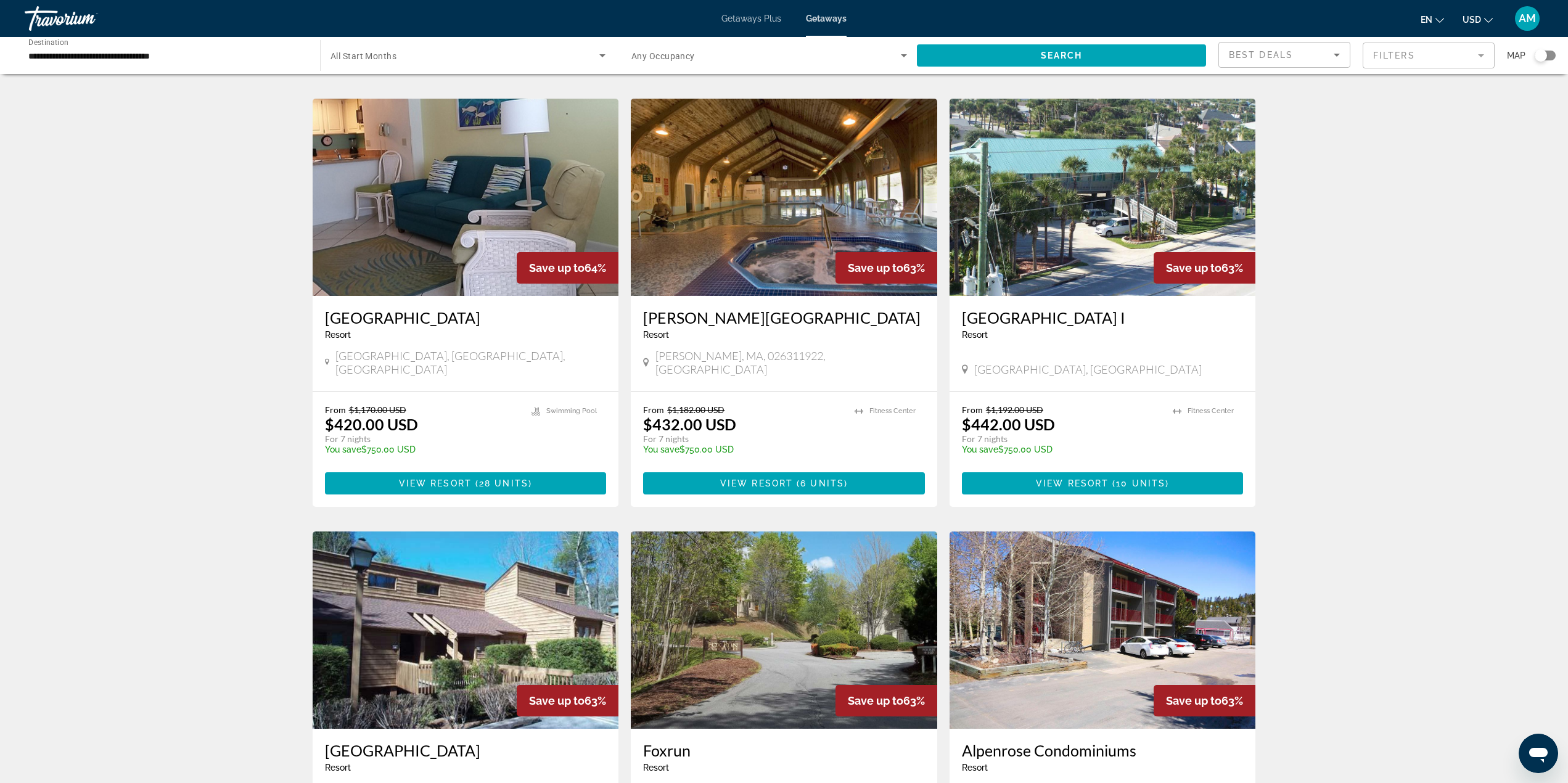
scroll to position [1172, 0]
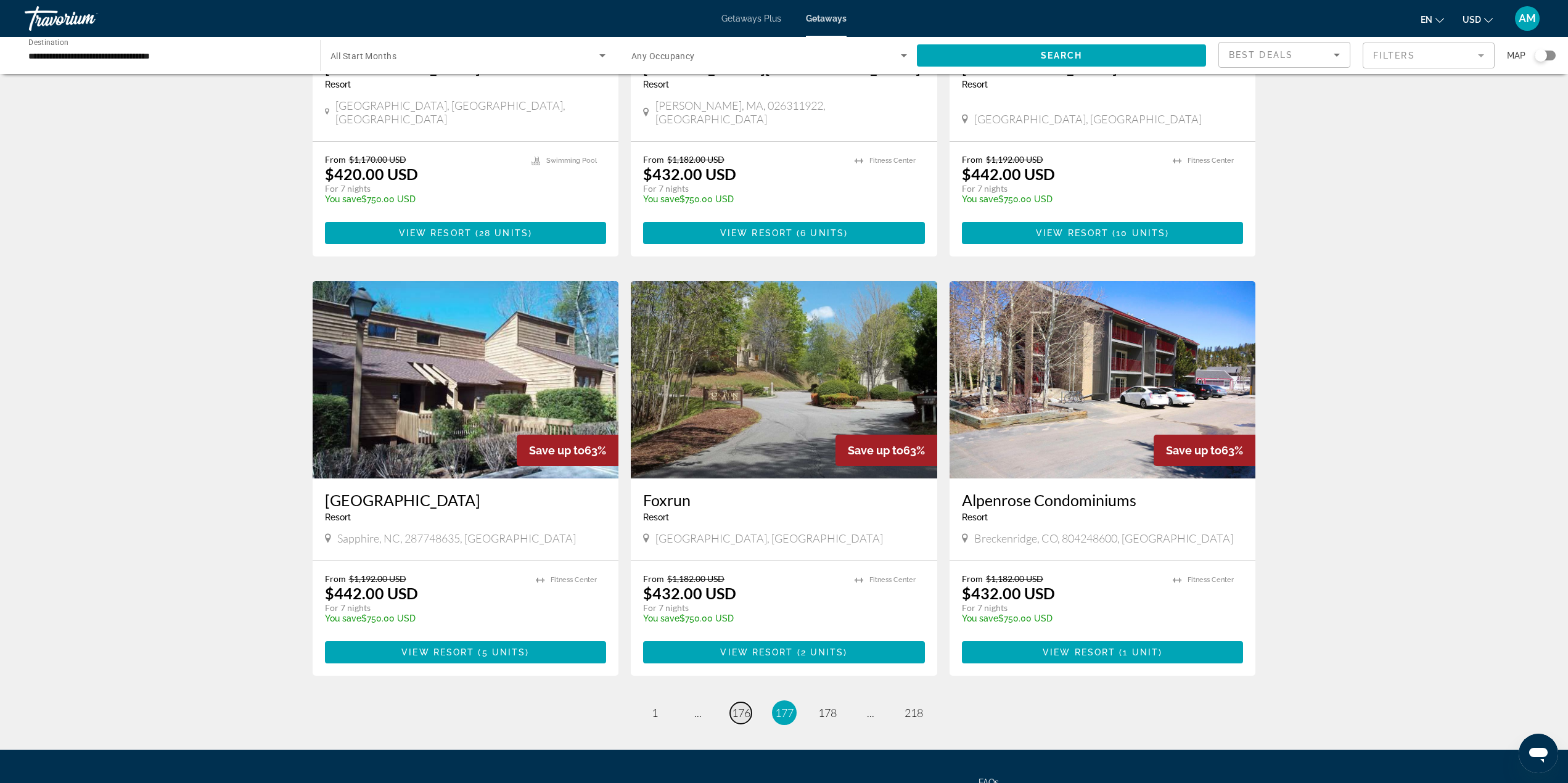
click at [748, 706] on span "176" at bounding box center [741, 712] width 19 height 13
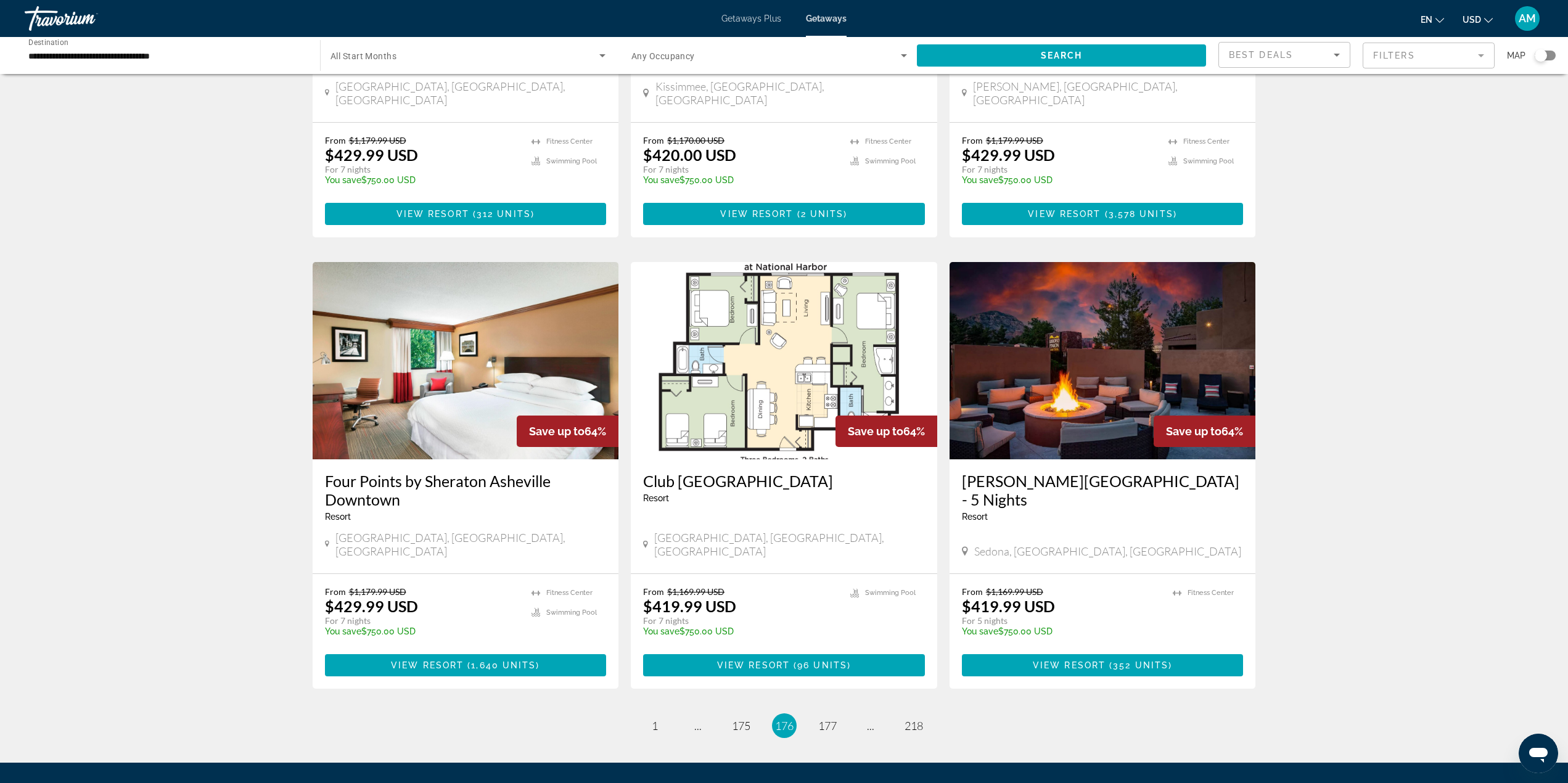
scroll to position [1249, 0]
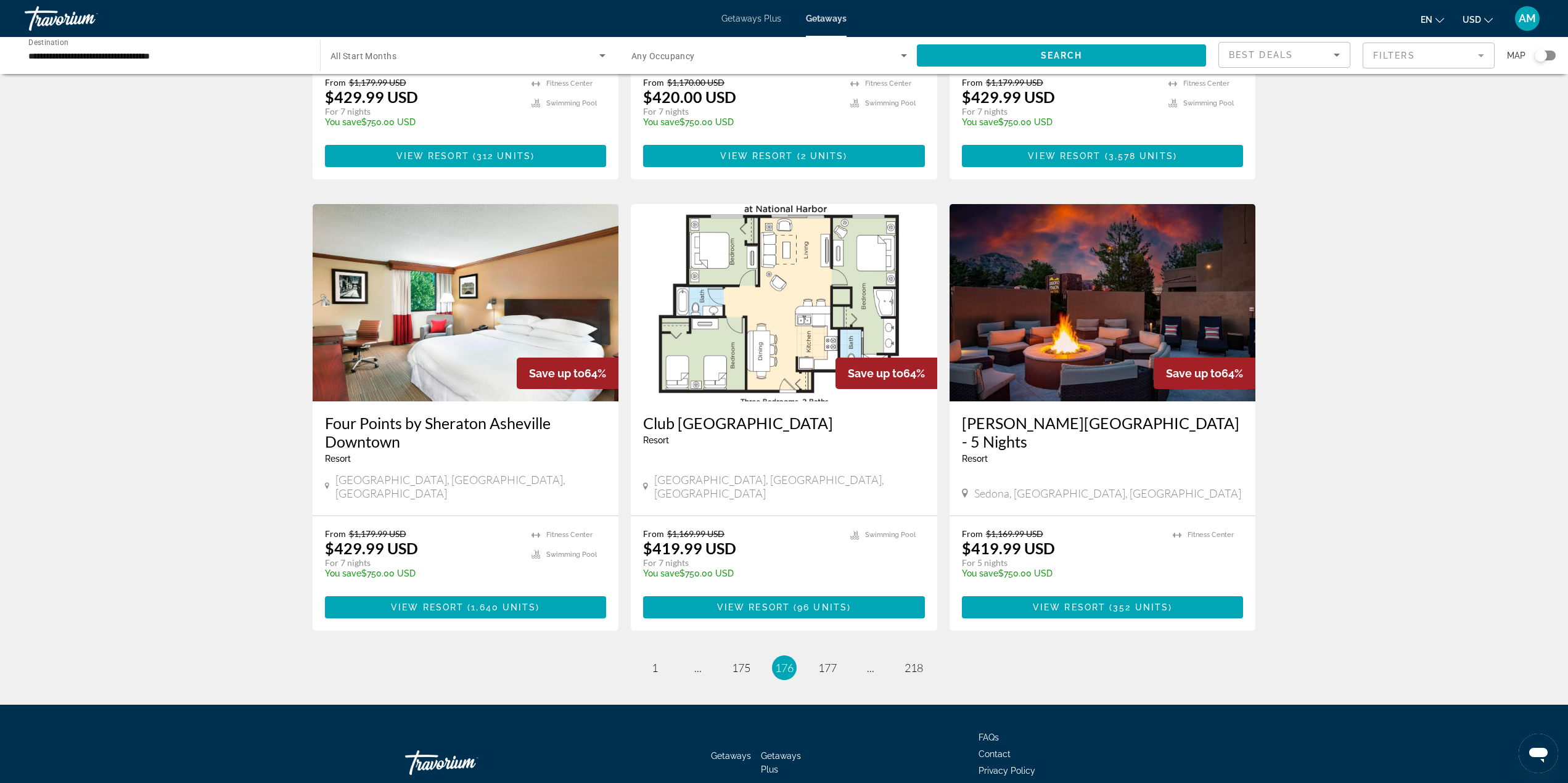
click at [755, 655] on ul "176 / 218 page 1 page ... page 175 You're on page 176 page 177 page ... page 218" at bounding box center [784, 668] width 943 height 25
click at [747, 661] on span "175" at bounding box center [741, 668] width 19 height 13
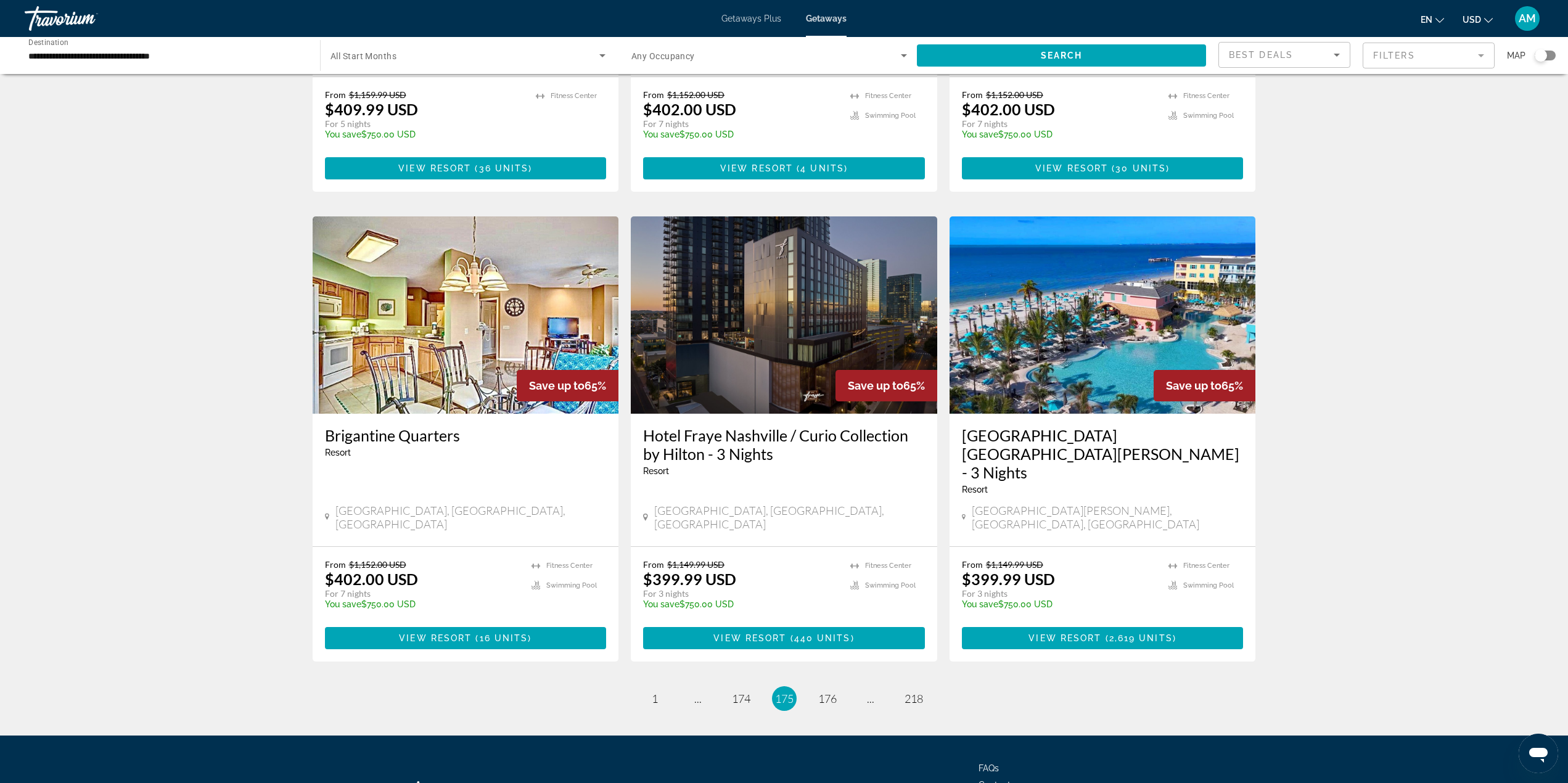
scroll to position [1267, 0]
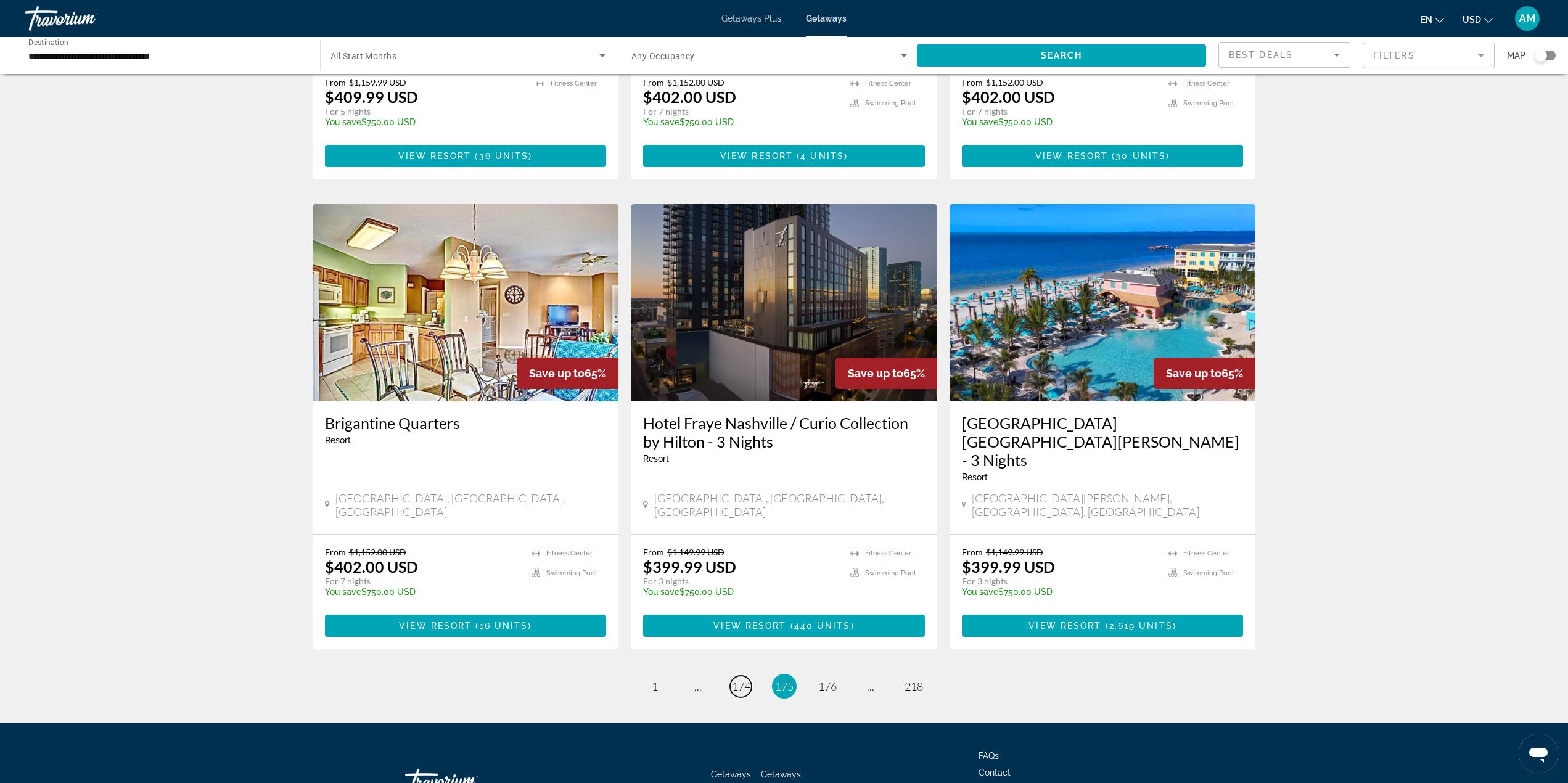
click at [739, 679] on span "174" at bounding box center [741, 686] width 19 height 13
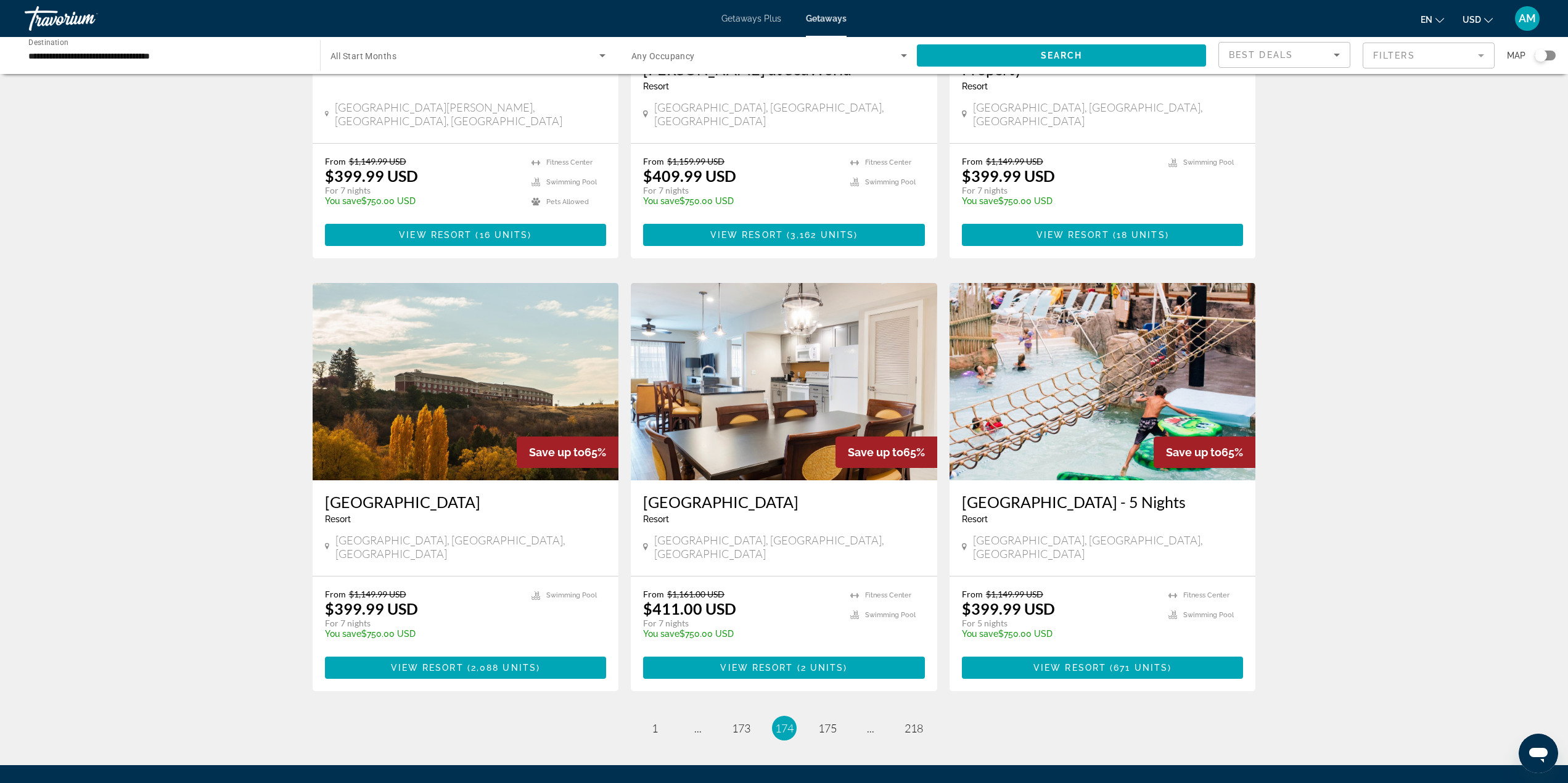
scroll to position [1172, 0]
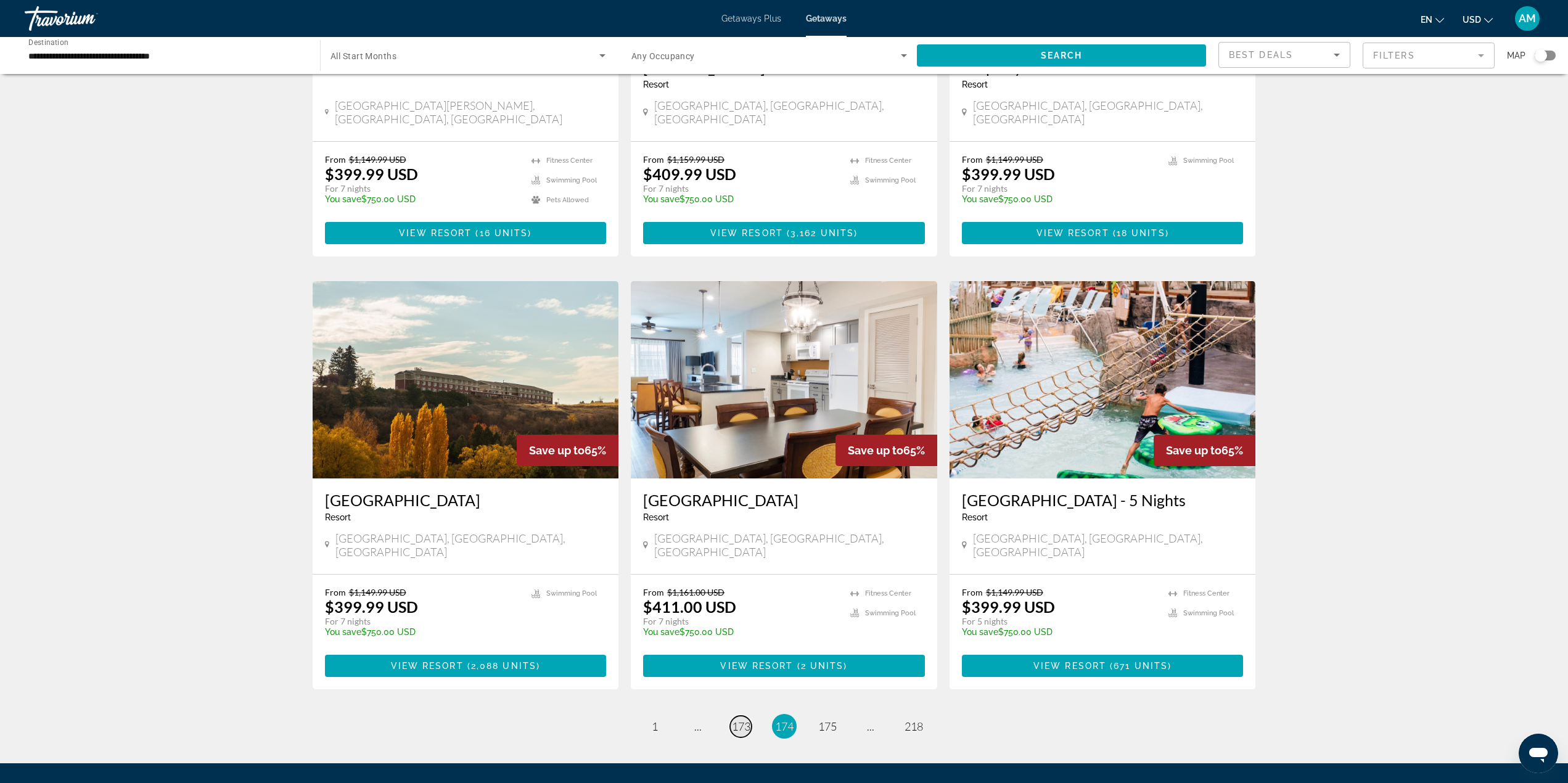
click at [744, 720] on span "173" at bounding box center [741, 726] width 19 height 13
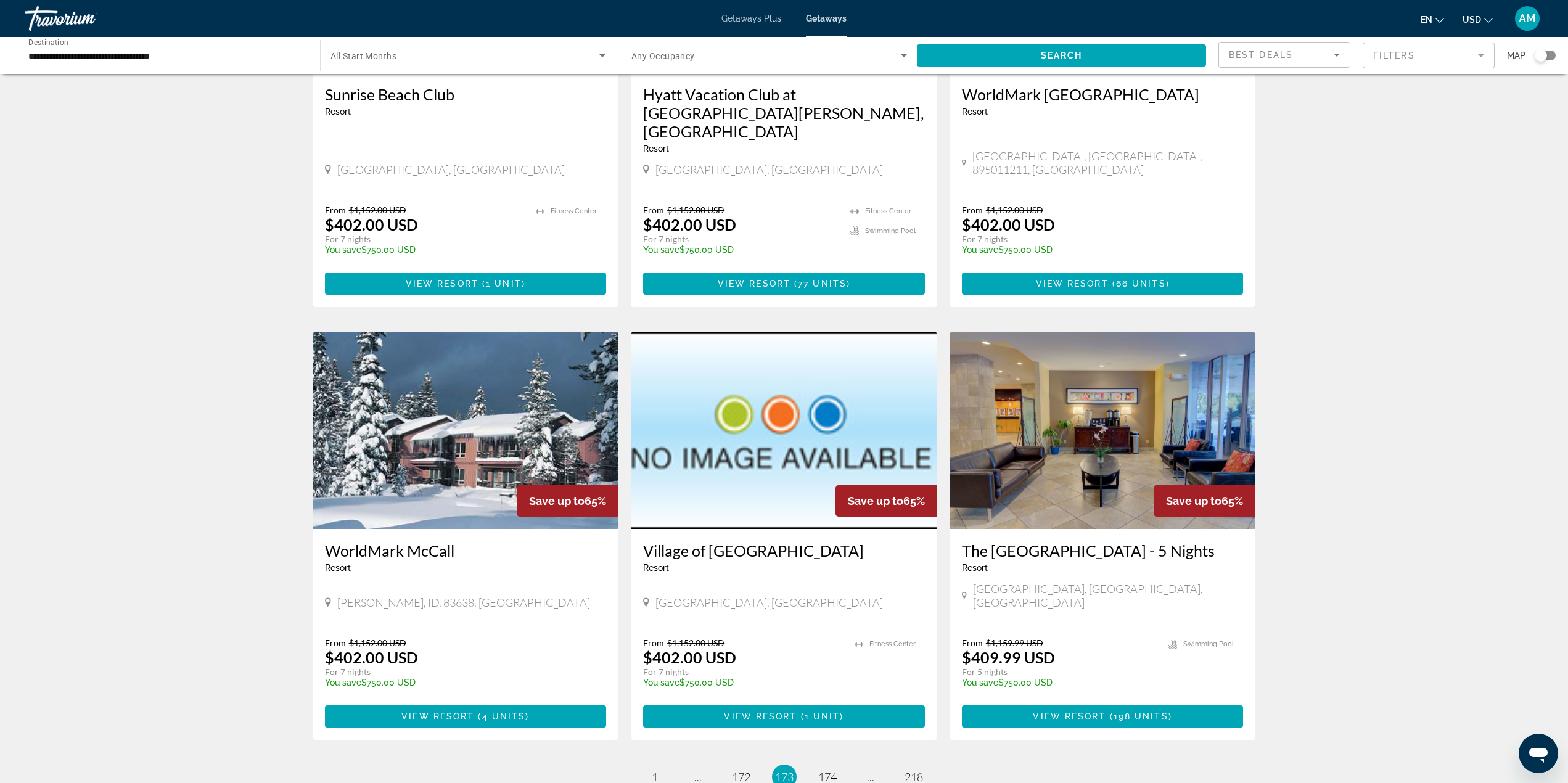
scroll to position [1110, 0]
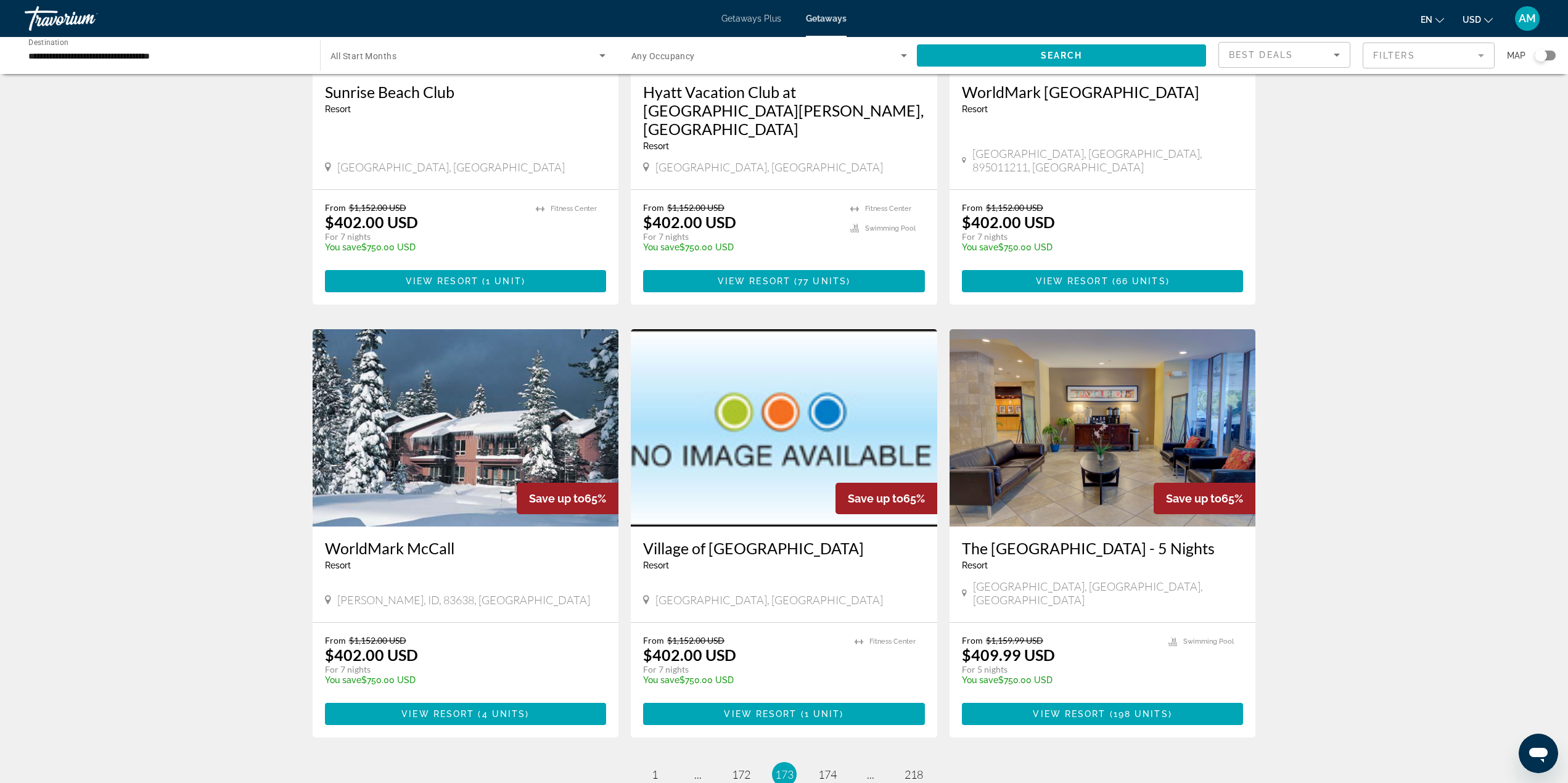
click at [752, 762] on li "page 172" at bounding box center [742, 775] width 25 height 25
click at [744, 768] on span "172" at bounding box center [741, 774] width 19 height 13
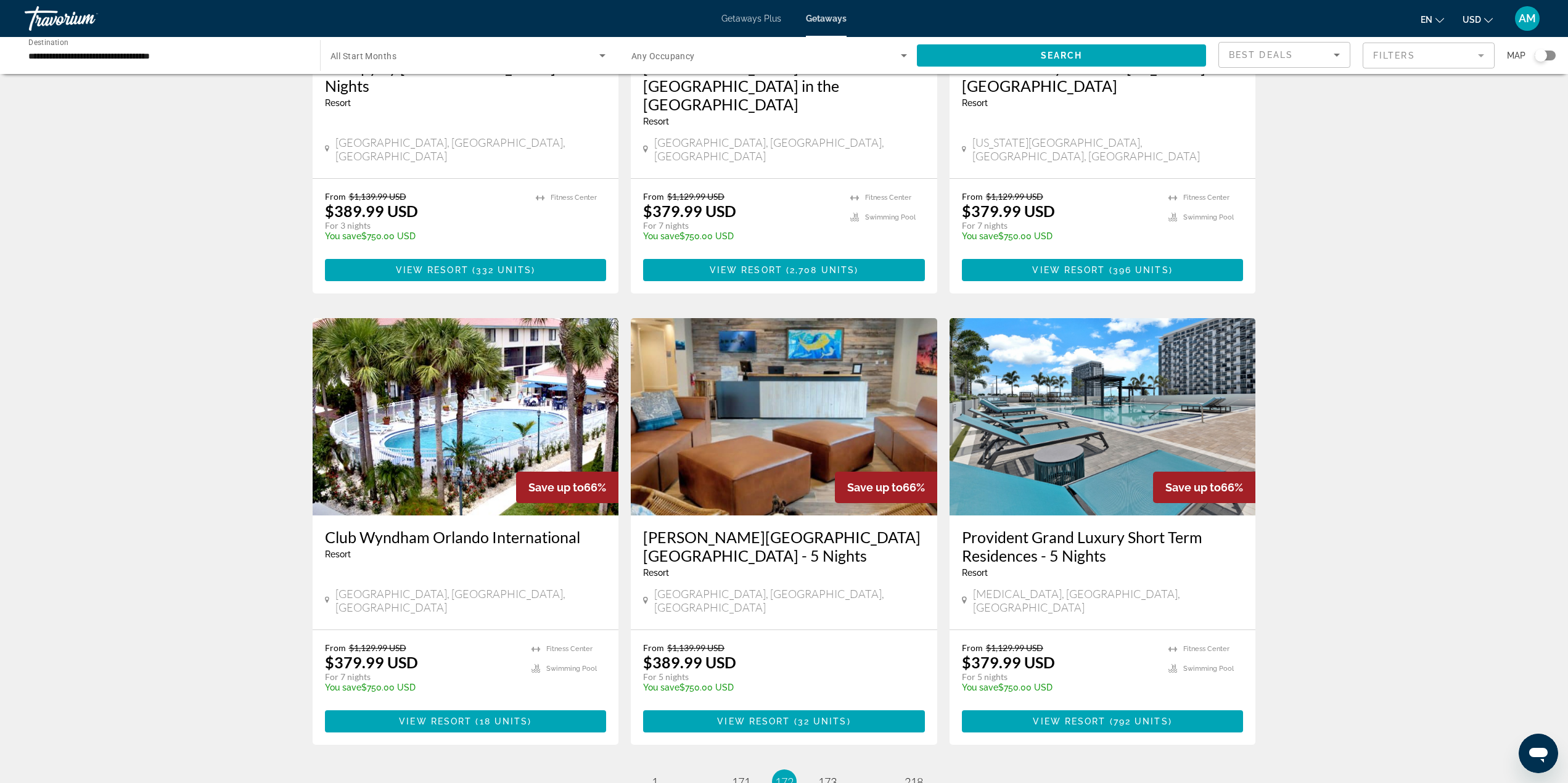
scroll to position [1267, 0]
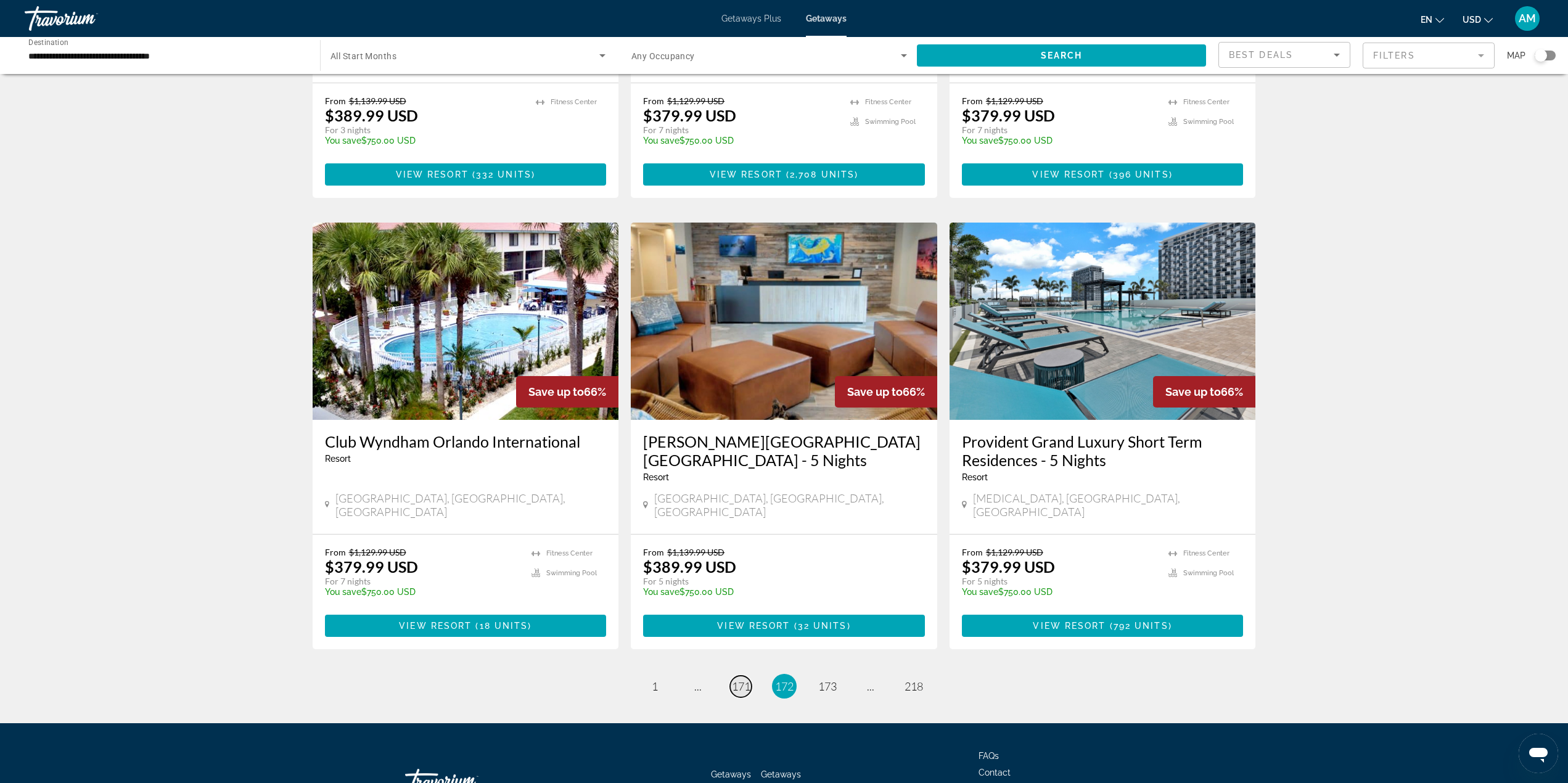
click at [736, 679] on span "171" at bounding box center [741, 686] width 19 height 13
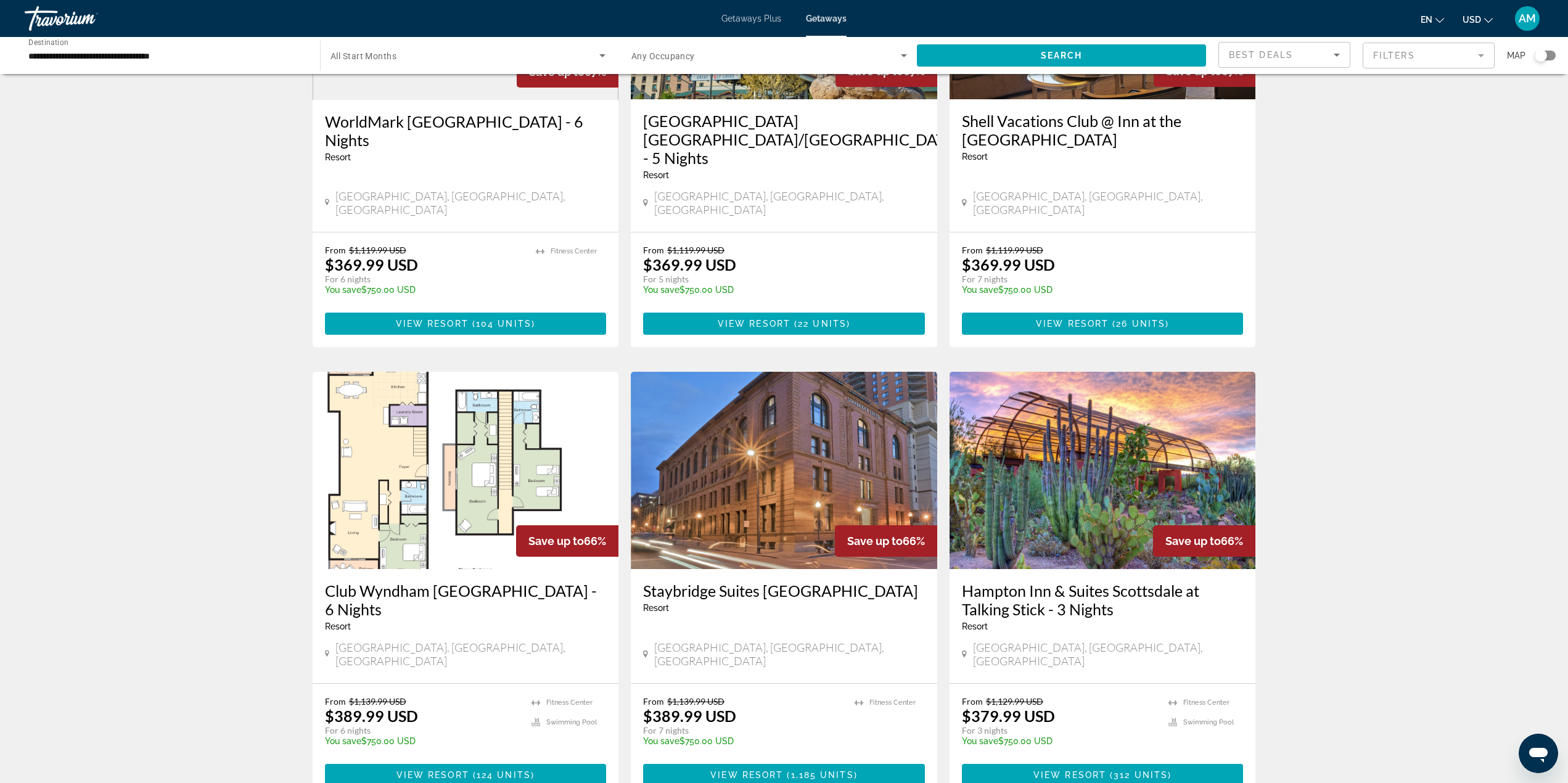
scroll to position [1286, 0]
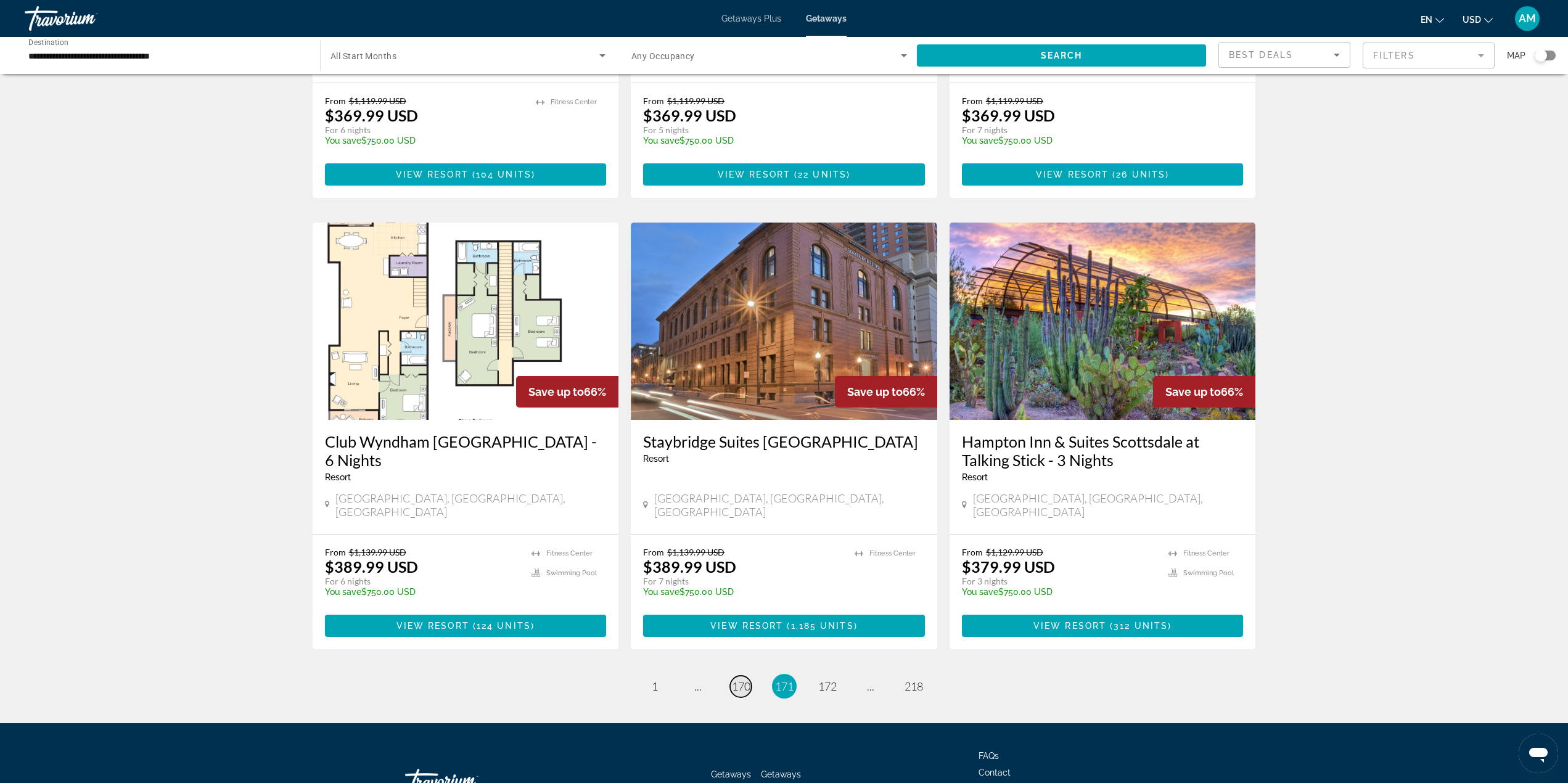
click at [732, 679] on span "170" at bounding box center [741, 686] width 19 height 13
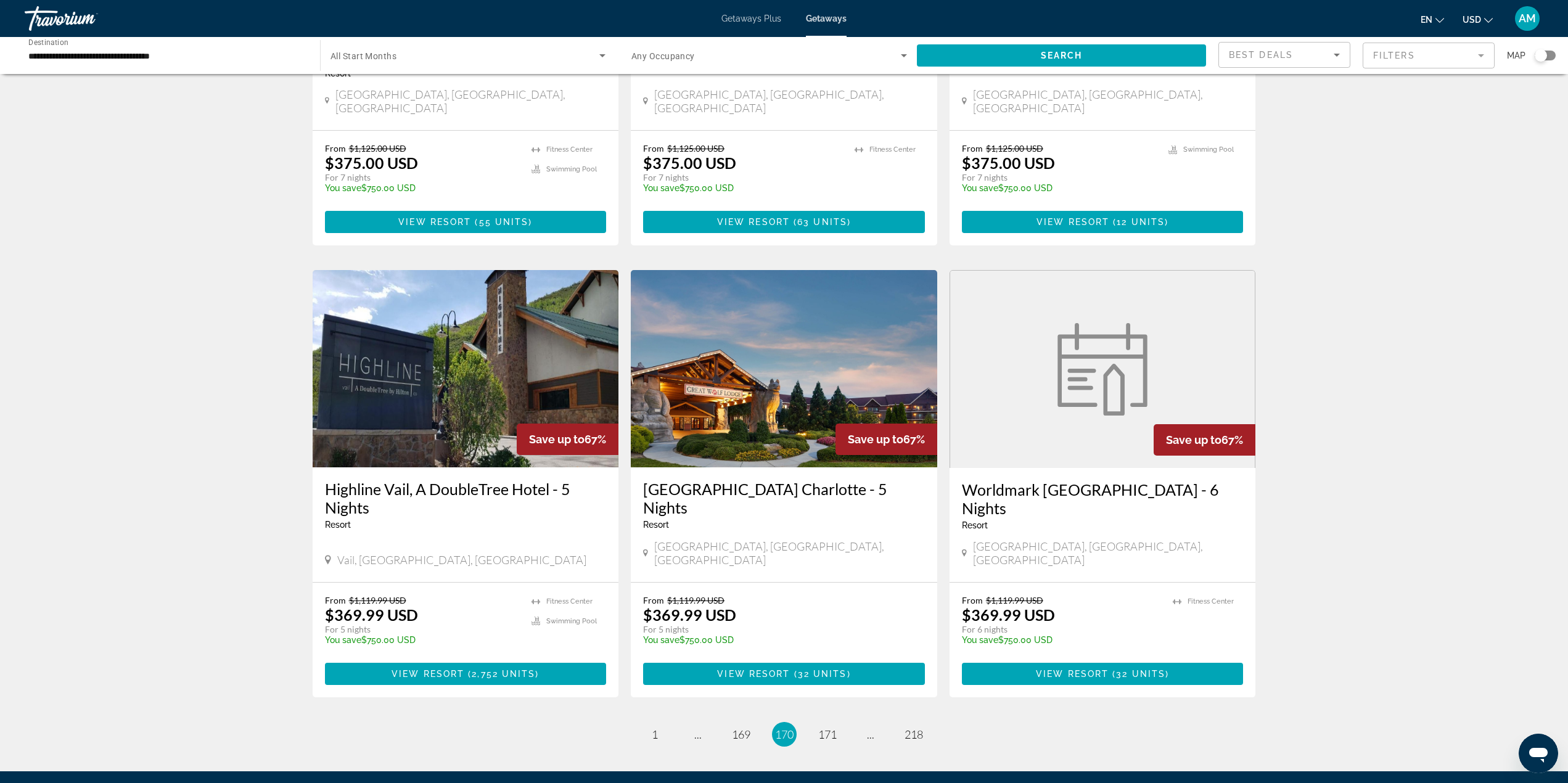
scroll to position [1268, 0]
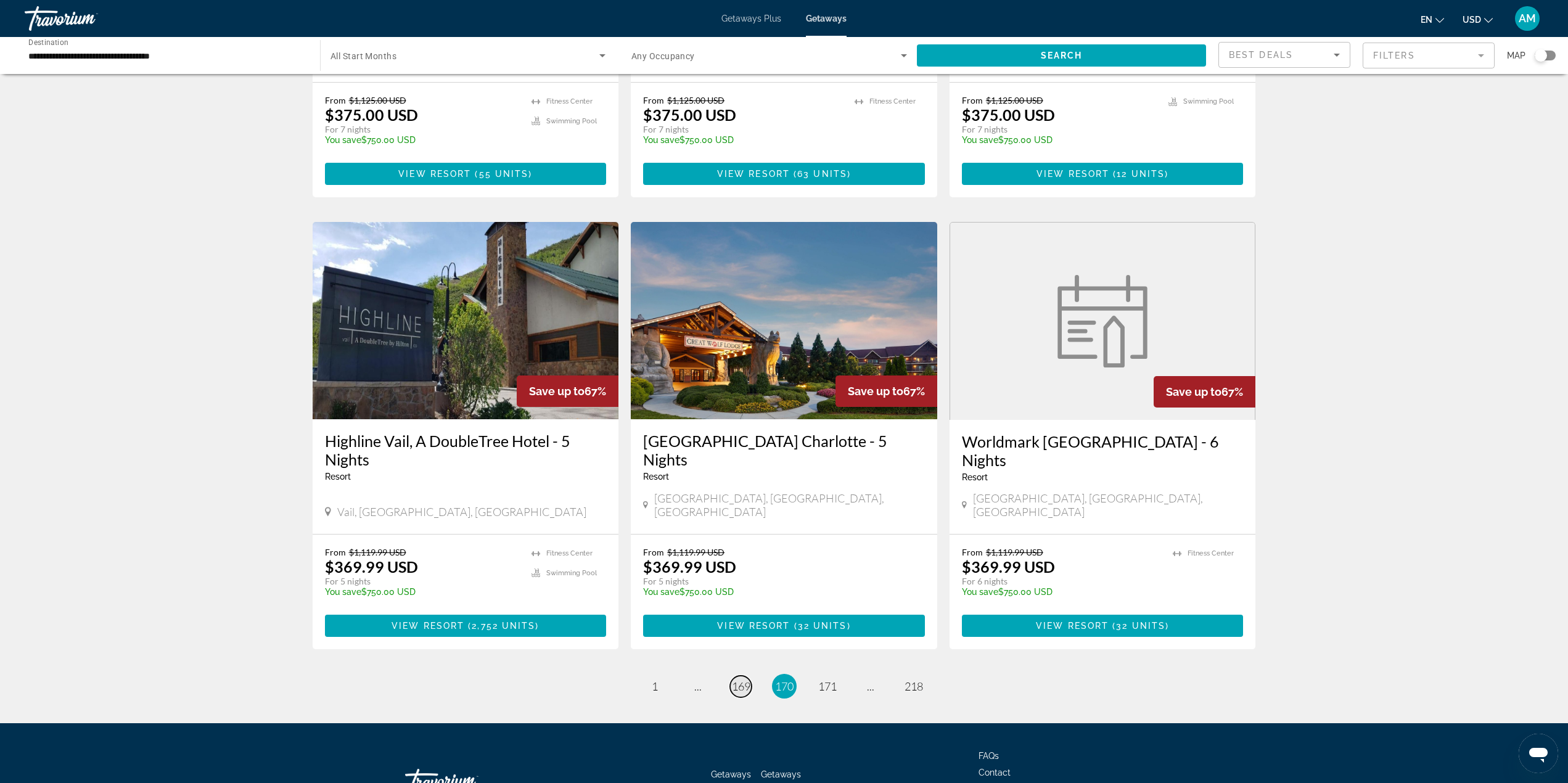
click at [740, 679] on span "169" at bounding box center [741, 686] width 19 height 13
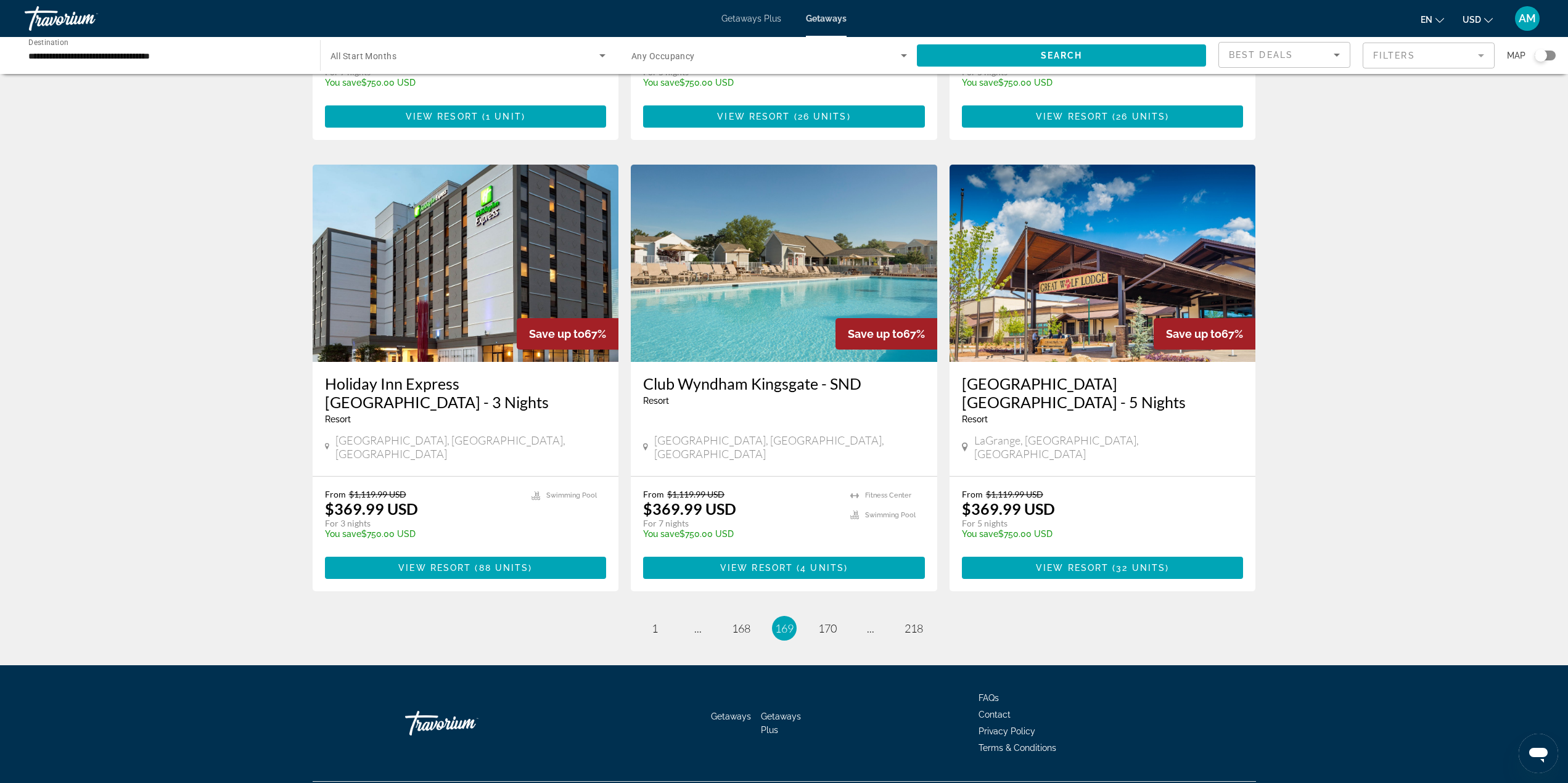
scroll to position [1267, 0]
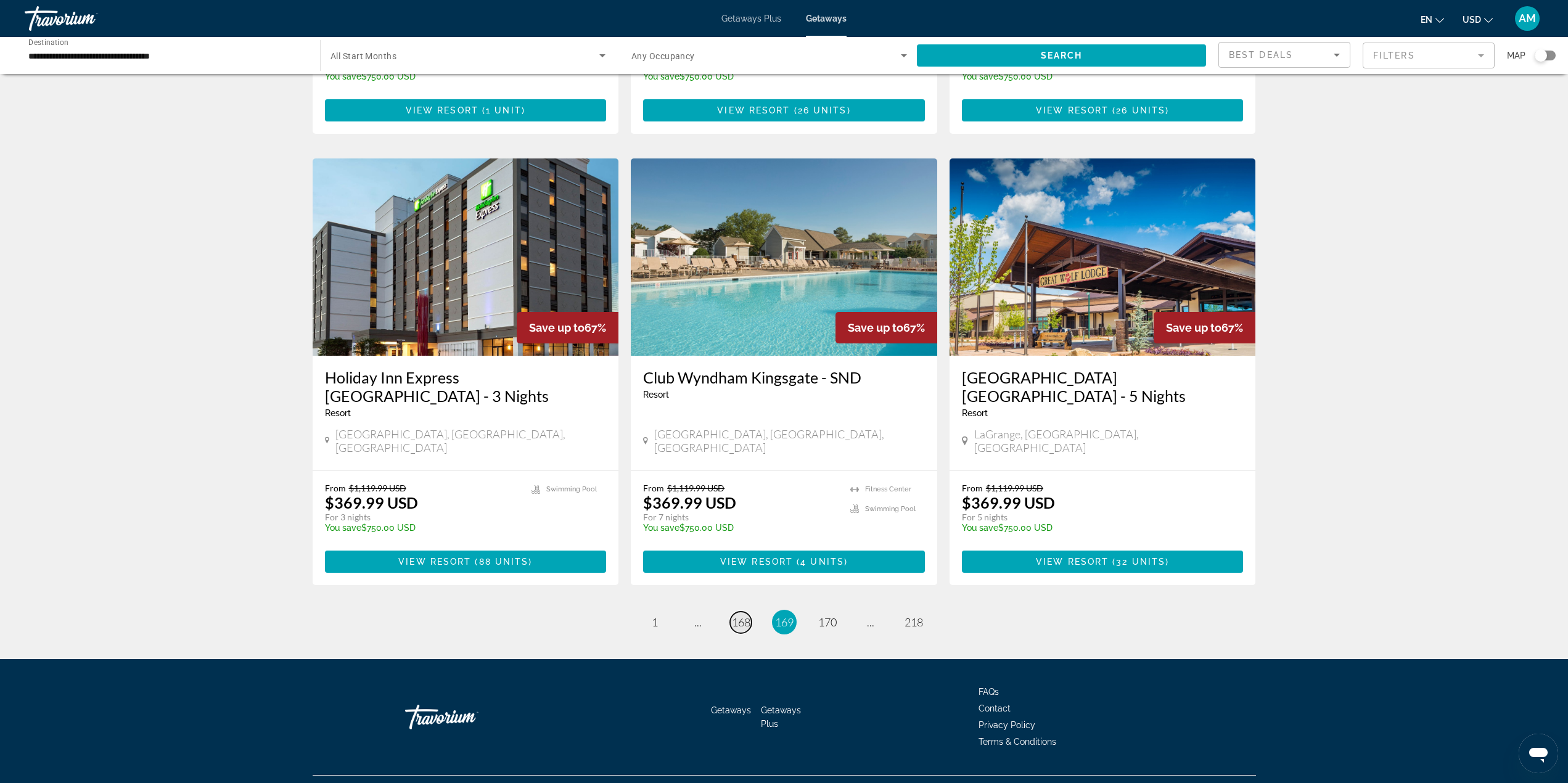
click at [746, 611] on link "page 168" at bounding box center [741, 622] width 21 height 21
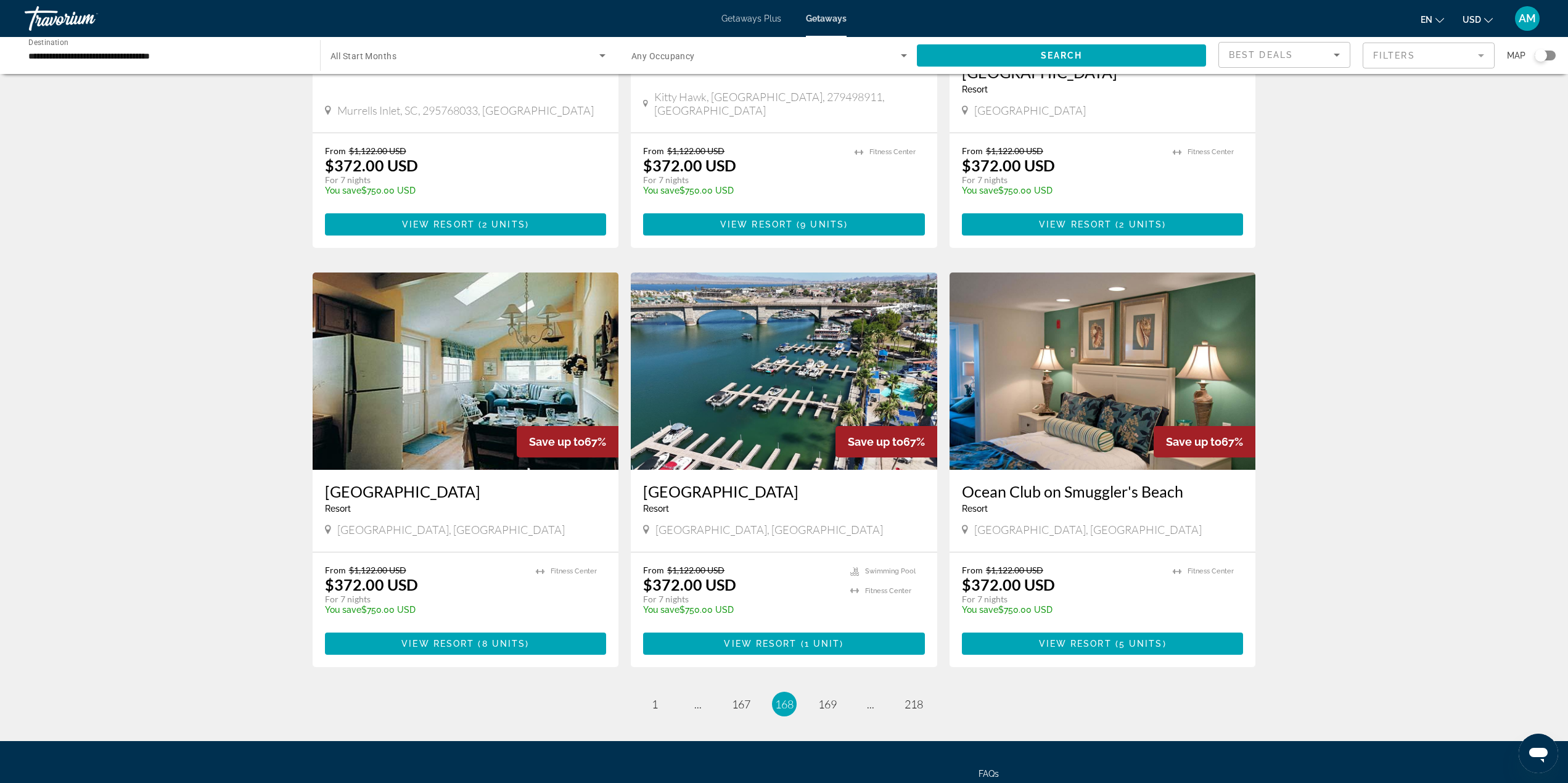
scroll to position [1230, 0]
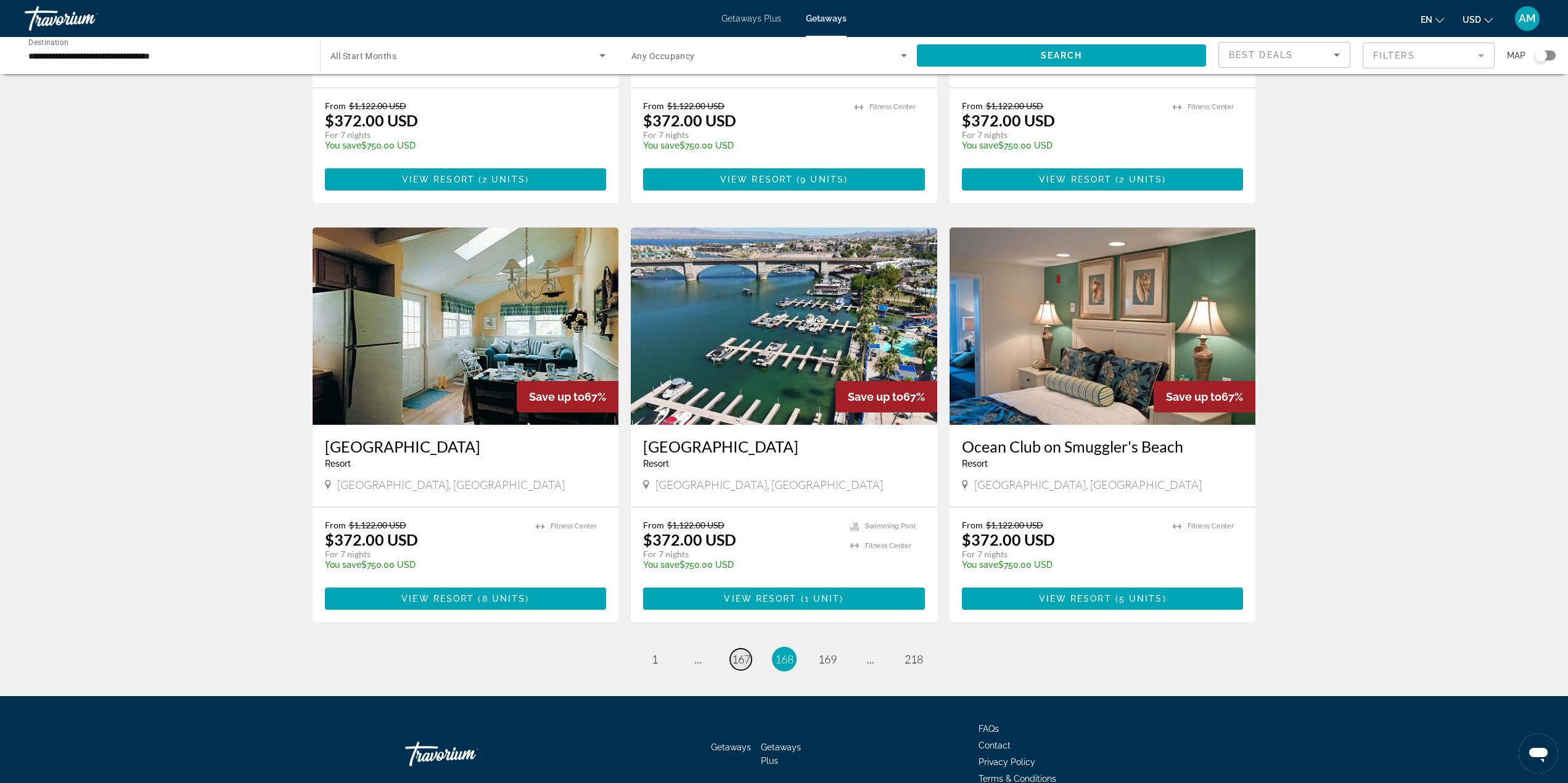
click at [734, 652] on span "167" at bounding box center [741, 659] width 19 height 13
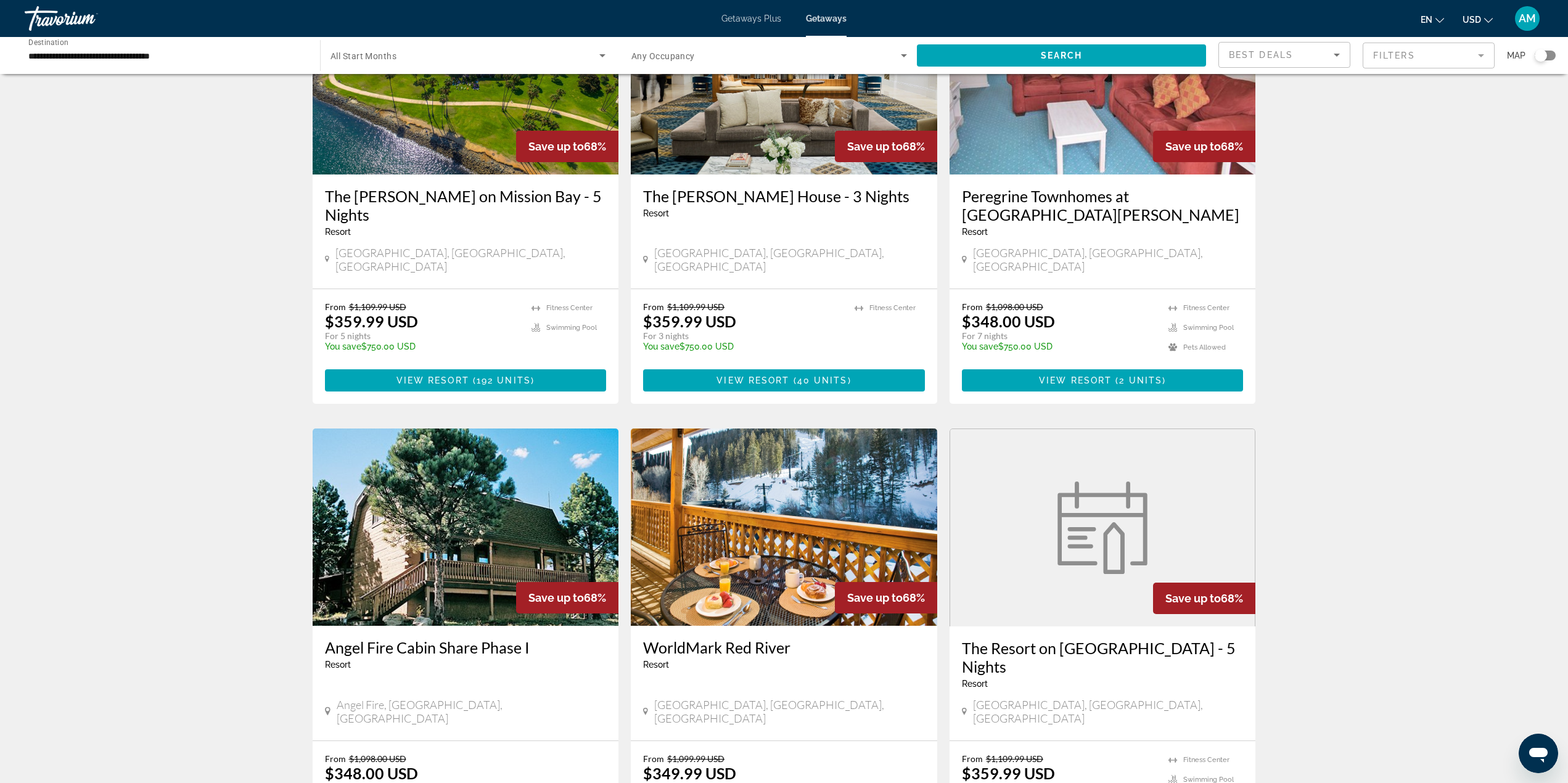
scroll to position [1110, 0]
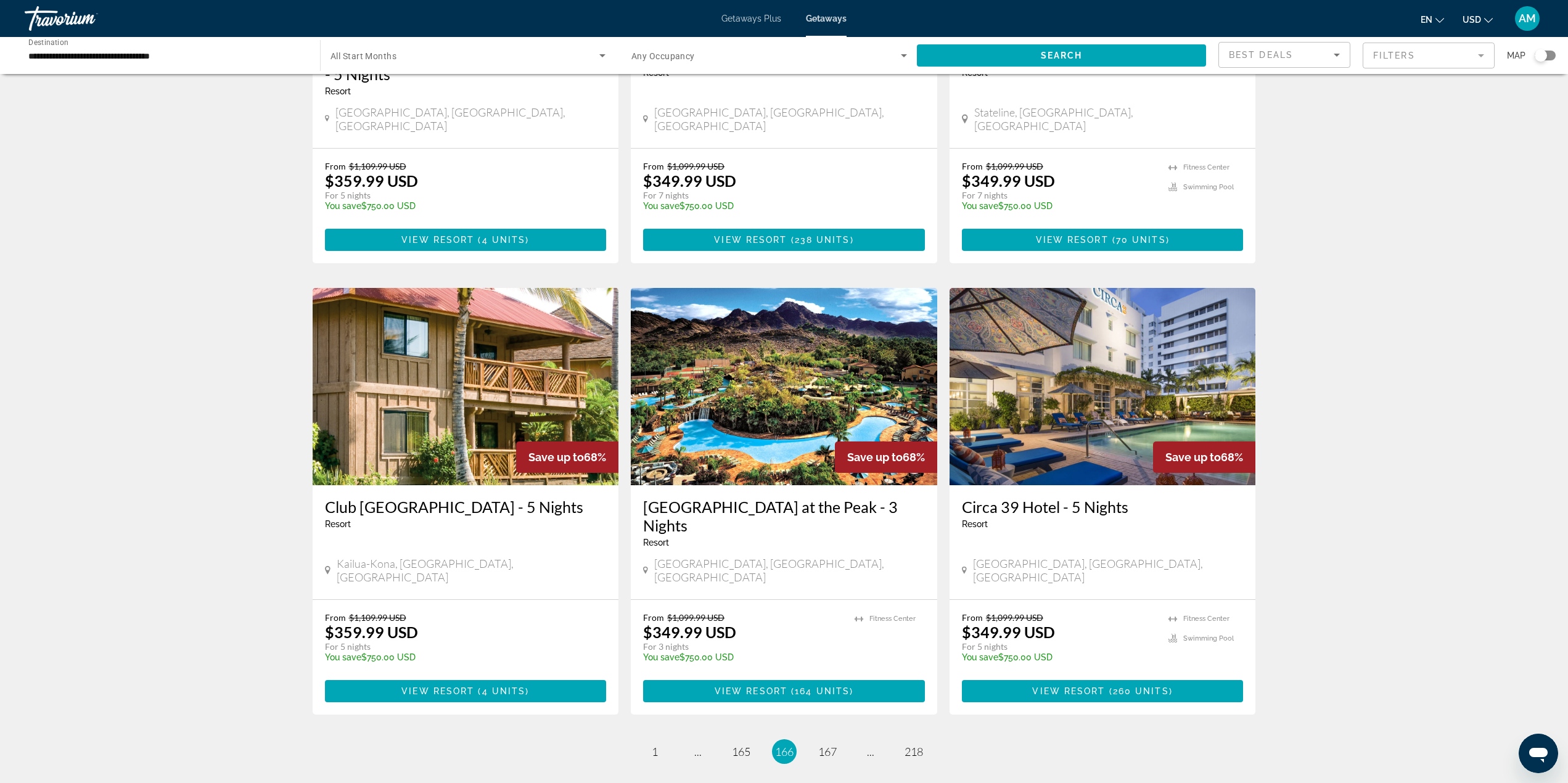
scroll to position [1172, 0]
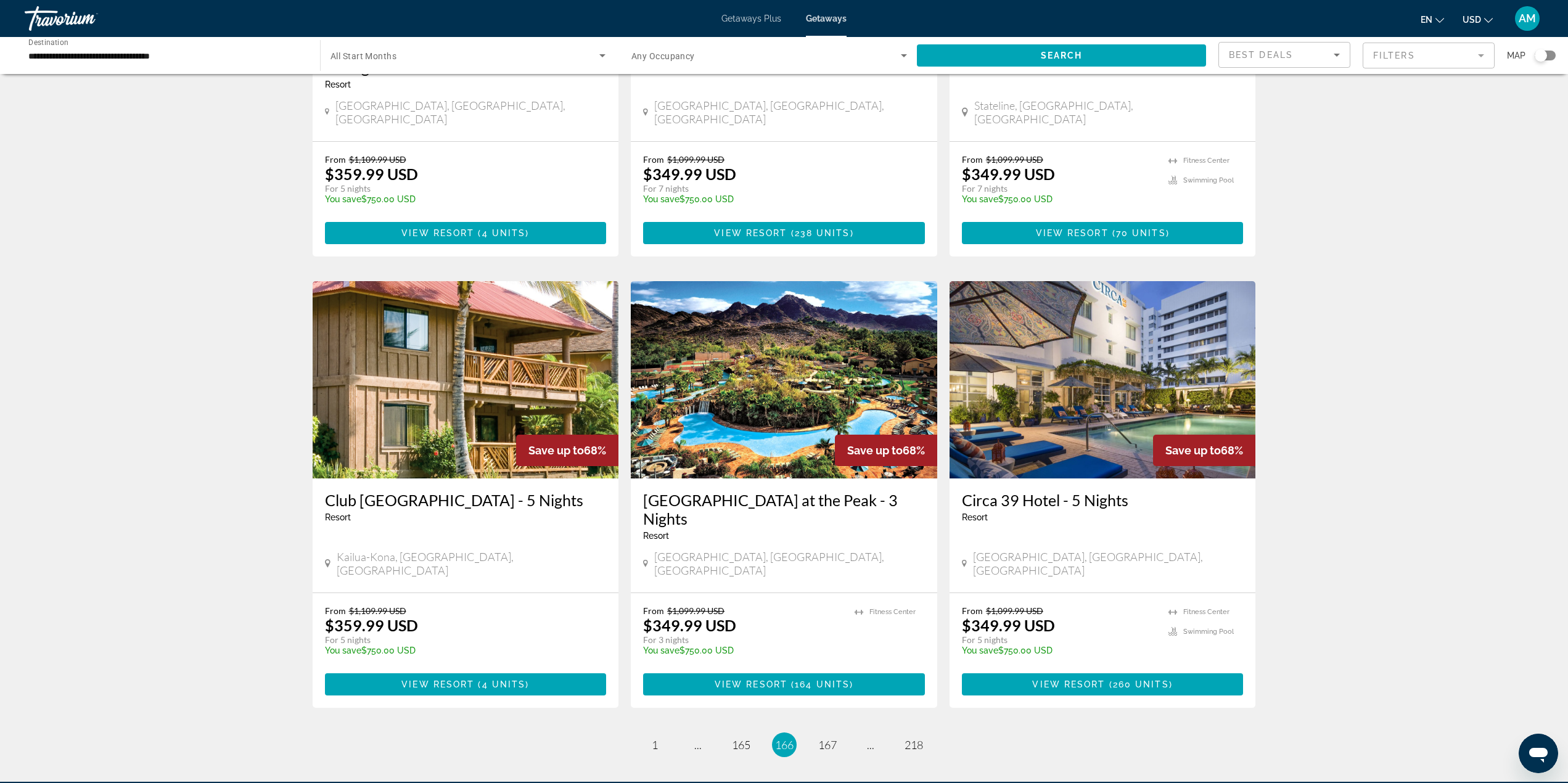
click at [755, 733] on ul "166 / 218 page 1 page ... page 165 You're on page 166 page 167 page ... page 218" at bounding box center [784, 745] width 943 height 25
click at [742, 738] on span "165" at bounding box center [741, 745] width 19 height 13
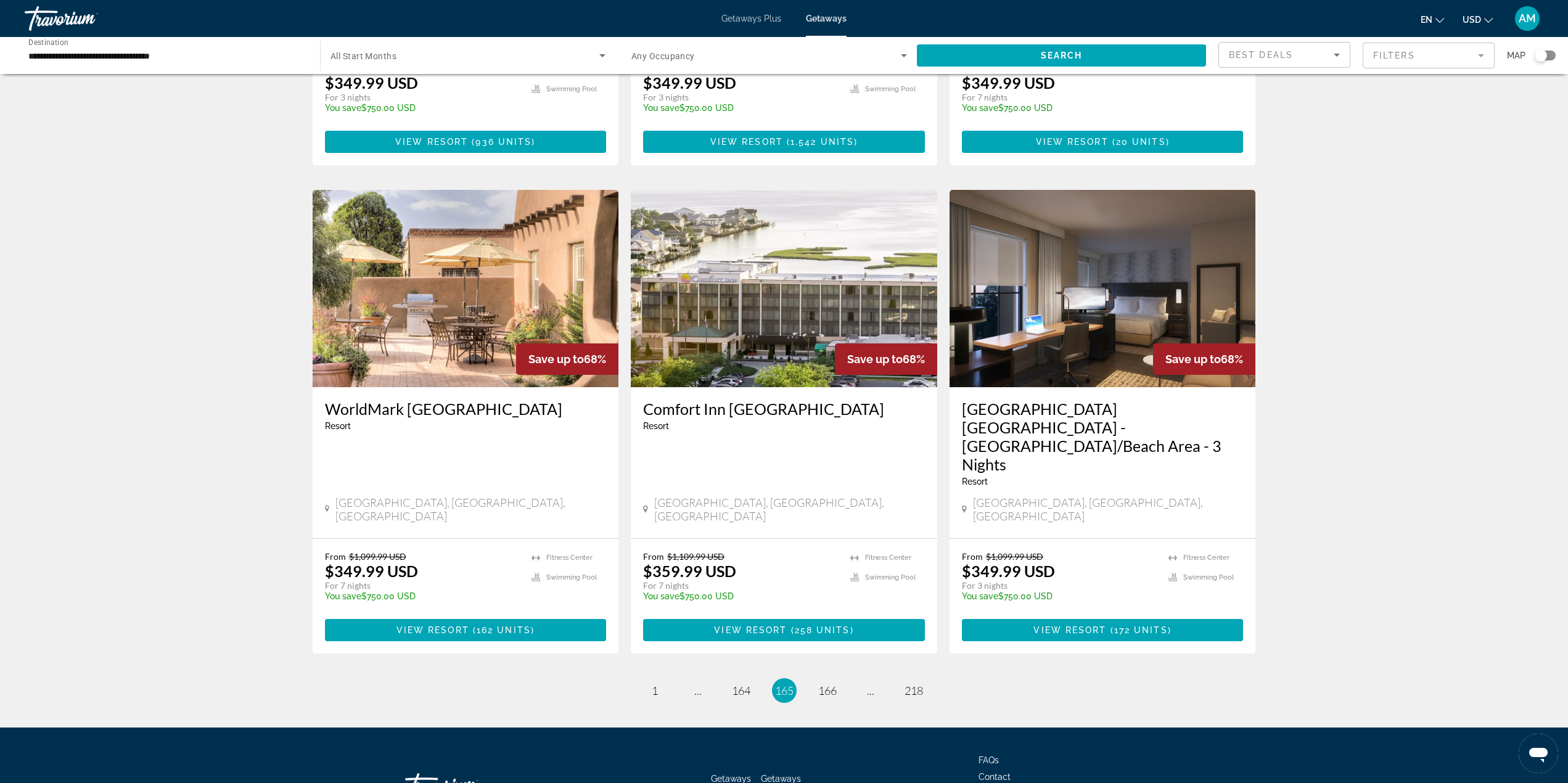
scroll to position [1230, 0]
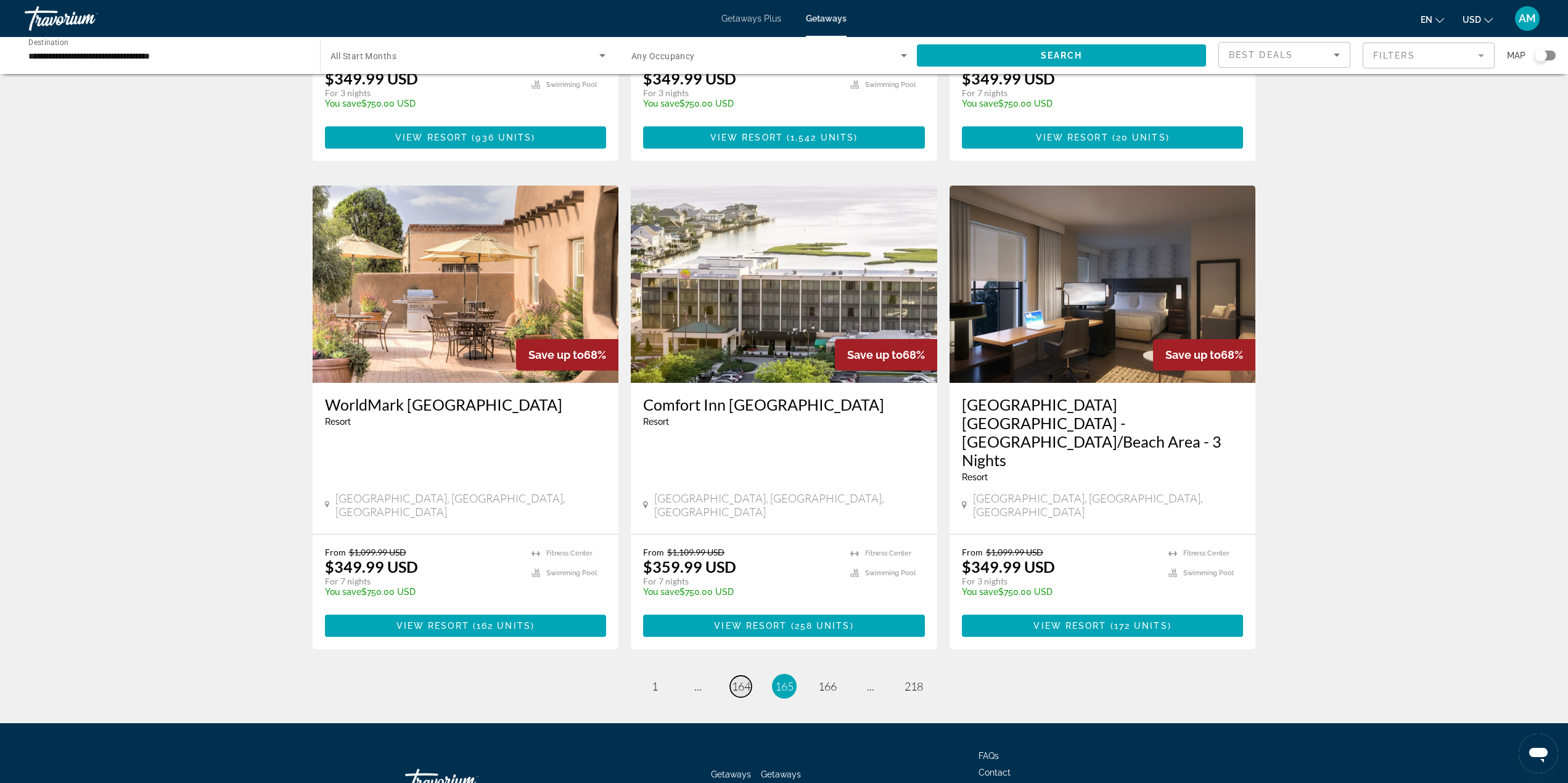
click at [749, 679] on span "164" at bounding box center [741, 686] width 19 height 13
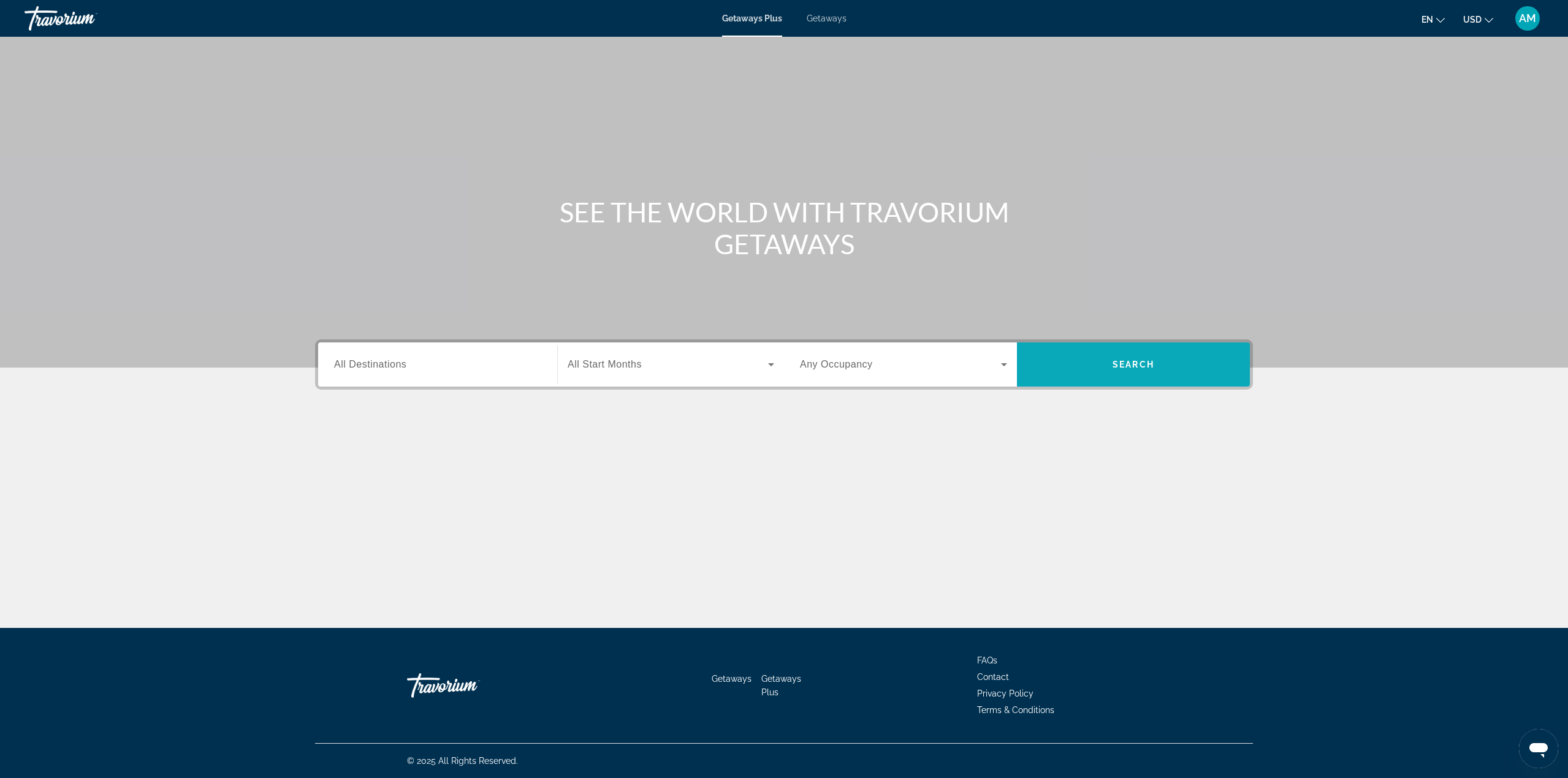
click at [1081, 359] on span "Search widget" at bounding box center [1134, 364] width 233 height 29
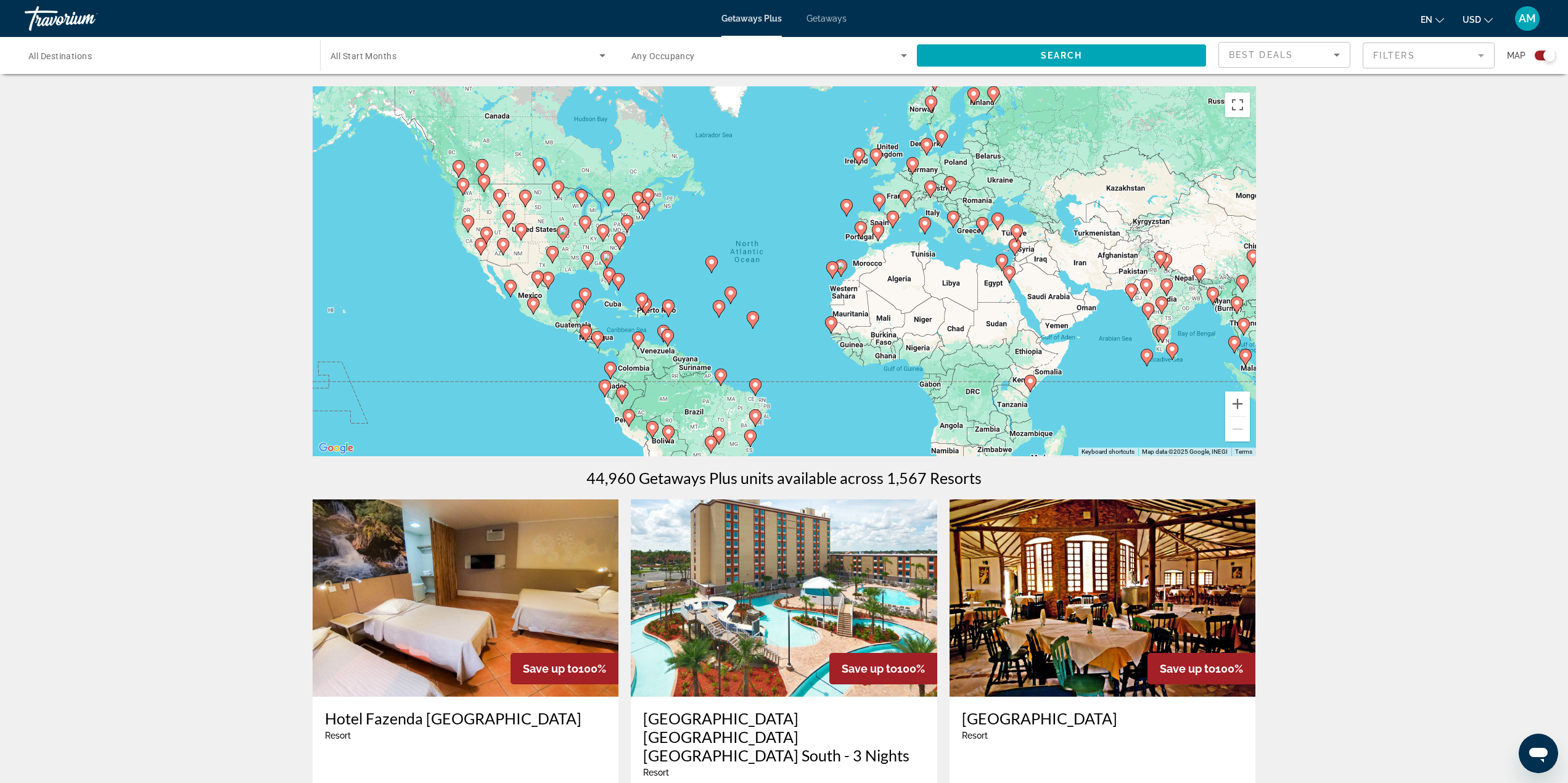
drag, startPoint x: 1546, startPoint y: 55, endPoint x: 1573, endPoint y: 353, distance: 299.2
click at [1568, 352] on html "Skip to main content Getaways Plus Getaways en English Español Français Italian…" at bounding box center [784, 392] width 1568 height 783
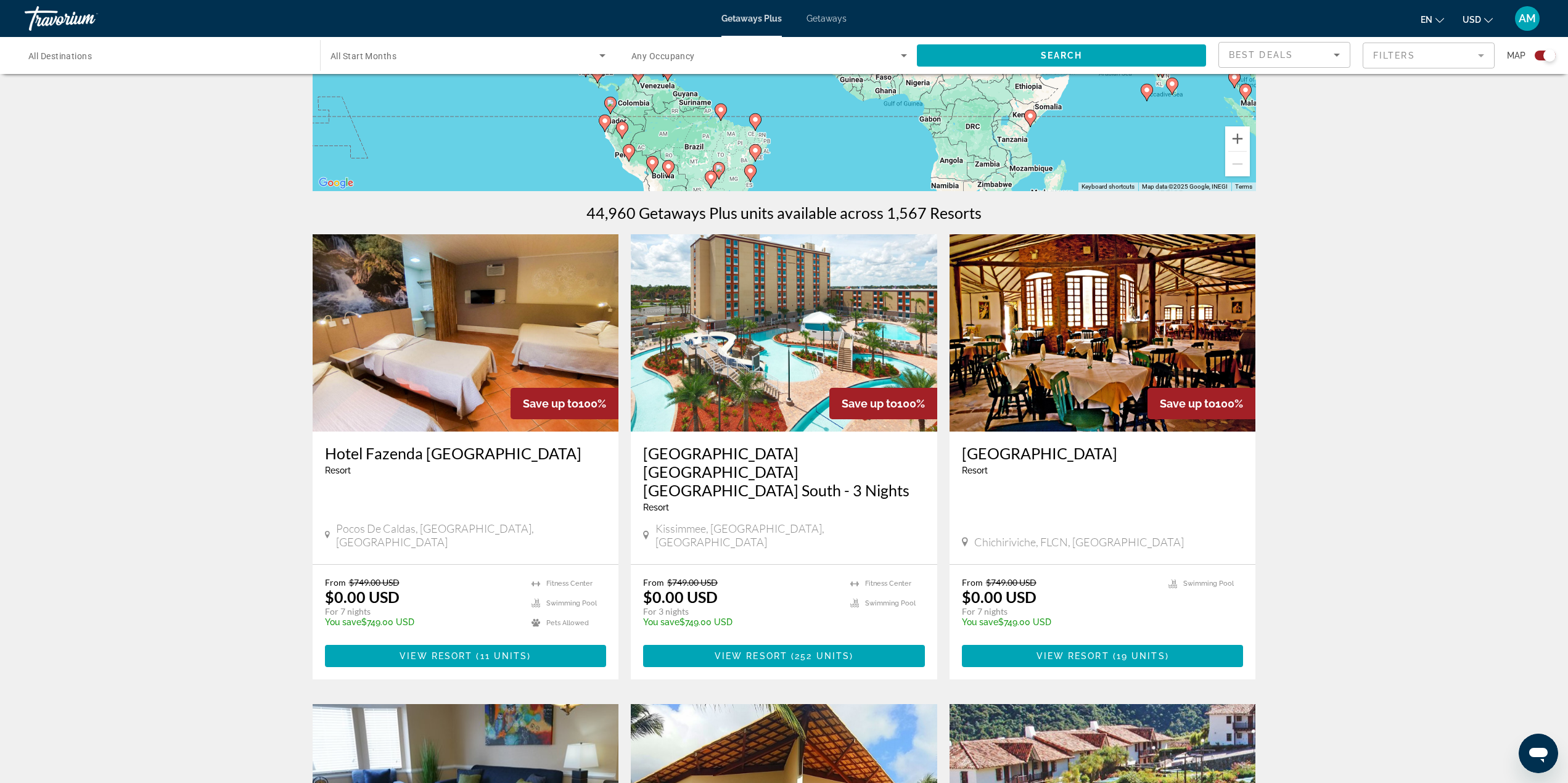
scroll to position [308, 0]
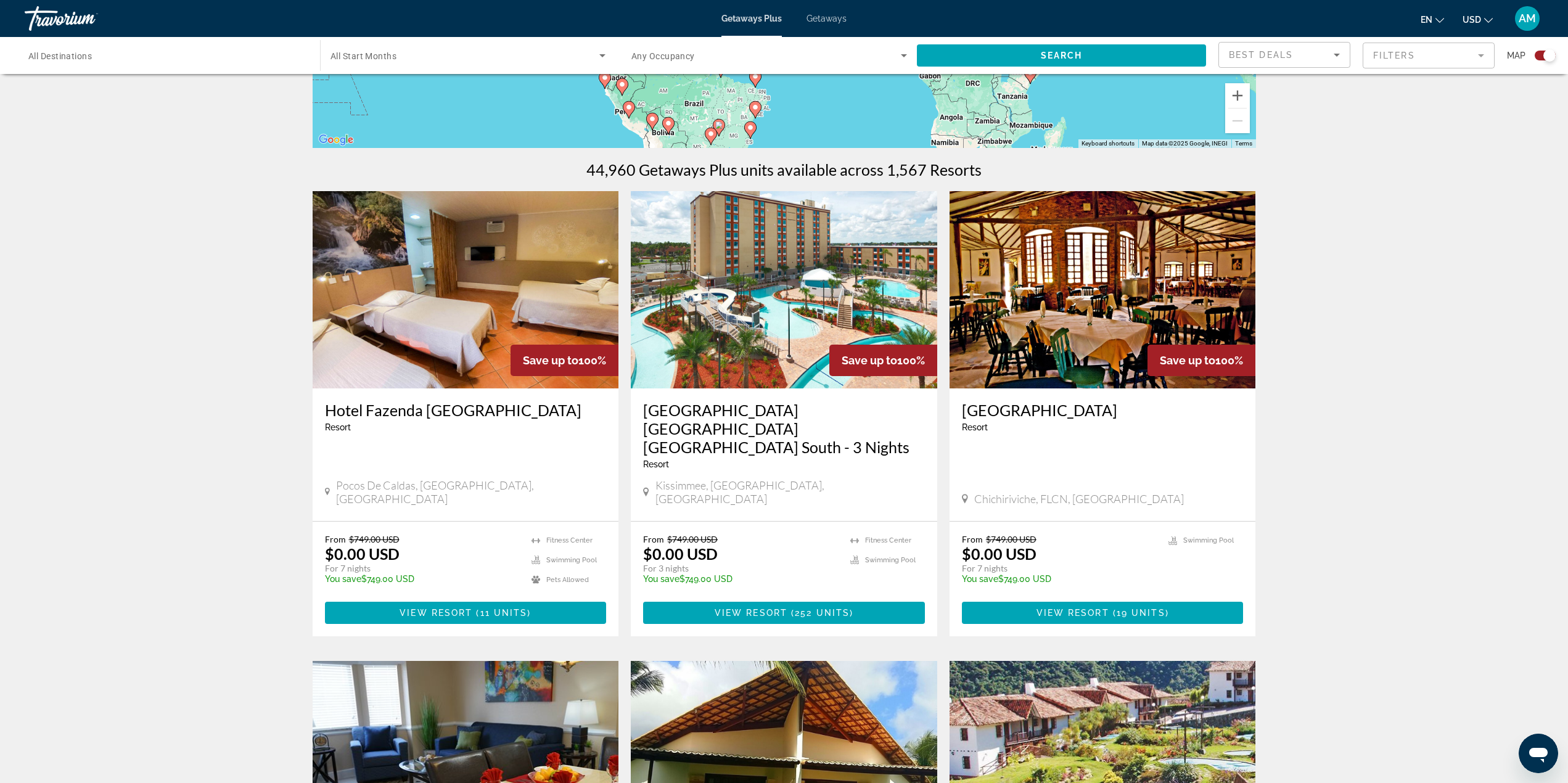
click at [128, 64] on div "Search widget" at bounding box center [166, 55] width 275 height 35
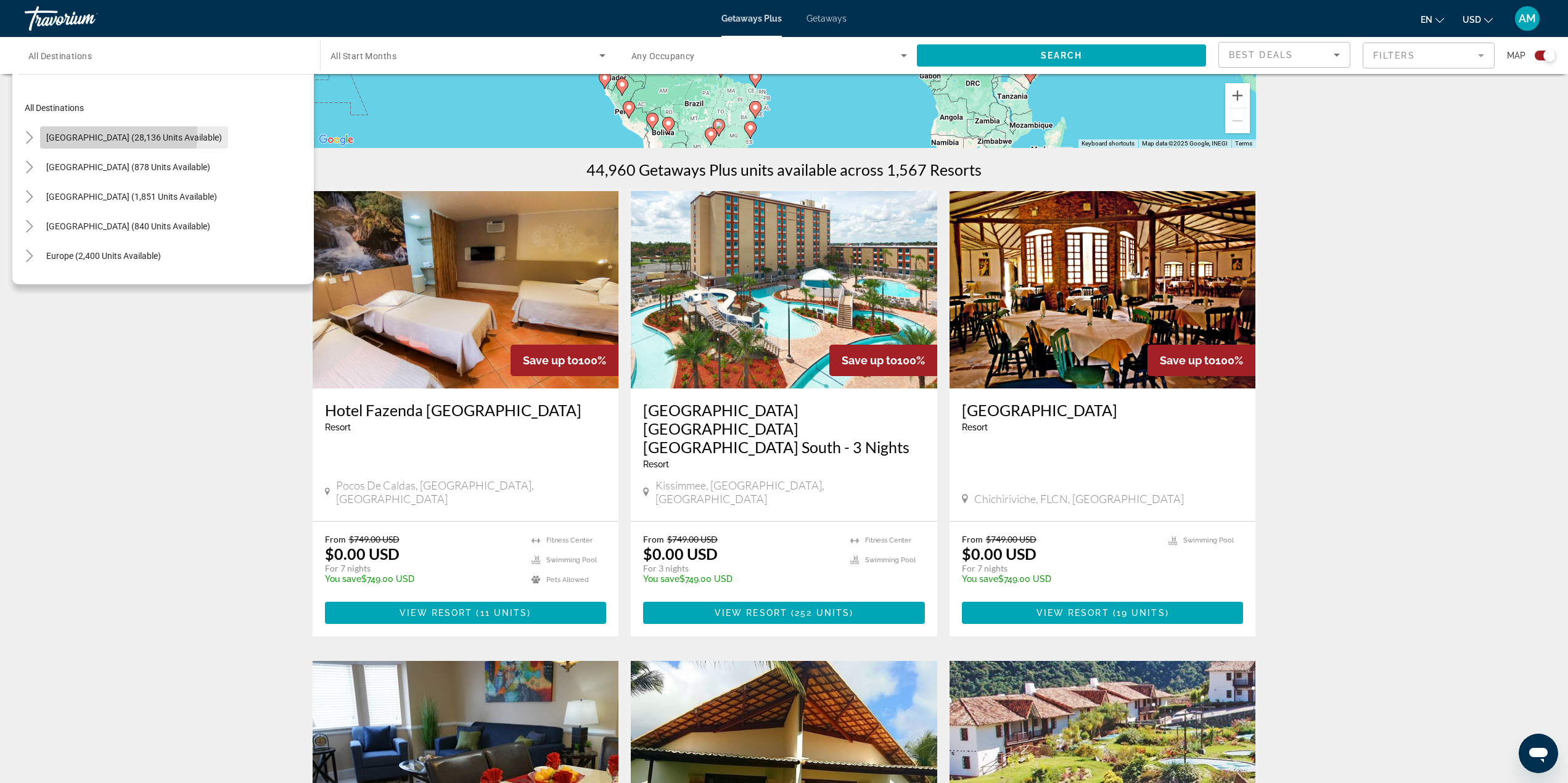
click at [63, 133] on span "United States (28,136 units available)" at bounding box center [134, 137] width 176 height 10
type input "**********"
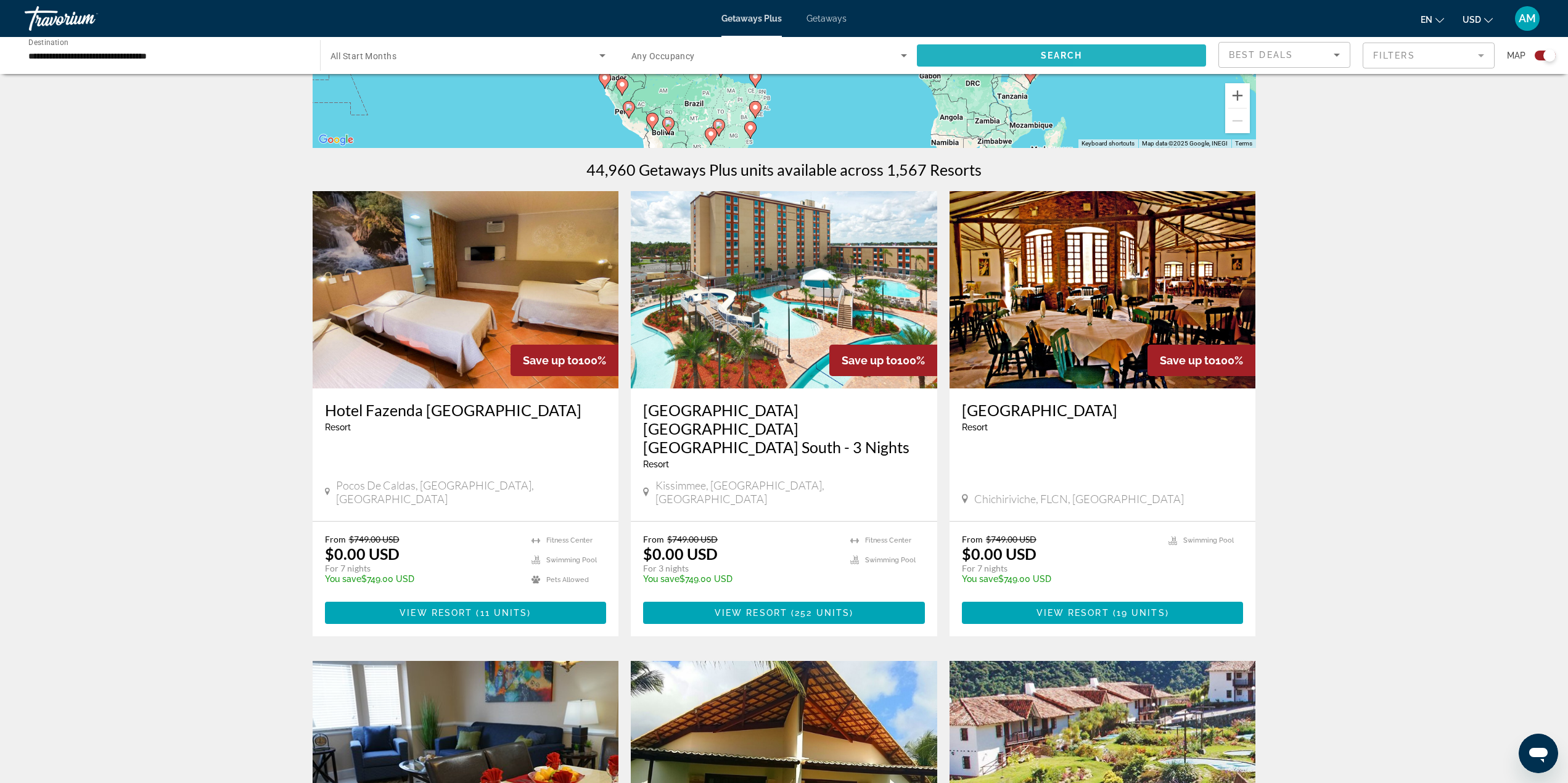
click at [1128, 70] on span "Search widget" at bounding box center [1061, 55] width 289 height 29
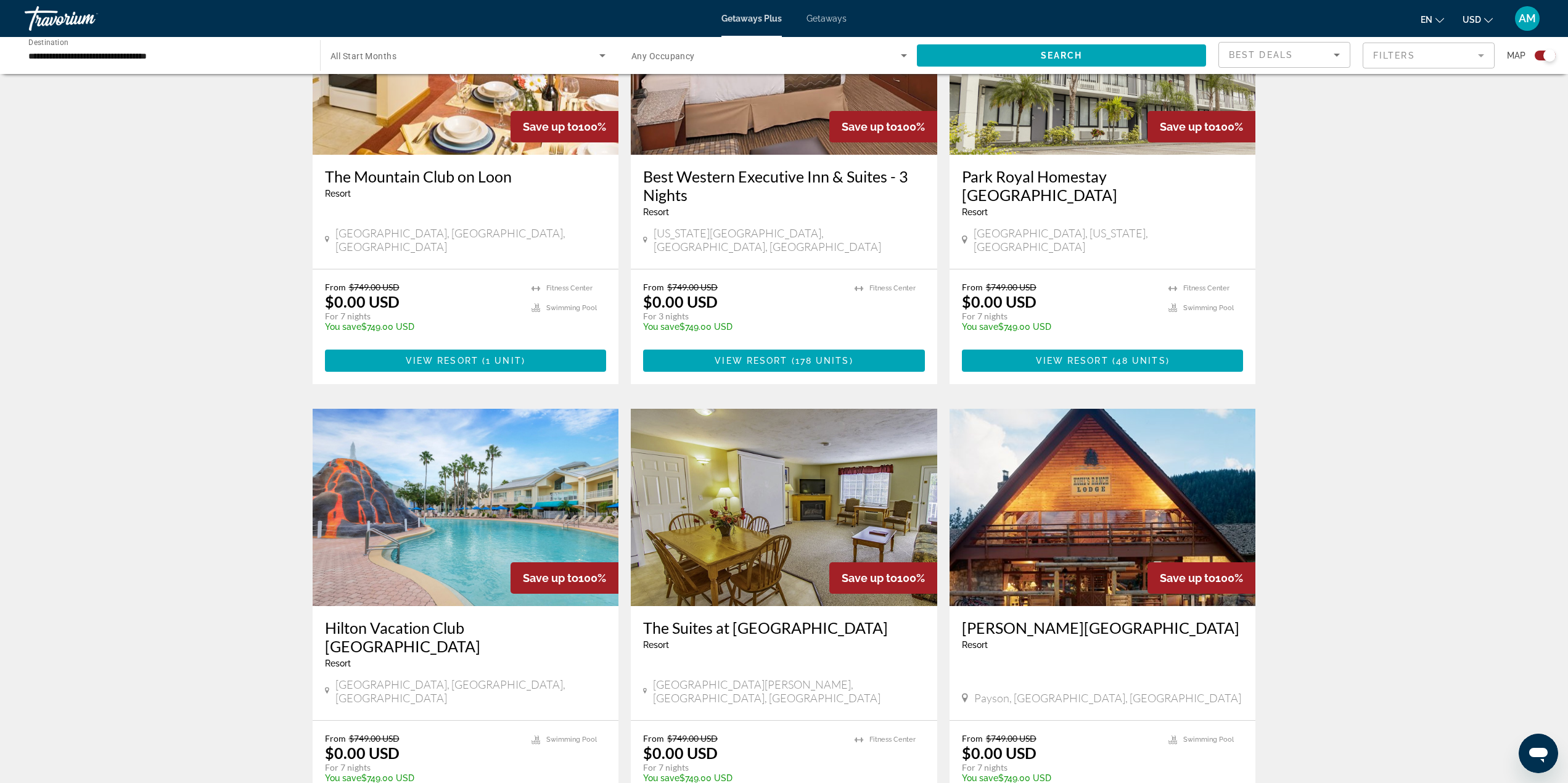
scroll to position [1542, 0]
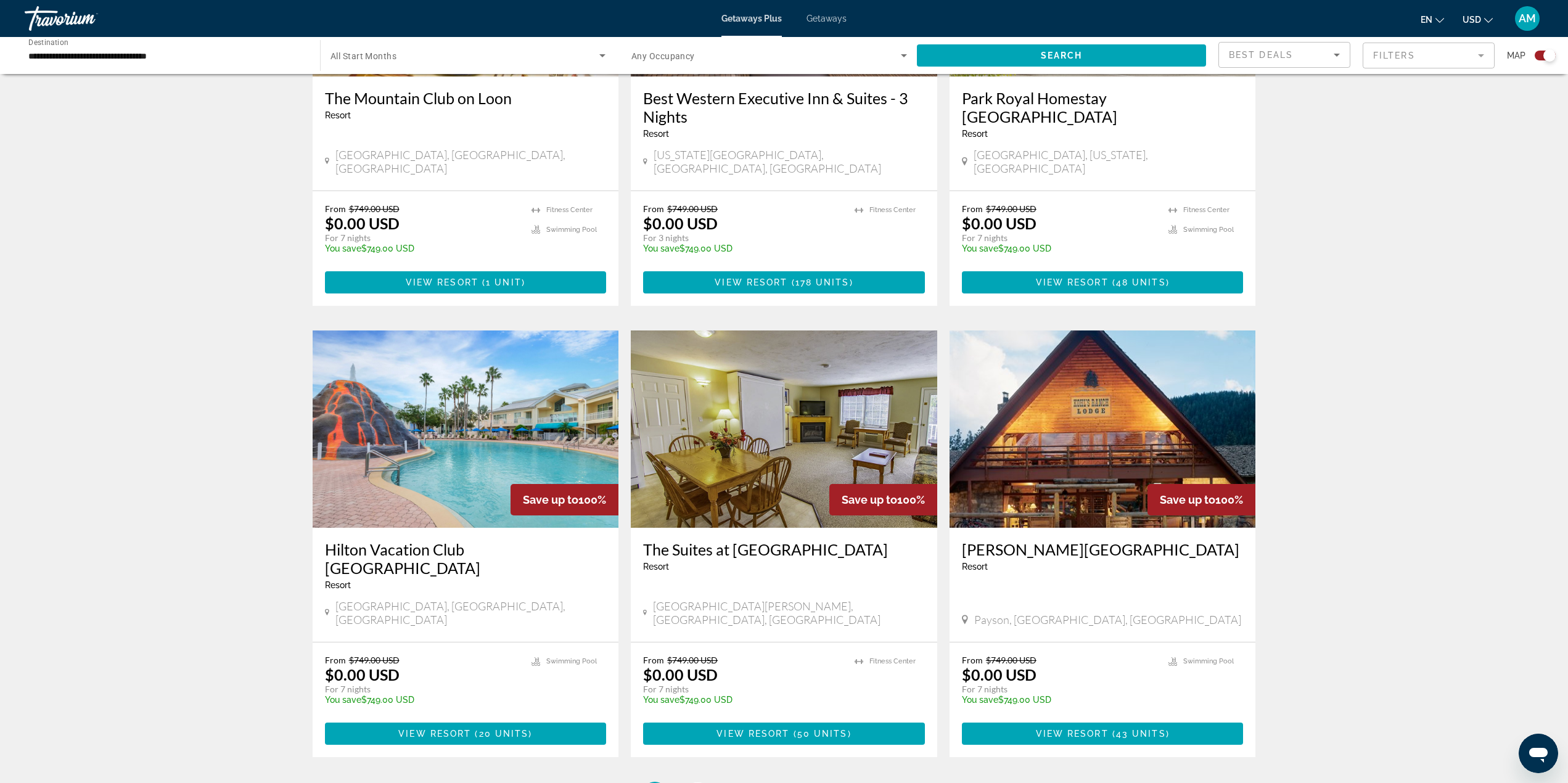
click at [695, 783] on span "2" at bounding box center [698, 794] width 6 height 13
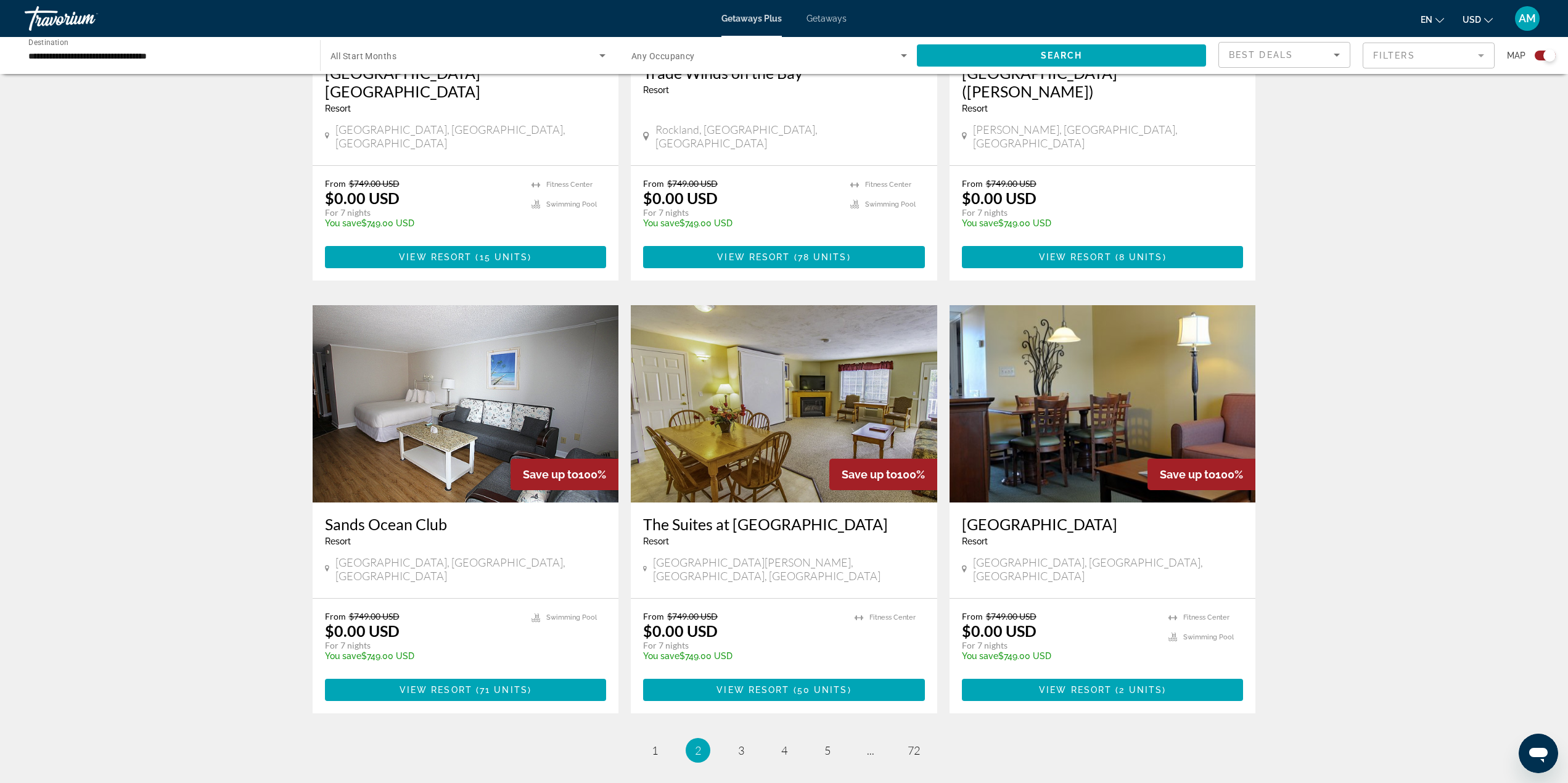
scroll to position [1612, 0]
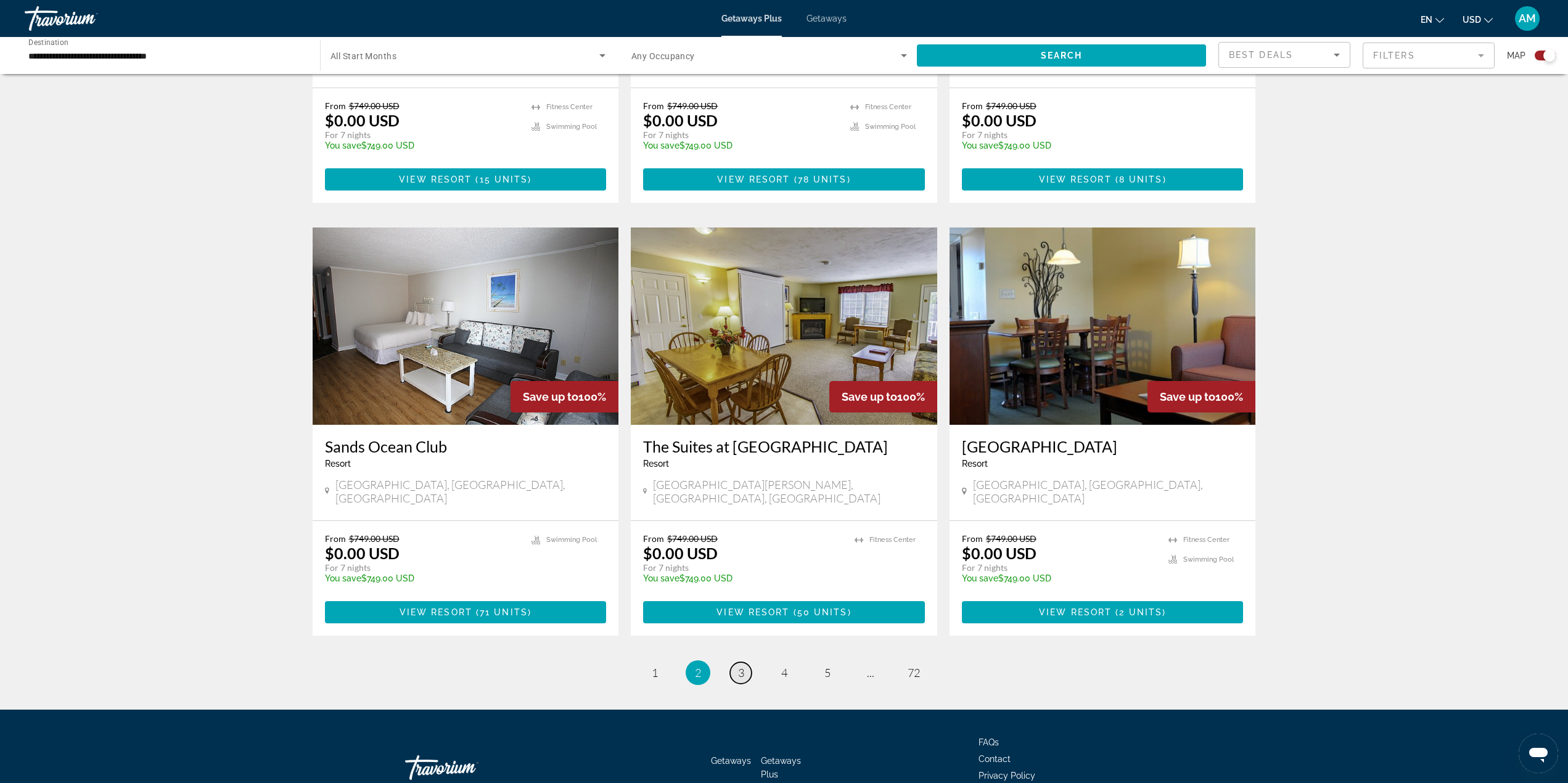
click at [735, 662] on link "page 3" at bounding box center [741, 673] width 21 height 21
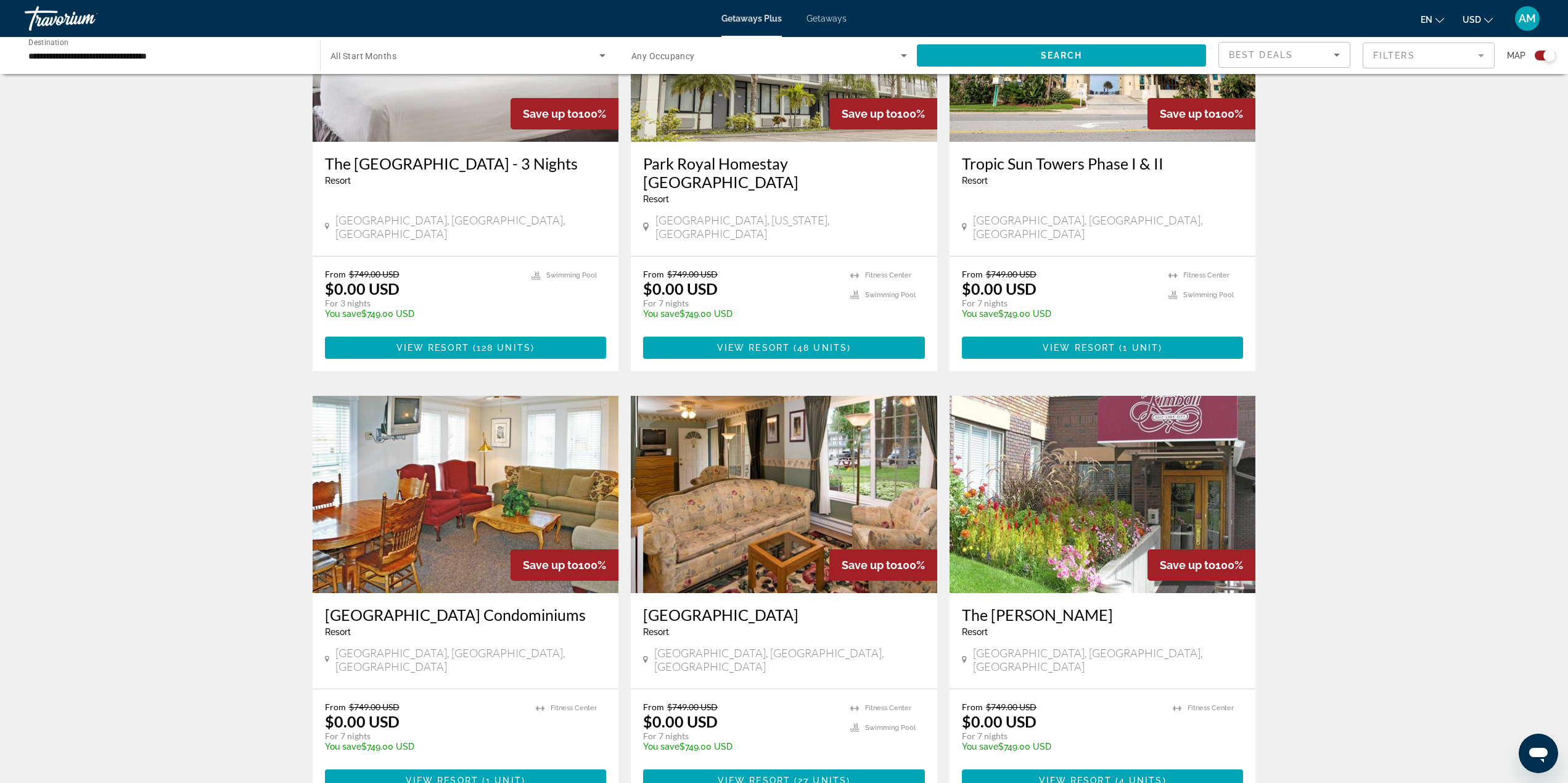
scroll to position [1612, 0]
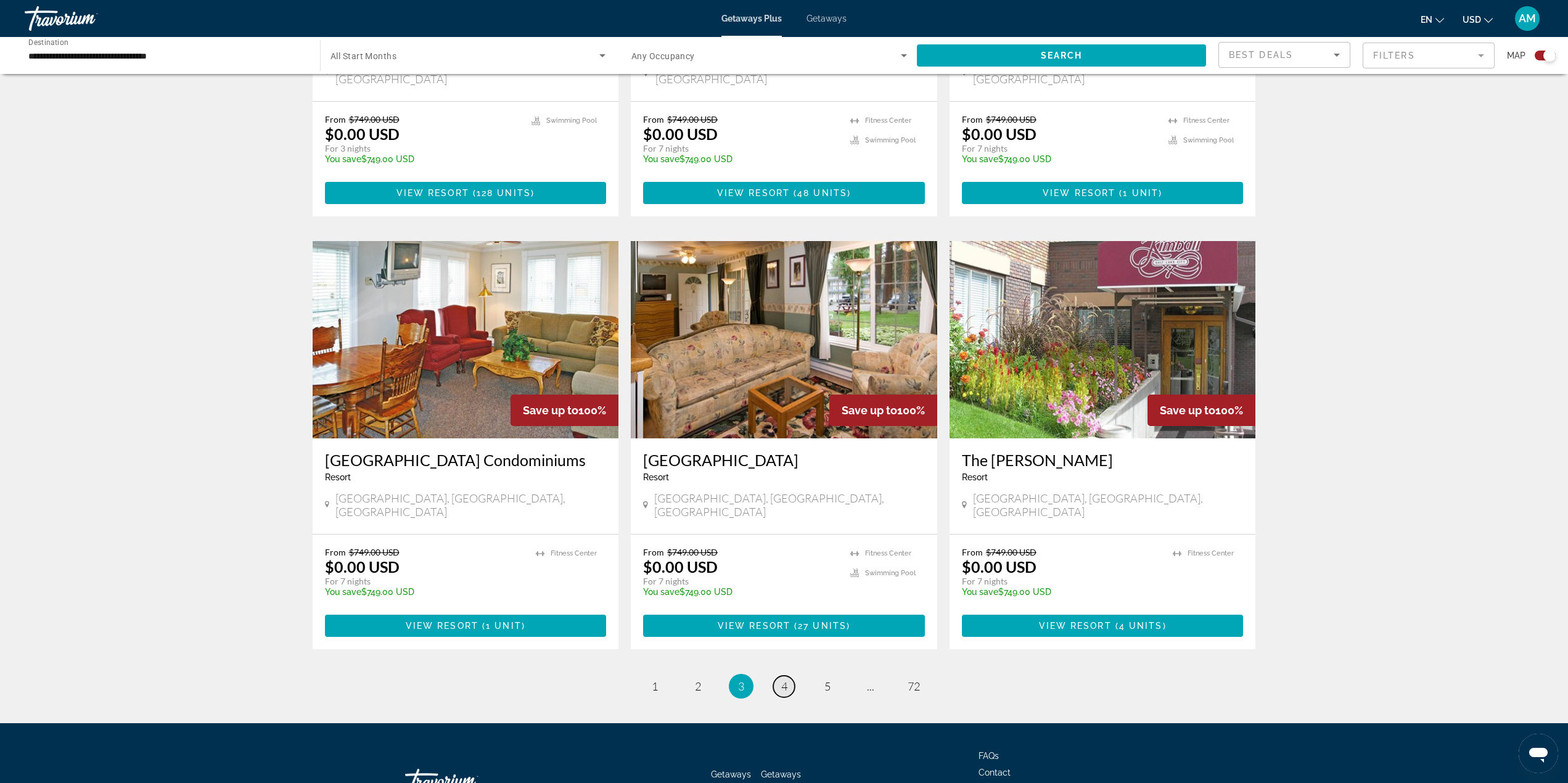
click at [781, 679] on span "4" at bounding box center [784, 686] width 6 height 13
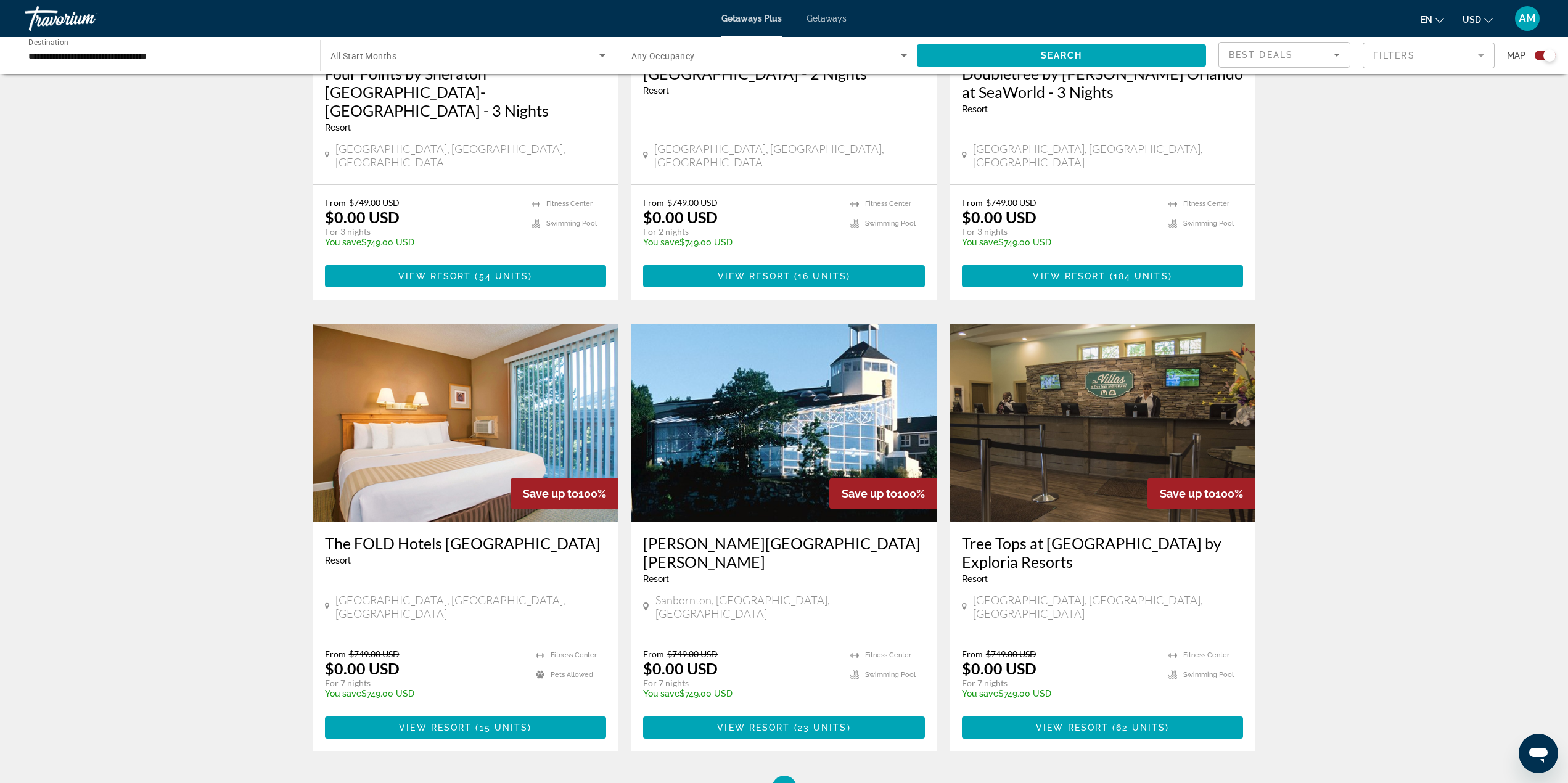
scroll to position [1542, 0]
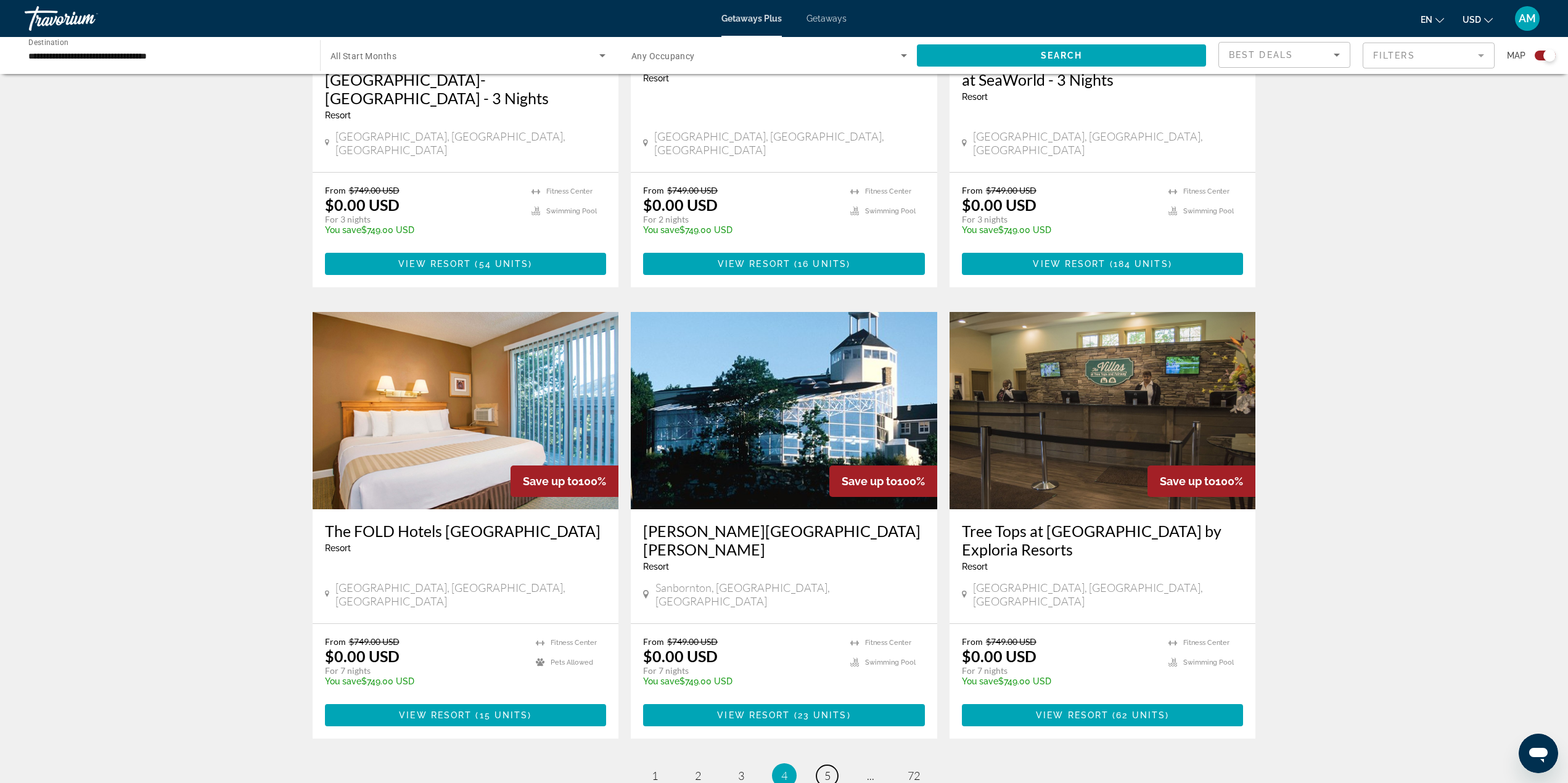
click at [826, 769] on span "5" at bounding box center [826, 775] width 6 height 13
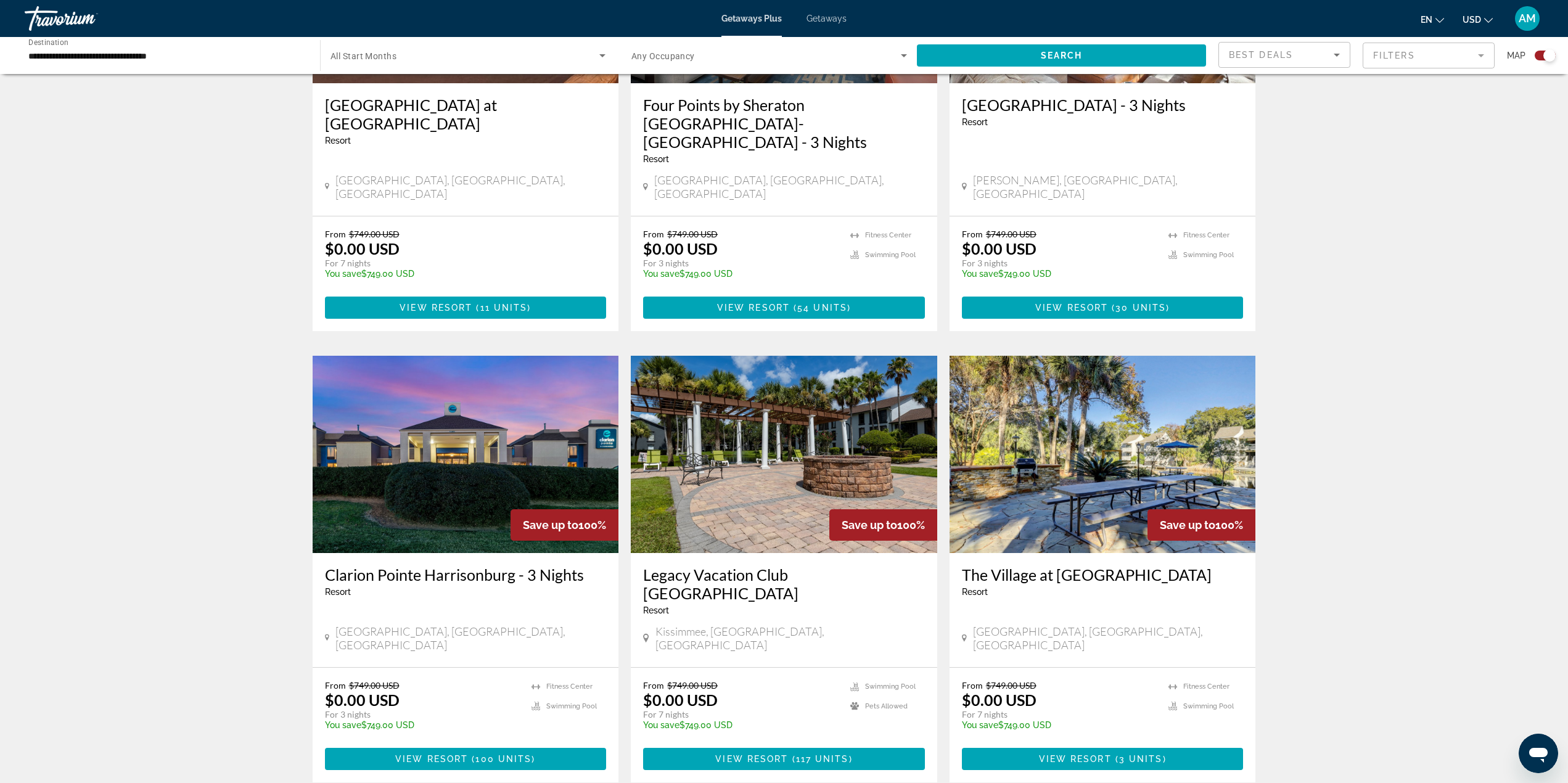
scroll to position [1542, 0]
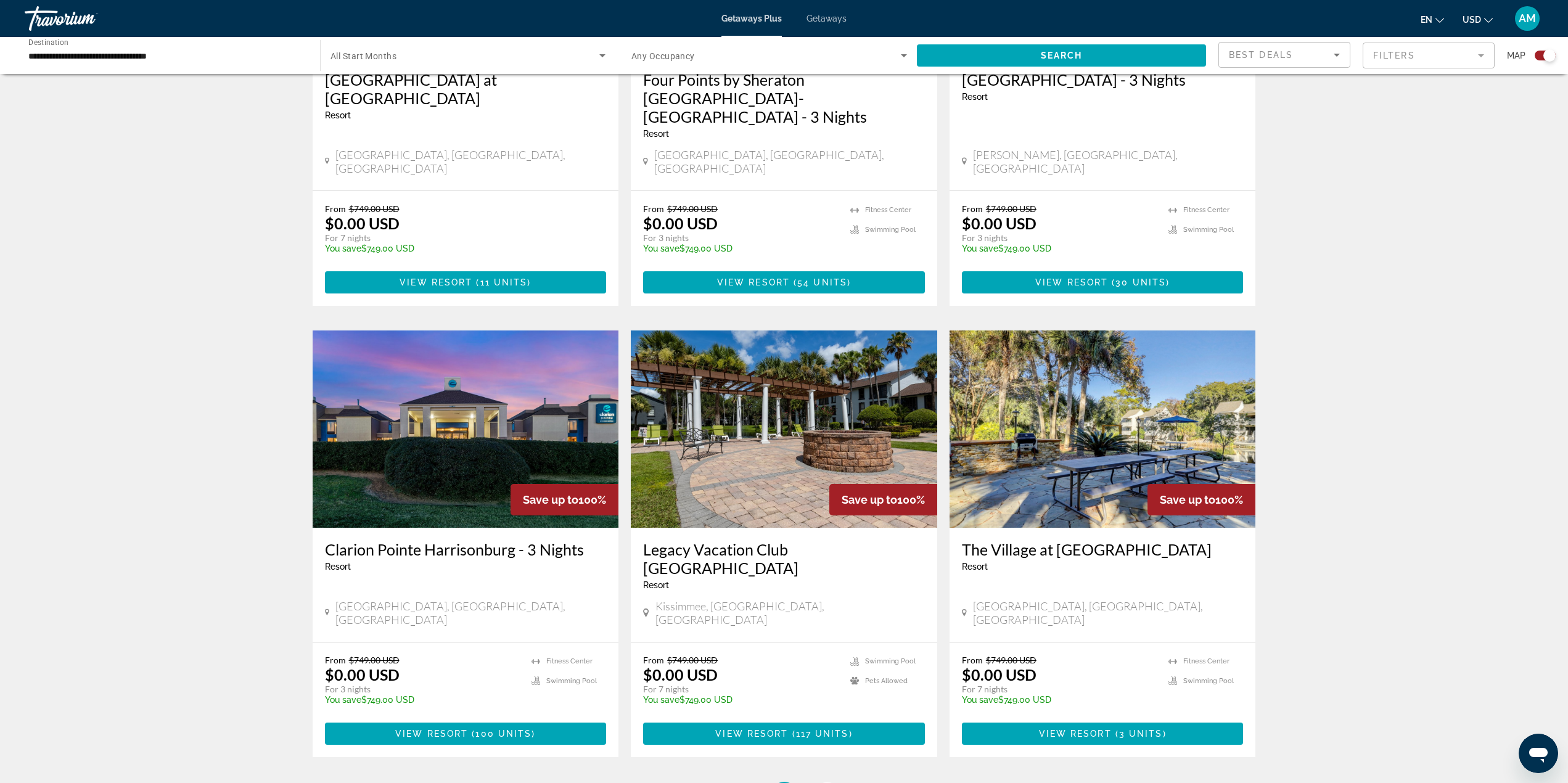
click at [825, 783] on span "6" at bounding box center [826, 794] width 6 height 13
